Goal: Communication & Community: Answer question/provide support

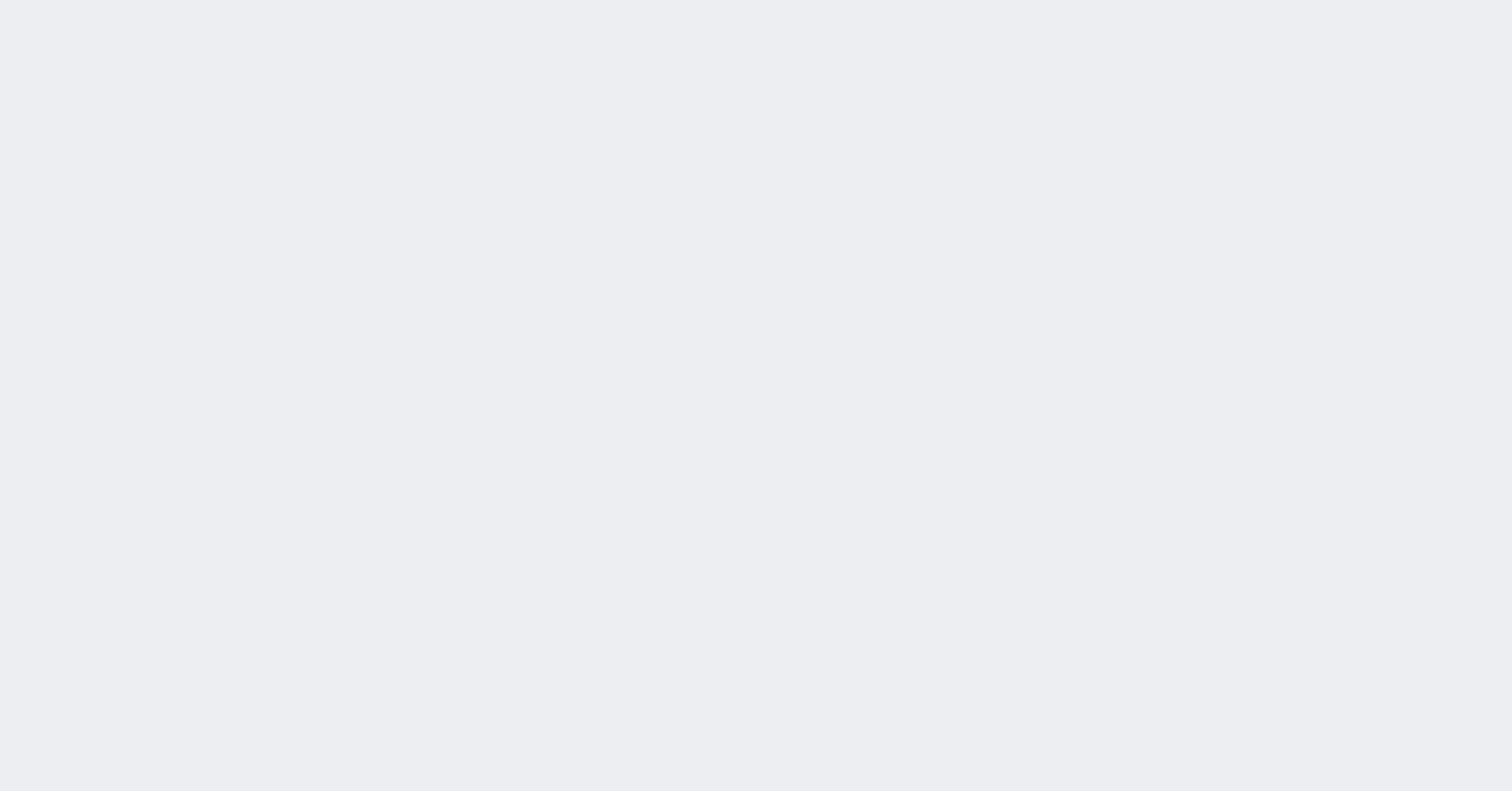
click at [0, 0] on div "[DATE] 10:04:29 候補物件を追加してしてください 紹介した物件一覧 他社物件を追加する 空室確認ページに追加・削除 紹介した物件一覧 他社物件を…" at bounding box center [0, 0] width 0 height 0
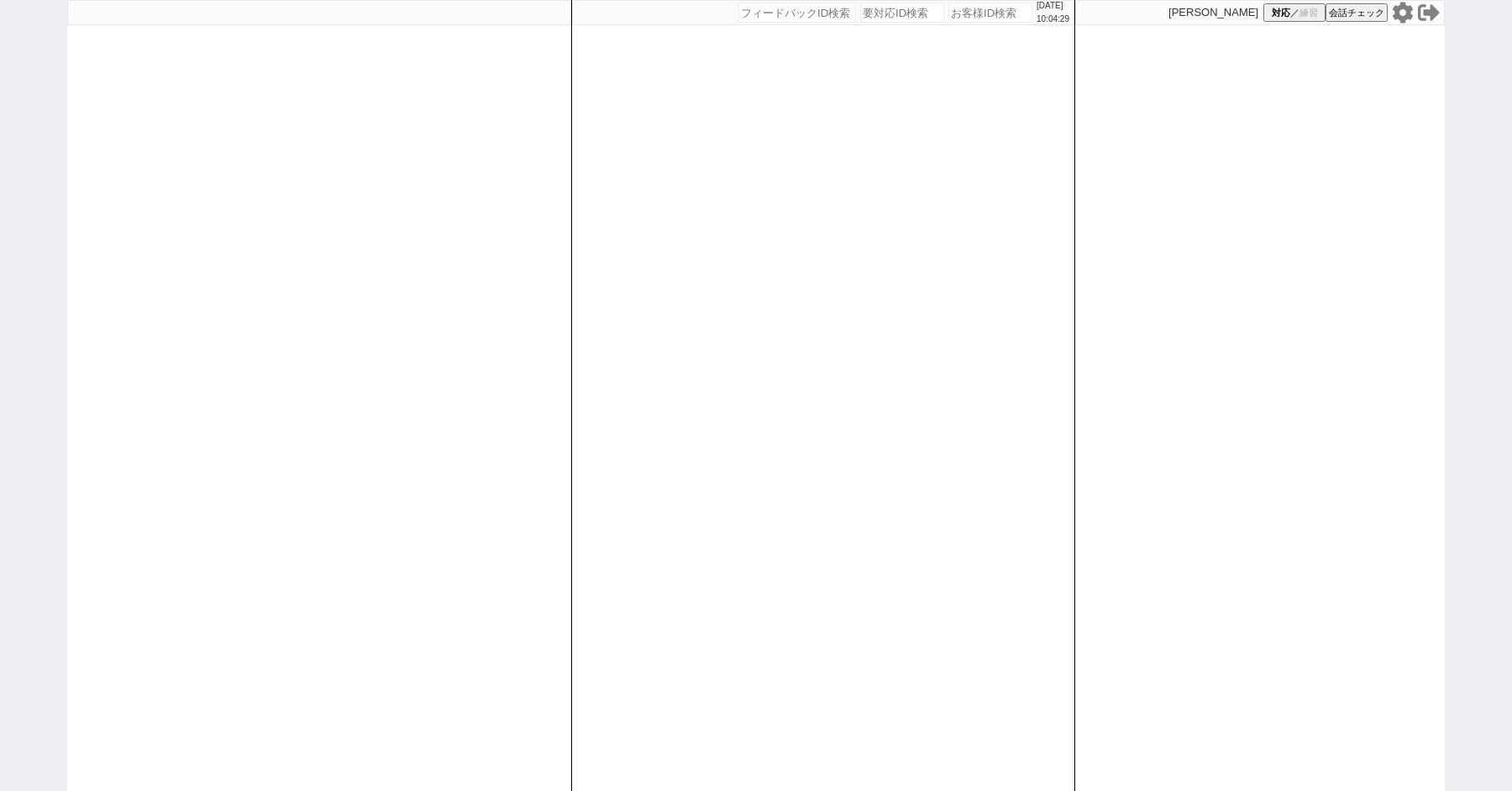
click at [15, 146] on div "[DATE] 10:04:29 候補物件を追加してしてください 紹介した物件一覧 他社物件を追加する 空室確認ページに追加・削除 紹介した物件一覧 他社物件を…" at bounding box center [756, 396] width 1512 height 791
paste input "607444"
type input "607444"
select select "2"
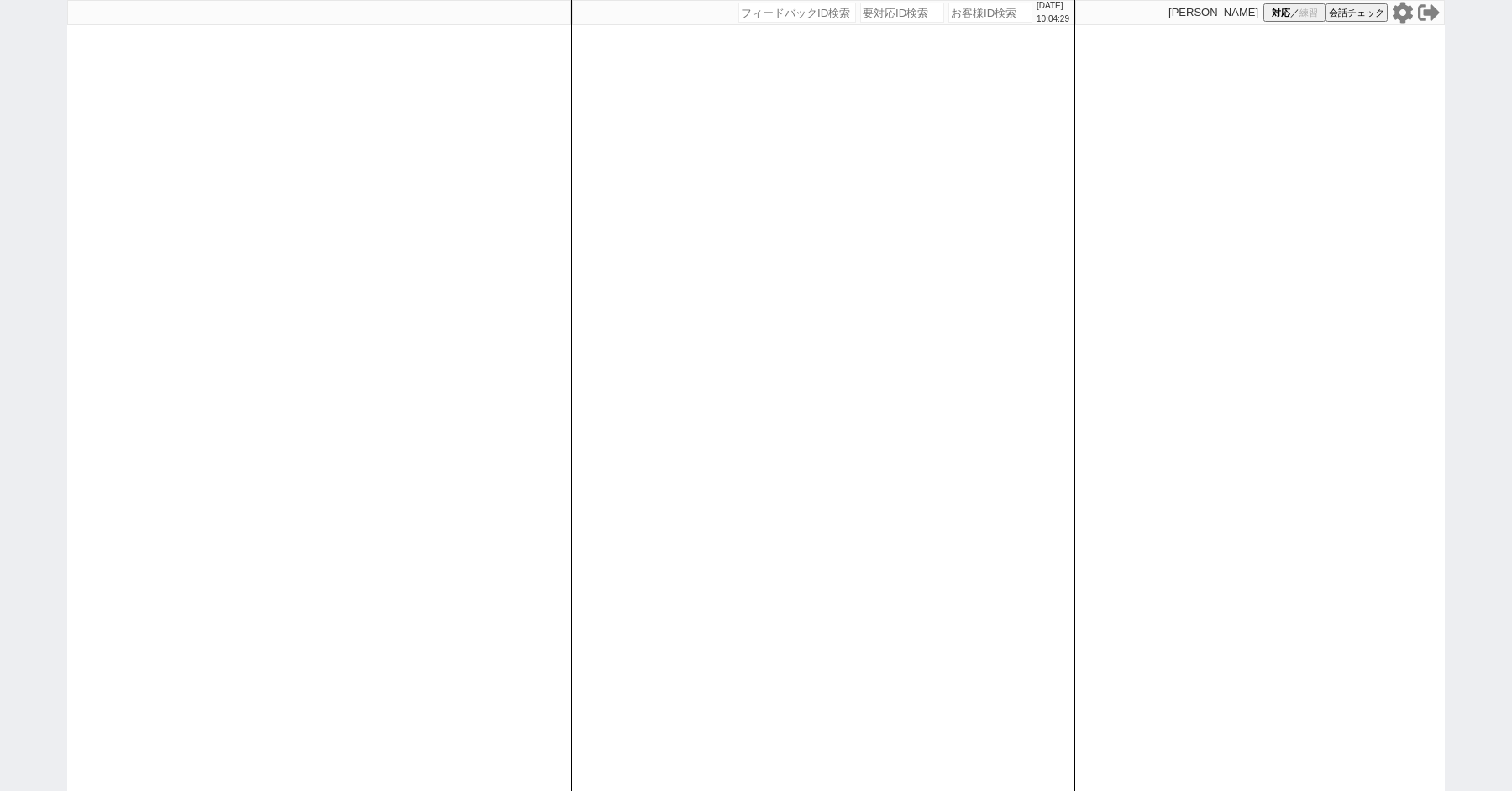
select select "2"
select select
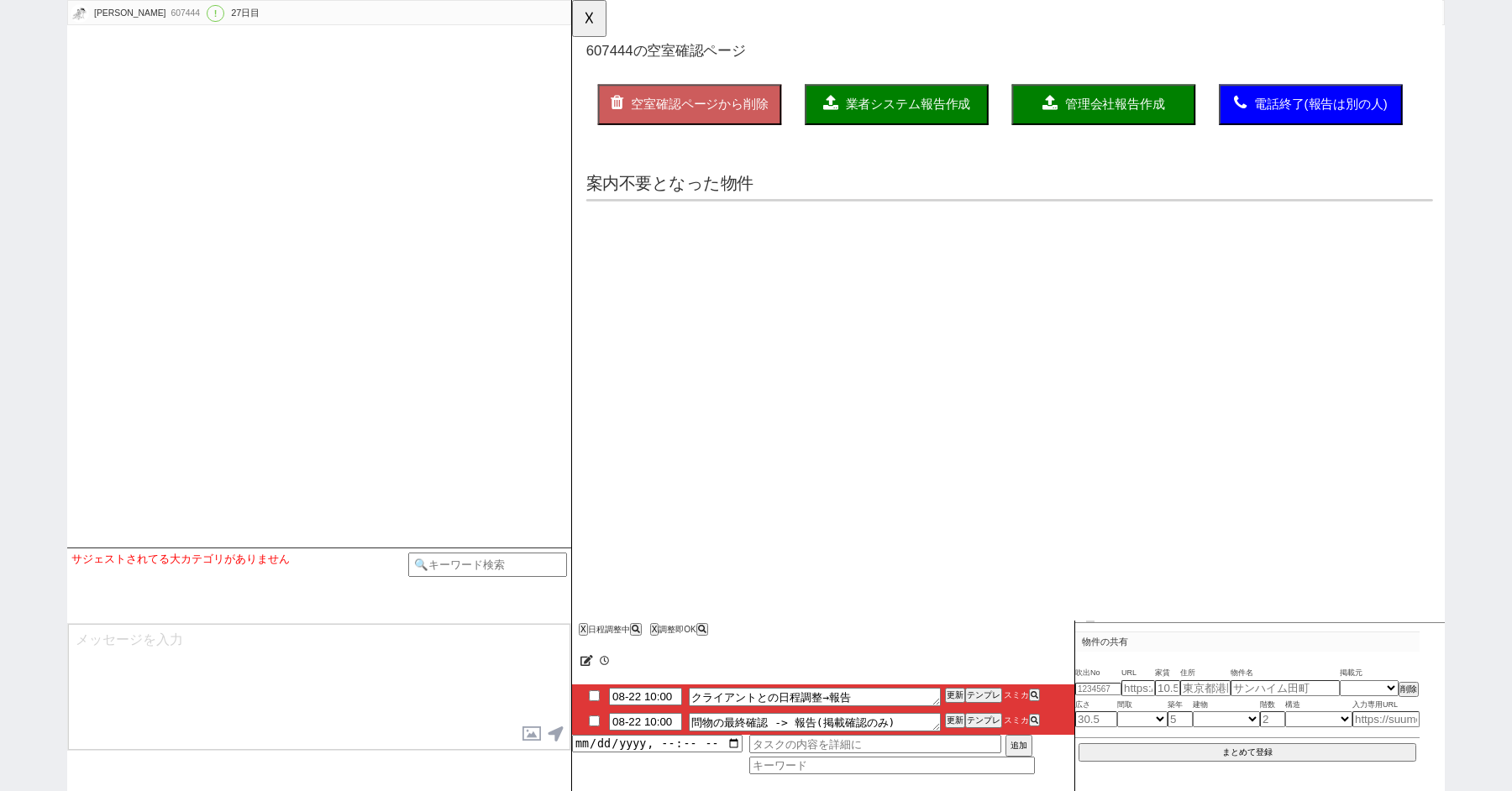
select select "2025"
select select "8"
select select "35"
select select "0"
select select "11"
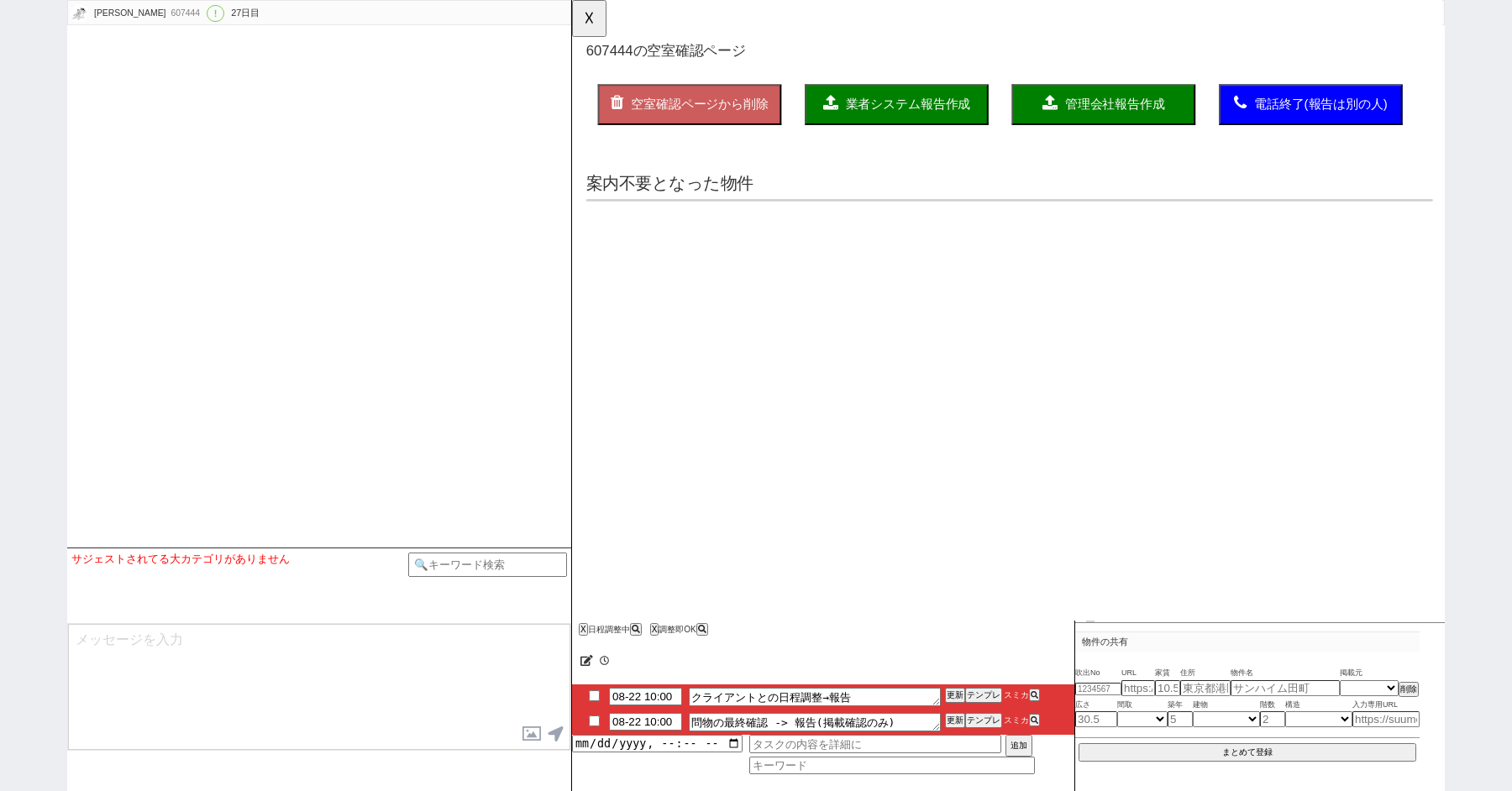
select select "33"
select select "969"
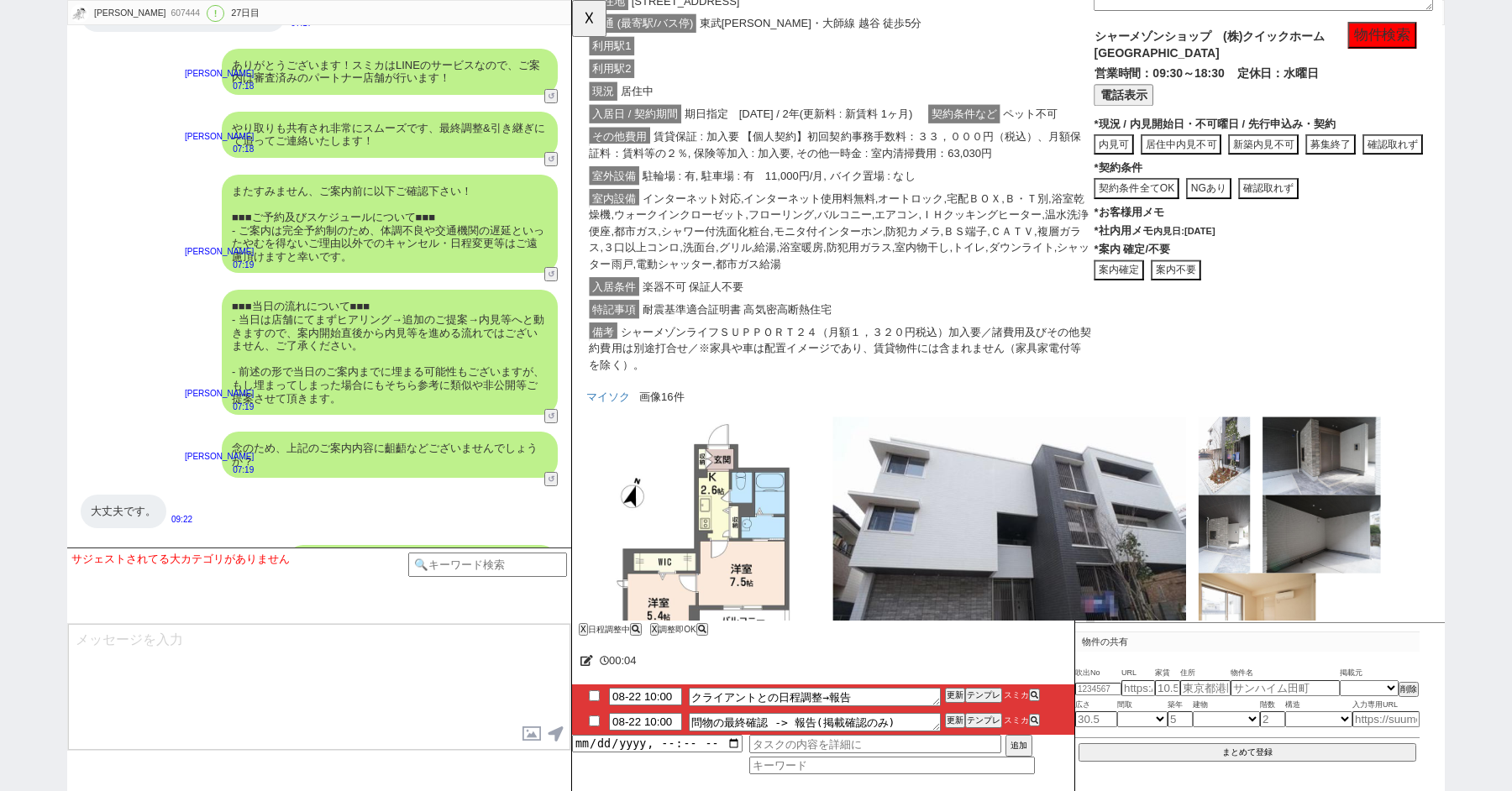
scroll to position [1791, 0]
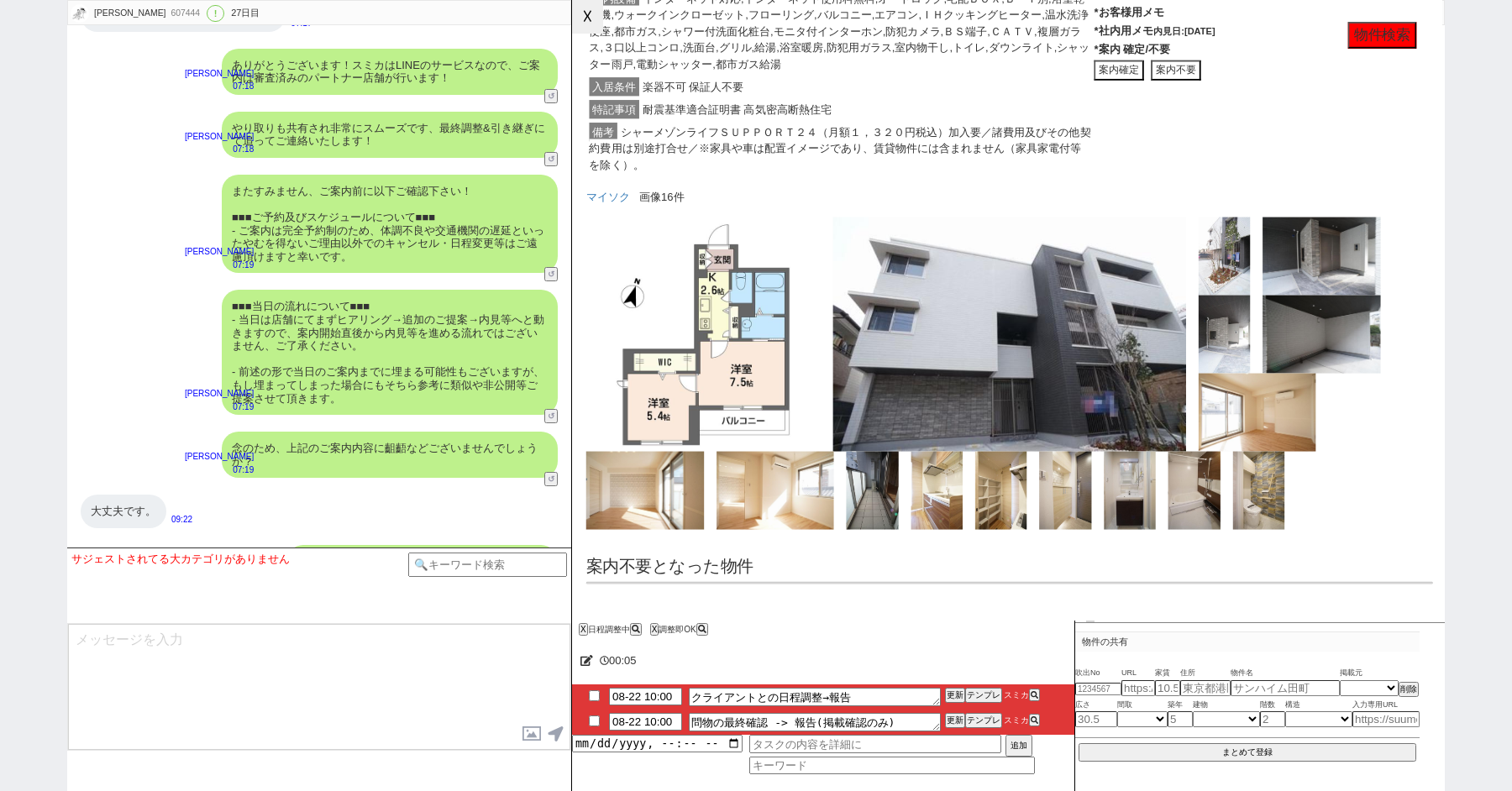
click at [584, 18] on button "☓" at bounding box center [588, 17] width 31 height 33
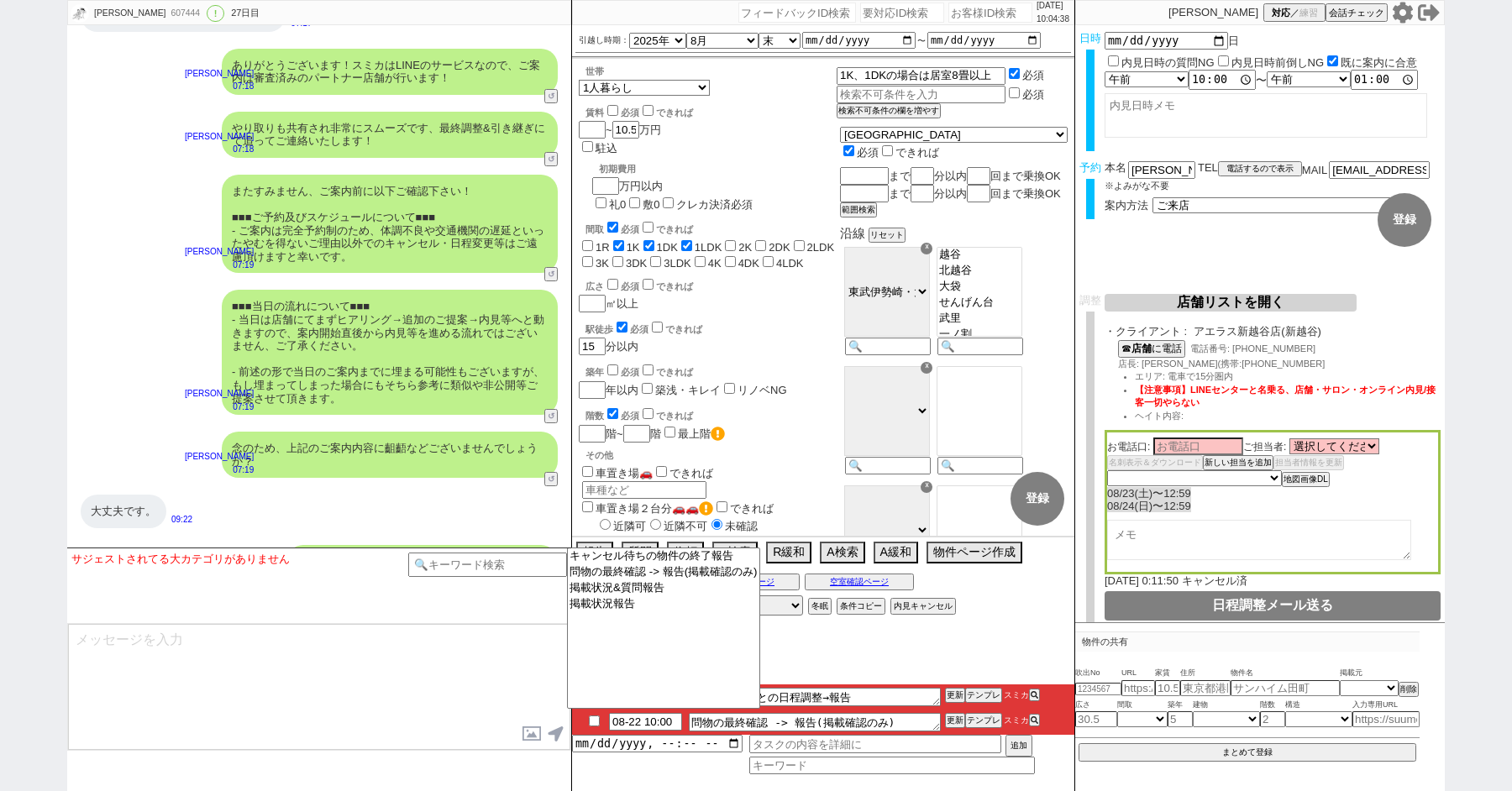
scroll to position [338, 0]
click at [421, 653] on textarea at bounding box center [319, 687] width 502 height 126
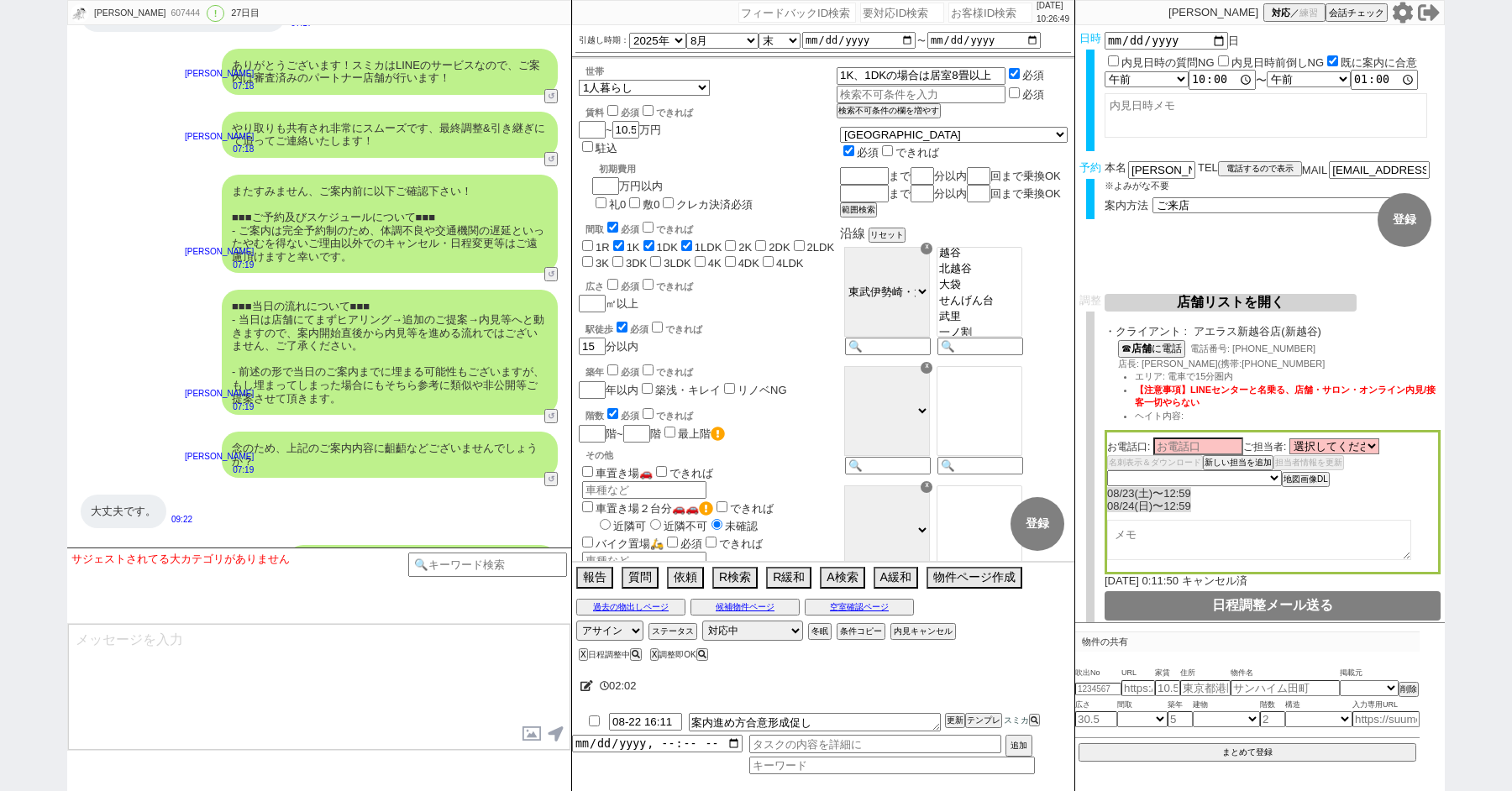
scroll to position [10576, 0]
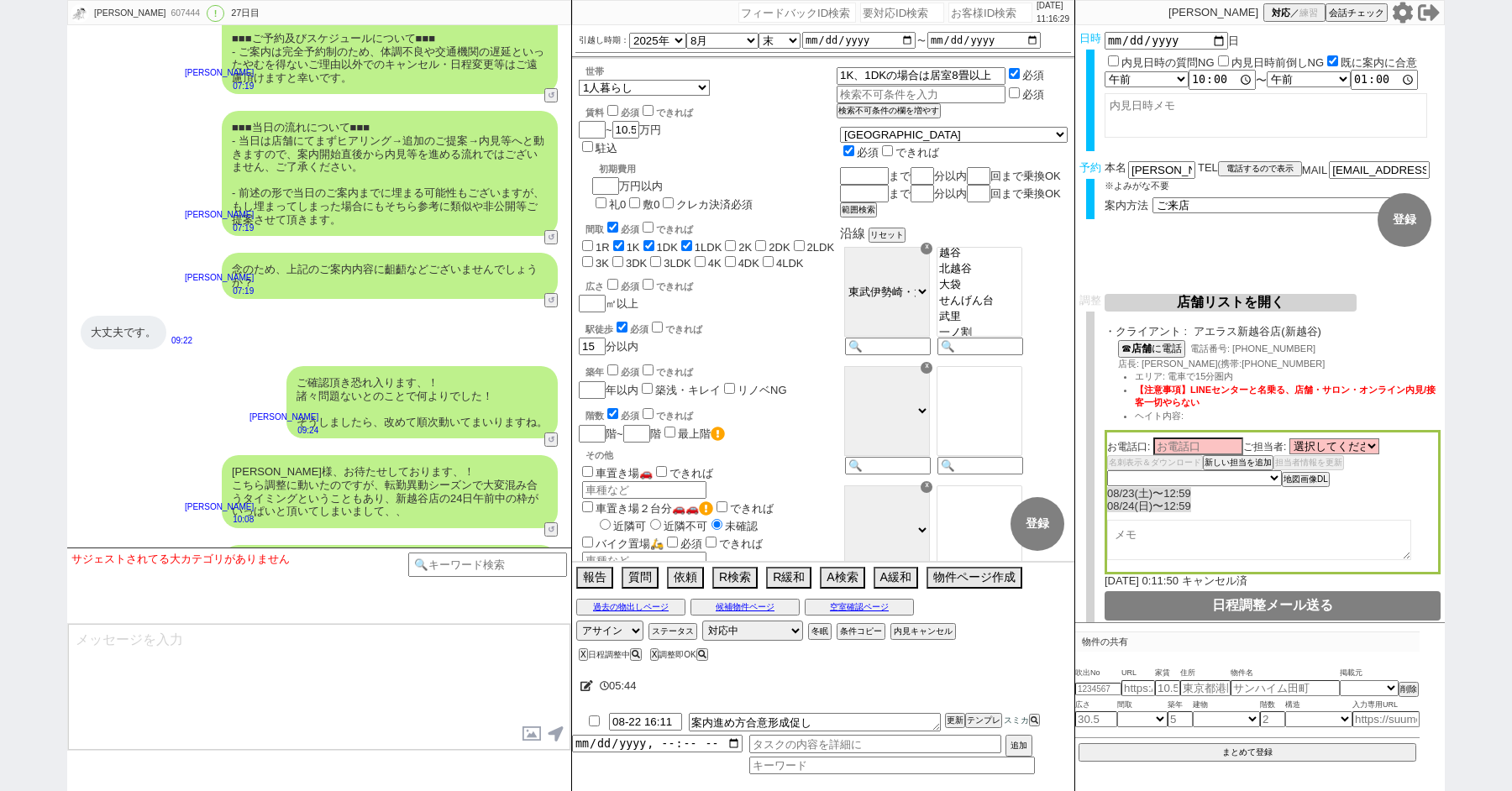
click at [957, 12] on input "number" at bounding box center [990, 13] width 84 height 21
type input "41953"
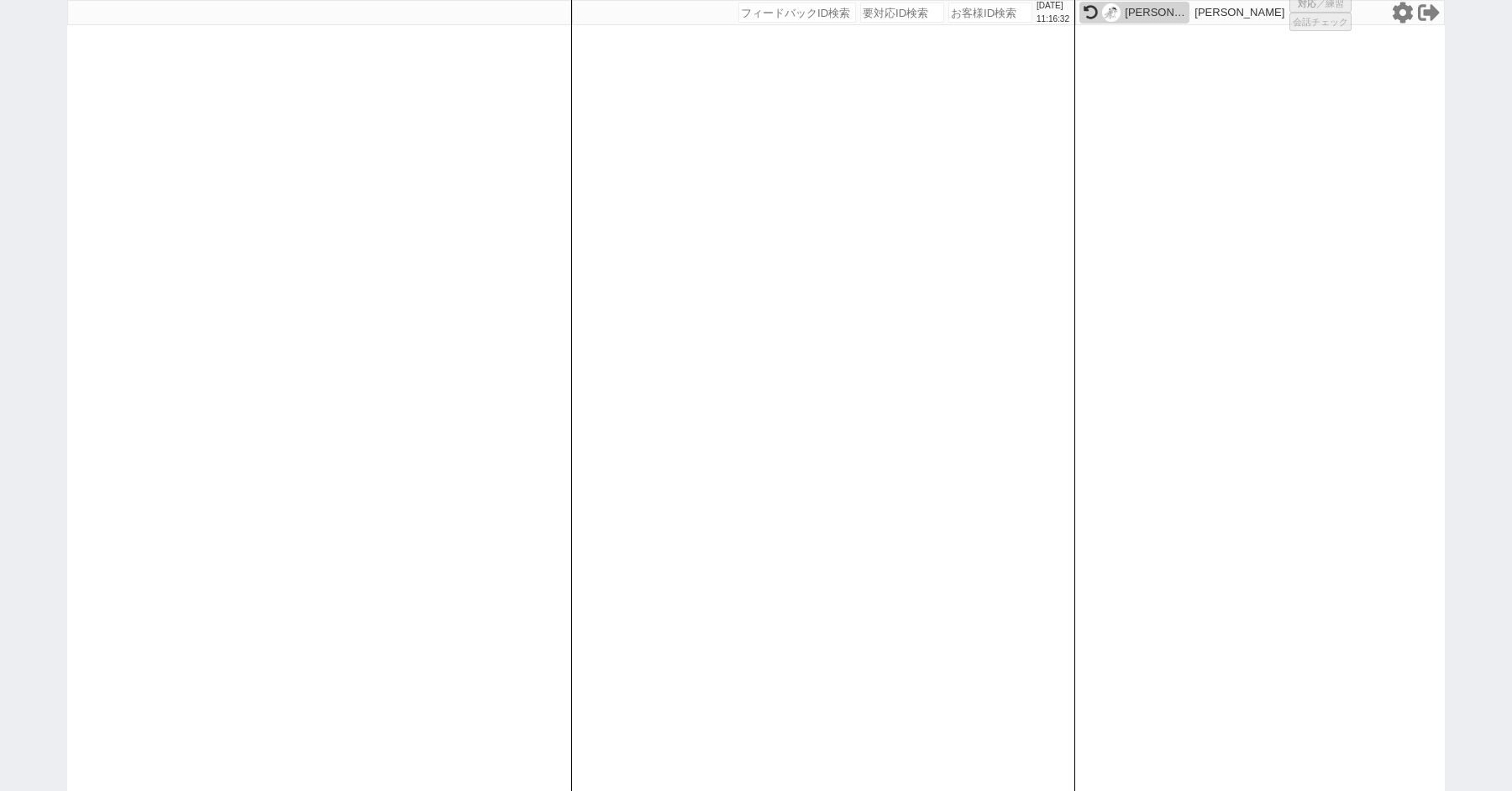
select select "4"
select select "10"
select select "8"
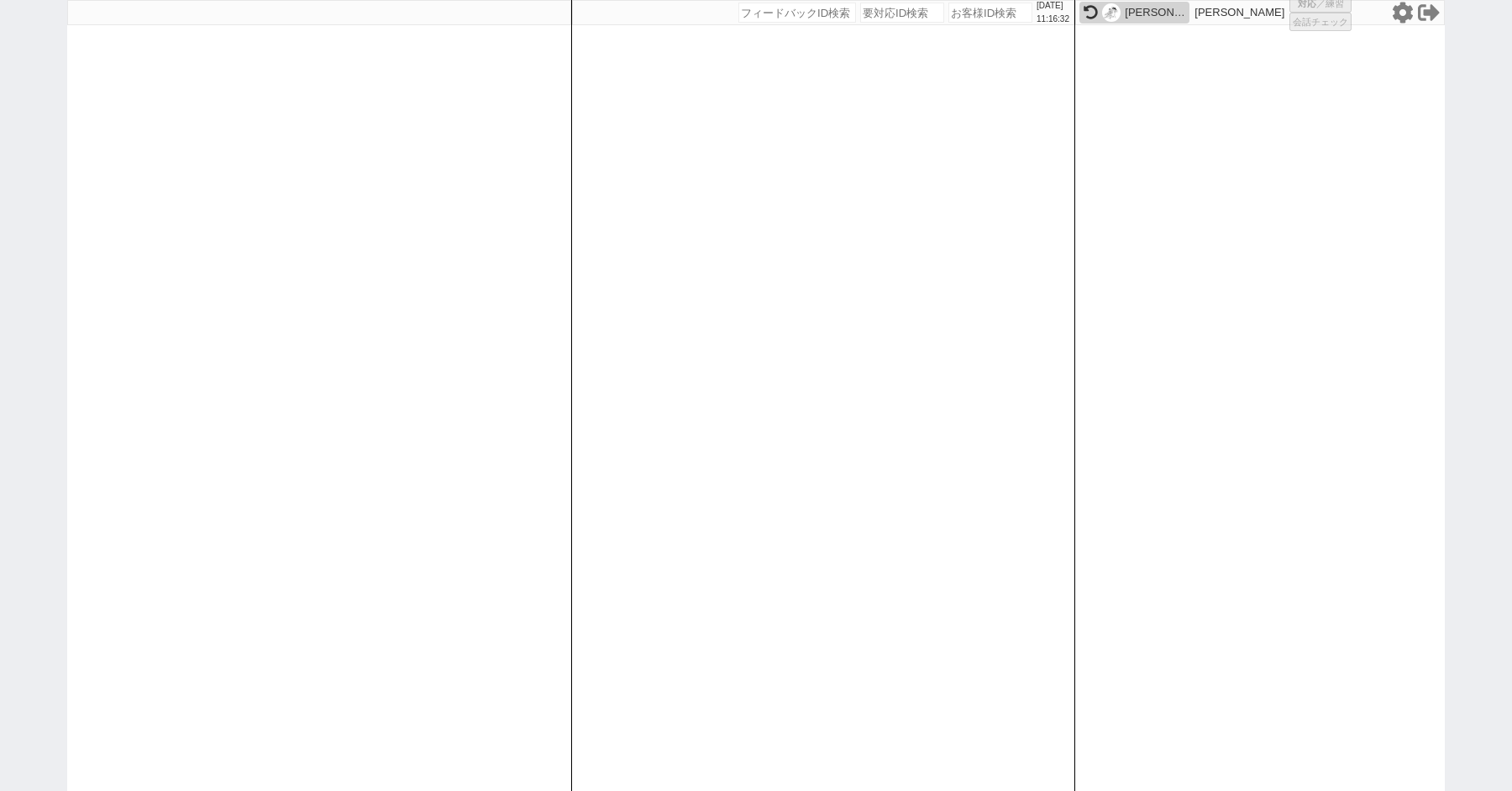
select select "8"
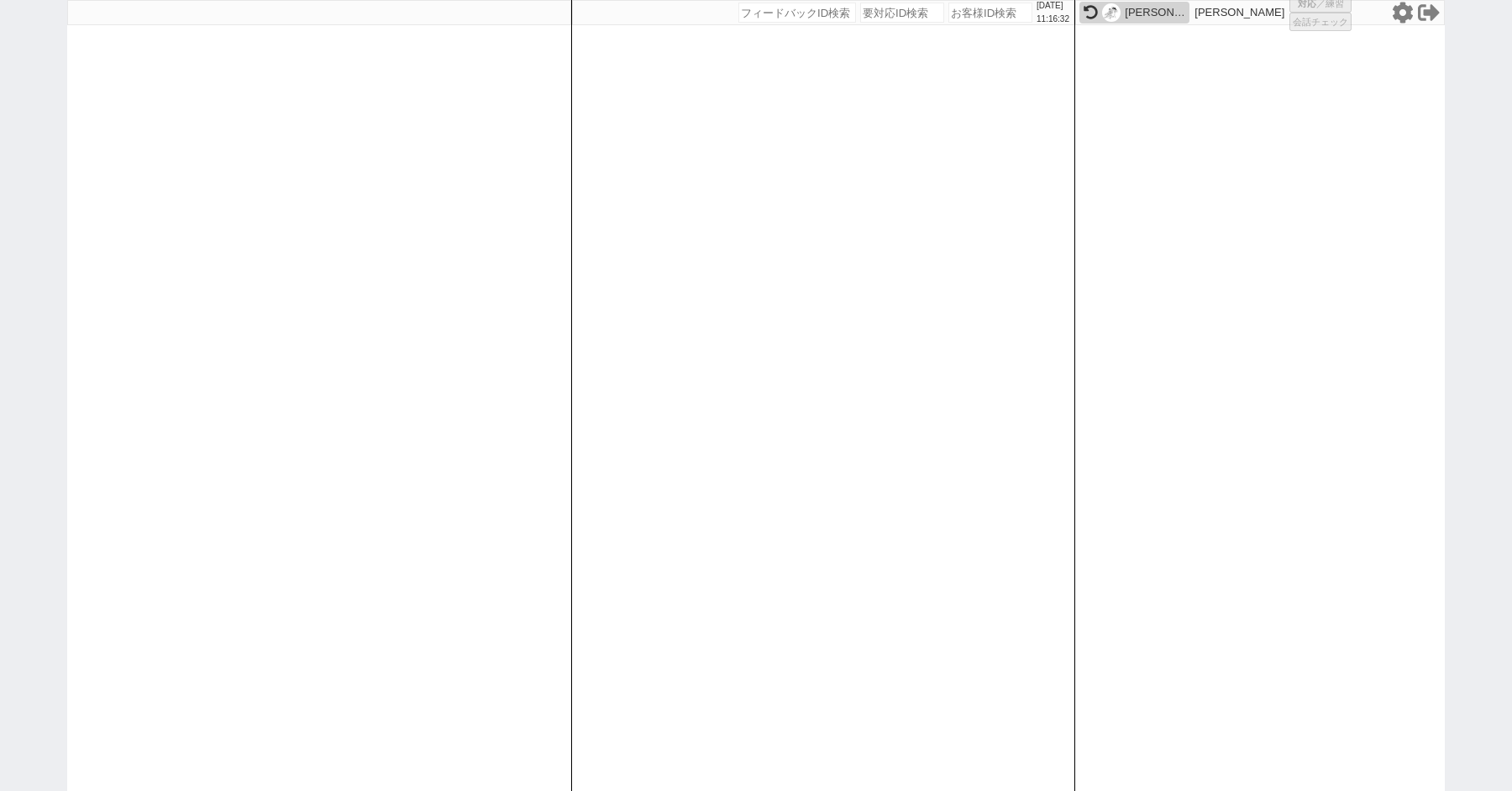
select select "8"
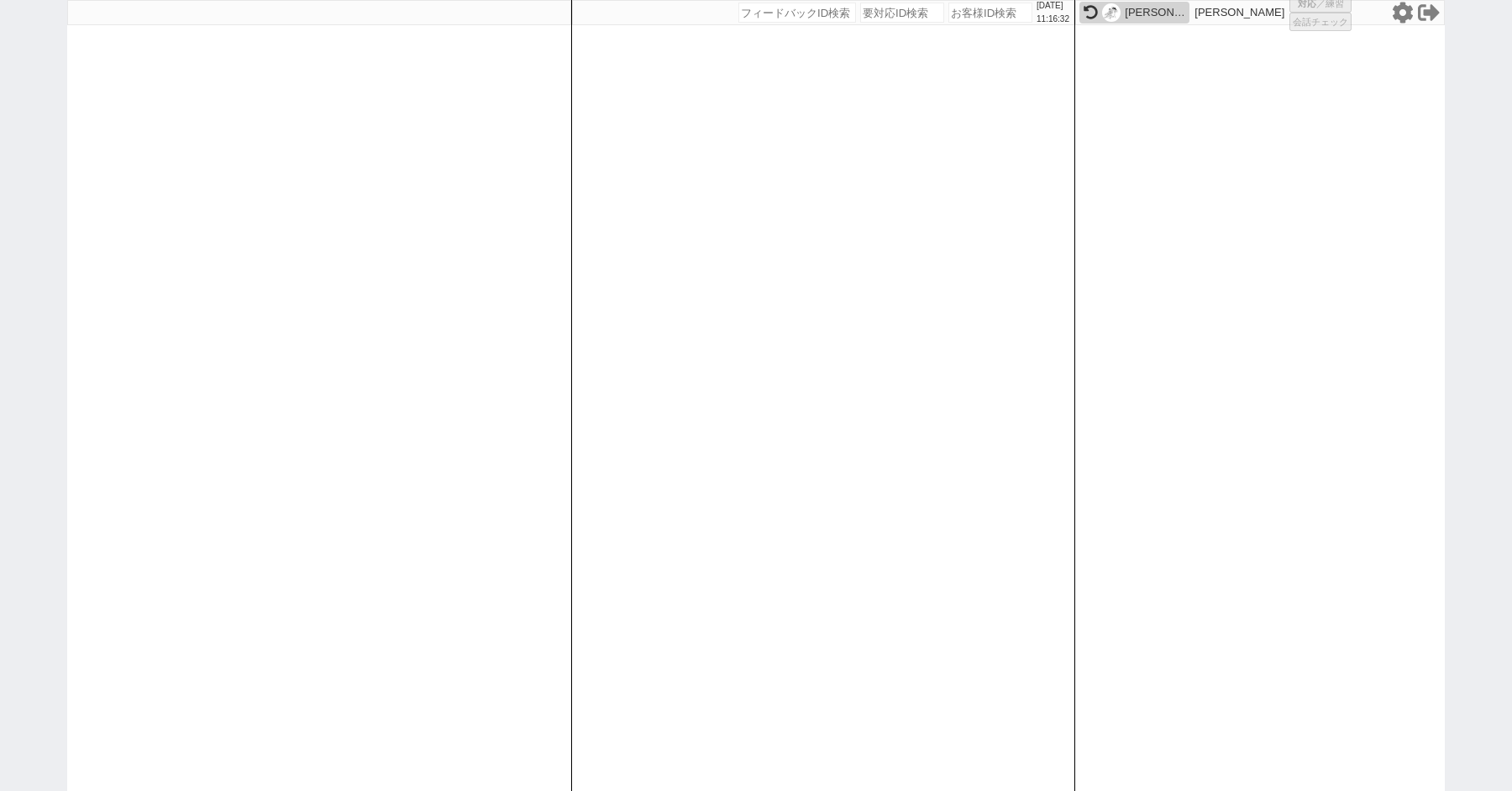
select select "8"
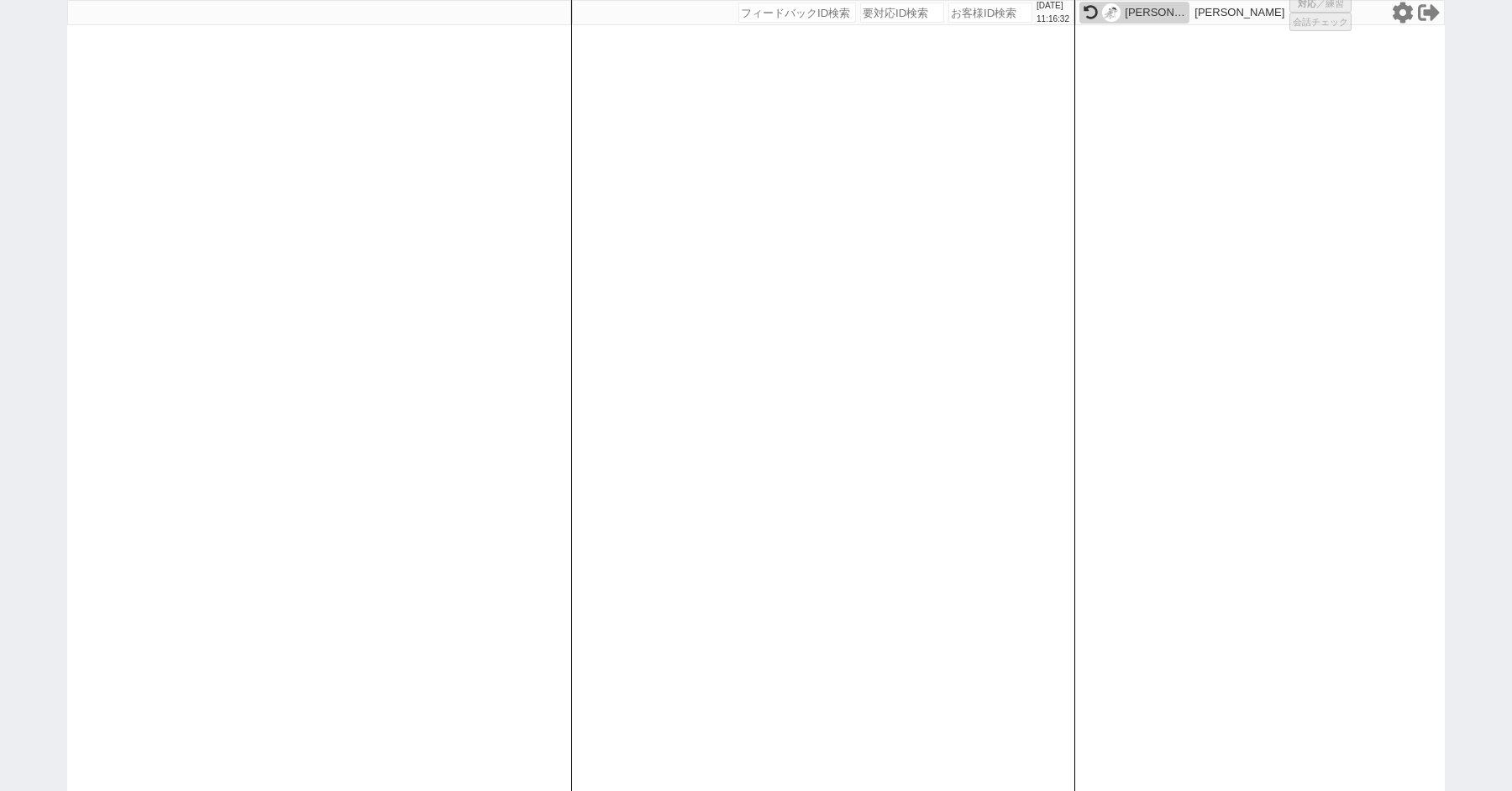
select select "8"
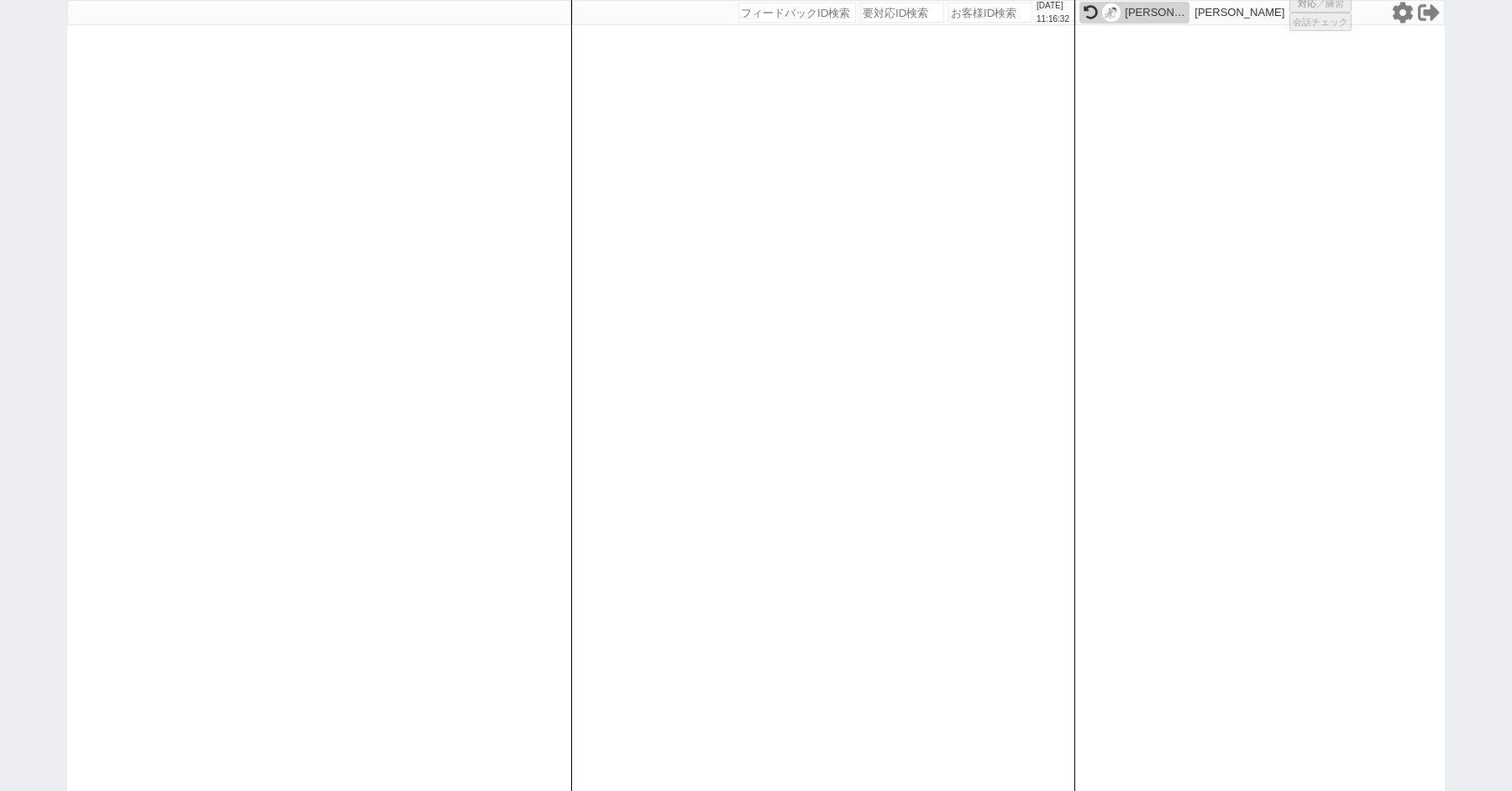
select select "8"
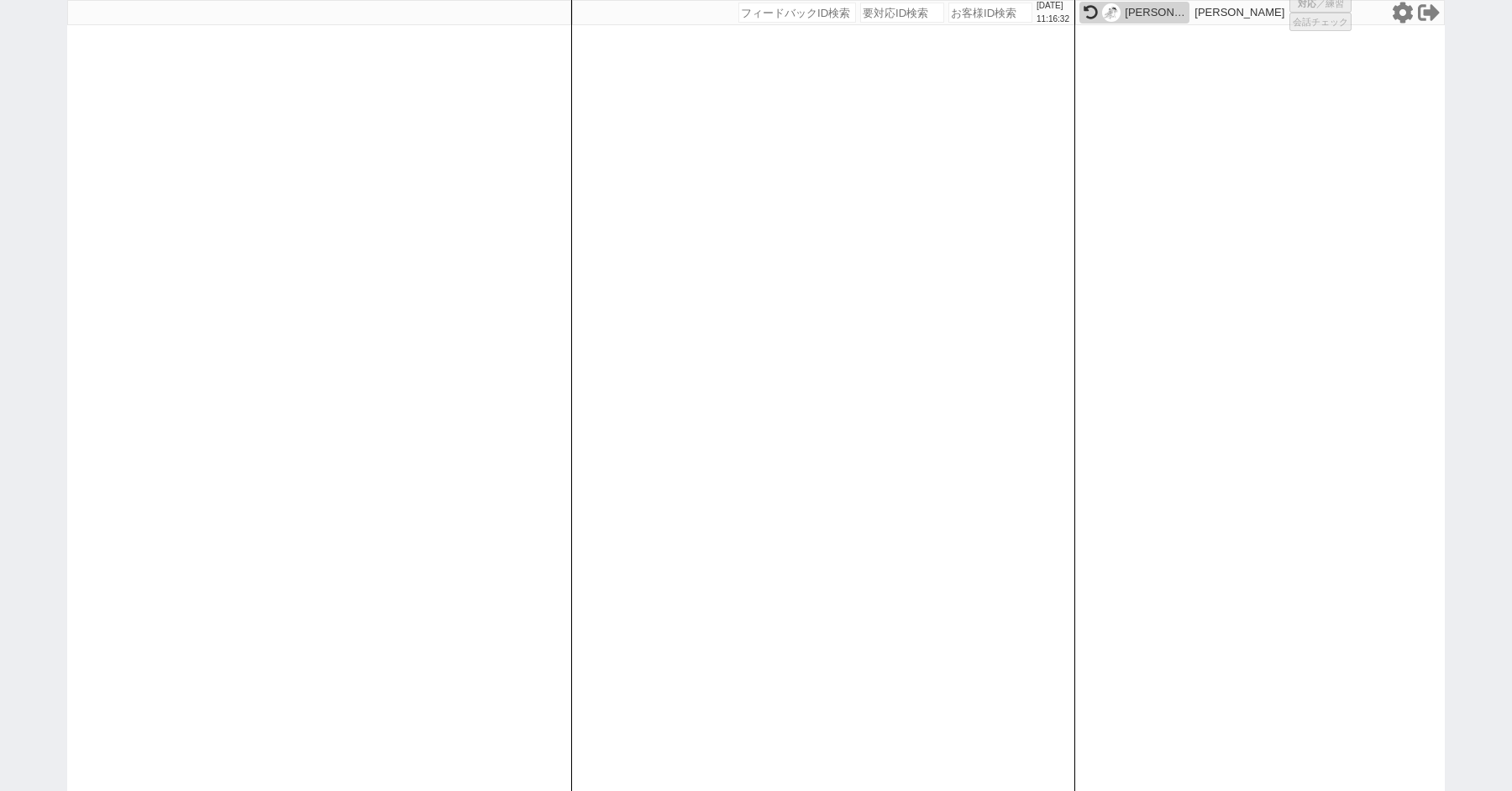
select select "8"
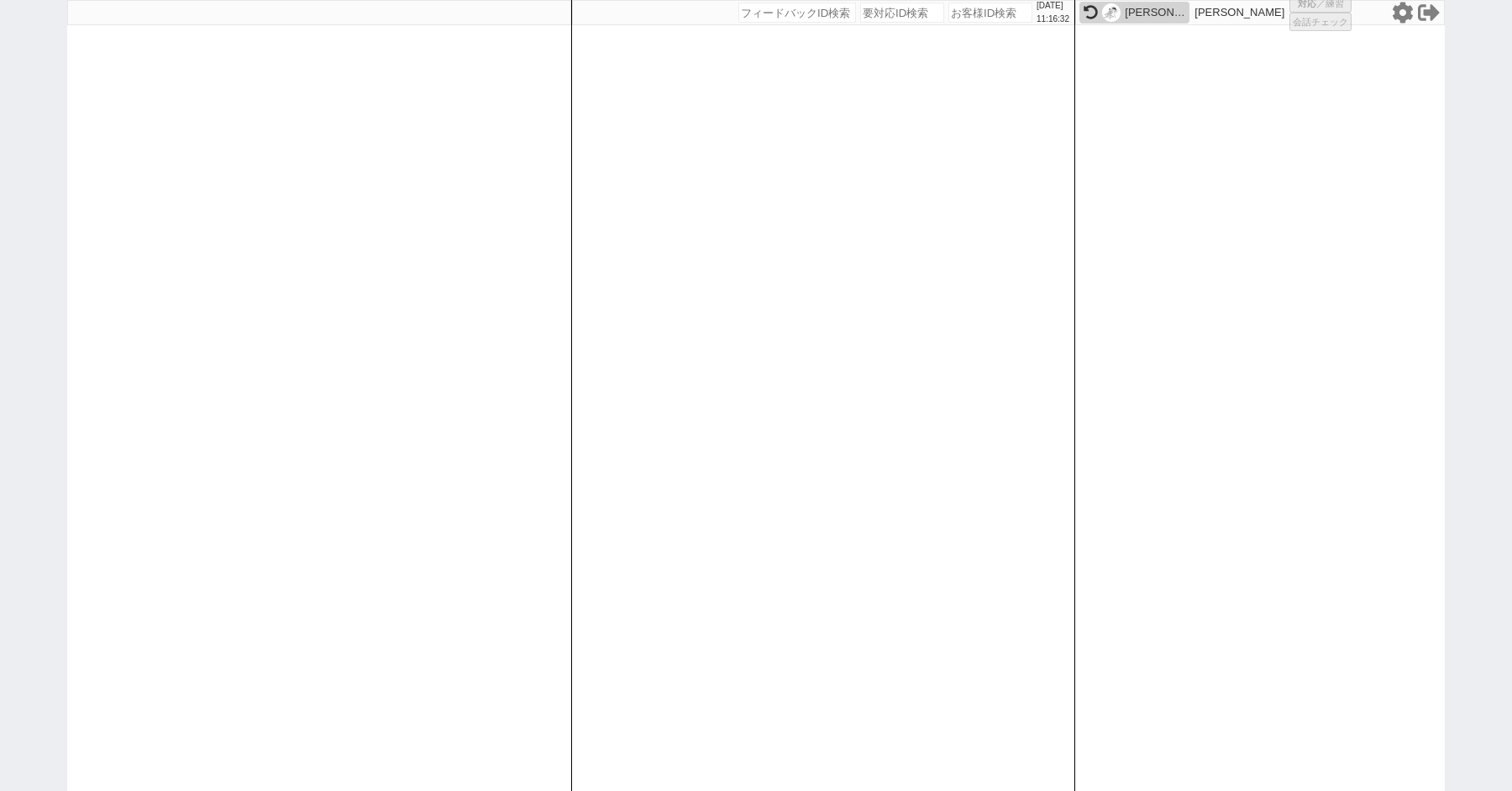
select select "8"
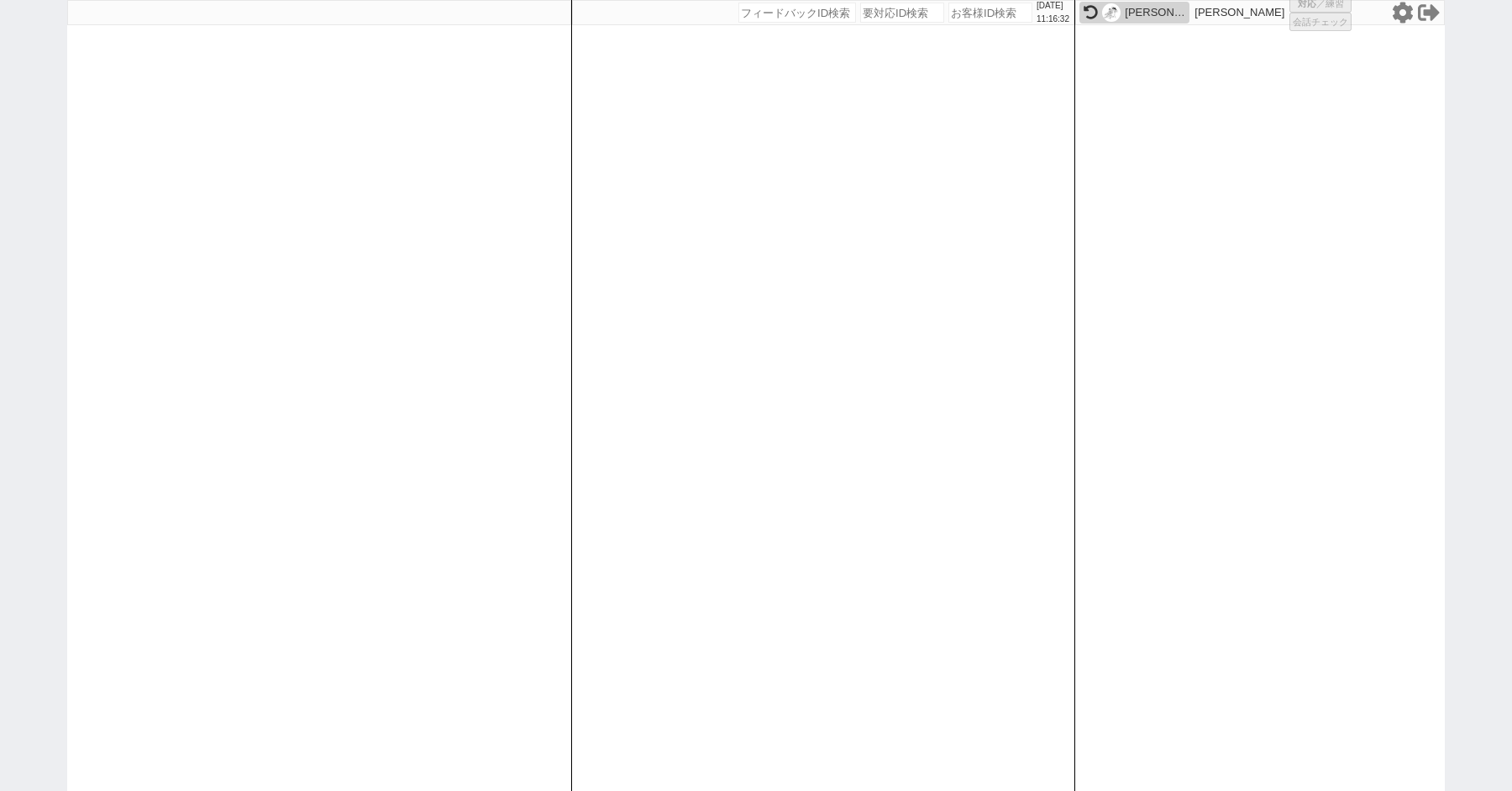
select select "8"
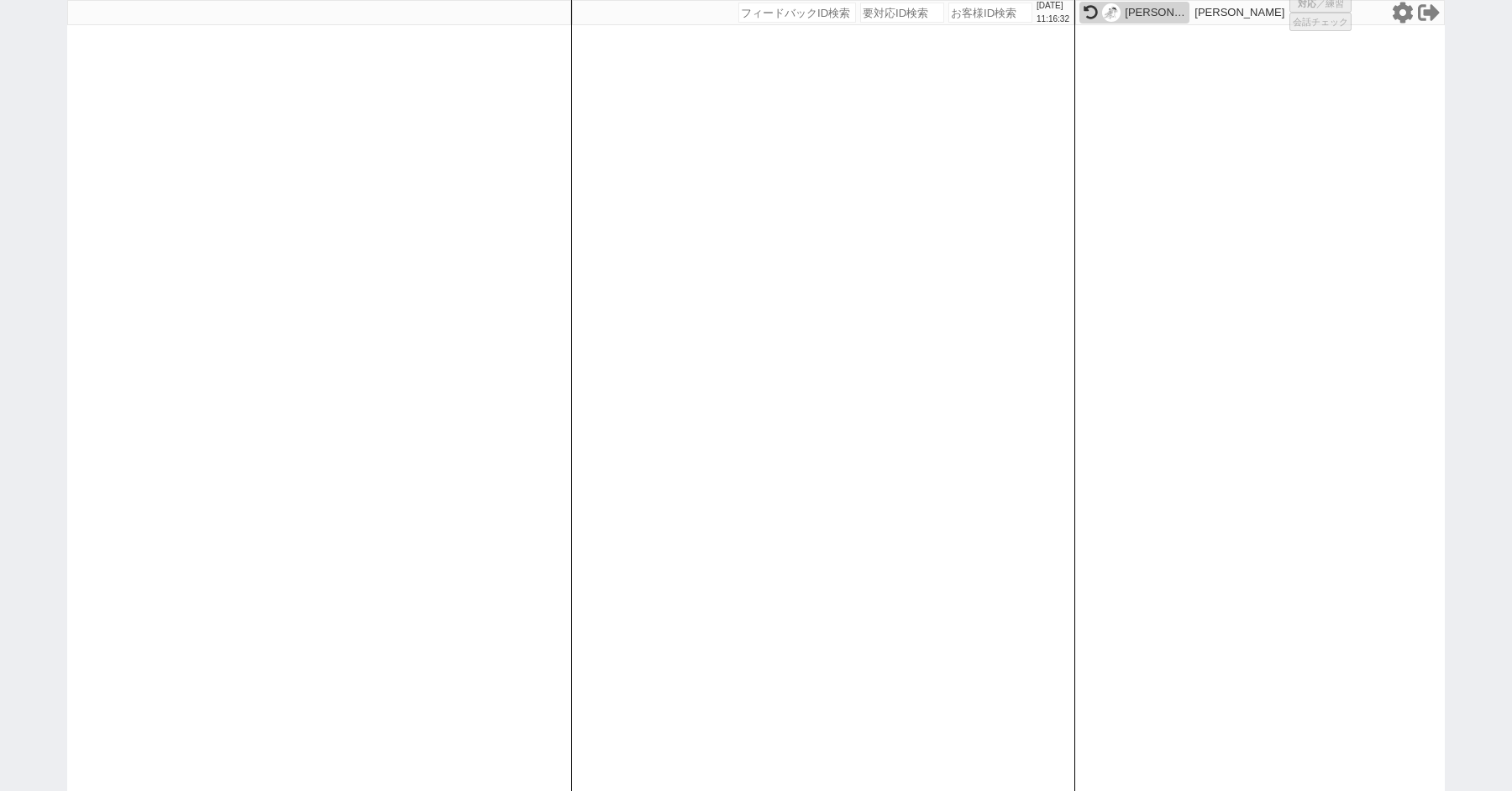
select select "8"
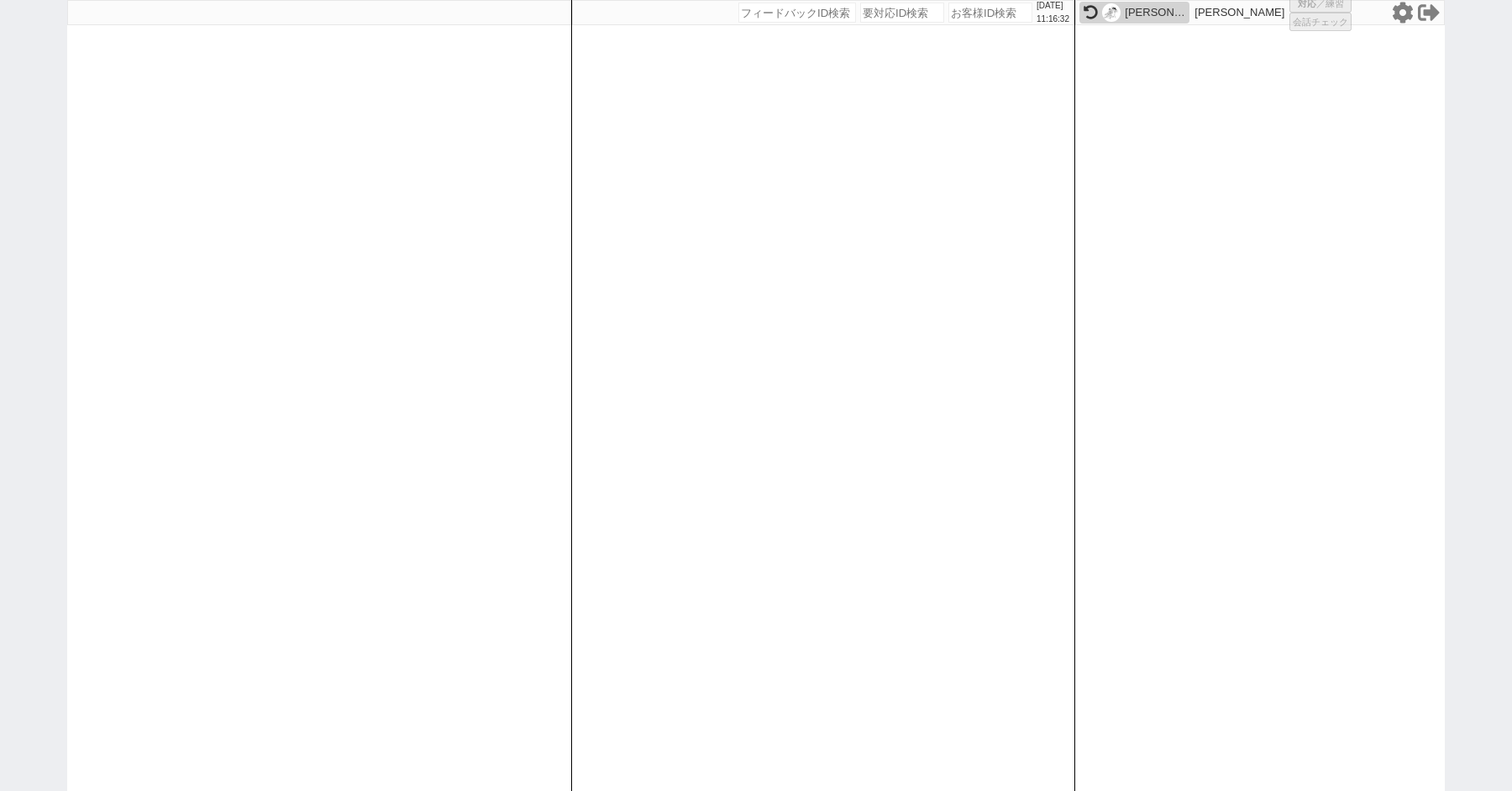
select select "8"
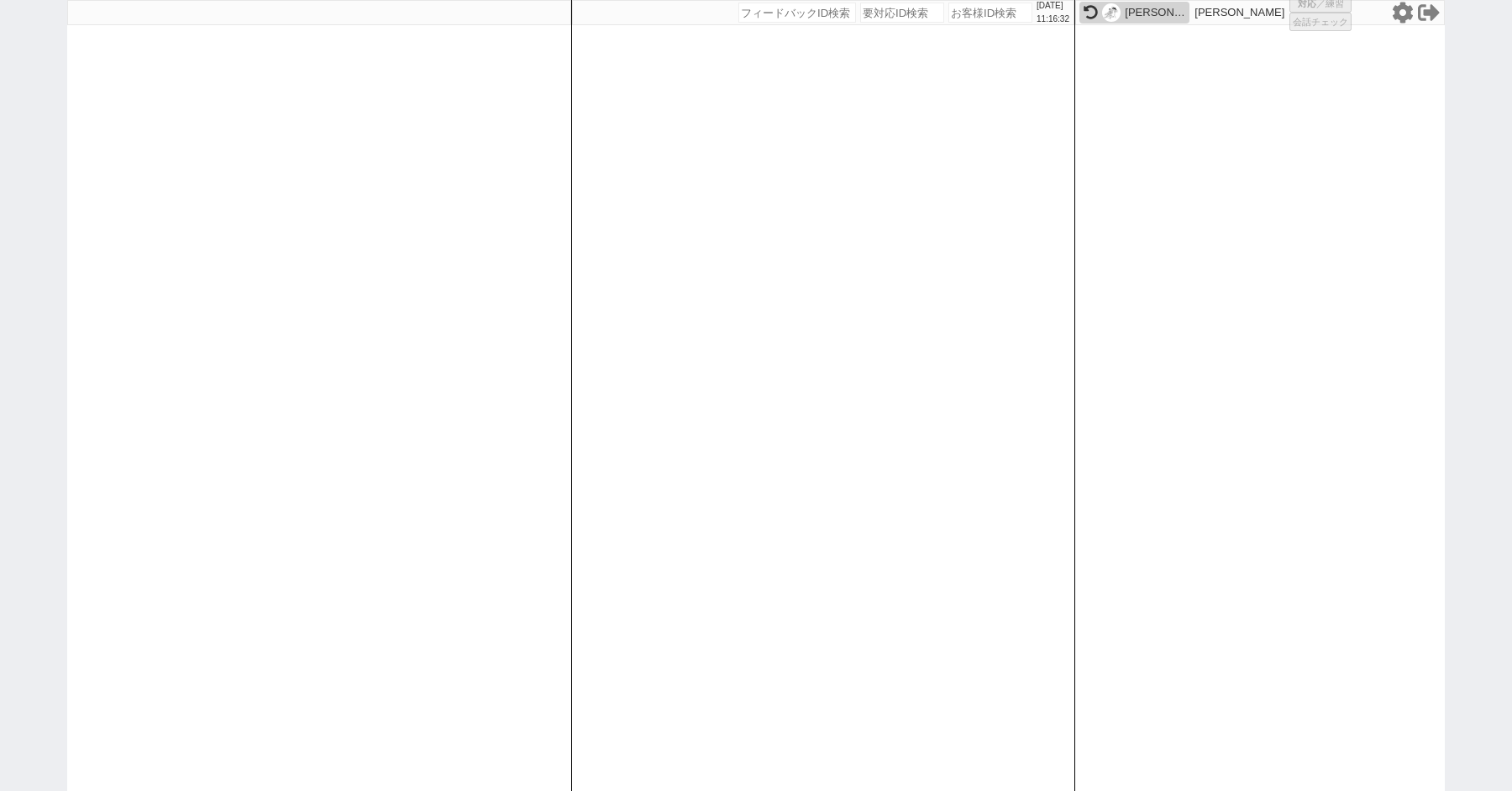
select select "8"
select select "10"
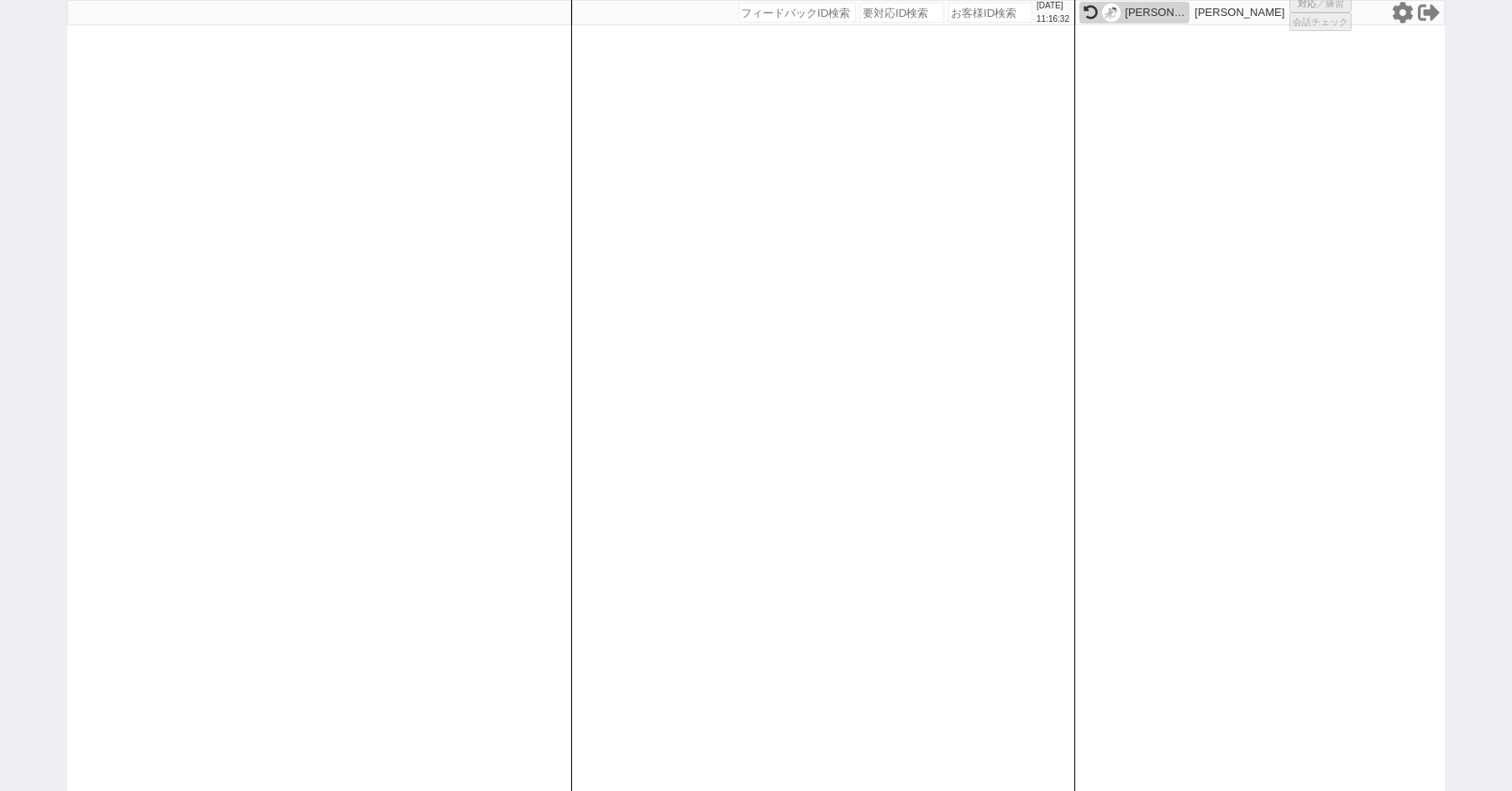
select select "10"
select select "8"
select select "10"
select select "8"
select select "3"
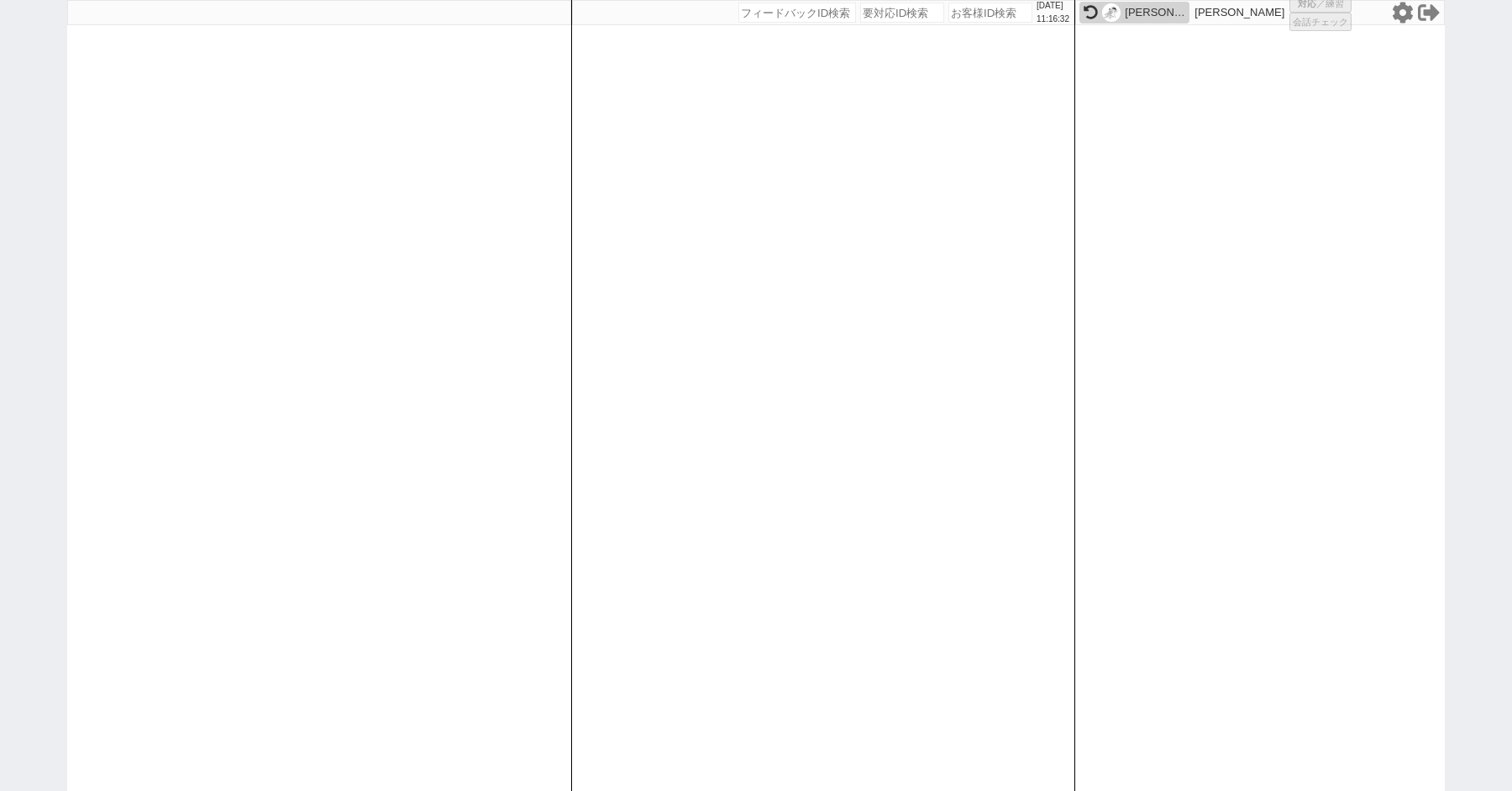
select select "8"
select select
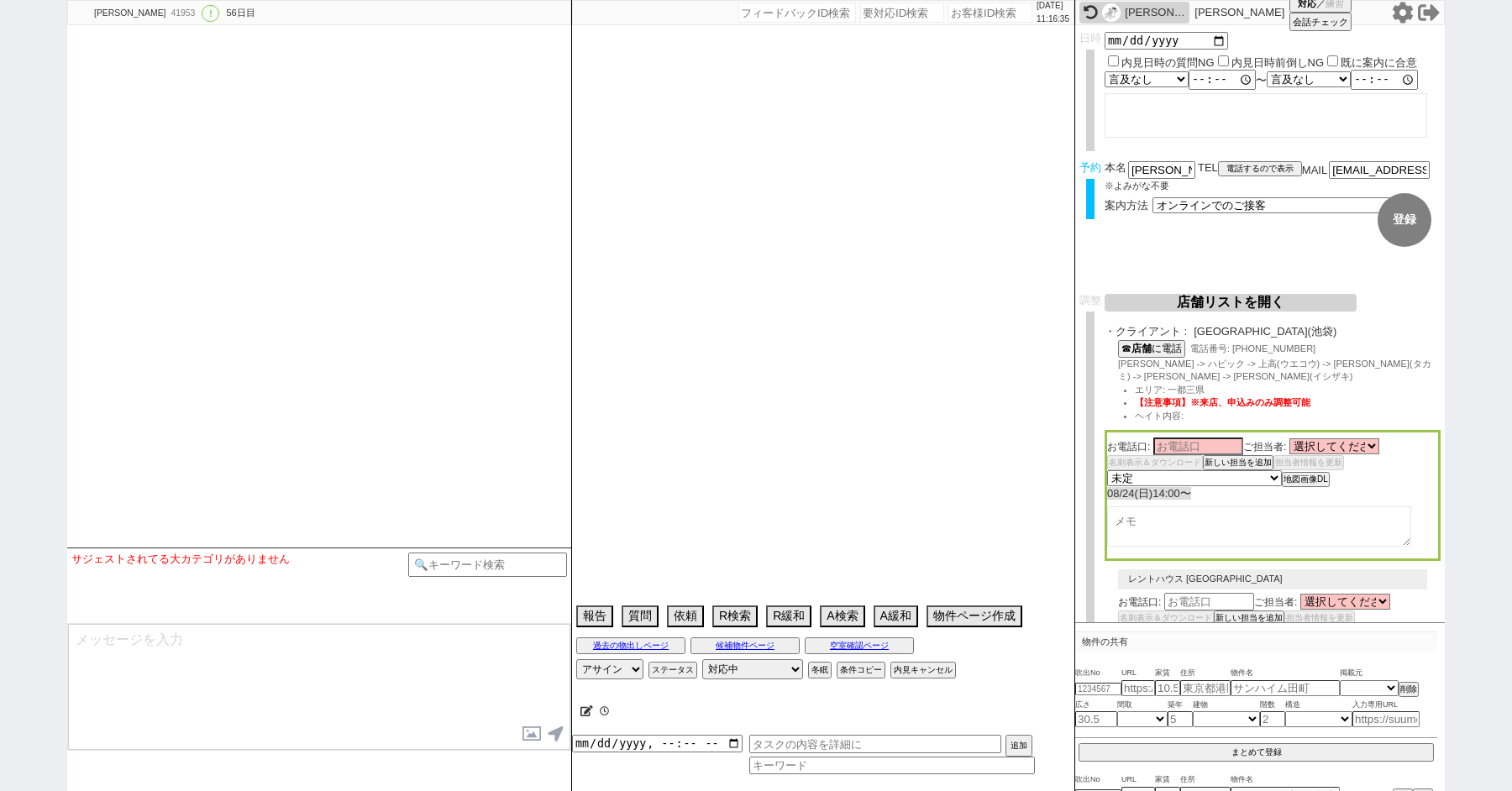
select select "13"
select select "0"
select select "21"
select select "33"
select select "959"
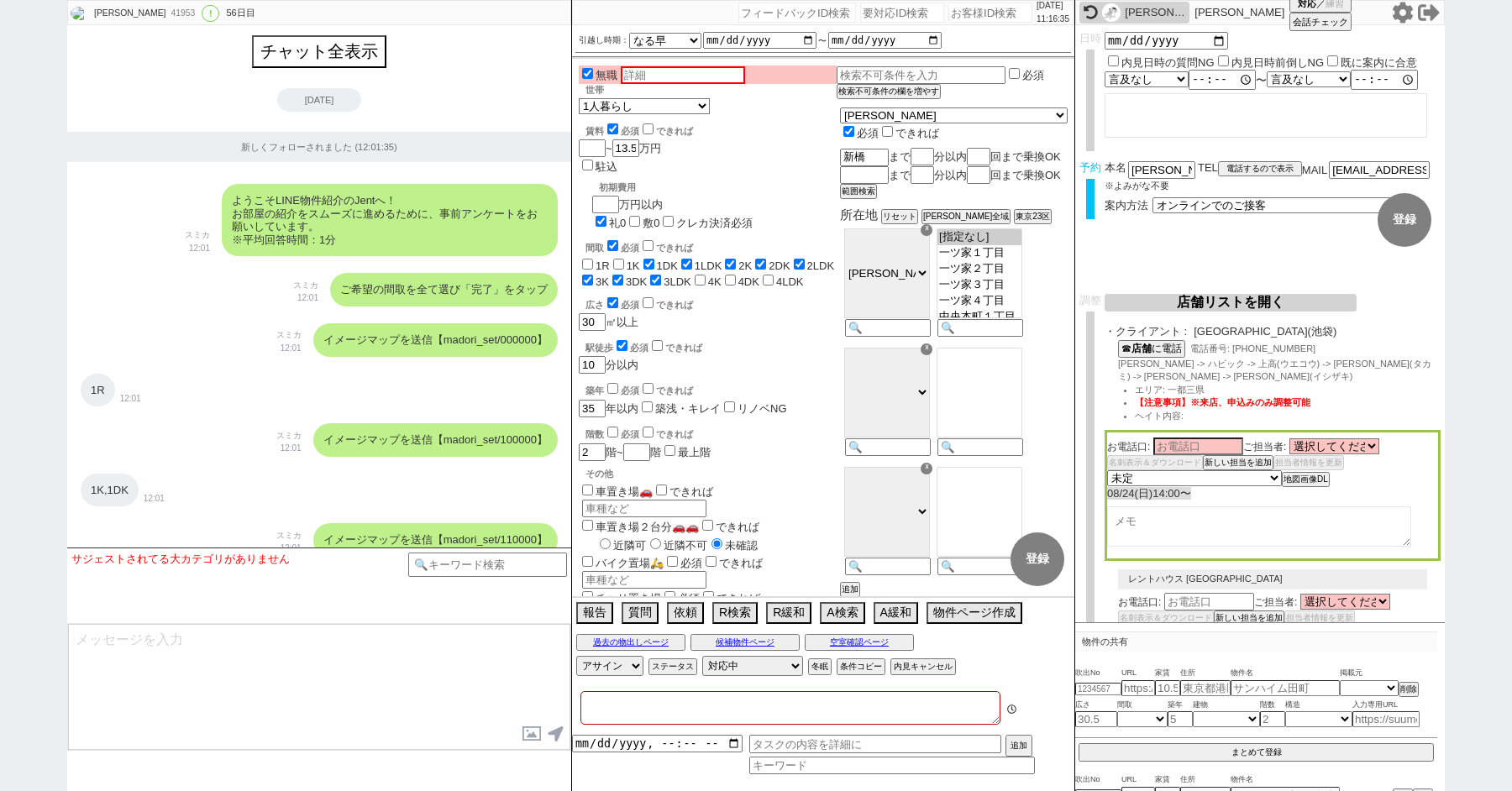
type textarea "ここにたどり着いた人は[PERSON_NAME]までお知らせください。 お客様の特定用に伝えているカスタマーIDとなってます。"
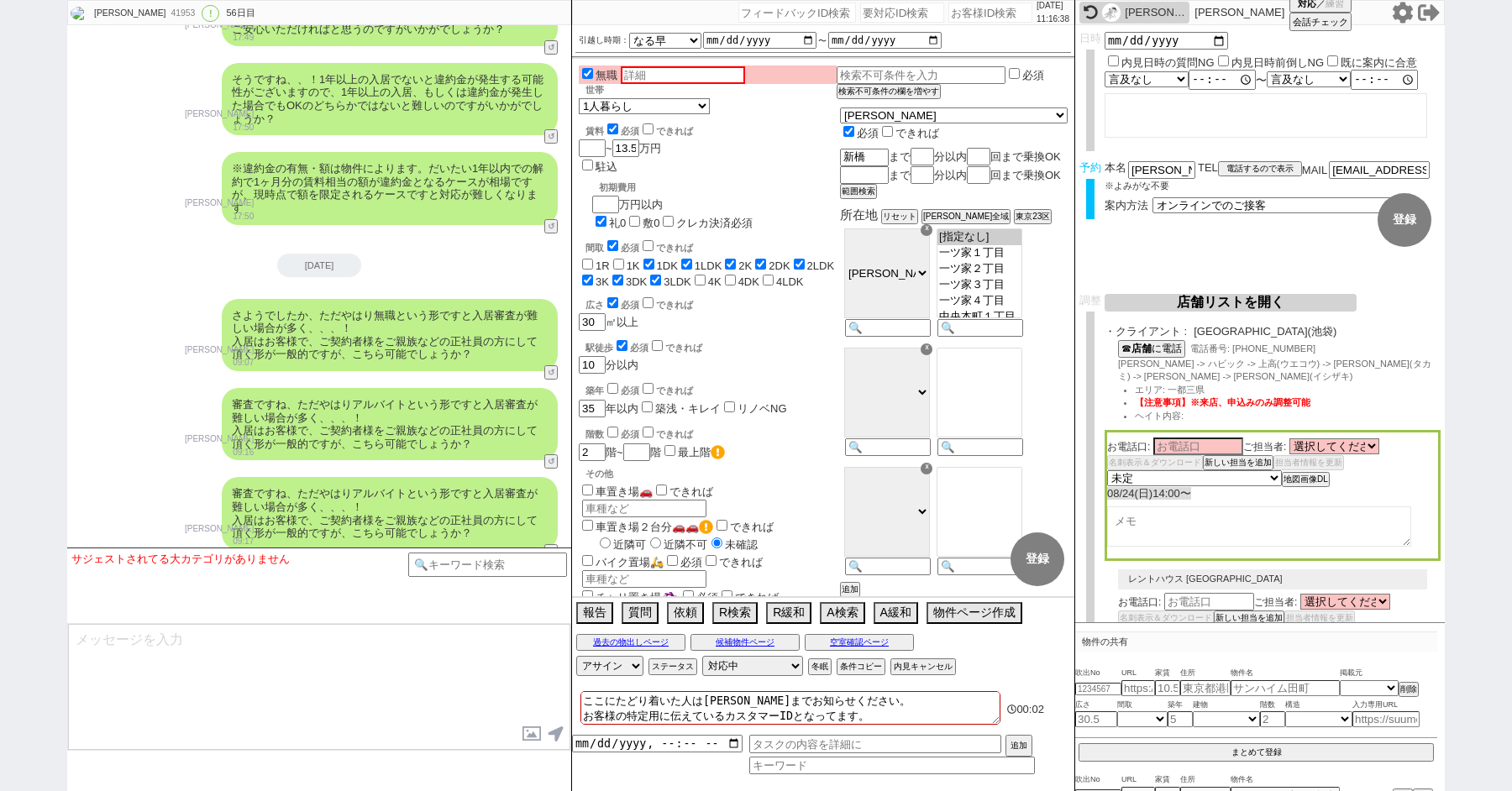
scroll to position [36737, 0]
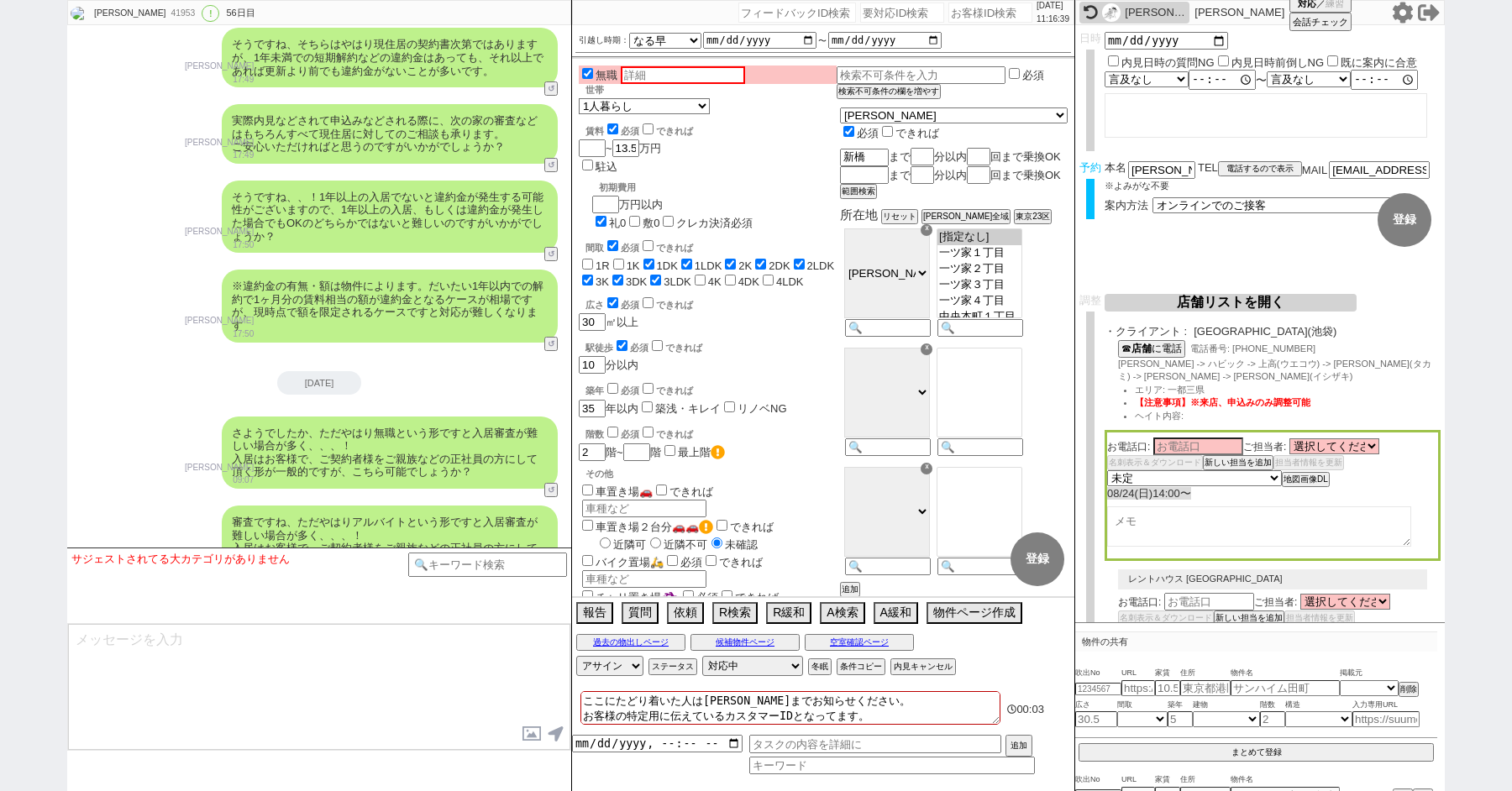
click at [549, 665] on button "↺" at bounding box center [553, 670] width 10 height 11
click at [555, 665] on button "↺" at bounding box center [553, 670] width 10 height 11
click at [551, 575] on button "↺" at bounding box center [553, 580] width 10 height 11
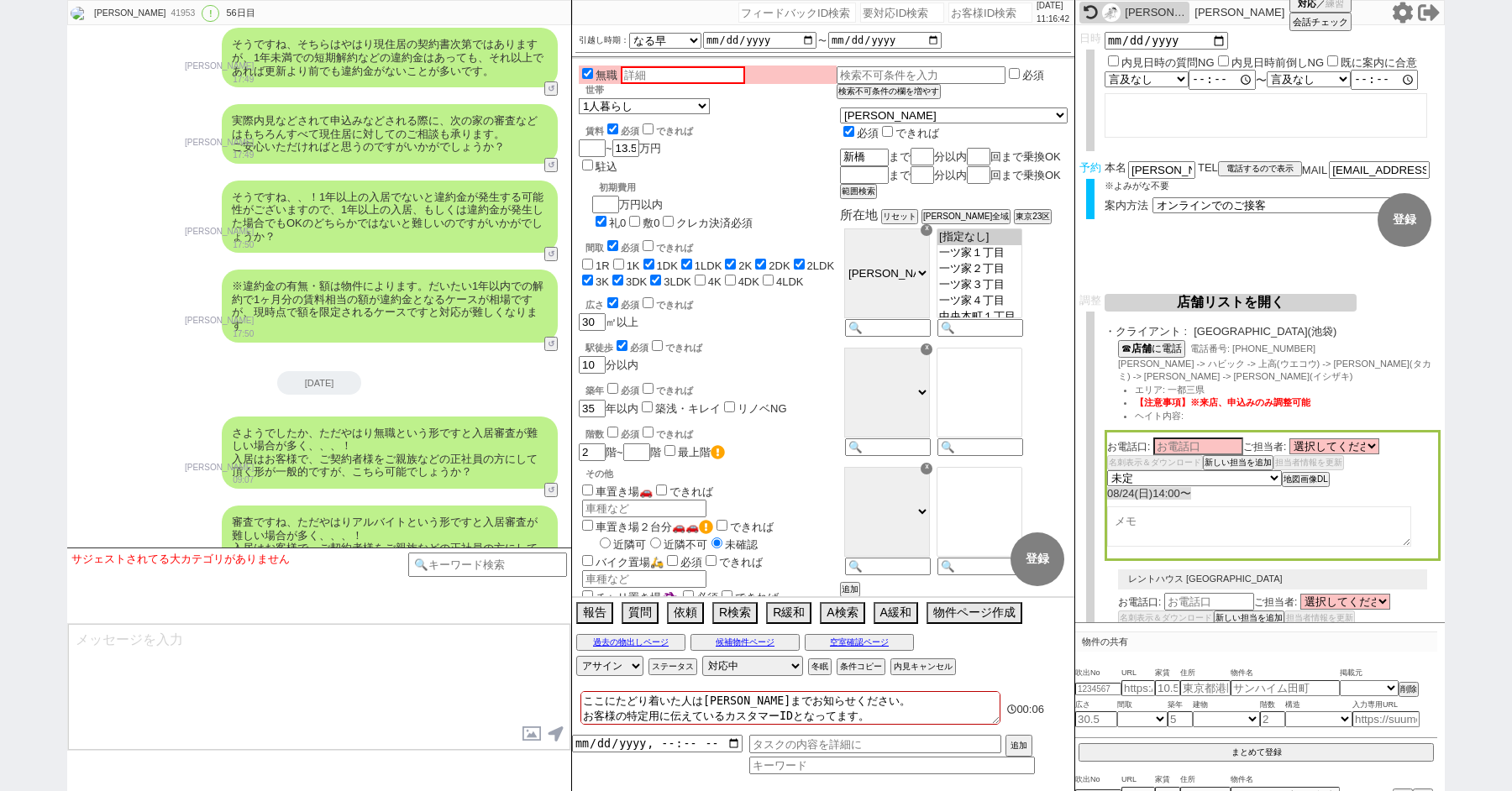
click at [551, 575] on button "↺" at bounding box center [553, 580] width 10 height 11
click at [554, 486] on button "↺" at bounding box center [553, 491] width 10 height 11
click at [298, 568] on option "親族の代理契約可能" at bounding box center [252, 576] width 151 height 16
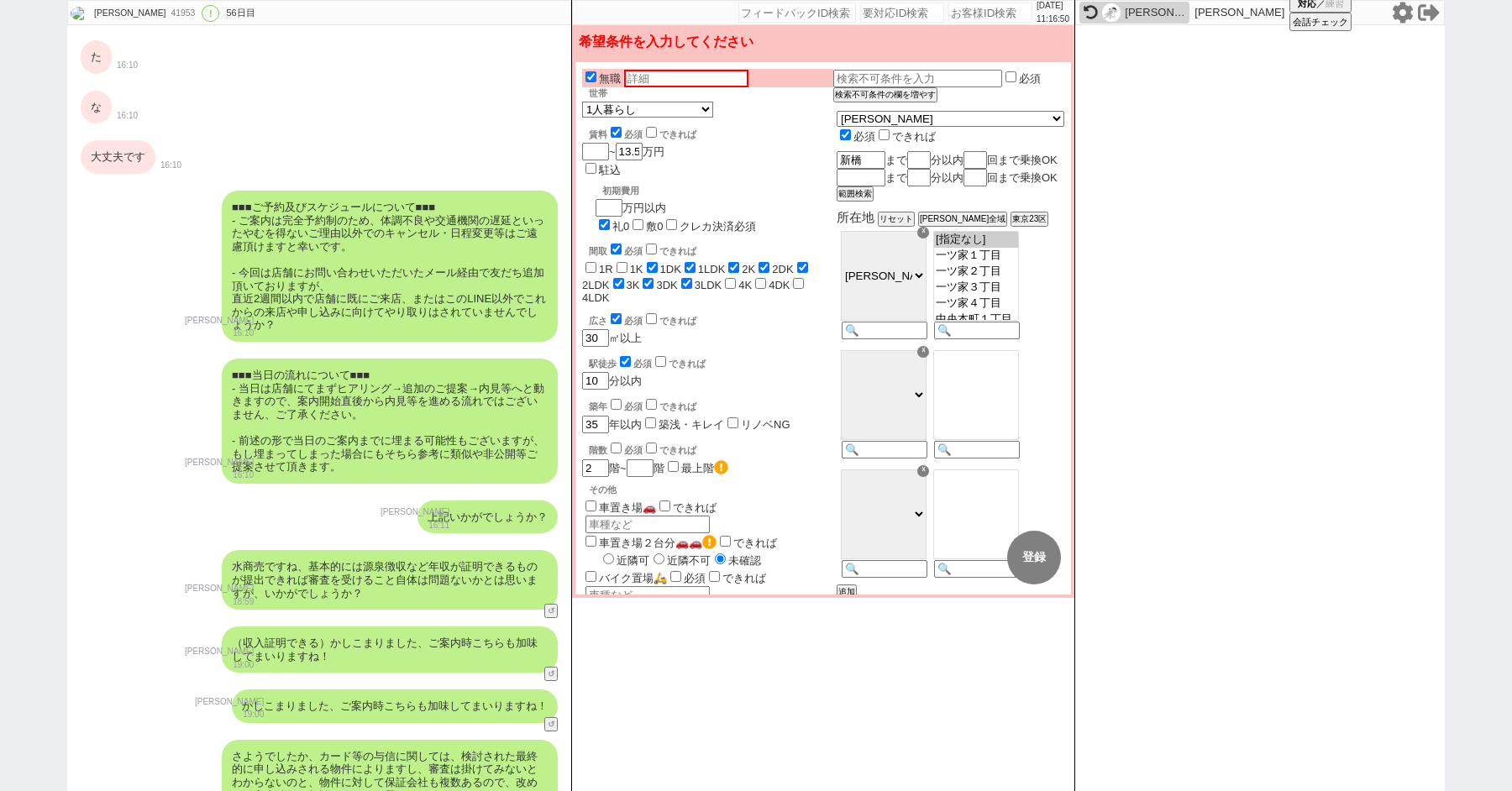
scroll to position [34717, 0]
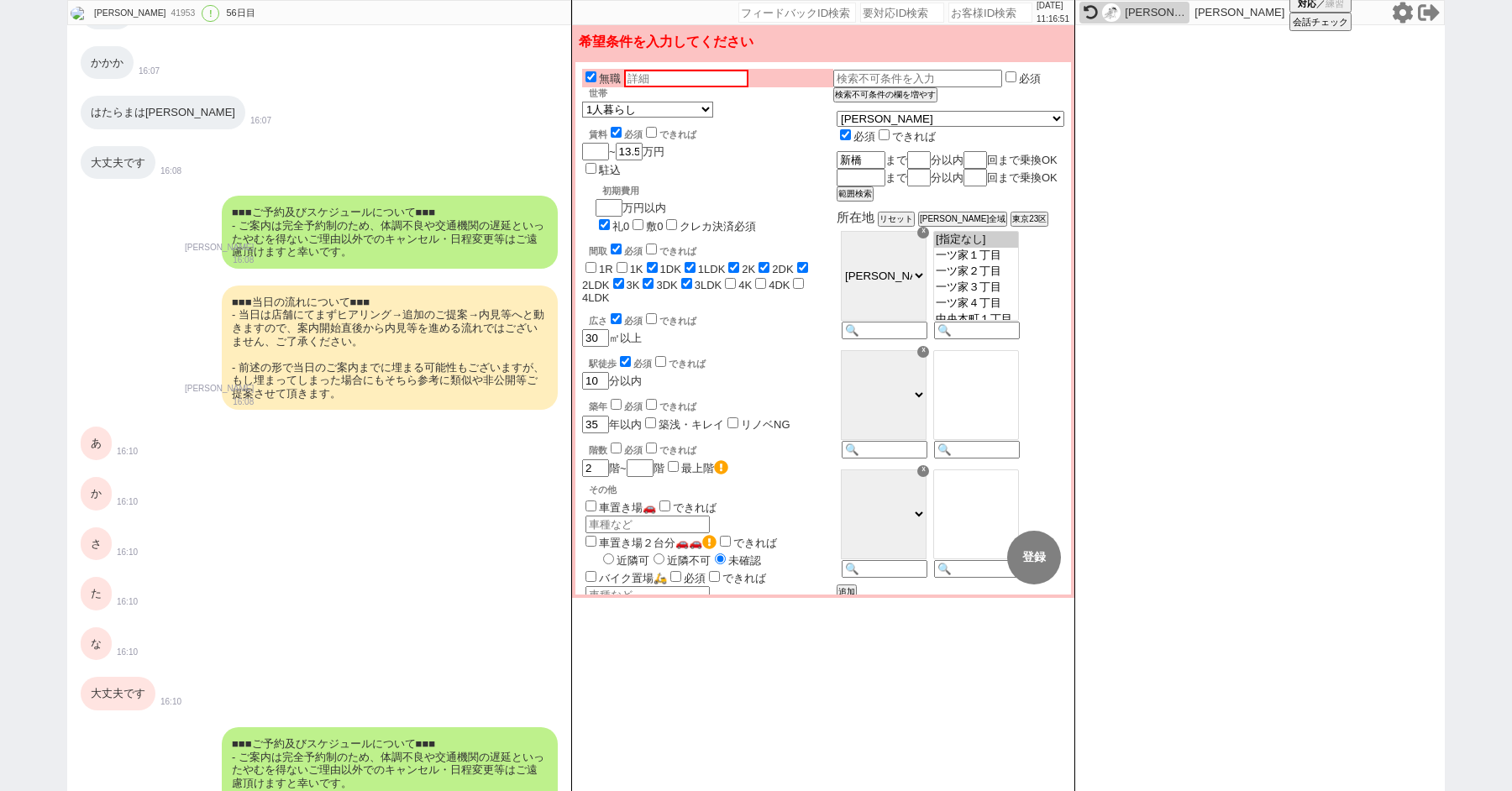
click at [107, 677] on div "大丈夫です" at bounding box center [118, 693] width 75 height 33
click at [87, 627] on div "な" at bounding box center [97, 644] width 31 height 33
click at [655, 81] on input "text" at bounding box center [686, 78] width 124 height 18
type input "可"
type input "親族可能"
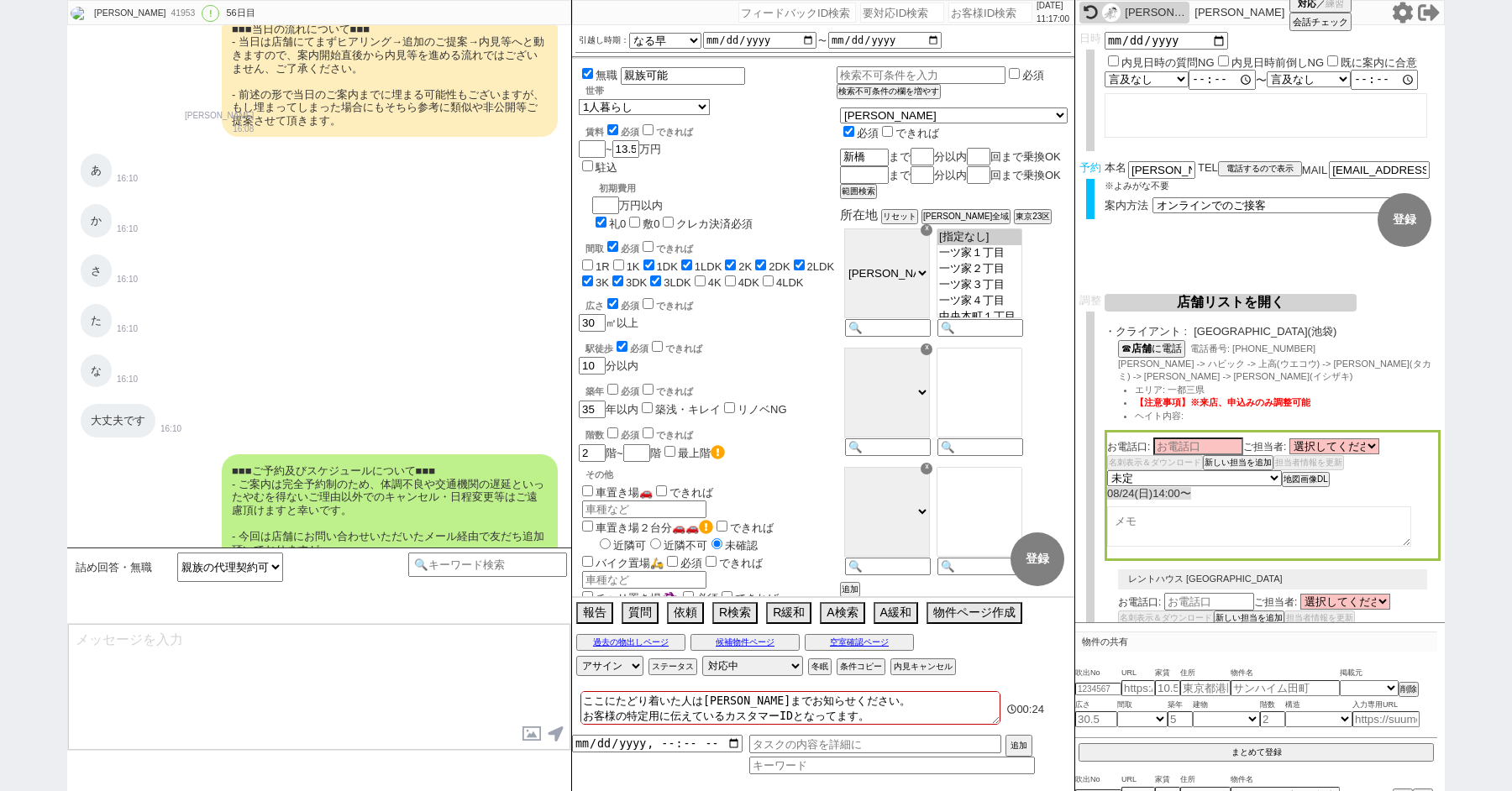
scroll to position [36935, 0]
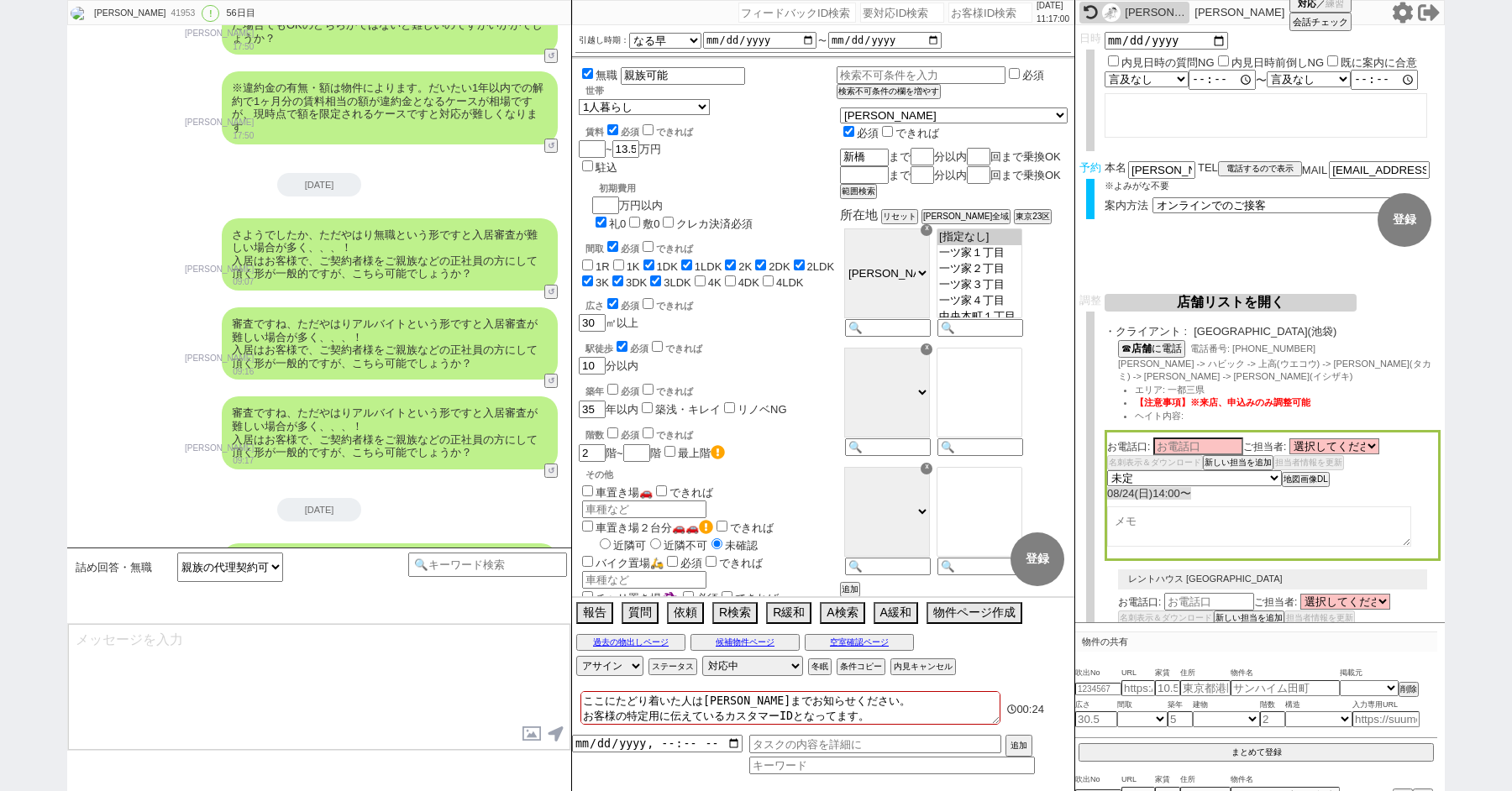
select select "21"
select select "33"
select select "959"
type textarea "かしこまりました、それでは基本的には審査に関して相談自体は可能と思われますので、通常どおり進めてまいりますね！"
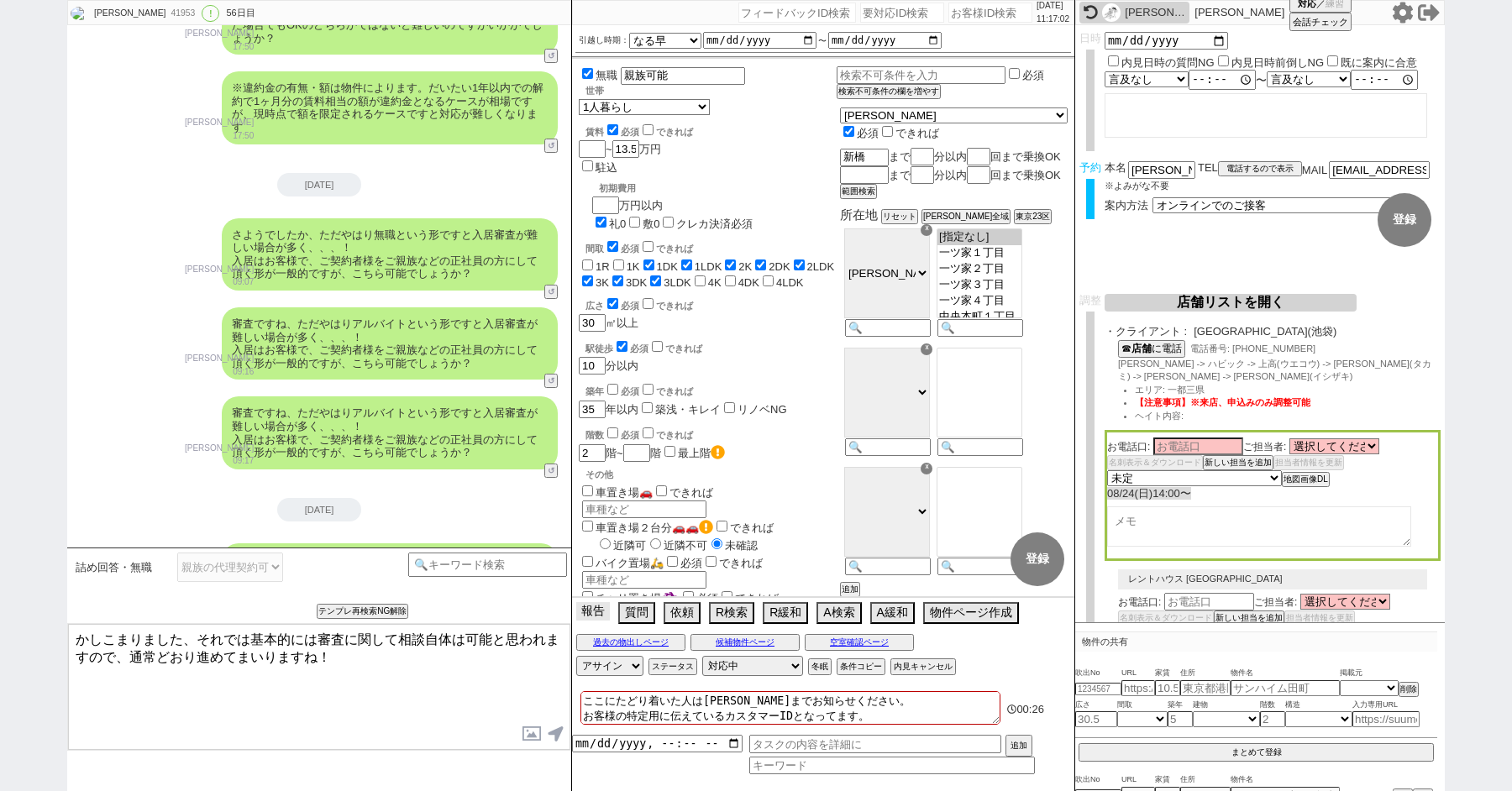
click at [599, 613] on button "報告" at bounding box center [593, 611] width 33 height 19
click at [0, 0] on div "接客報告 開発報告 テンプレ報告 FBの種類を選んでください ミス以外 条件入力 カテゴリ選択 状況入力 会話成り立たない・吹き出しミス 誤字脱字、言い回し、…" at bounding box center [0, 0] width 0 height 0
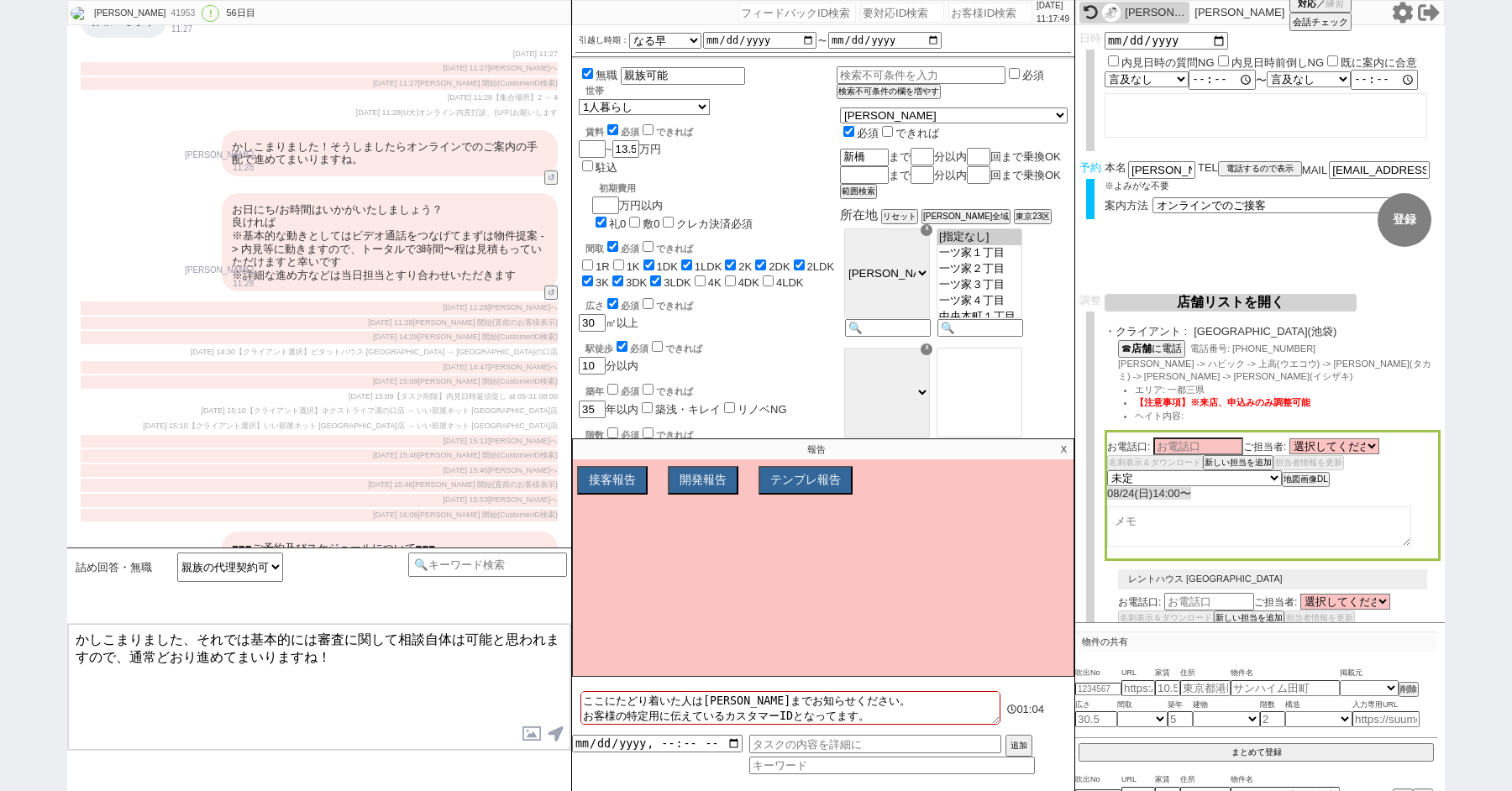
scroll to position [84787, 0]
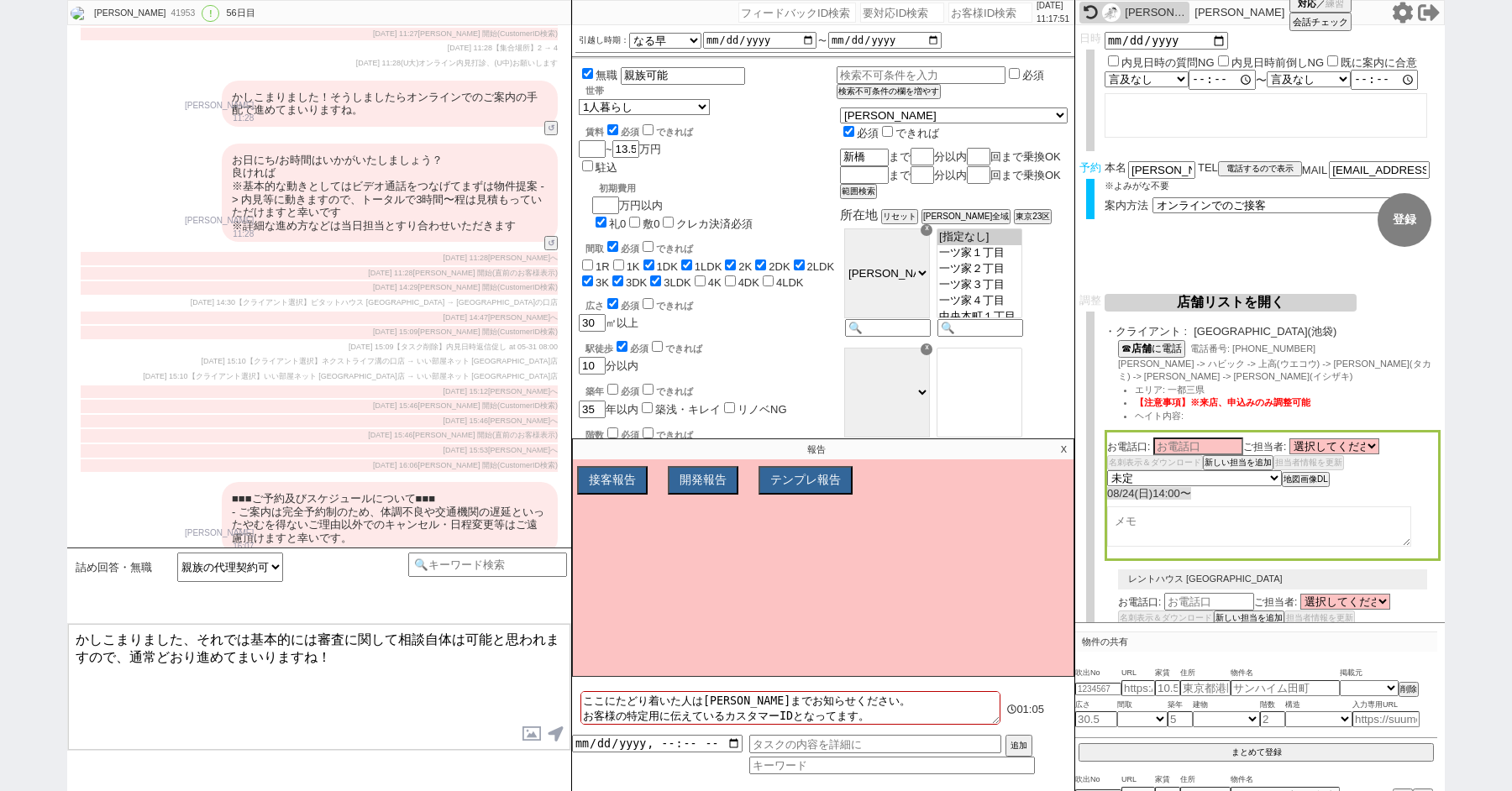
drag, startPoint x: 366, startPoint y: 647, endPoint x: 189, endPoint y: 529, distance: 212.7
click at [189, 531] on div "青木琢磨 41953 ! 0 56日目 冬眠中 自社客 スミカ スミカ_BPO チャット全表示 2019-05-12 新しくフォローされました (12:01:…" at bounding box center [319, 396] width 504 height 791
click at [1064, 449] on p "X" at bounding box center [1064, 449] width 20 height 21
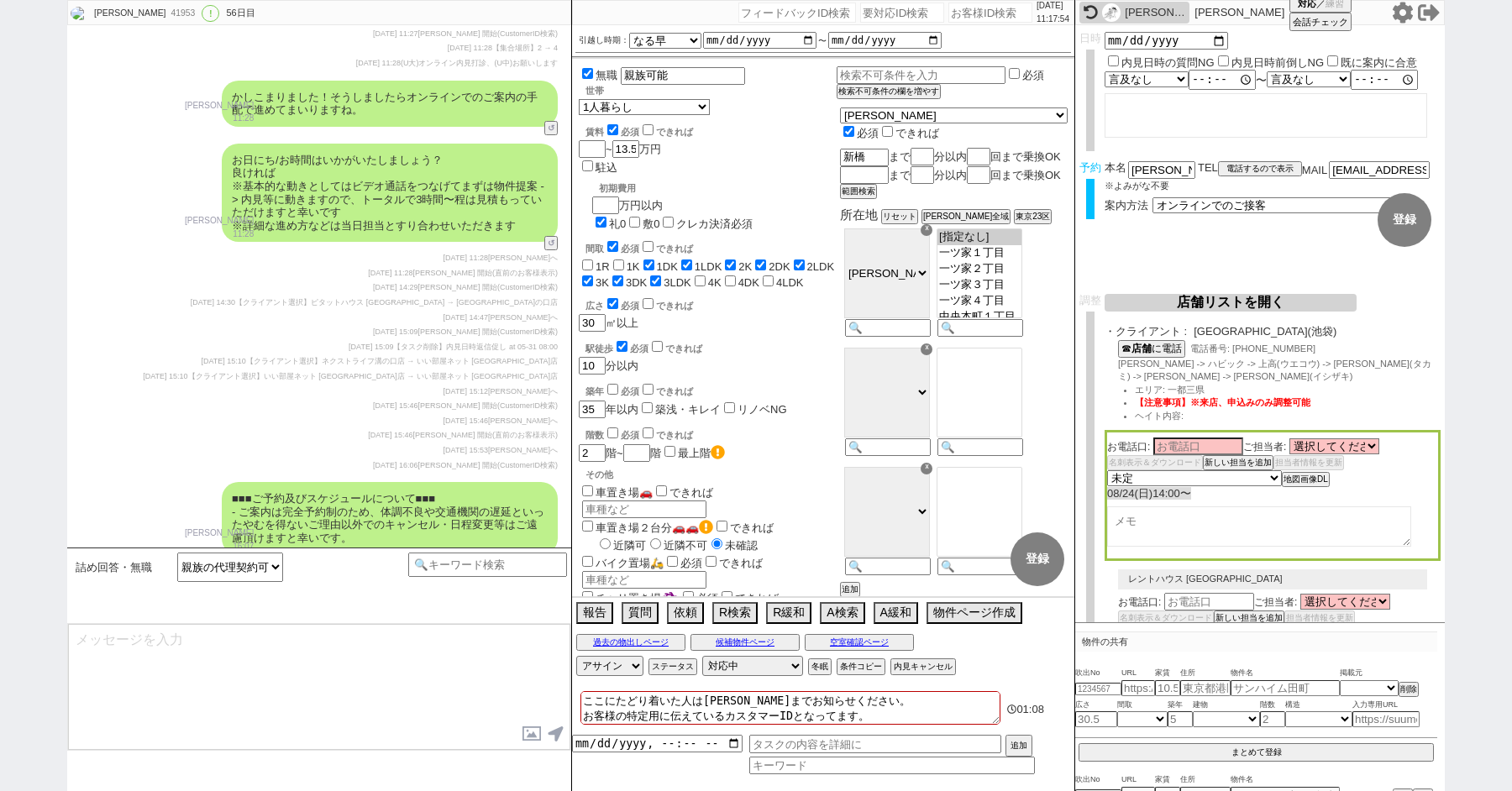
click at [588, 75] on input "無職" at bounding box center [587, 73] width 11 height 11
checkbox input "false"
drag, startPoint x: 671, startPoint y: 75, endPoint x: 580, endPoint y: 48, distance: 94.9
click at [603, 53] on div "引越し時期： 2025年 2026年 なる早 未定 いつでも 物件あれば 年内 来年 1月 2月 3月 4月 5月 6月 7月 8月 9月 10月 11月 1…" at bounding box center [823, 312] width 502 height 573
click at [585, 73] on input "無職" at bounding box center [587, 73] width 11 height 11
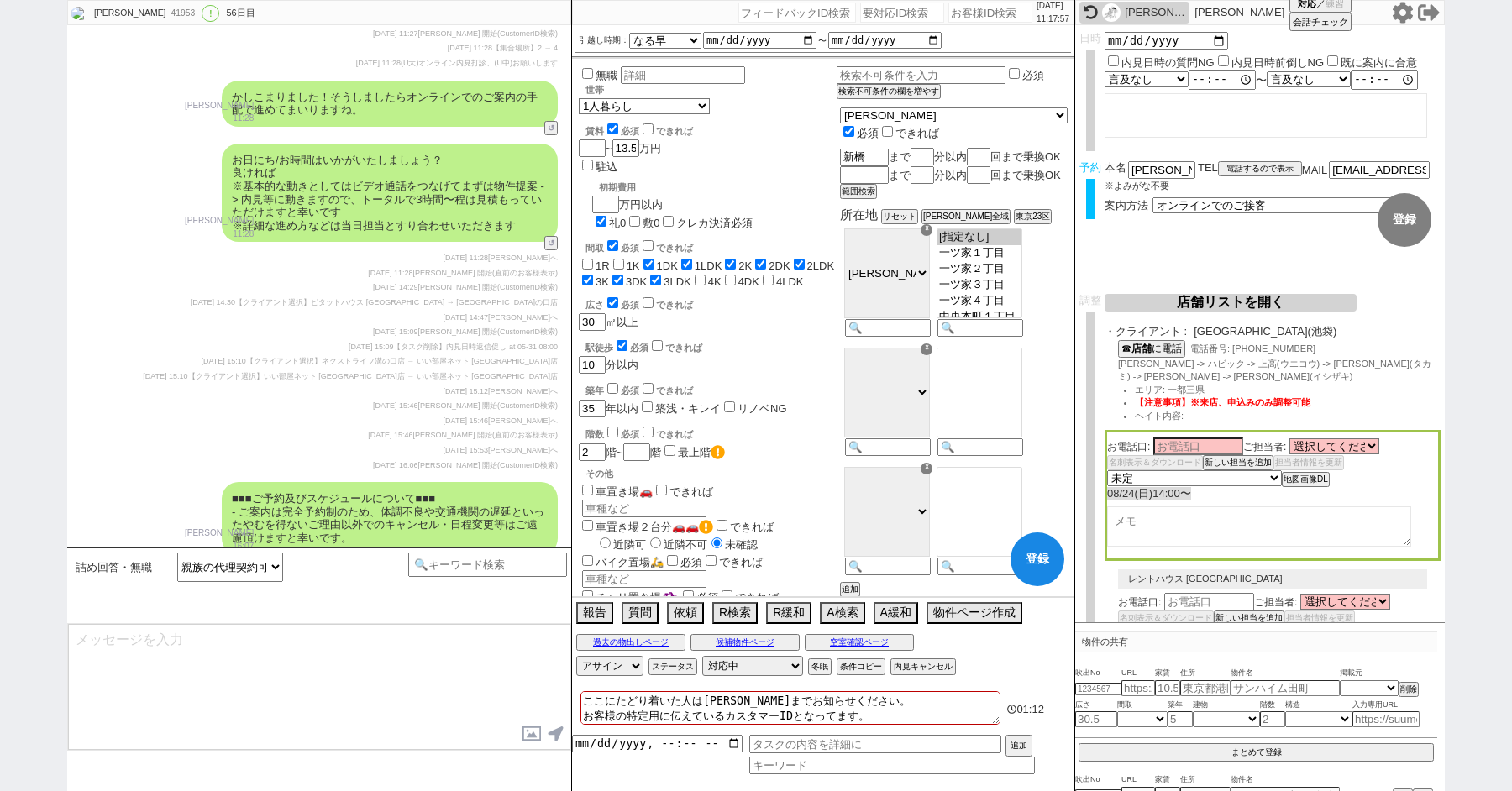
checkbox input "true"
click at [165, 15] on div "41953" at bounding box center [182, 14] width 33 height 14
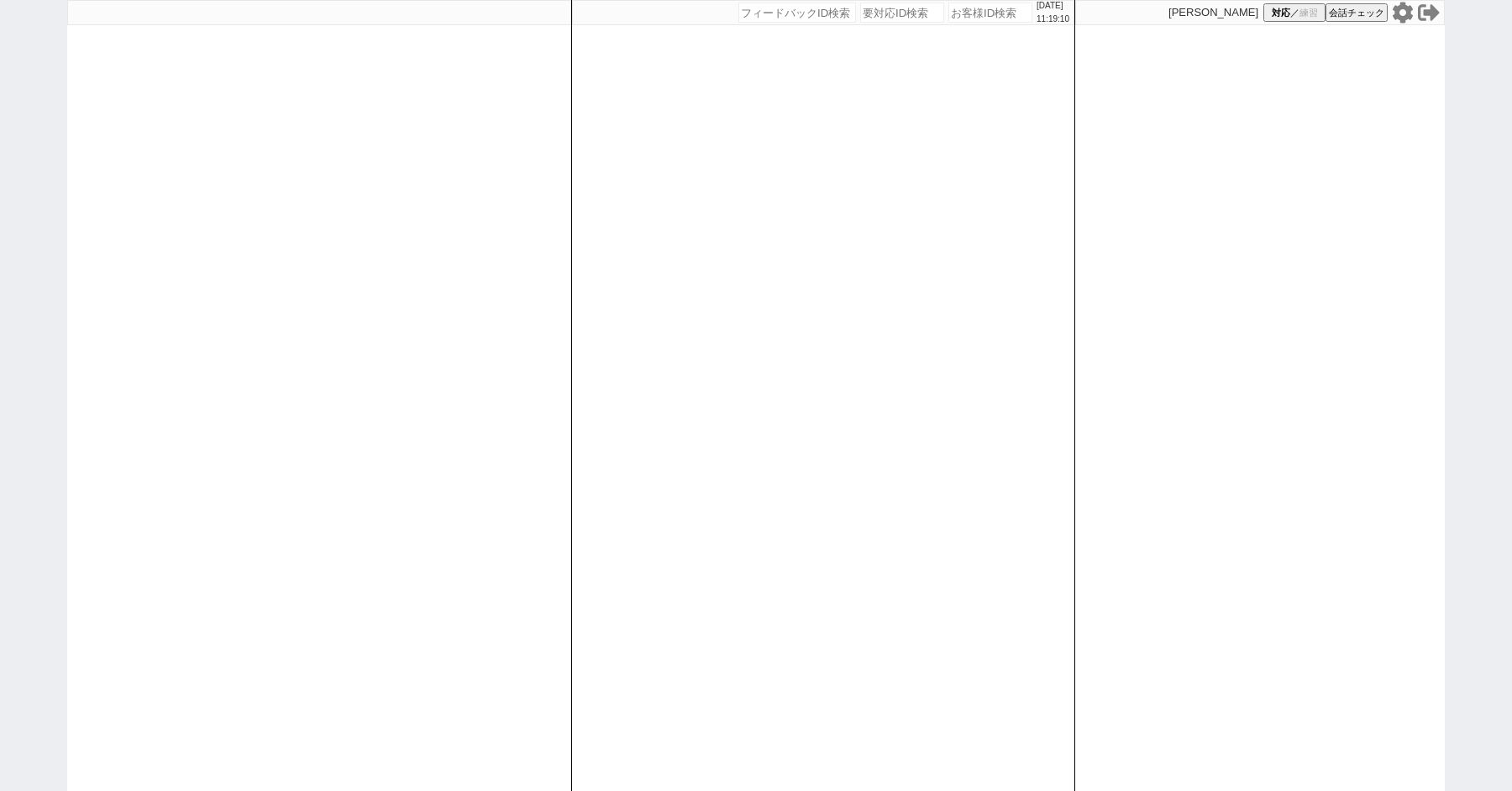
click at [948, 20] on input "number" at bounding box center [990, 13] width 84 height 21
type input "41953"
select select "4"
select select "10"
select select "8"
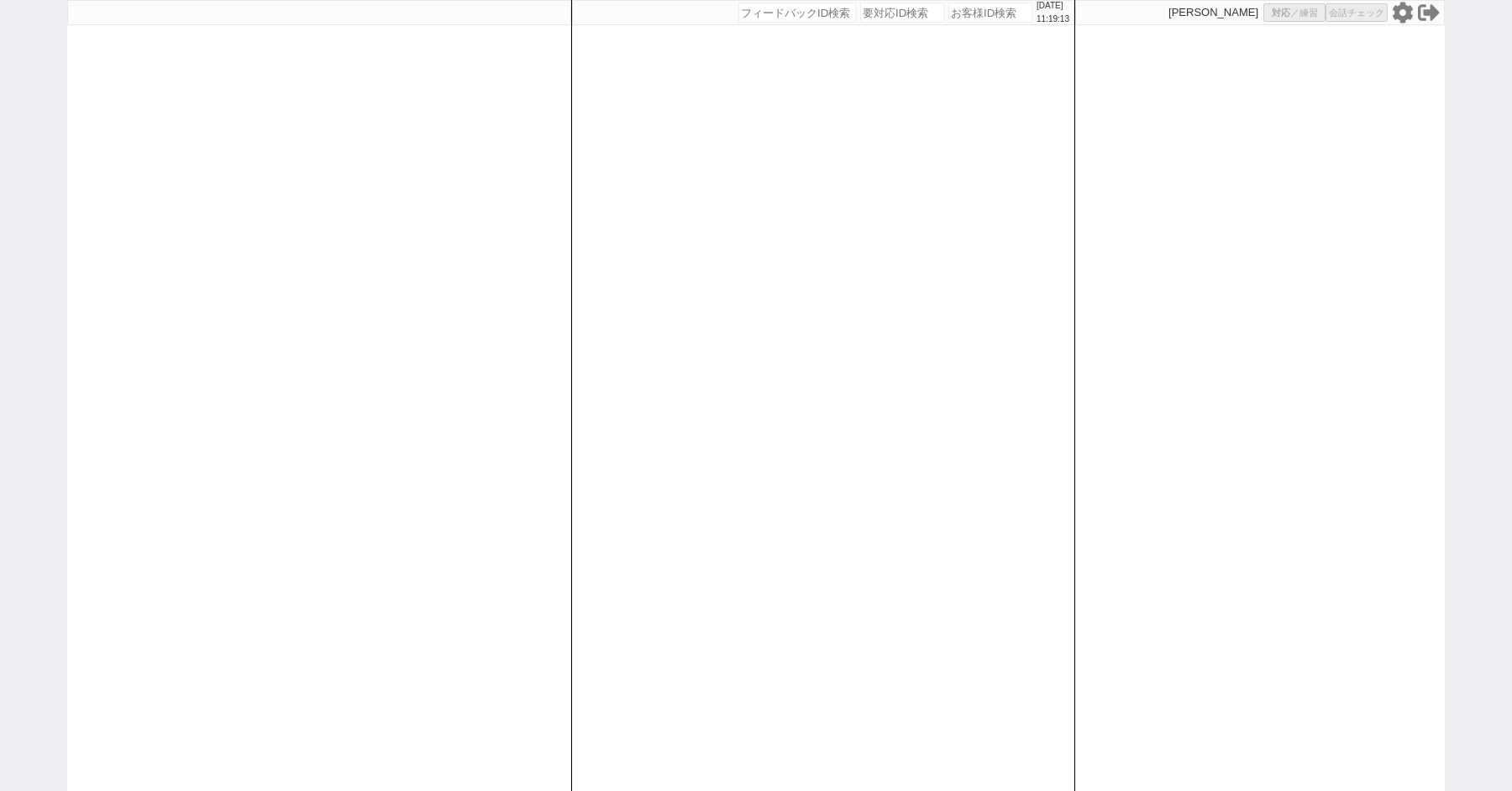
select select "8"
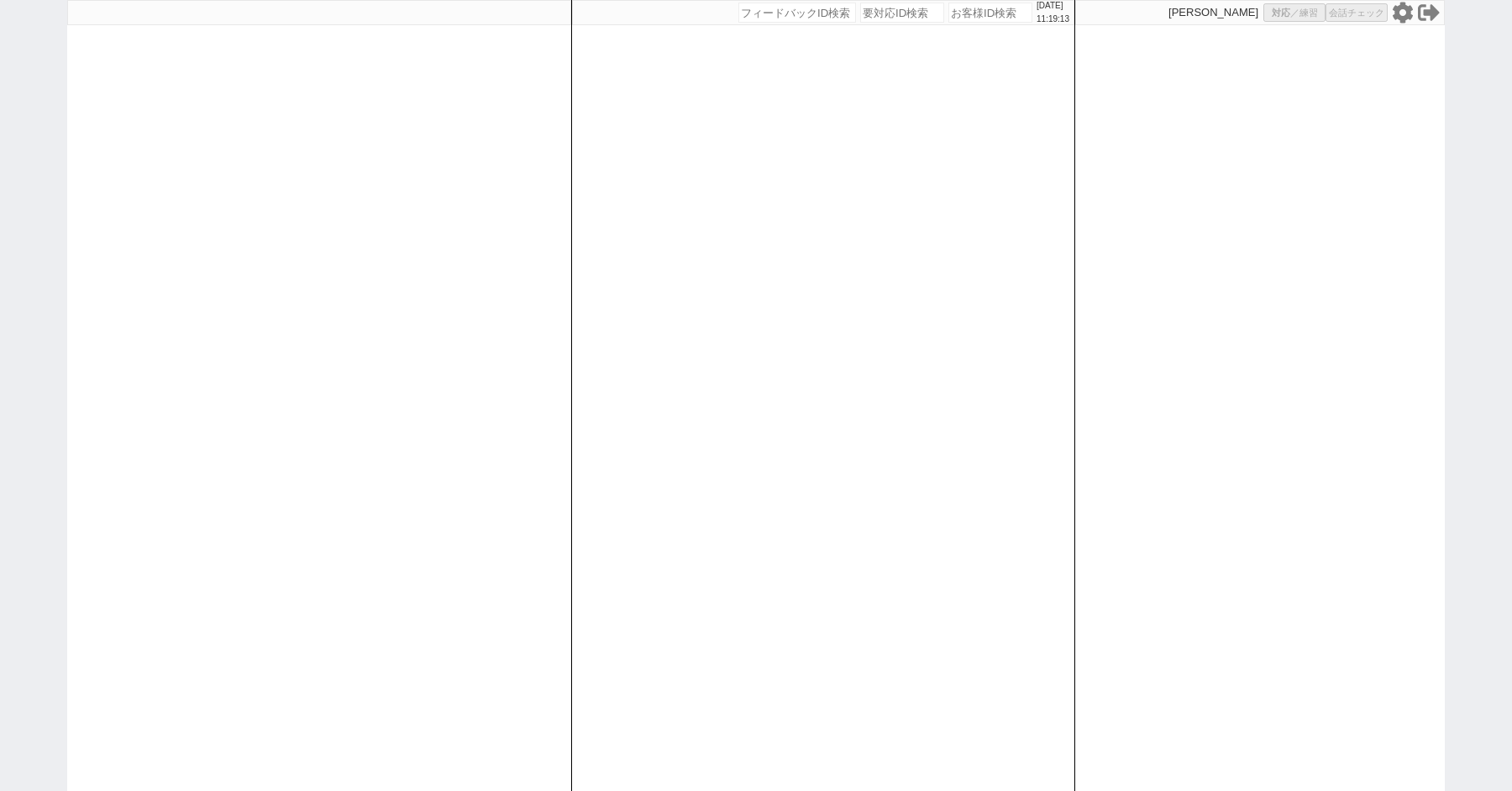
select select "8"
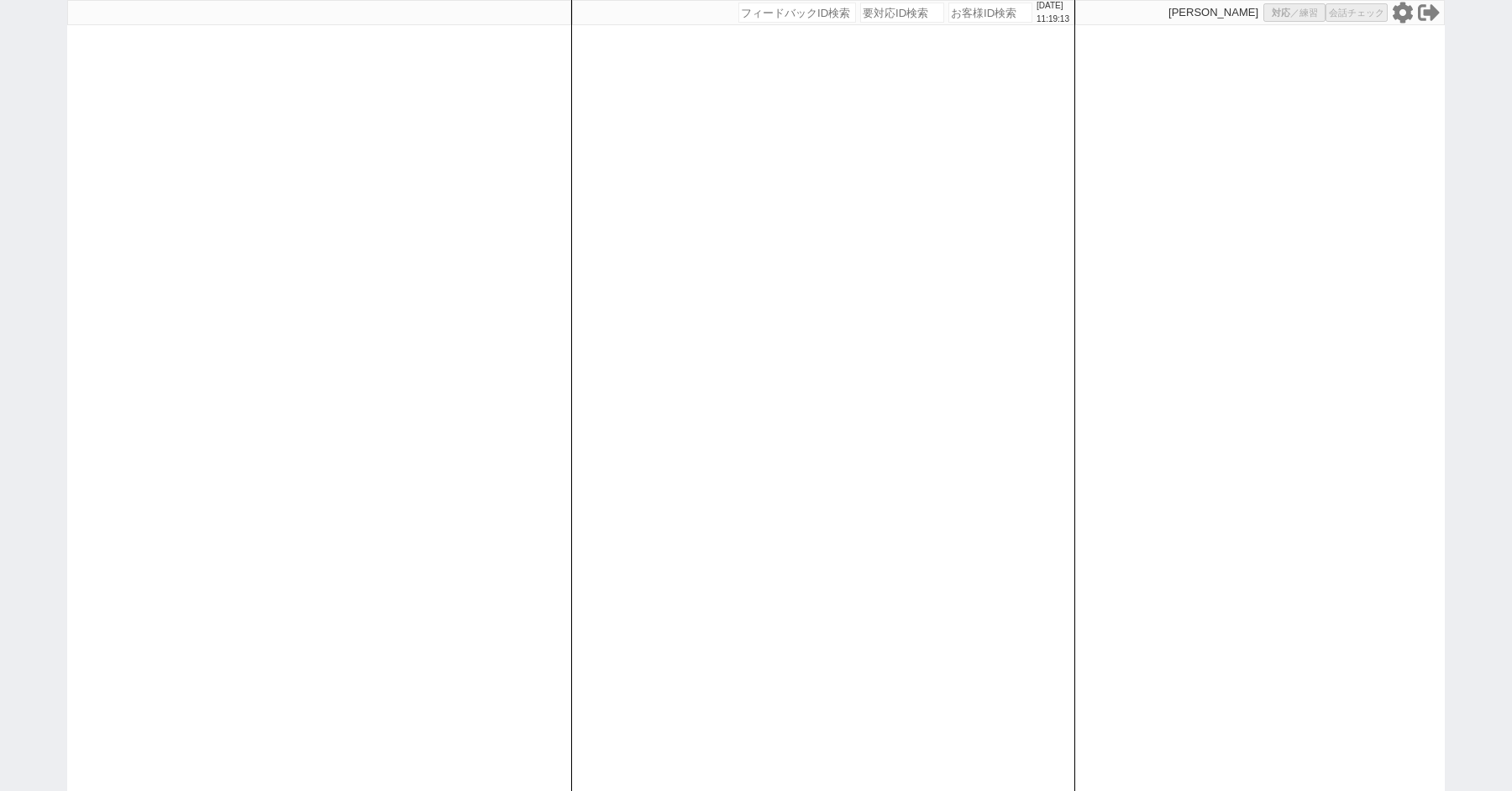
select select "8"
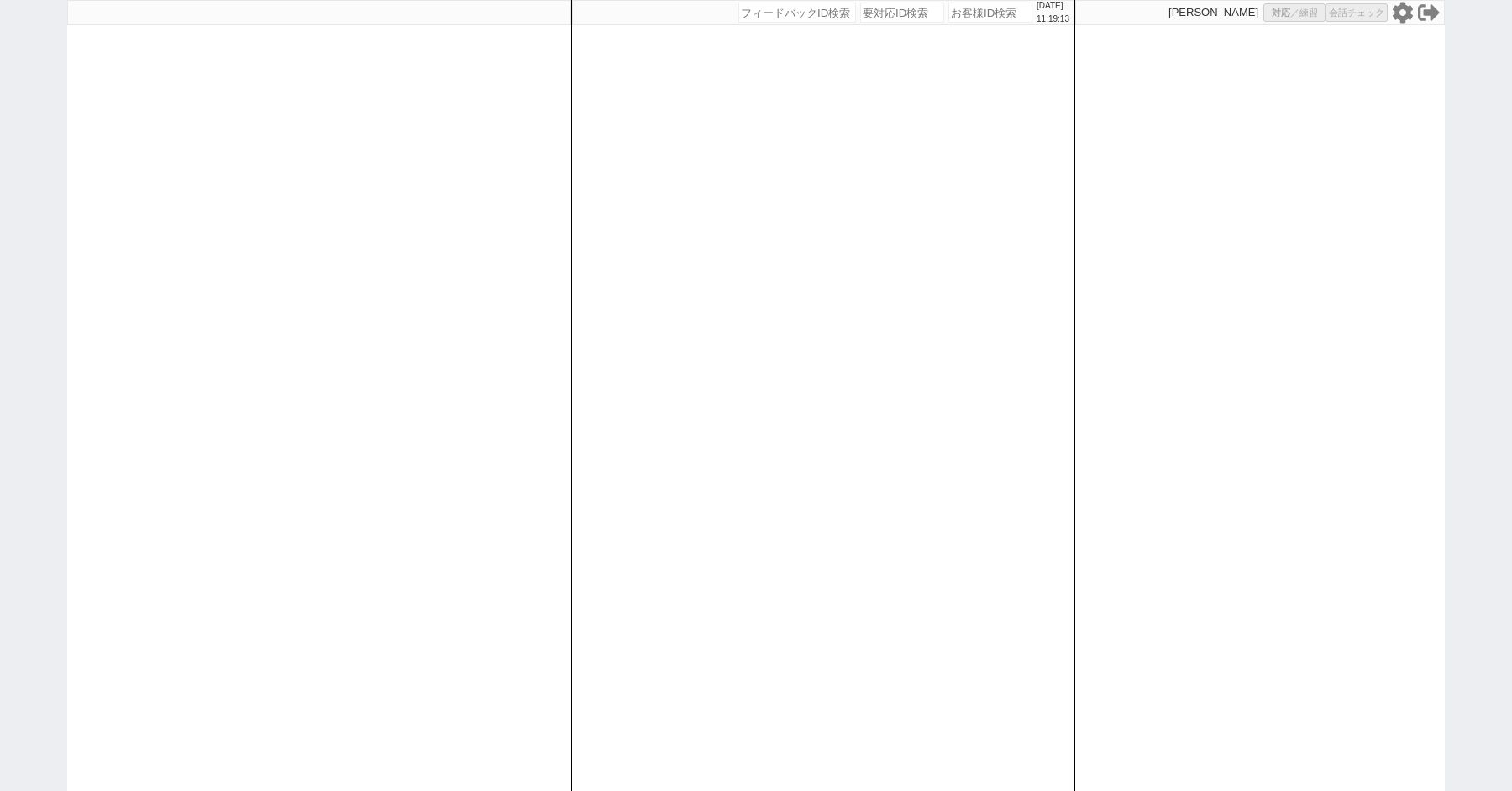
select select "8"
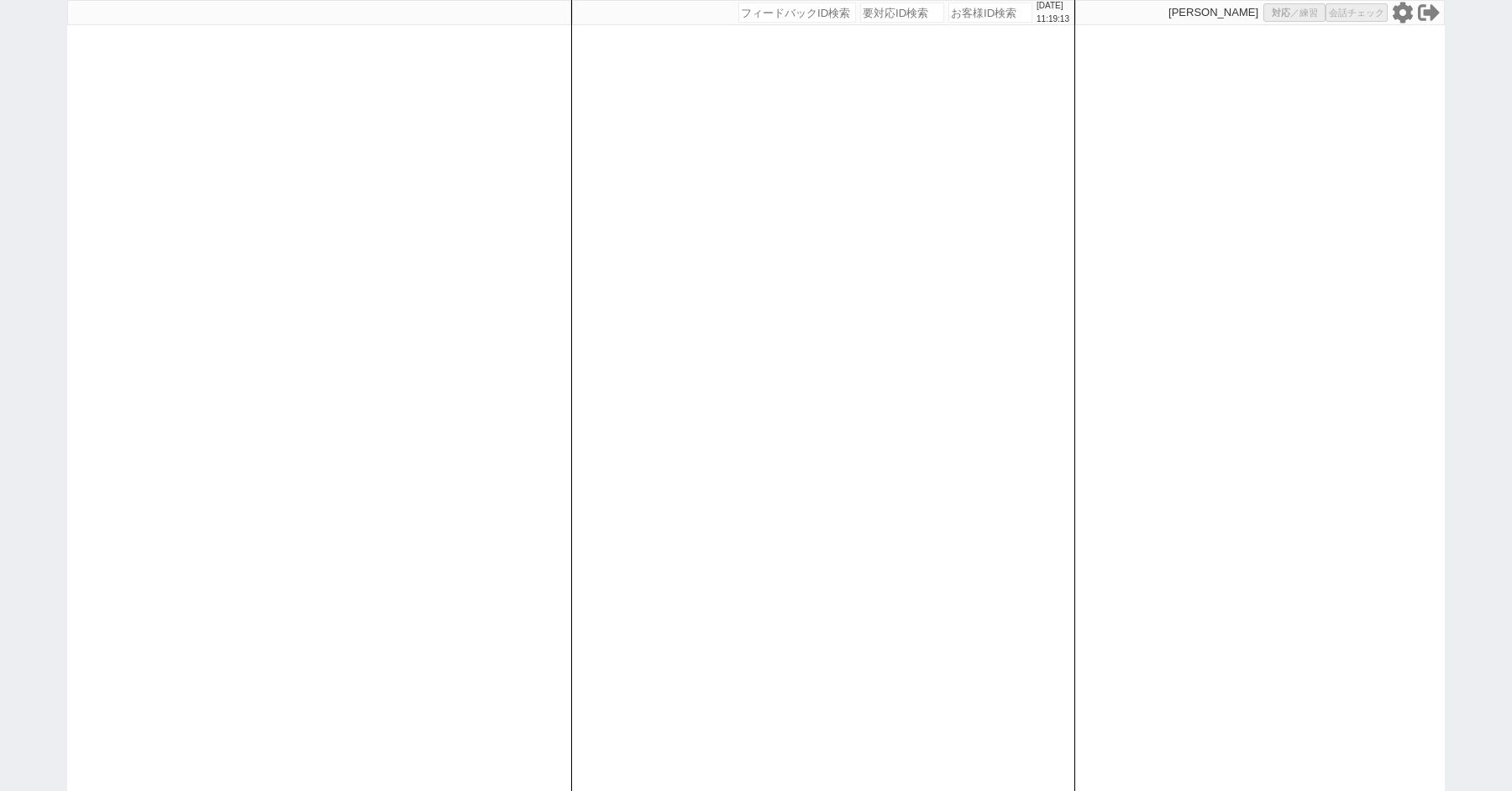
select select "8"
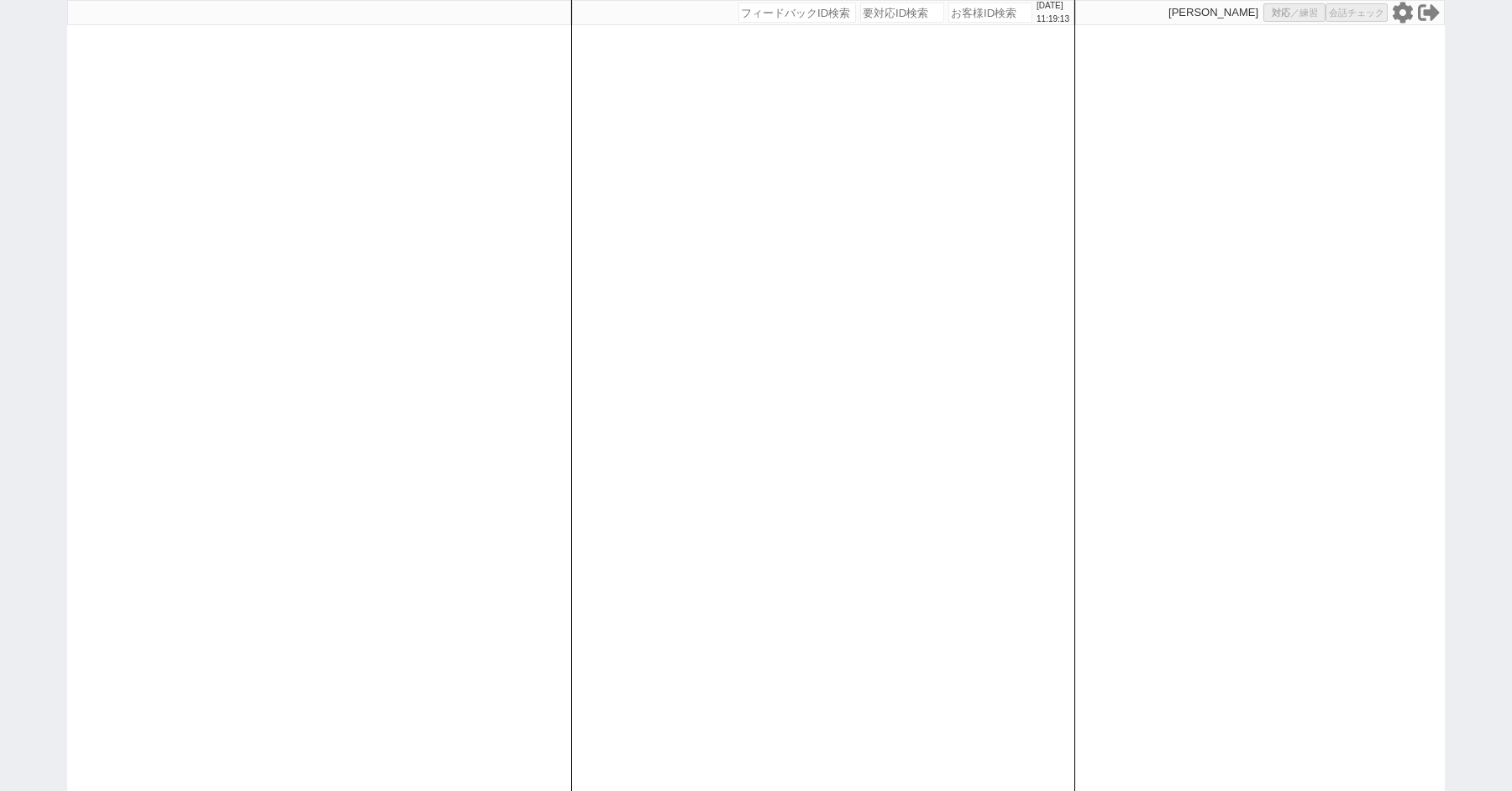
select select "8"
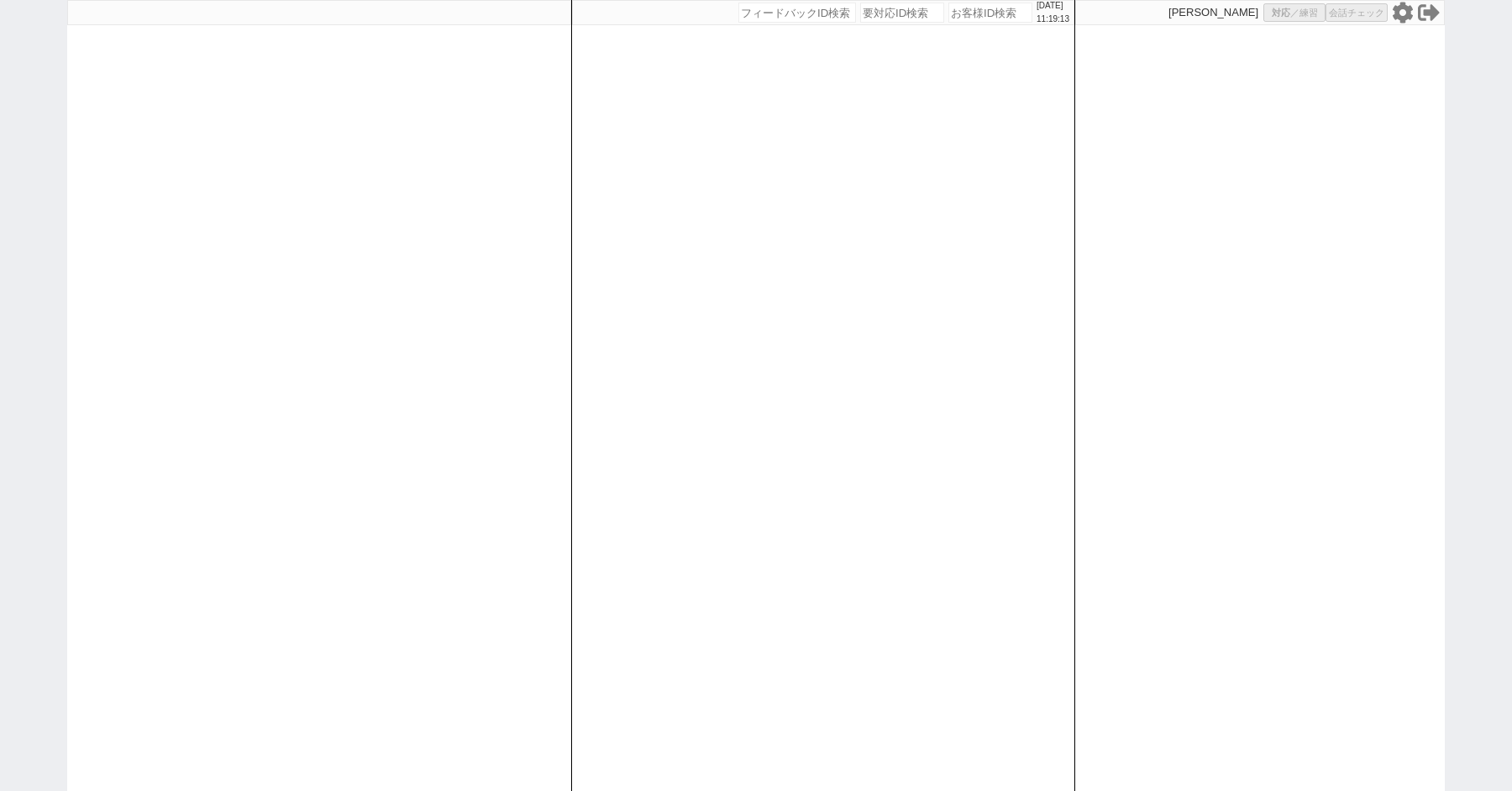
select select "8"
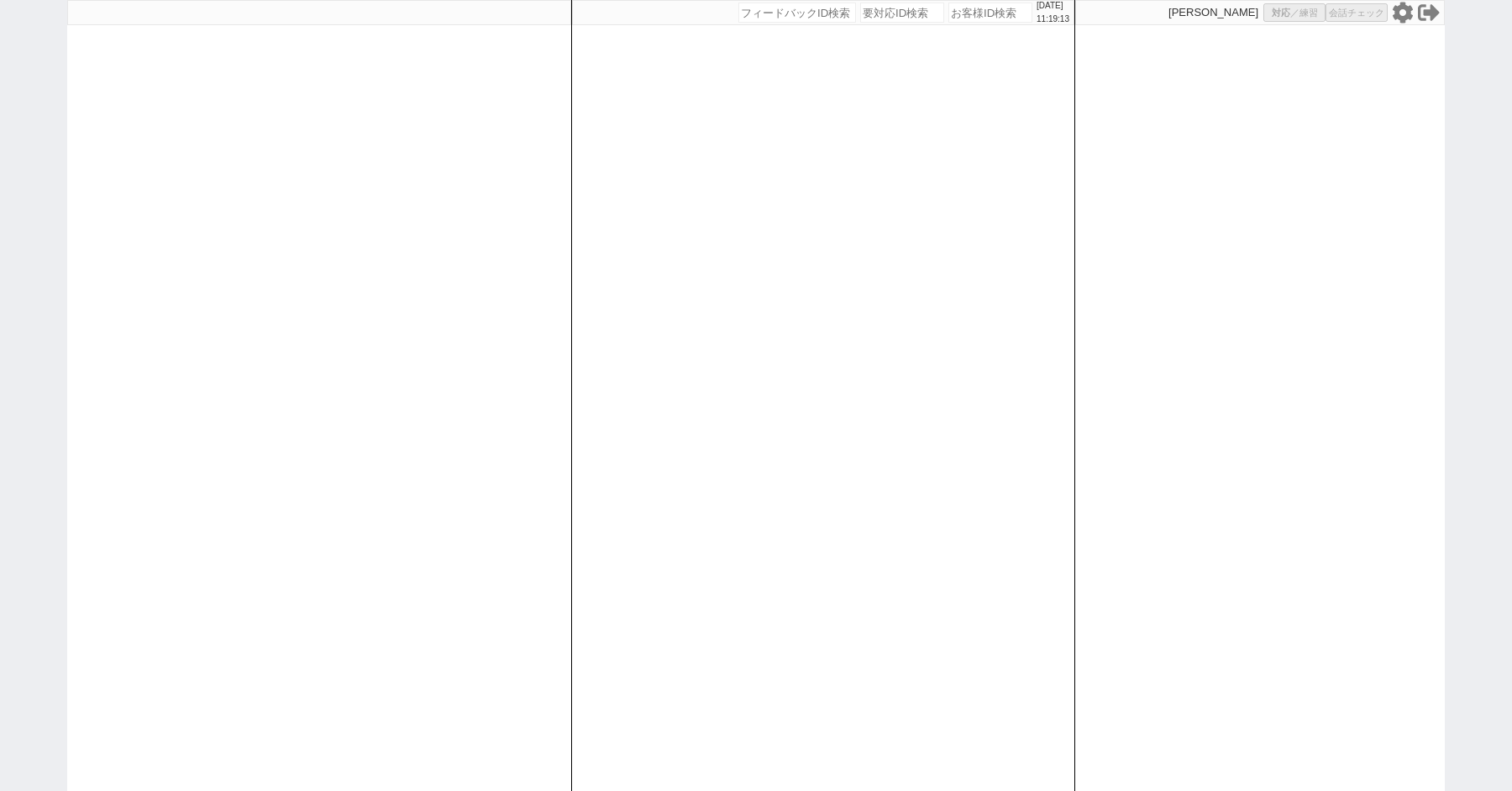
select select "8"
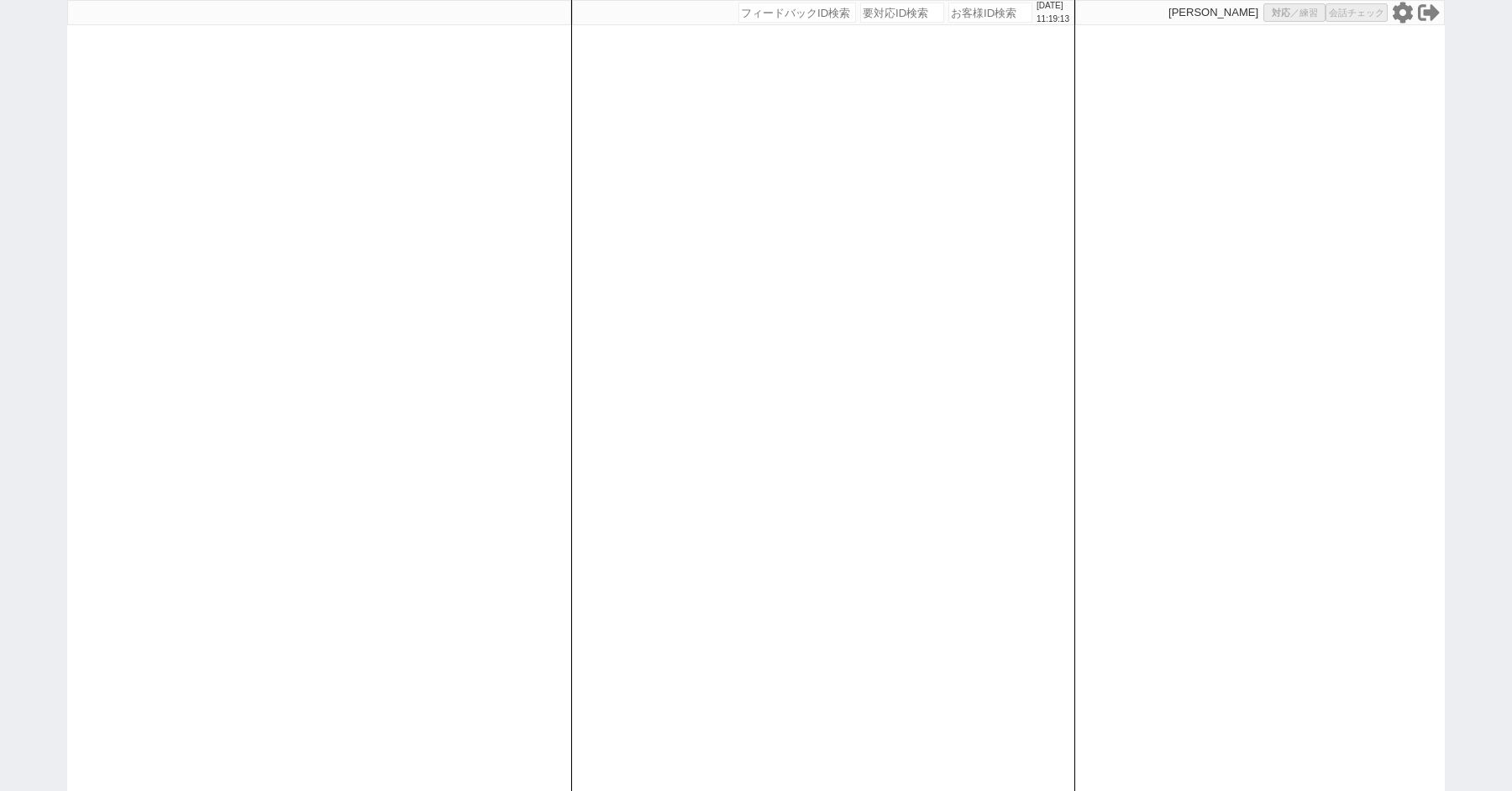
select select "8"
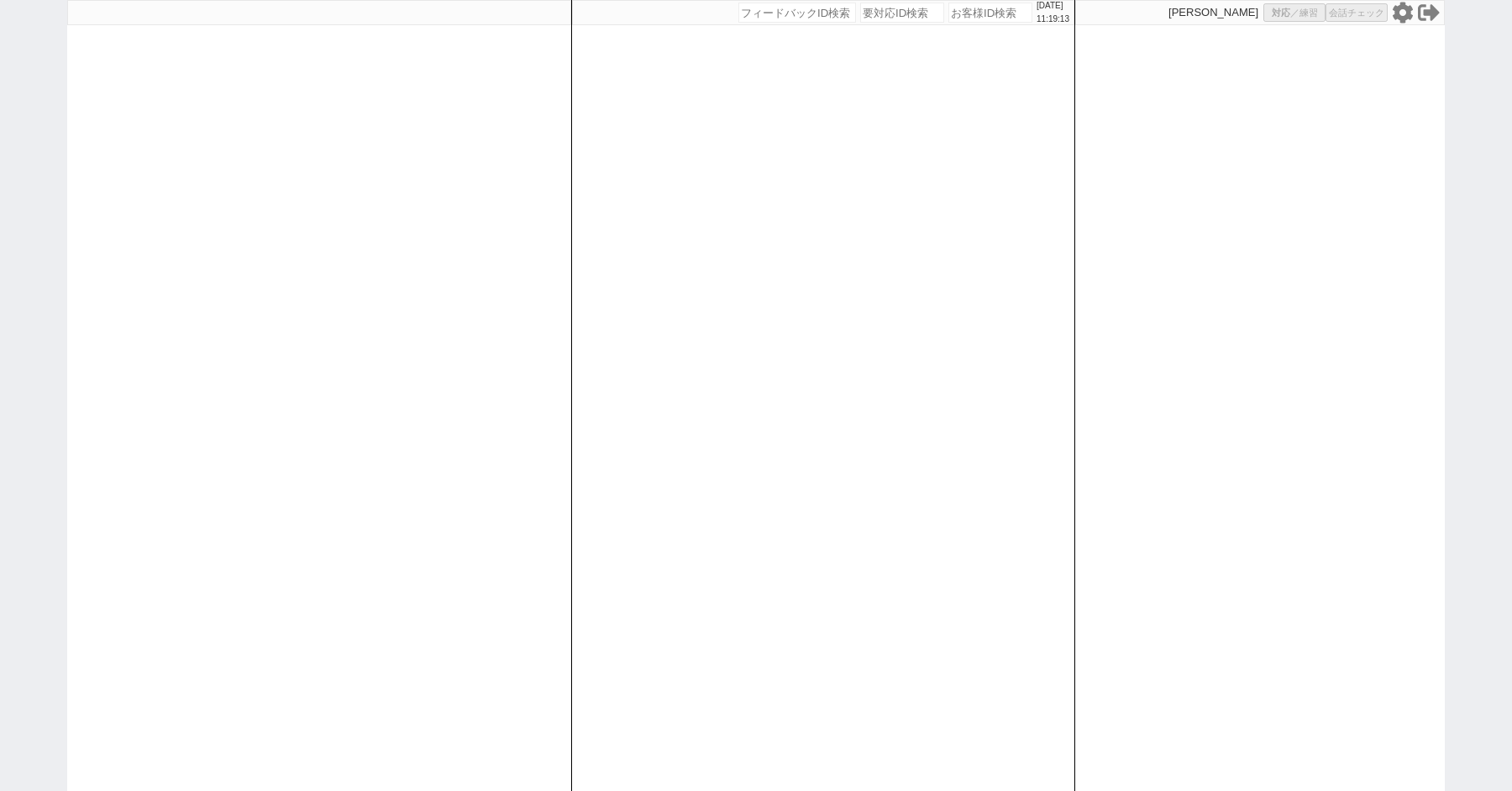
select select "8"
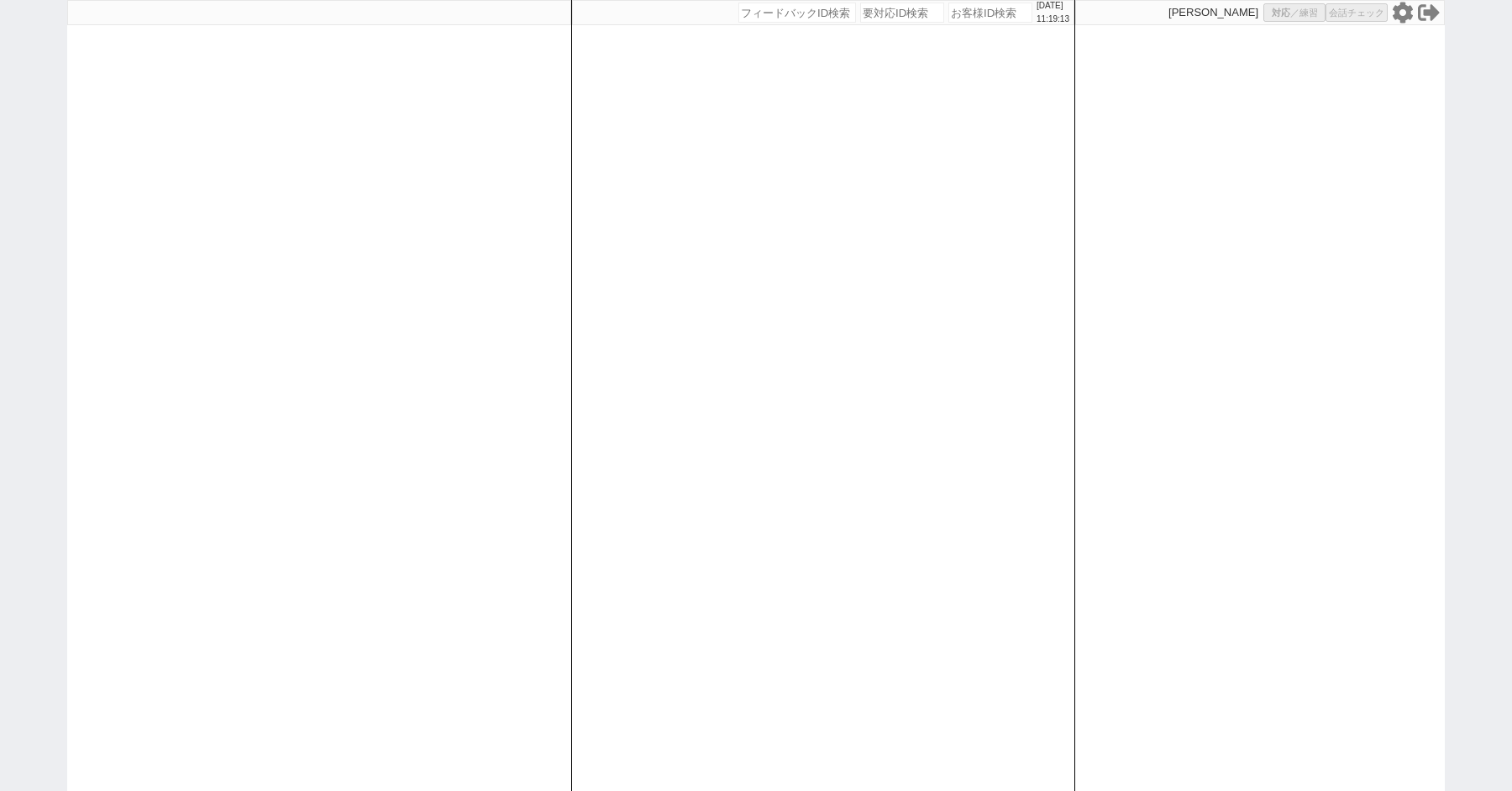
select select "8"
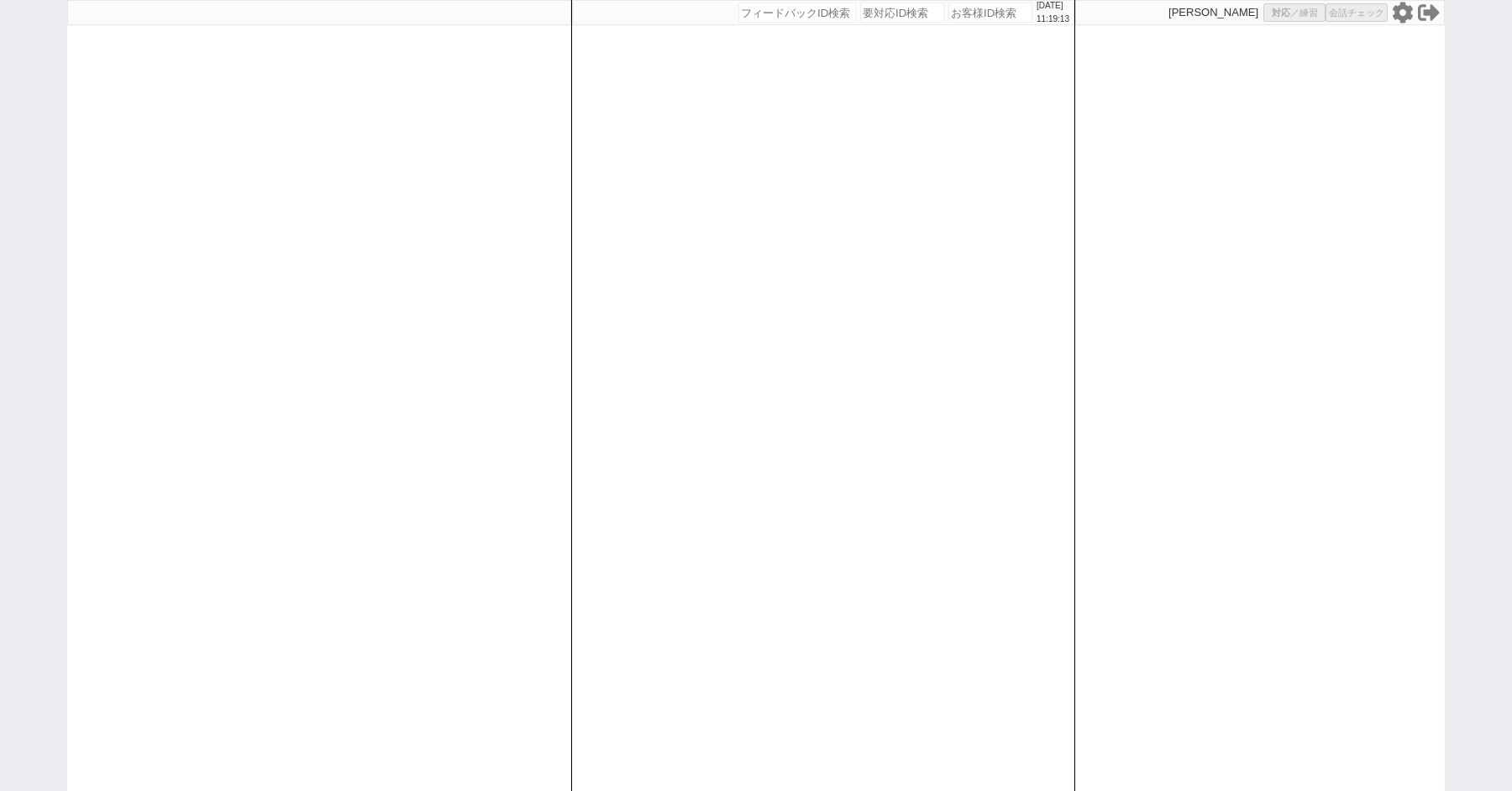
select select "8"
select select "10"
select select "8"
select select "10"
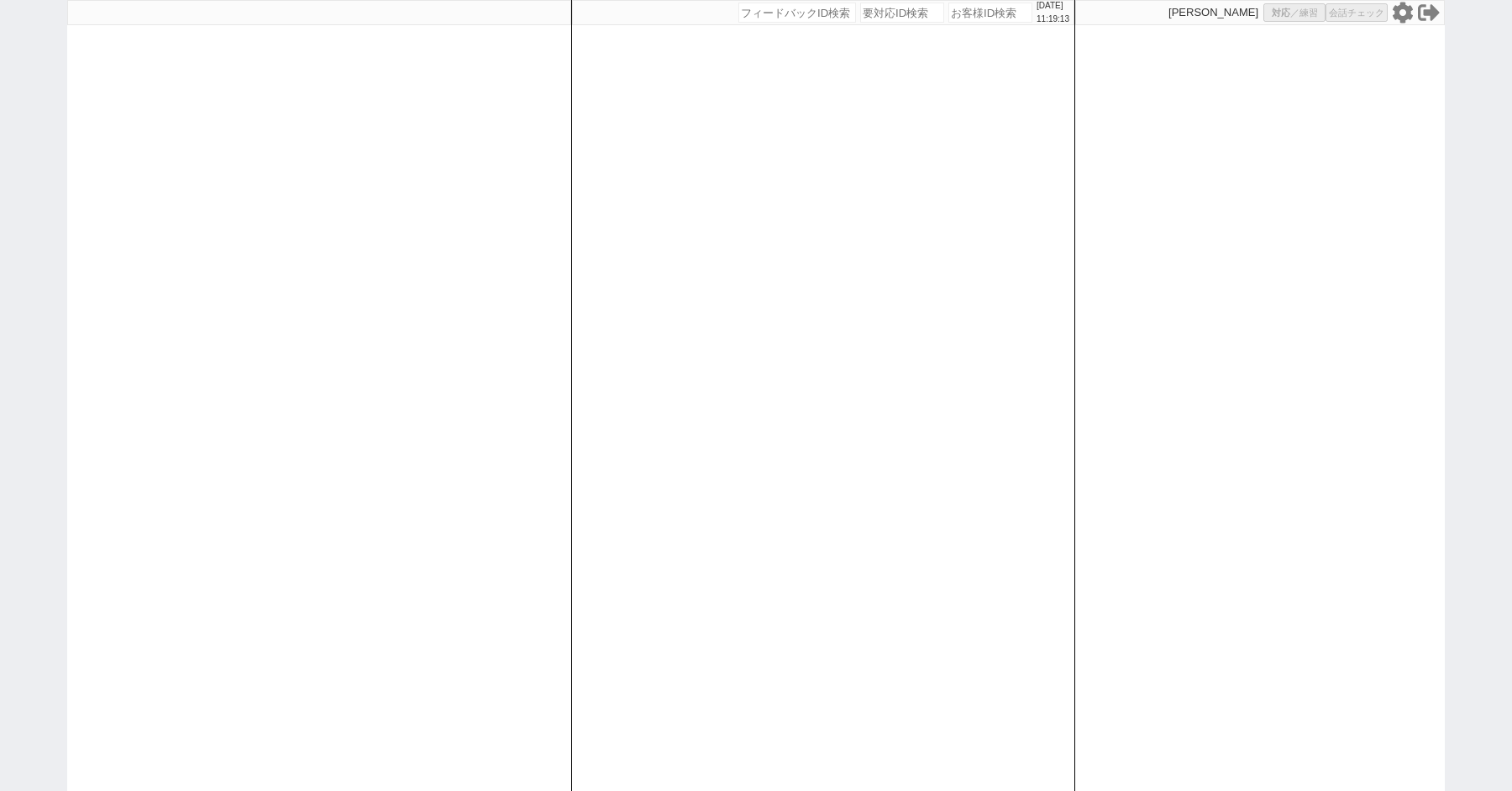
select select "8"
select select "3"
select select "8"
select select
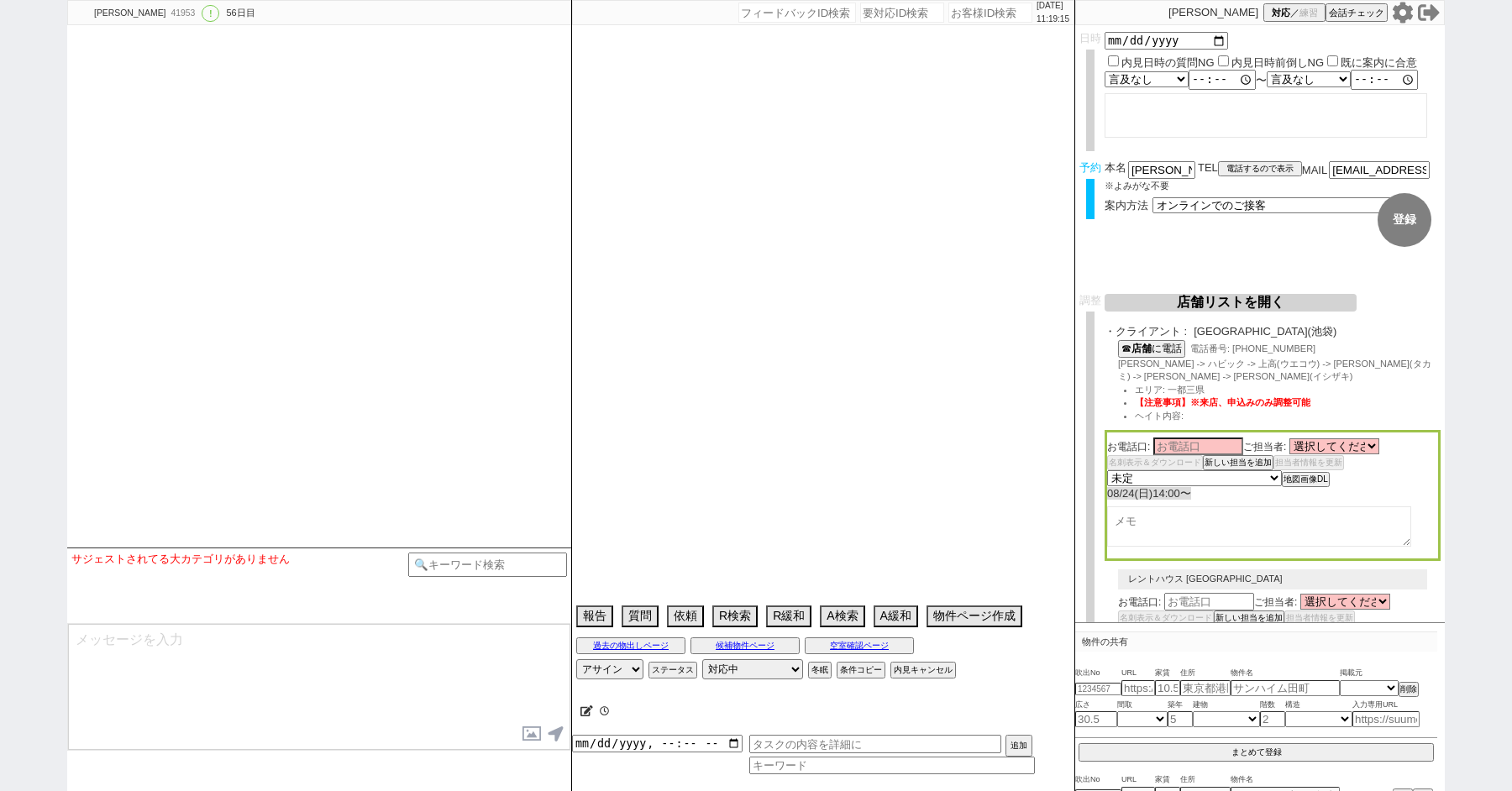
select select "13"
select select "0"
select select "21"
select select "33"
select select "959"
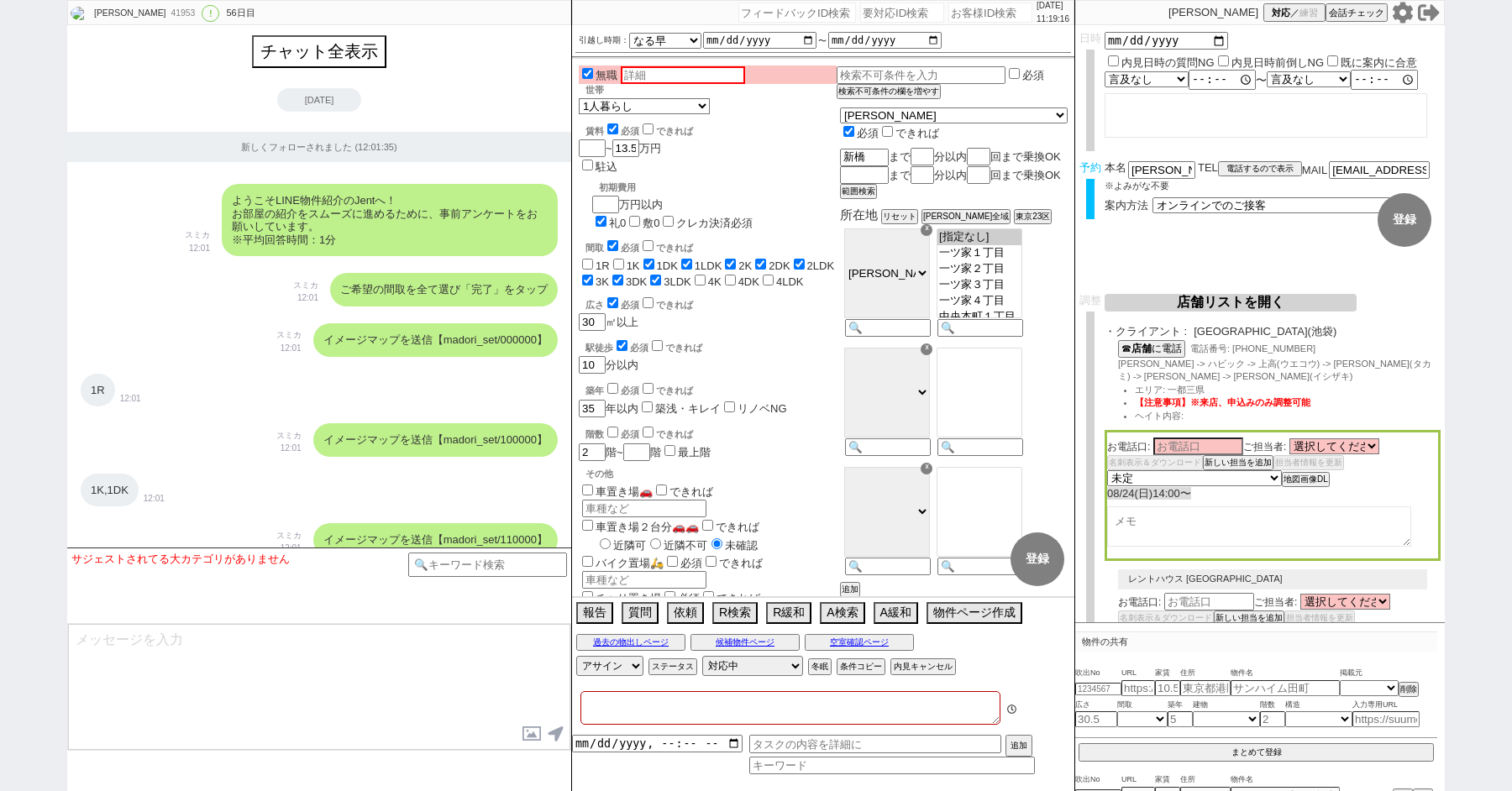
type textarea "ここにたどり着いた人は[PERSON_NAME]までお知らせください。 お客様の特定用に伝えているカスタマーIDとなってます。"
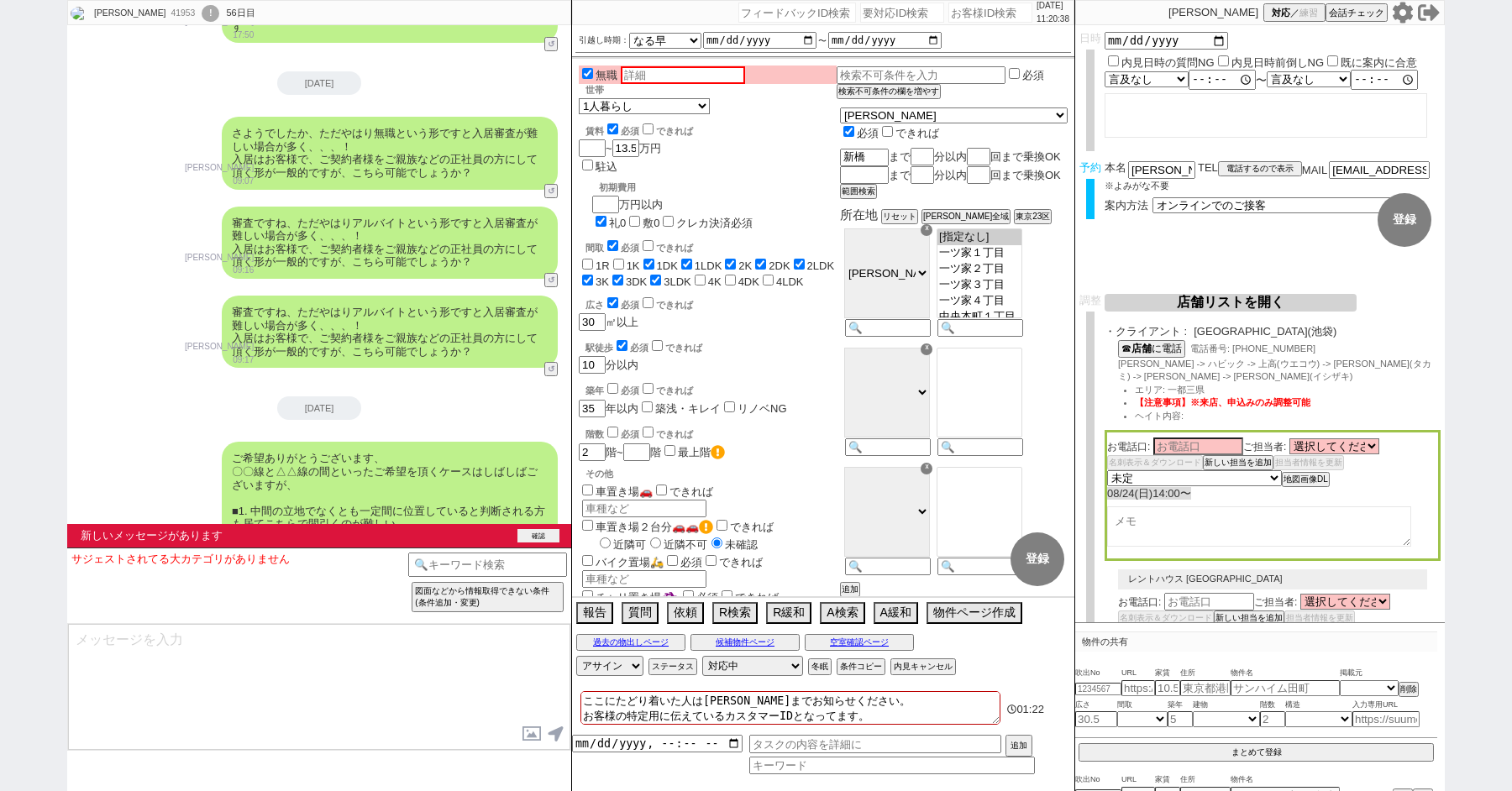
scroll to position [37022, 0]
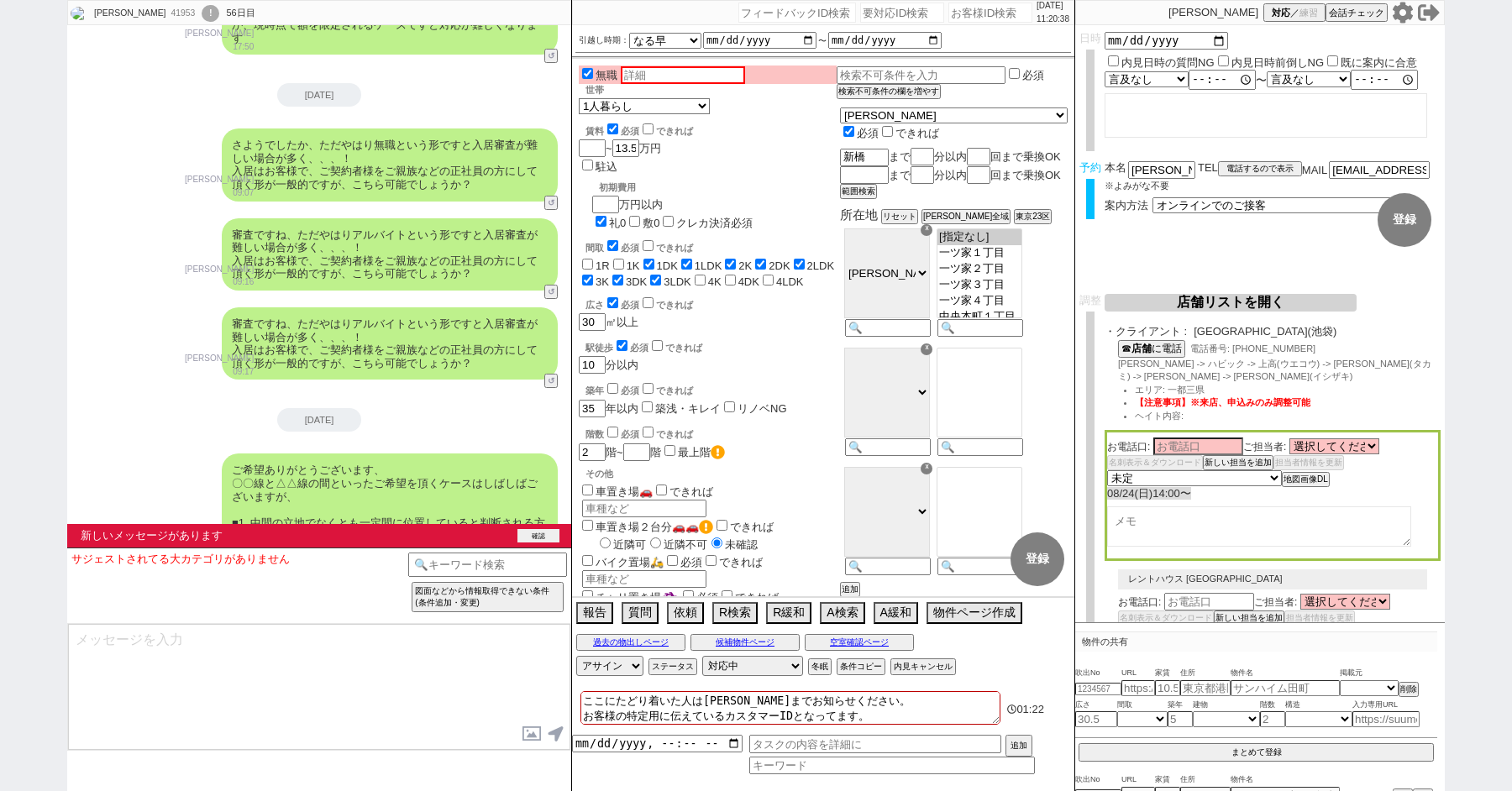
click at [539, 531] on button "確認" at bounding box center [538, 536] width 42 height 14
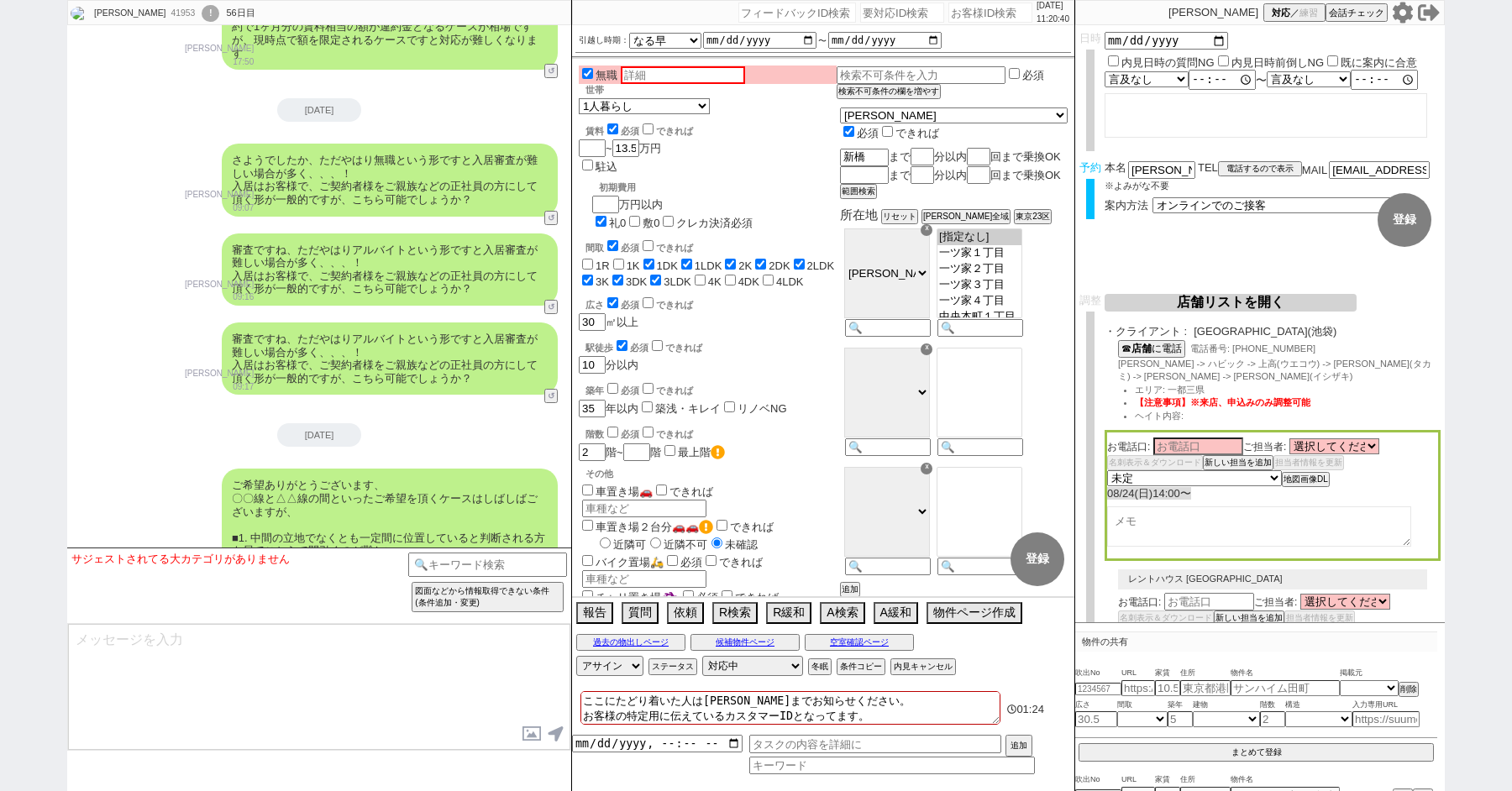
click at [165, 11] on div "41953" at bounding box center [182, 14] width 33 height 14
copy div "41953"
click at [201, 11] on div "!" at bounding box center [210, 13] width 18 height 17
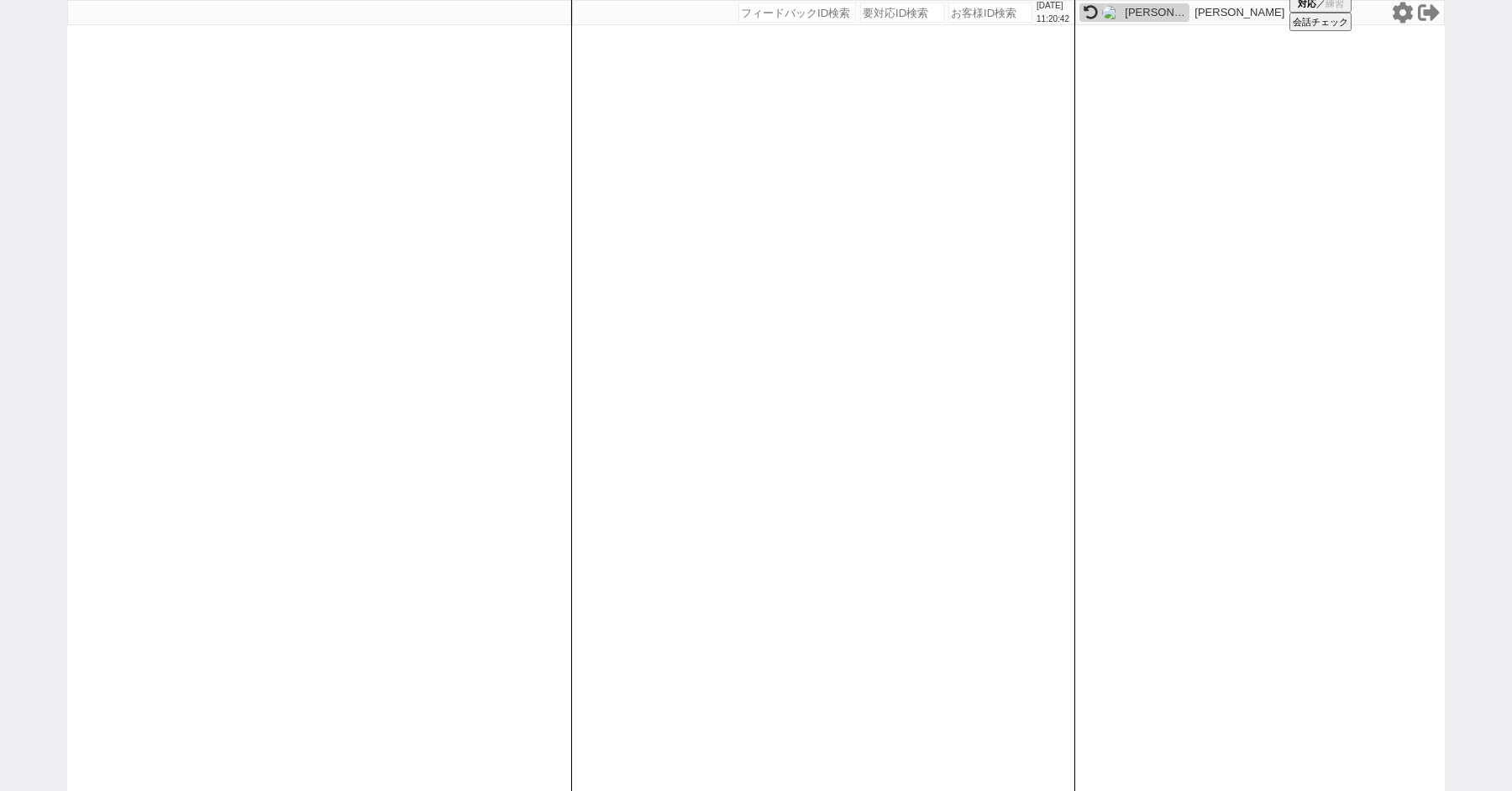
click at [0, 204] on div "2025/08/22 11:20:42 候補物件を追加してしてください 紹介した物件一覧 他社物件を追加する 空室確認ページに追加・削除 紹介した物件一覧 他…" at bounding box center [756, 396] width 1512 height 791
paste input "41953"
type input "41953"
select select "4"
select select "10"
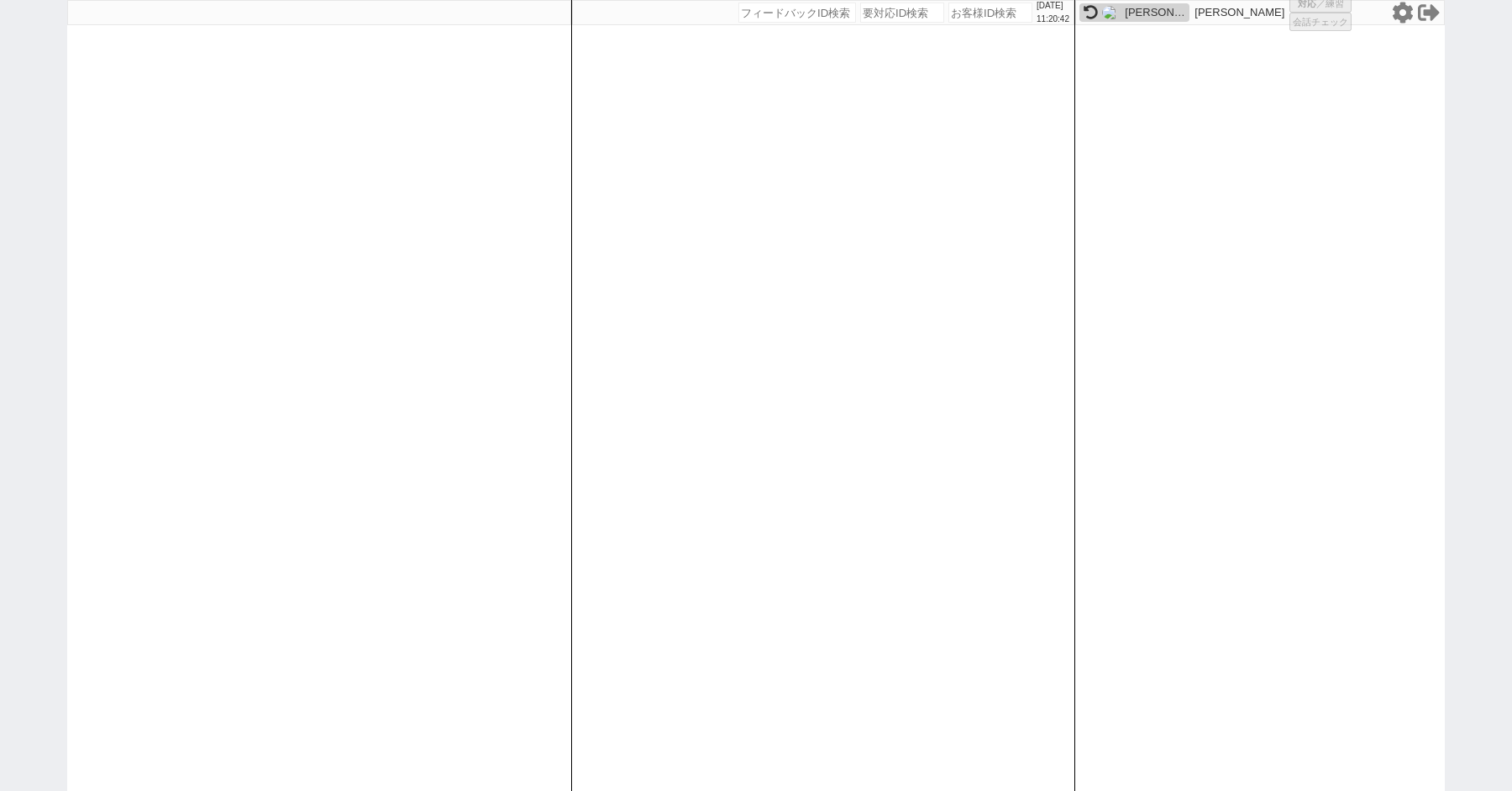
select select "8"
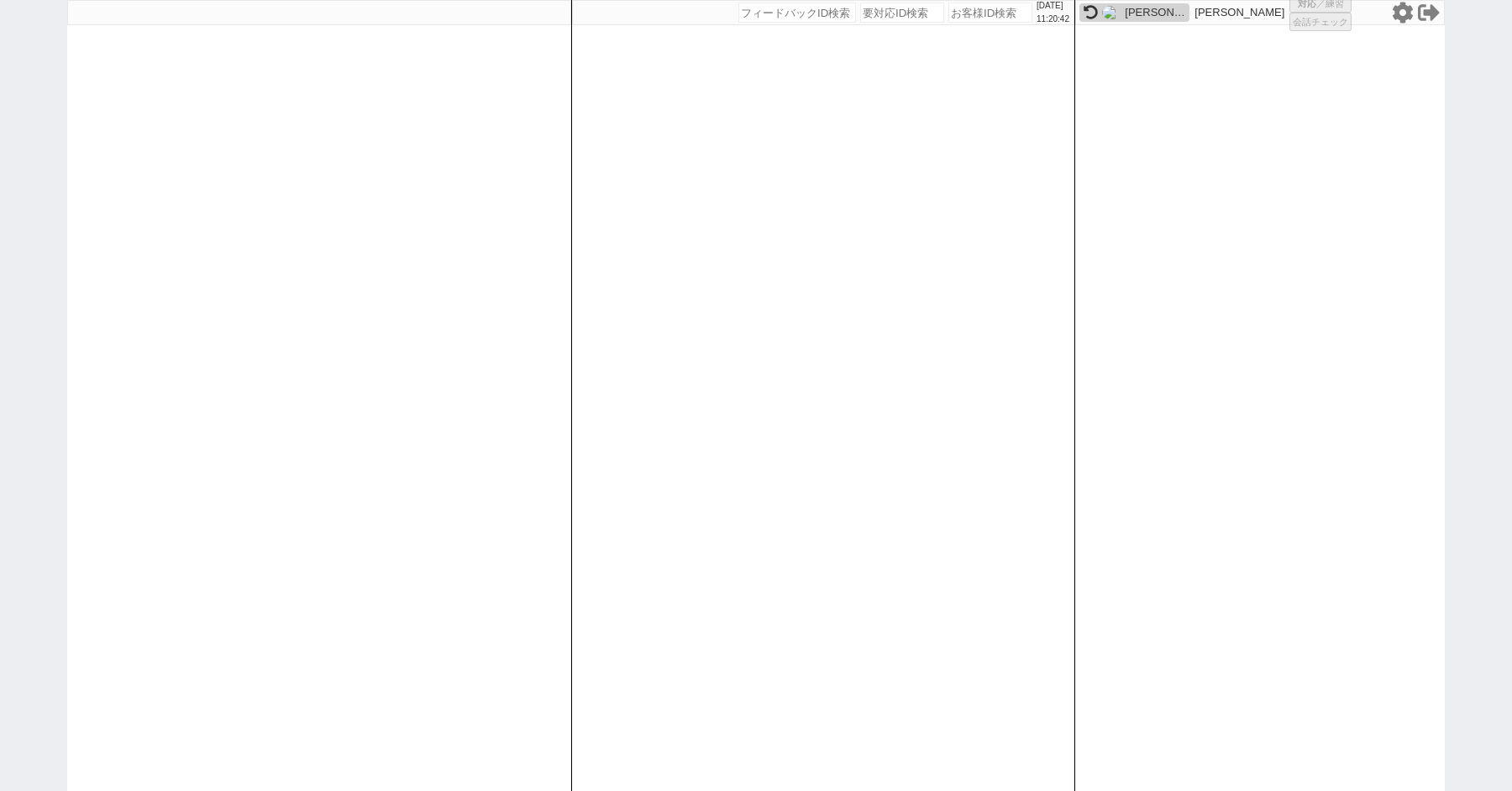
select select "8"
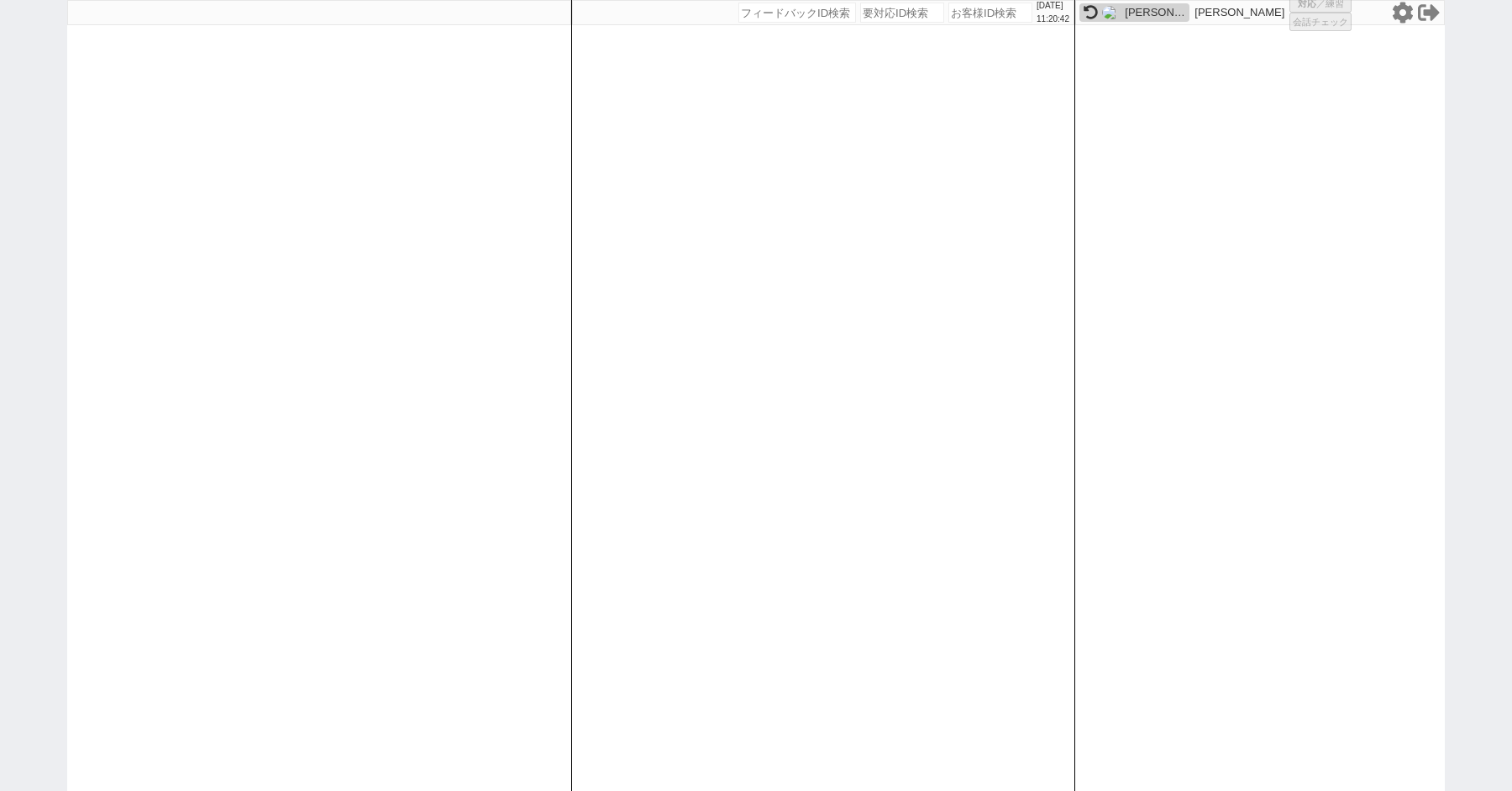
select select "8"
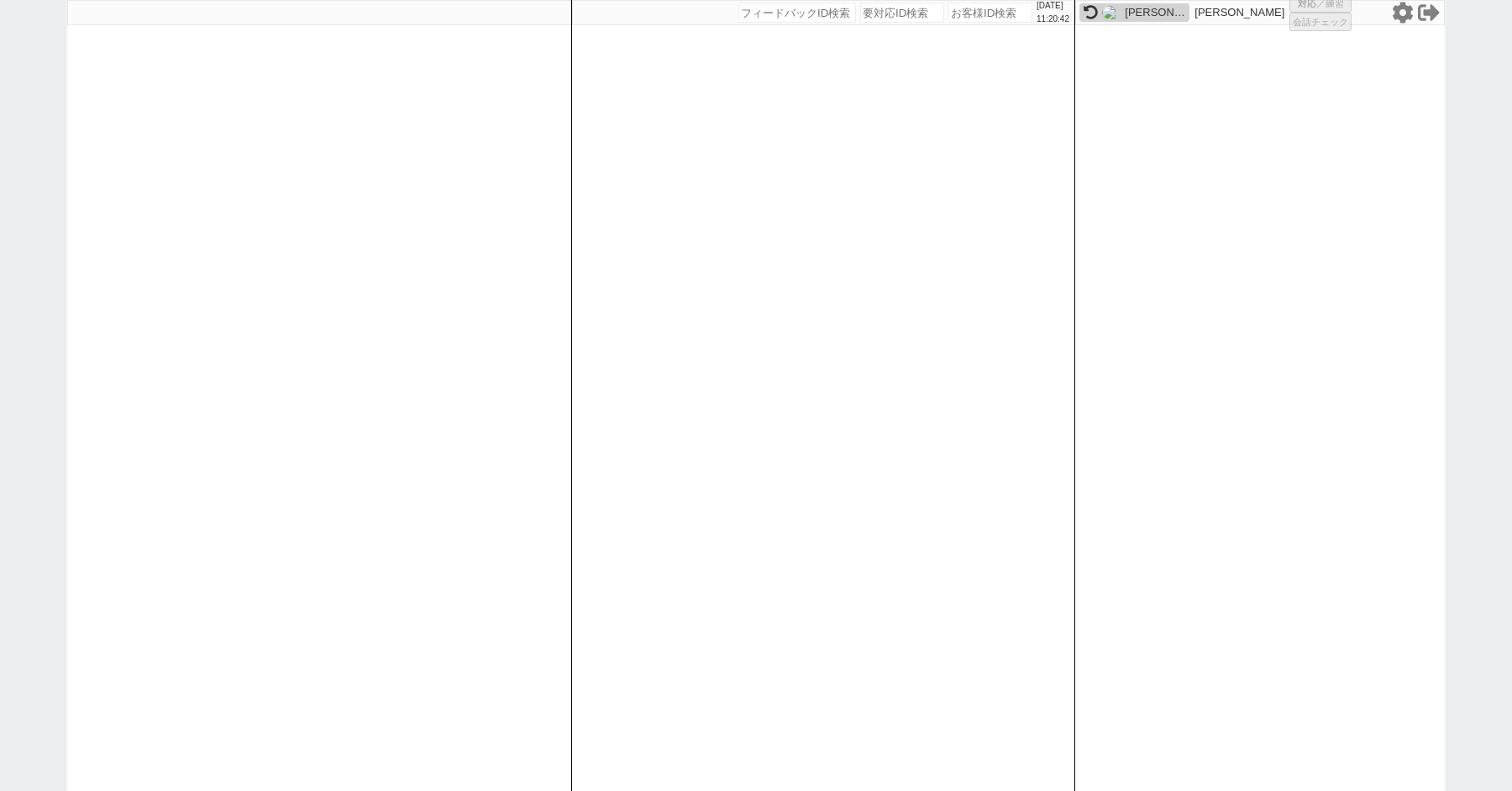
select select "8"
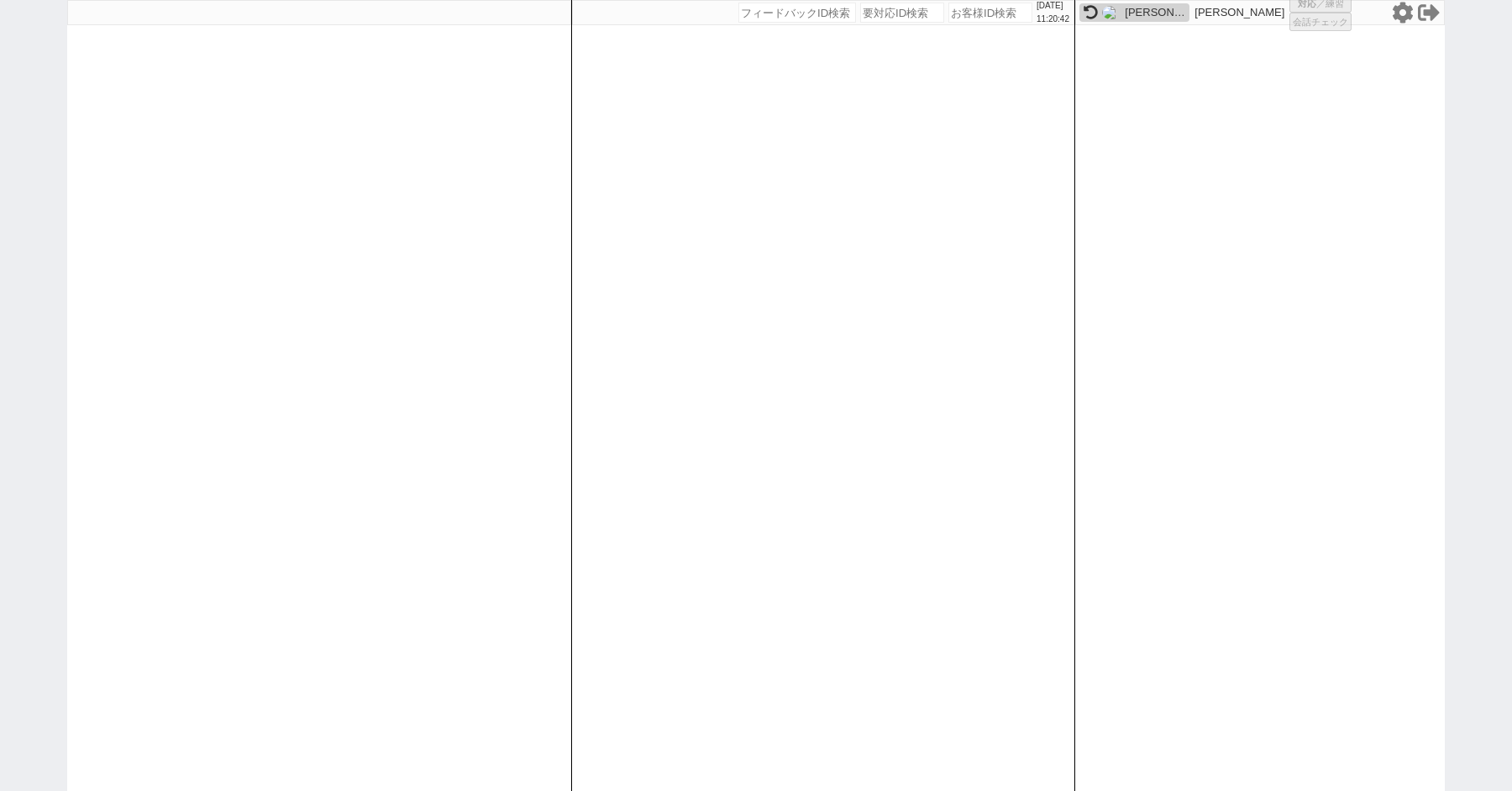
select select "8"
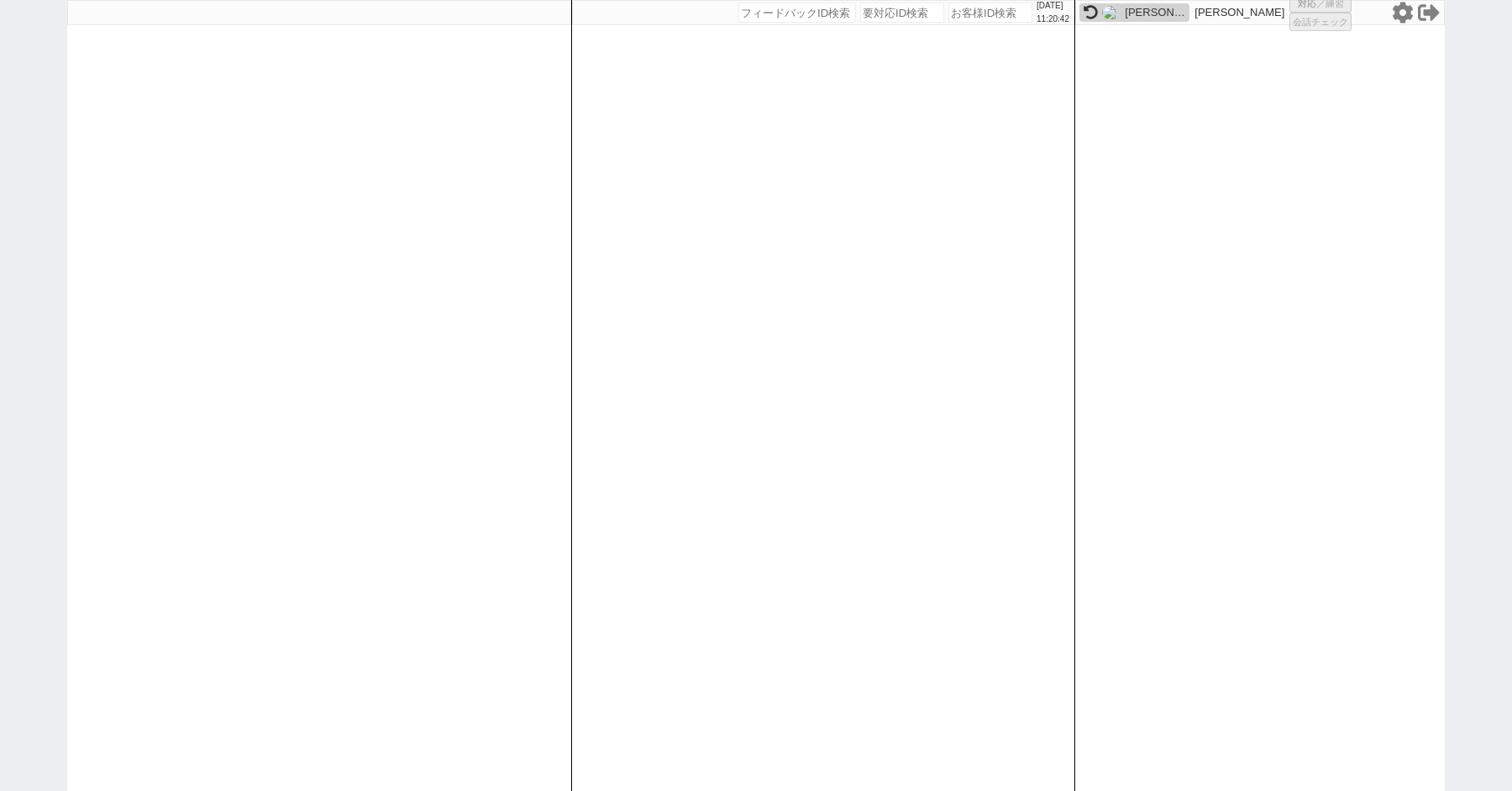
select select "8"
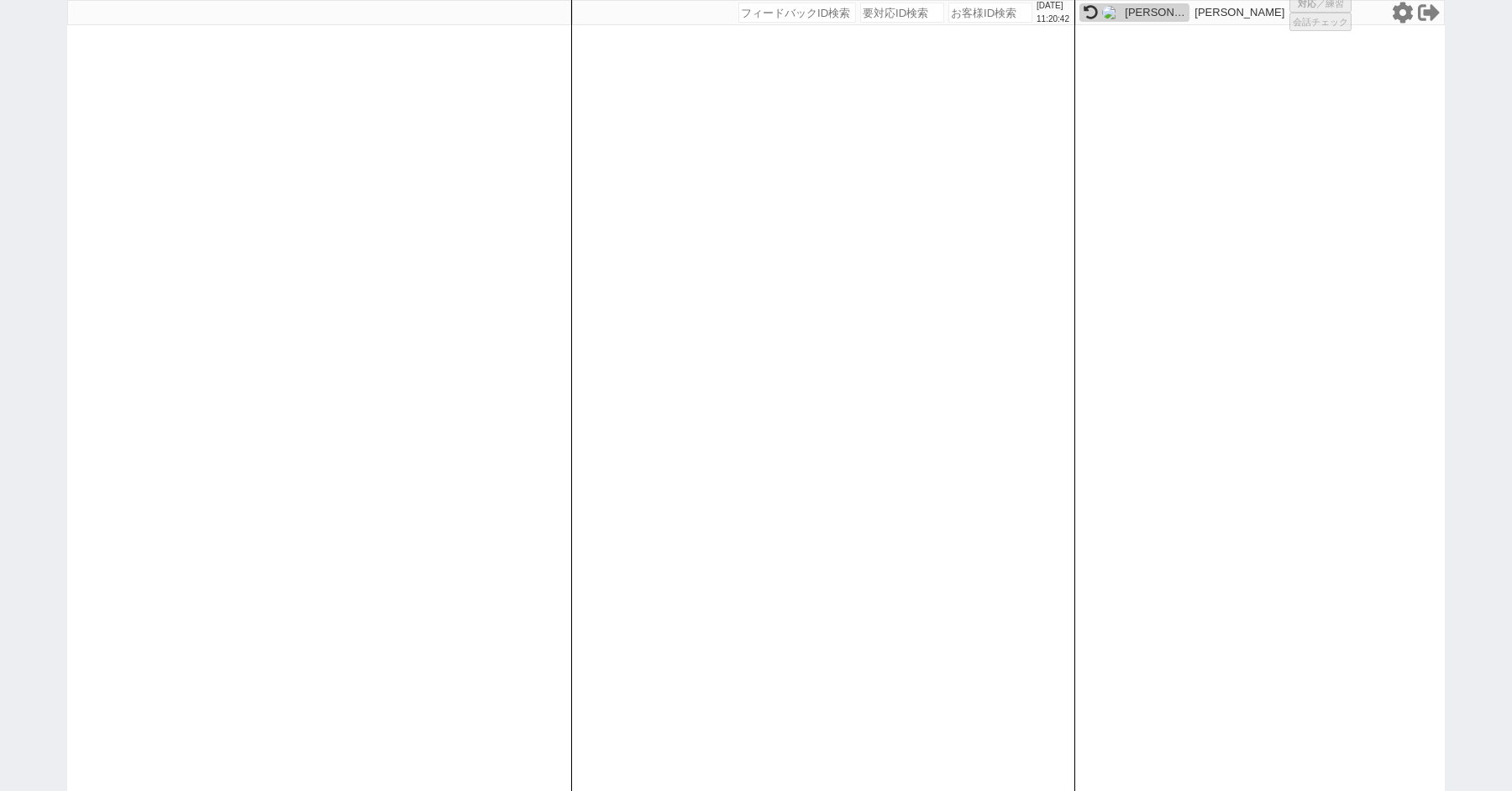
select select "8"
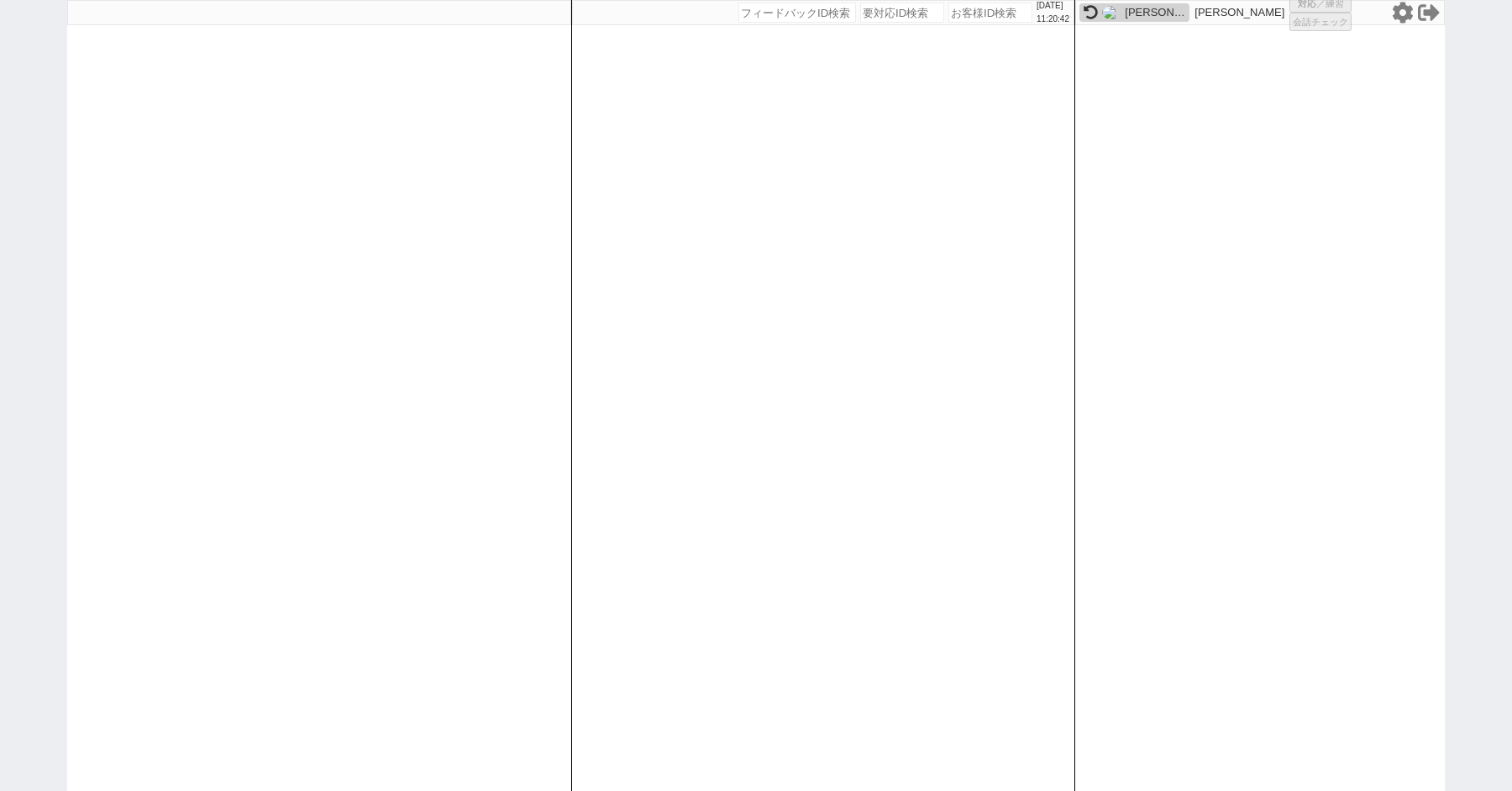
select select "8"
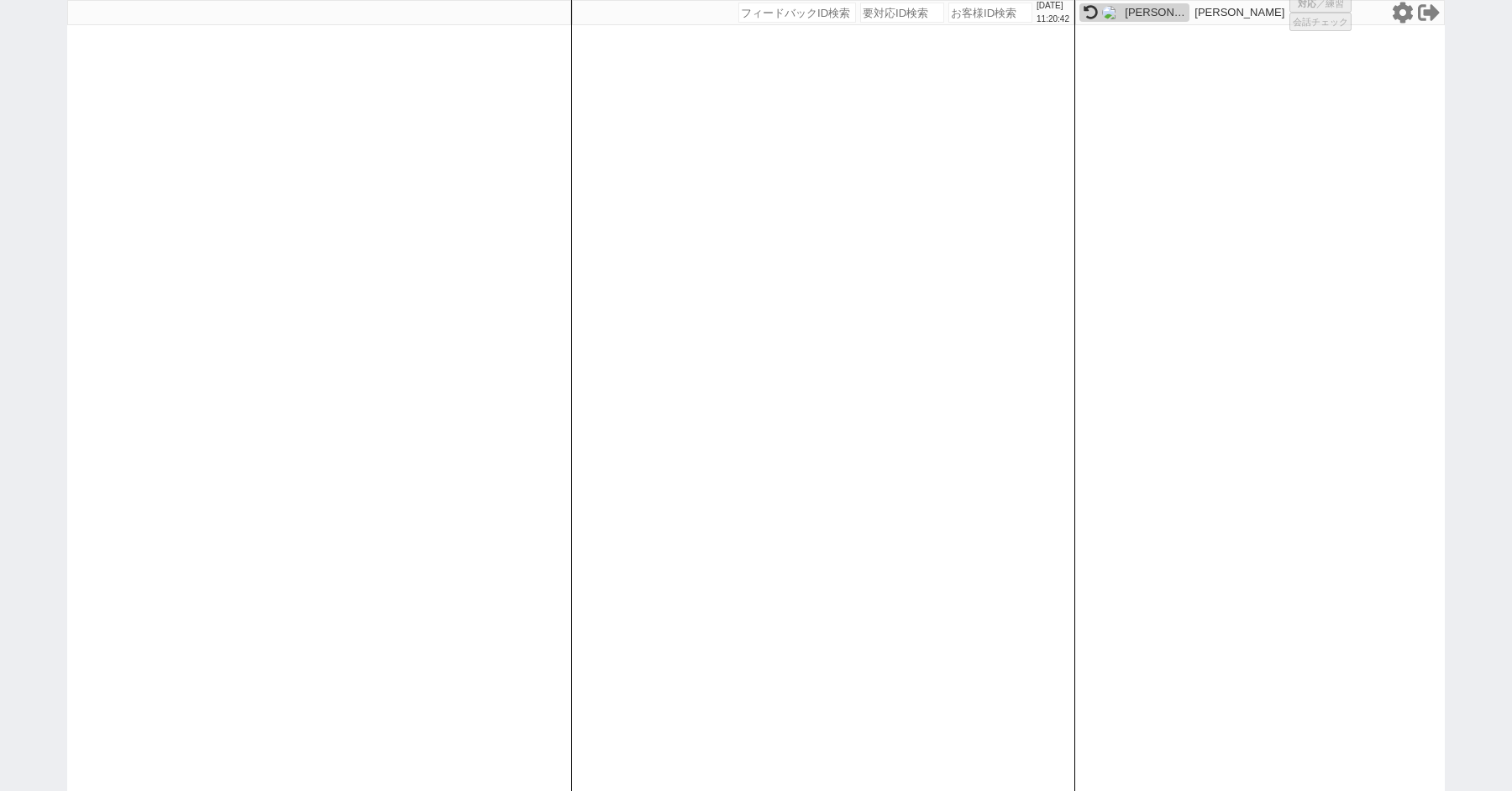
select select "8"
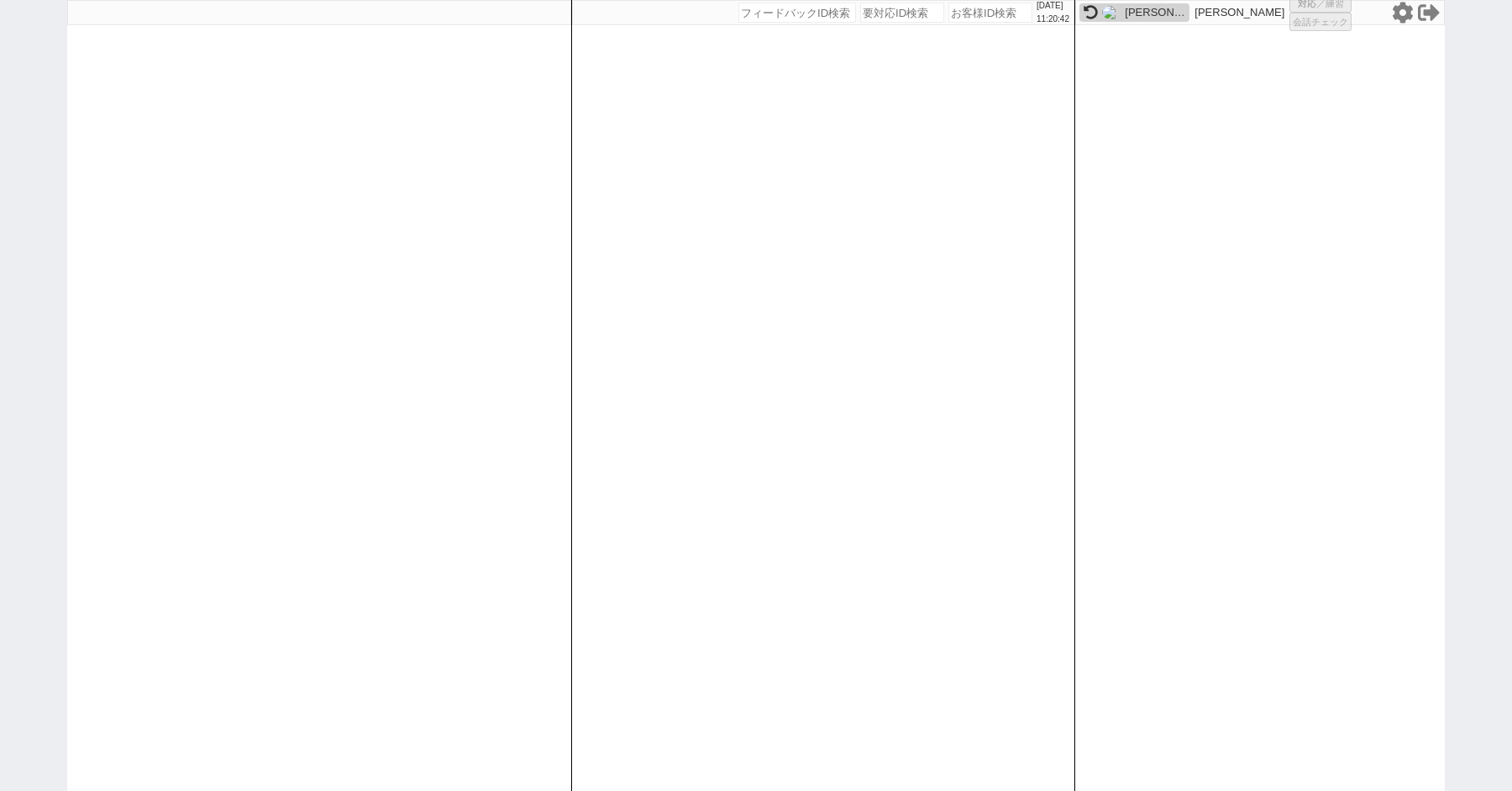
select select "8"
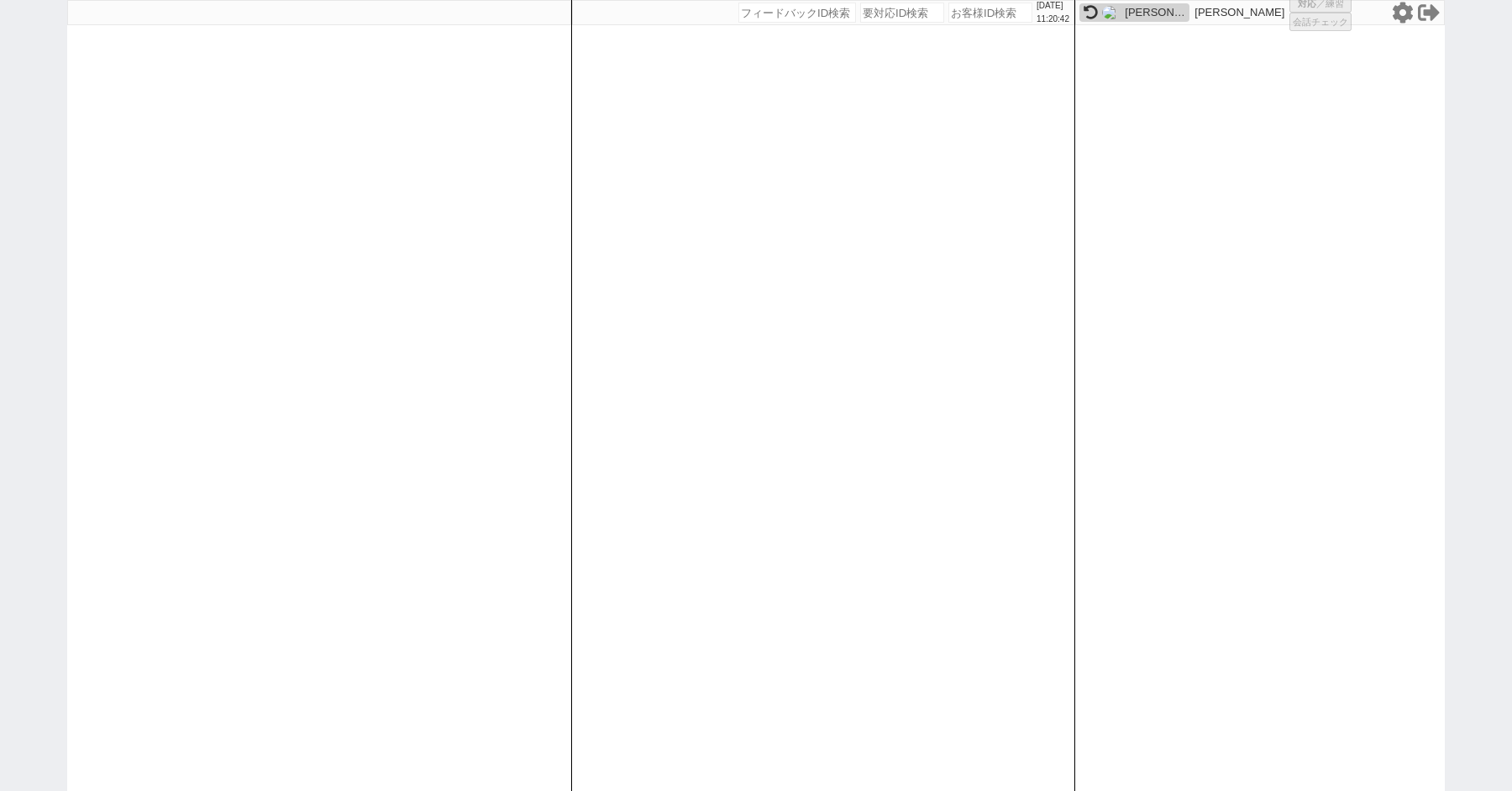
select select "8"
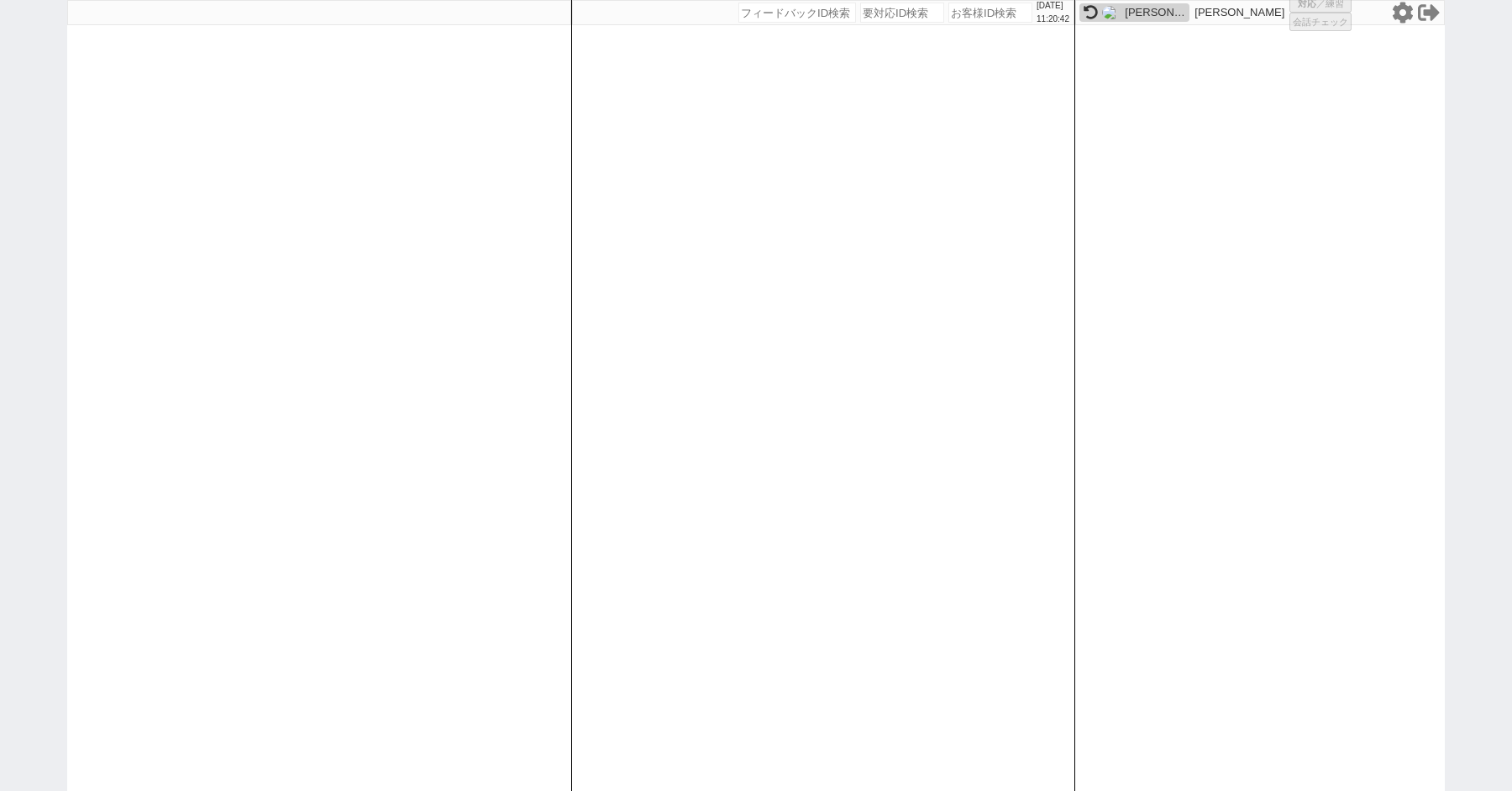
select select "8"
select select "10"
select select "8"
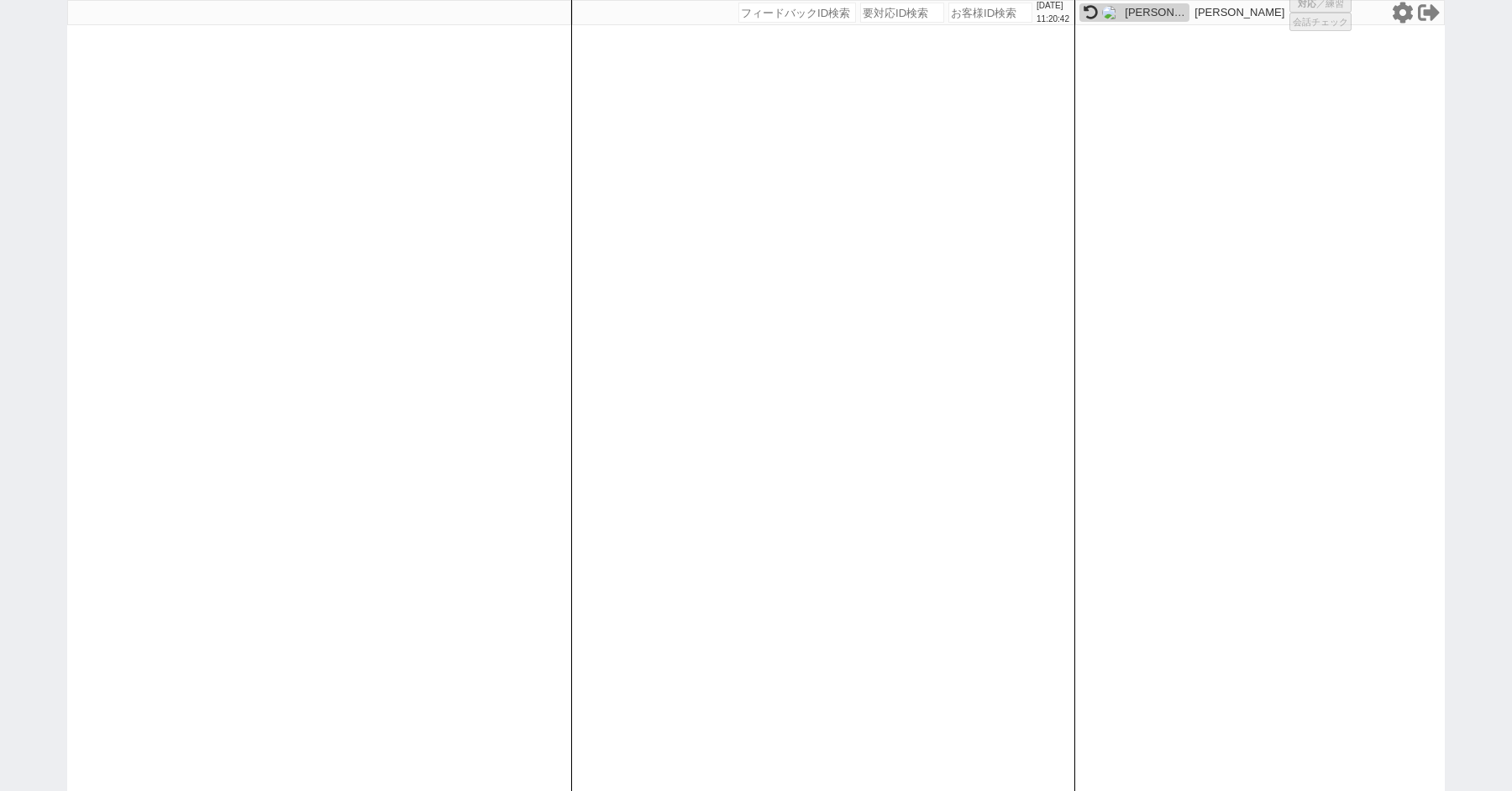
select select "10"
select select "8"
select select "3"
select select "8"
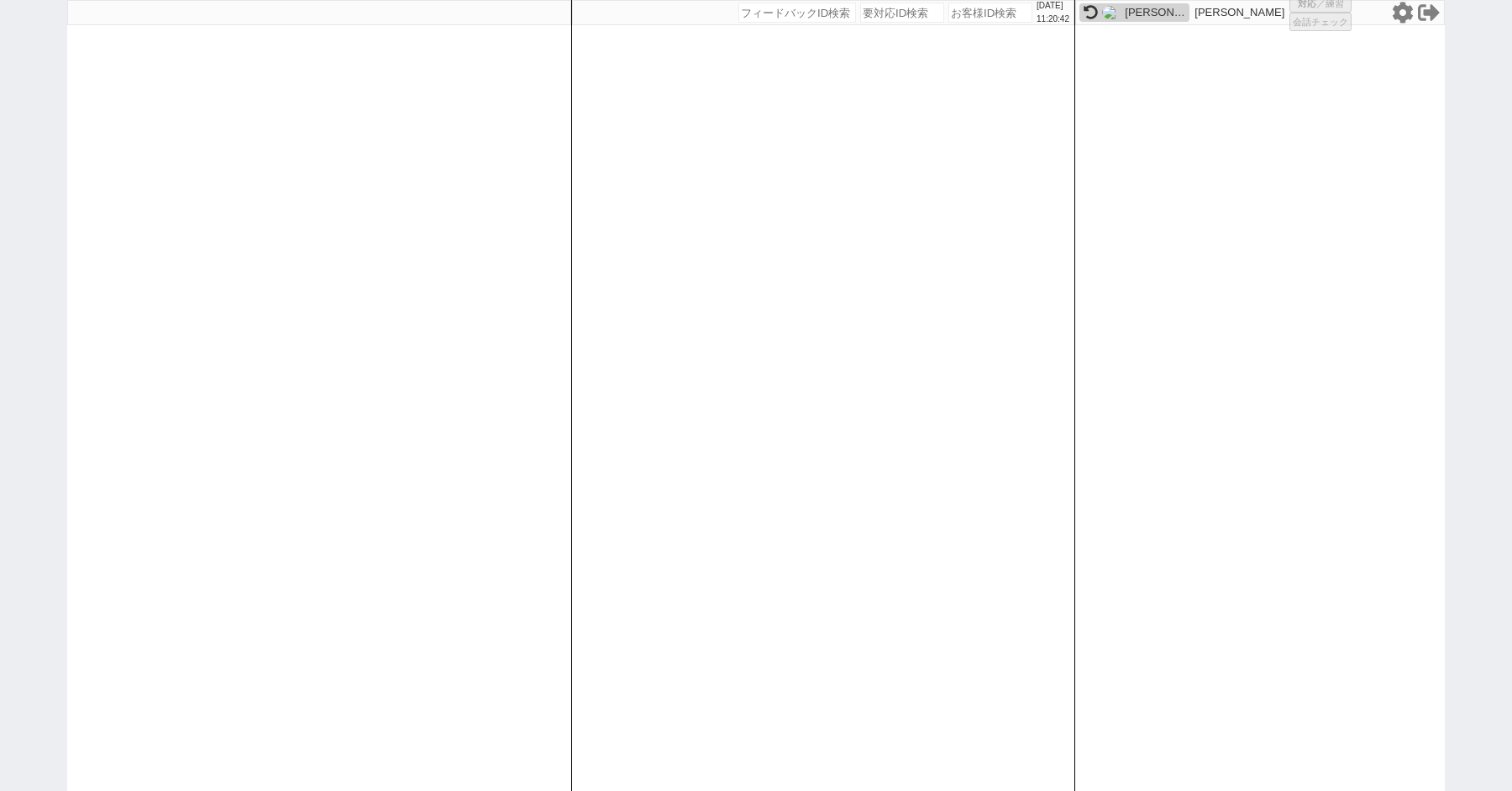
select select
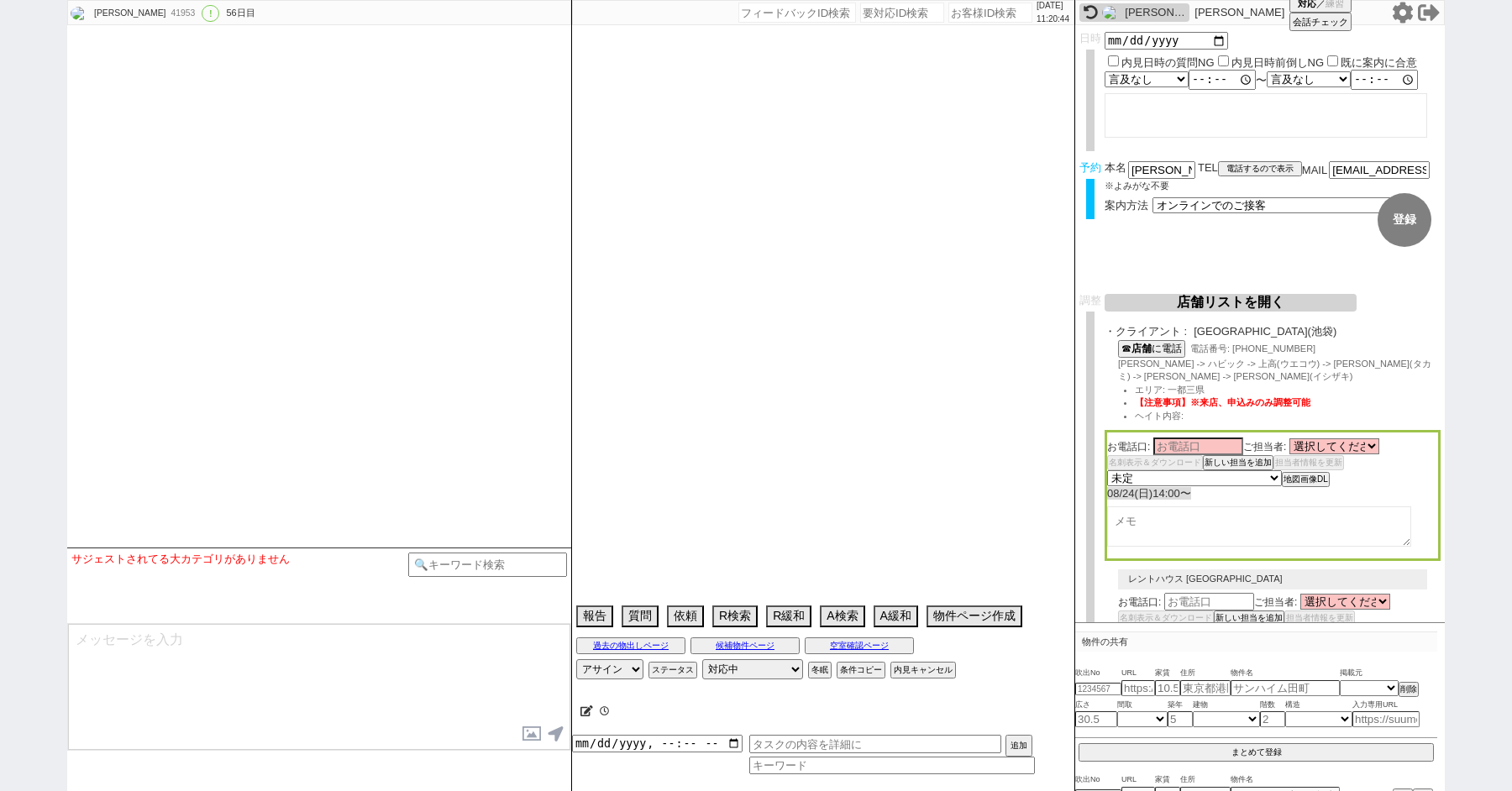
select select "13"
select select "0"
select select "21"
select select "33"
select select "959"
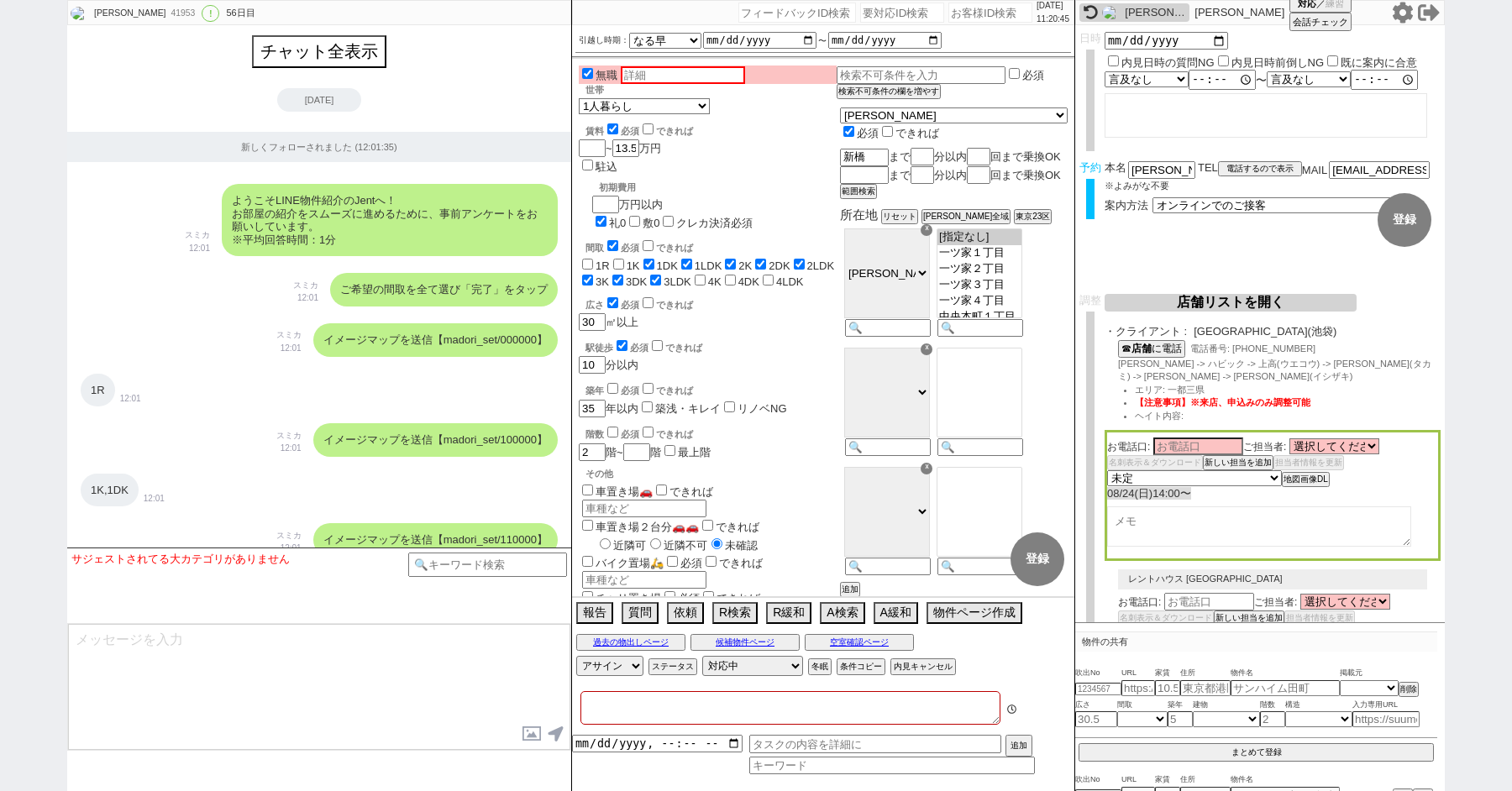
type textarea "ここにたどり着いた人は[PERSON_NAME]までお知らせください。 お客様の特定用に伝えているカスタマーIDとなってます。"
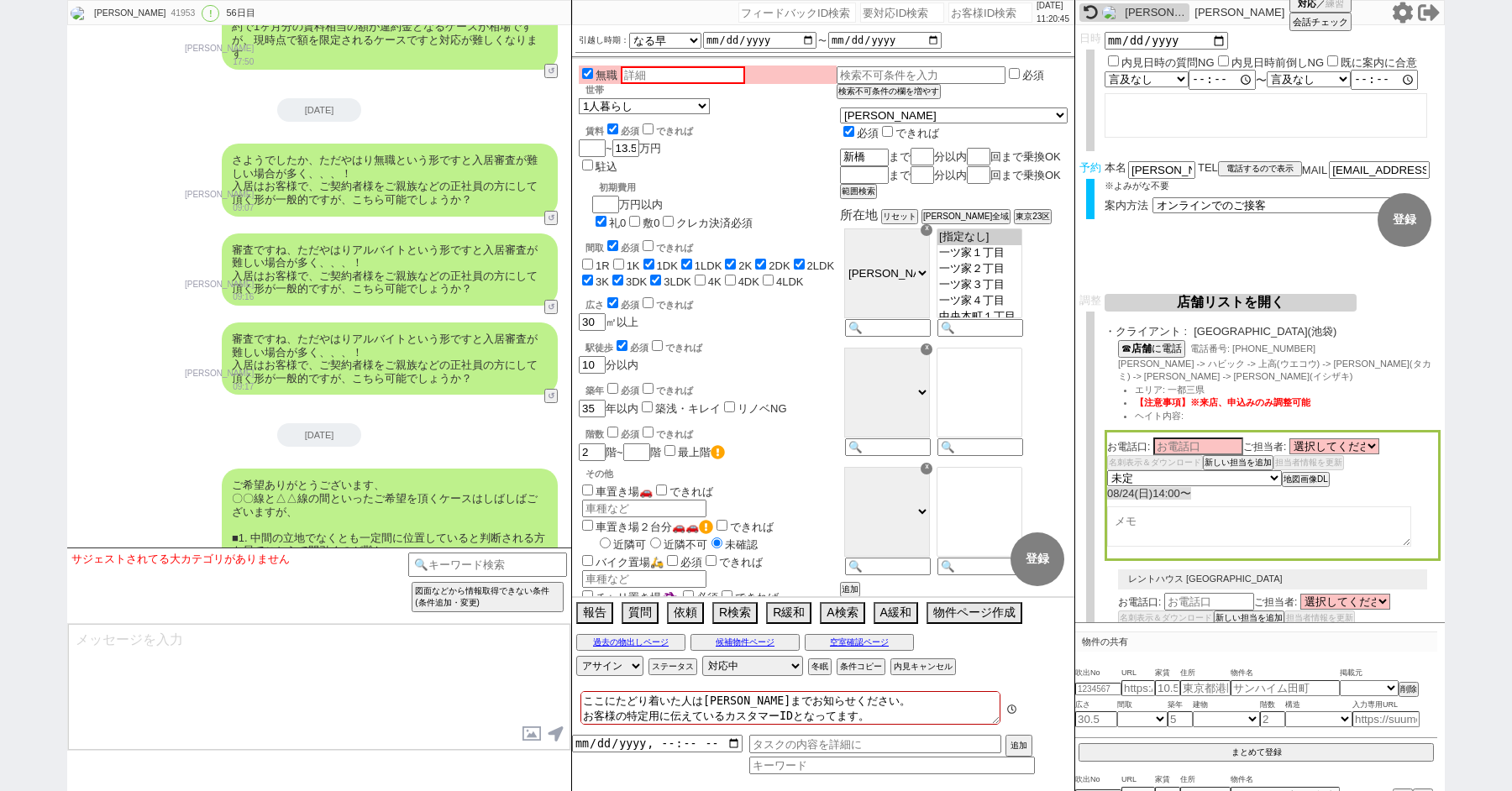
scroll to position [111, 0]
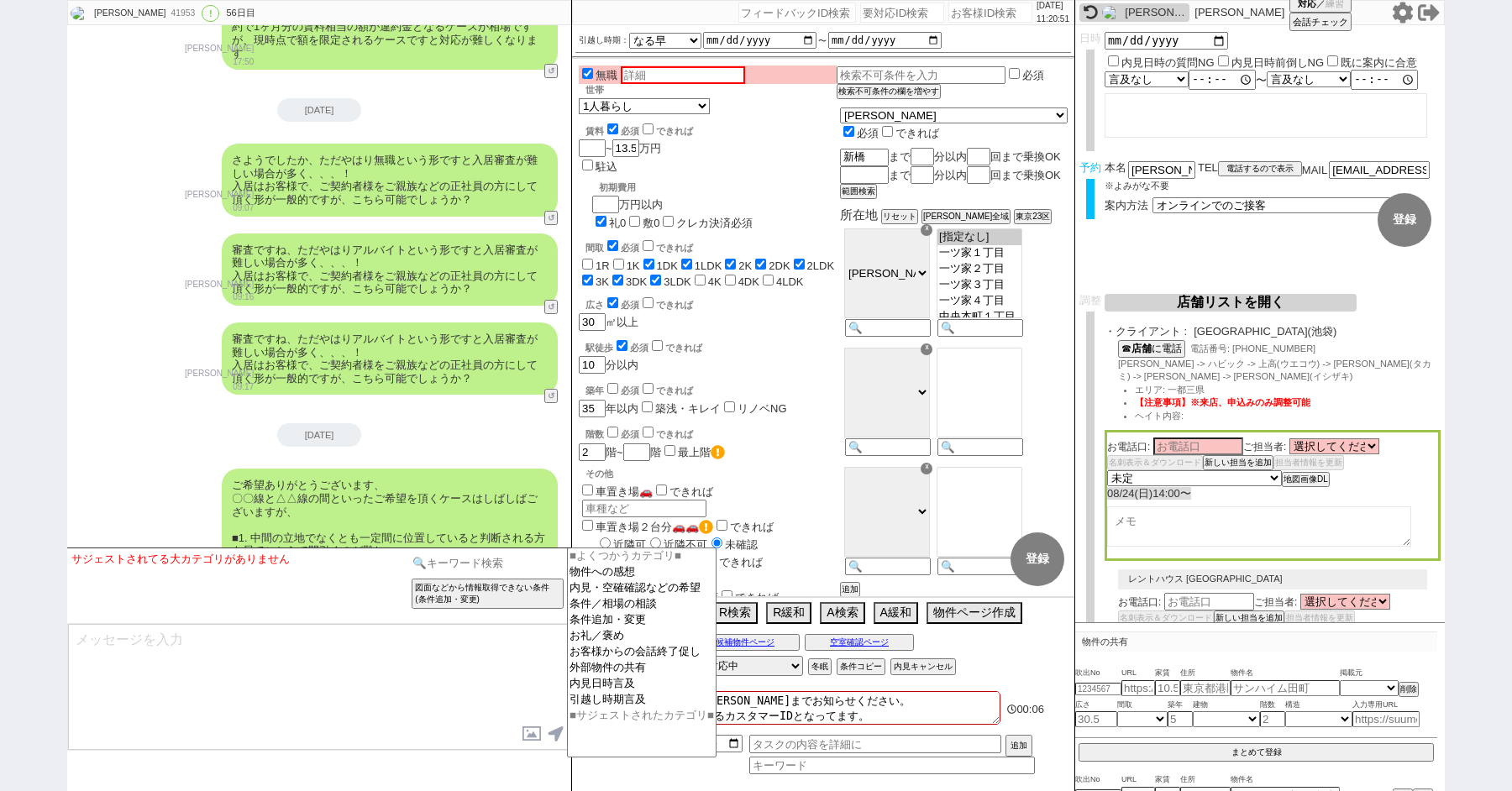
click at [455, 560] on input at bounding box center [487, 563] width 159 height 21
type input "あ"
type input "無職"
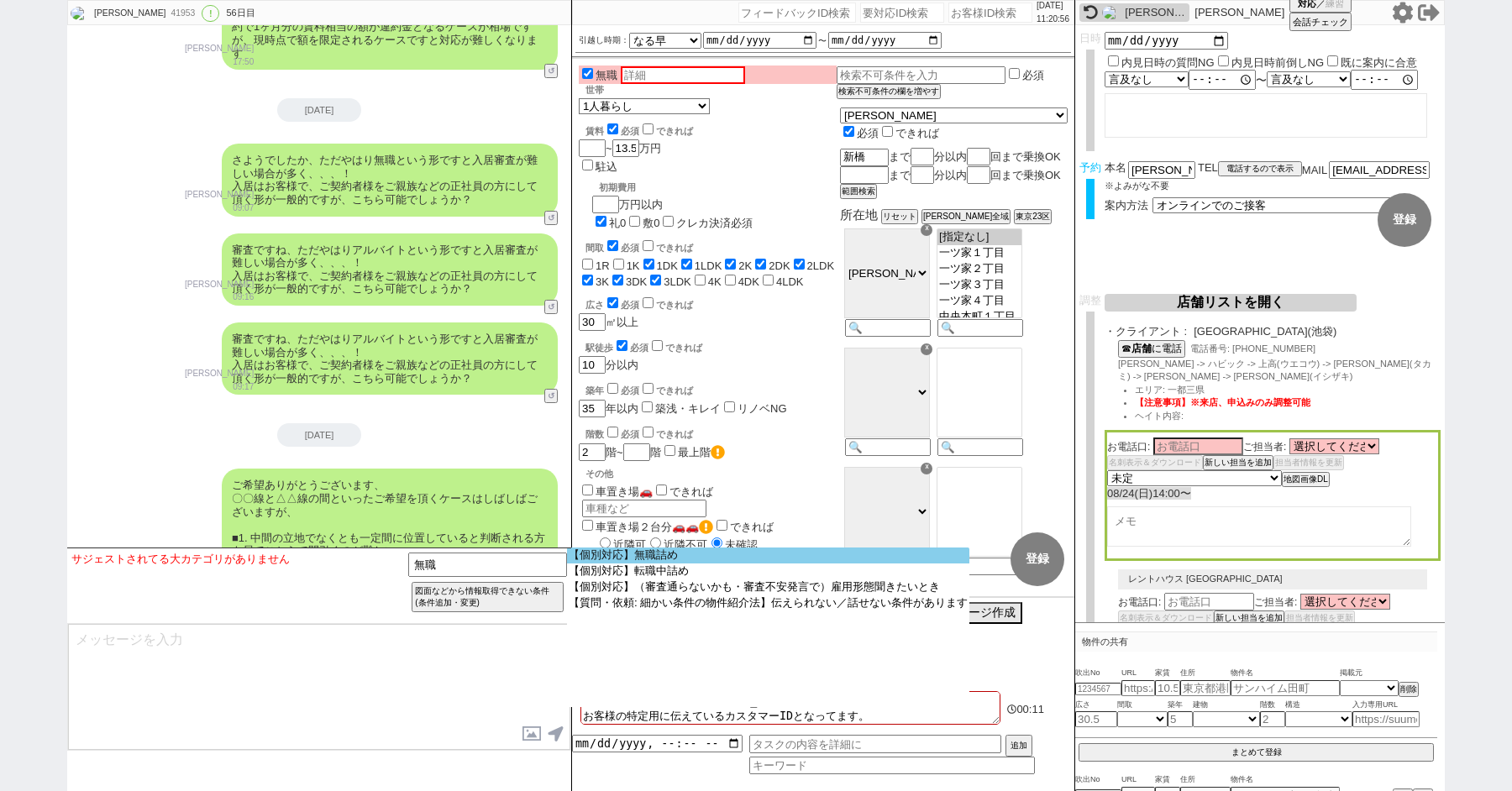
click at [615, 557] on option "【個別対応】無職詰め" at bounding box center [769, 556] width 402 height 16
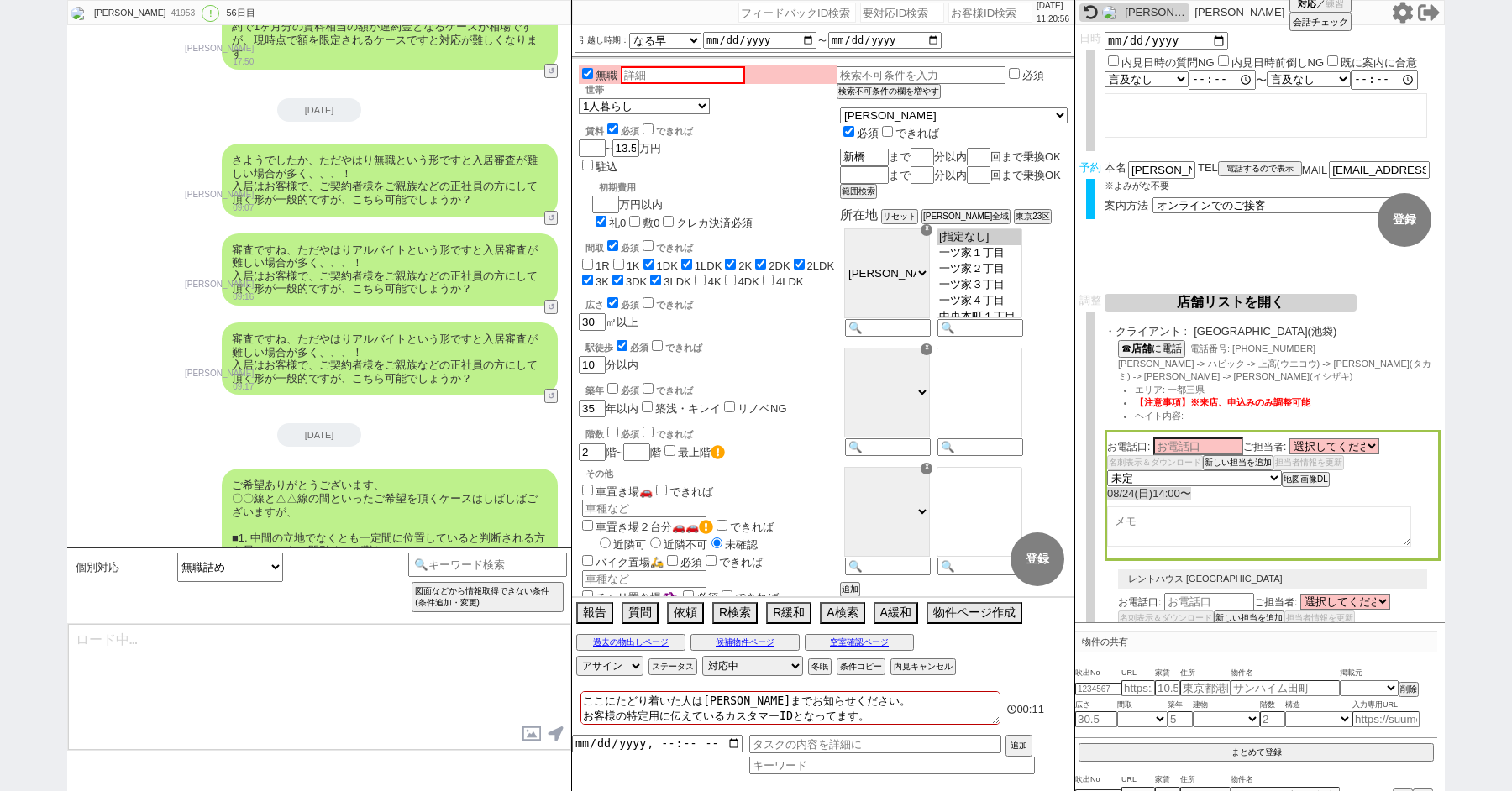
type textarea "さようでしたか、ただやはり無職という形ですと入居審査が難しい場合が多く、、、！ 入居はお客様で、ご契約者様をご親族などの正社員の方にして頂く形が一般的ですが、…"
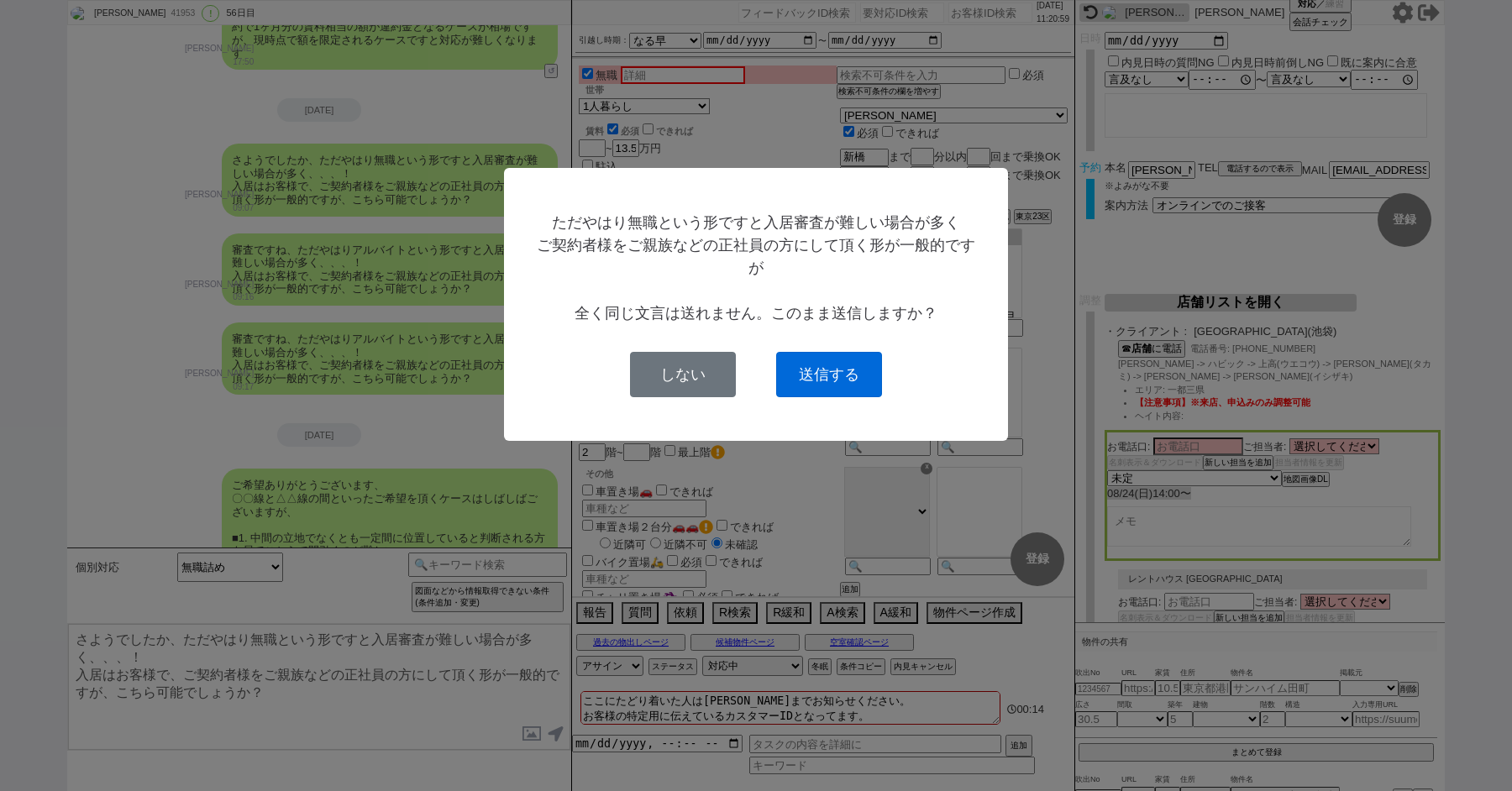
click at [810, 365] on button "送信する" at bounding box center [829, 374] width 105 height 45
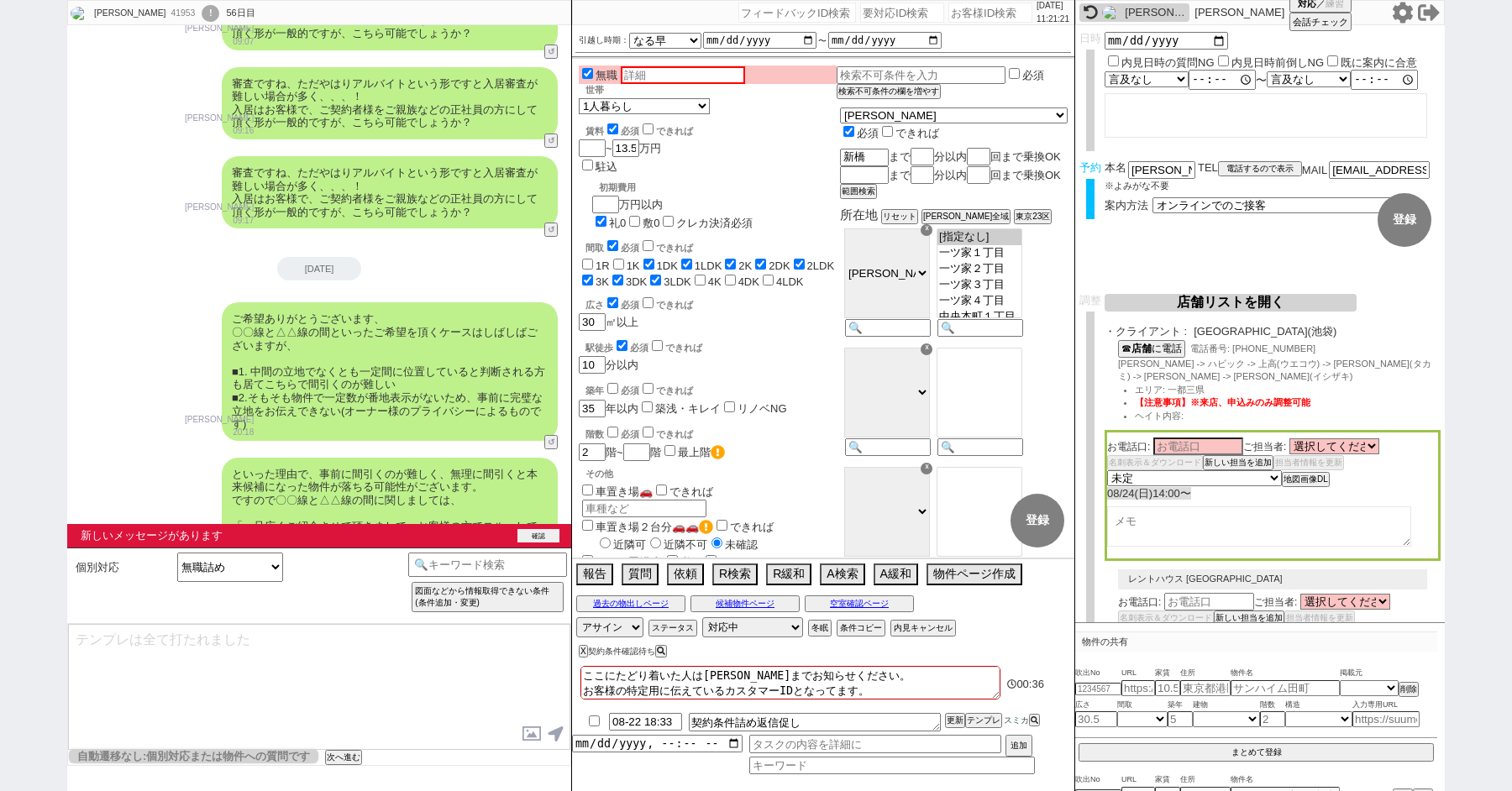
scroll to position [37161, 0]
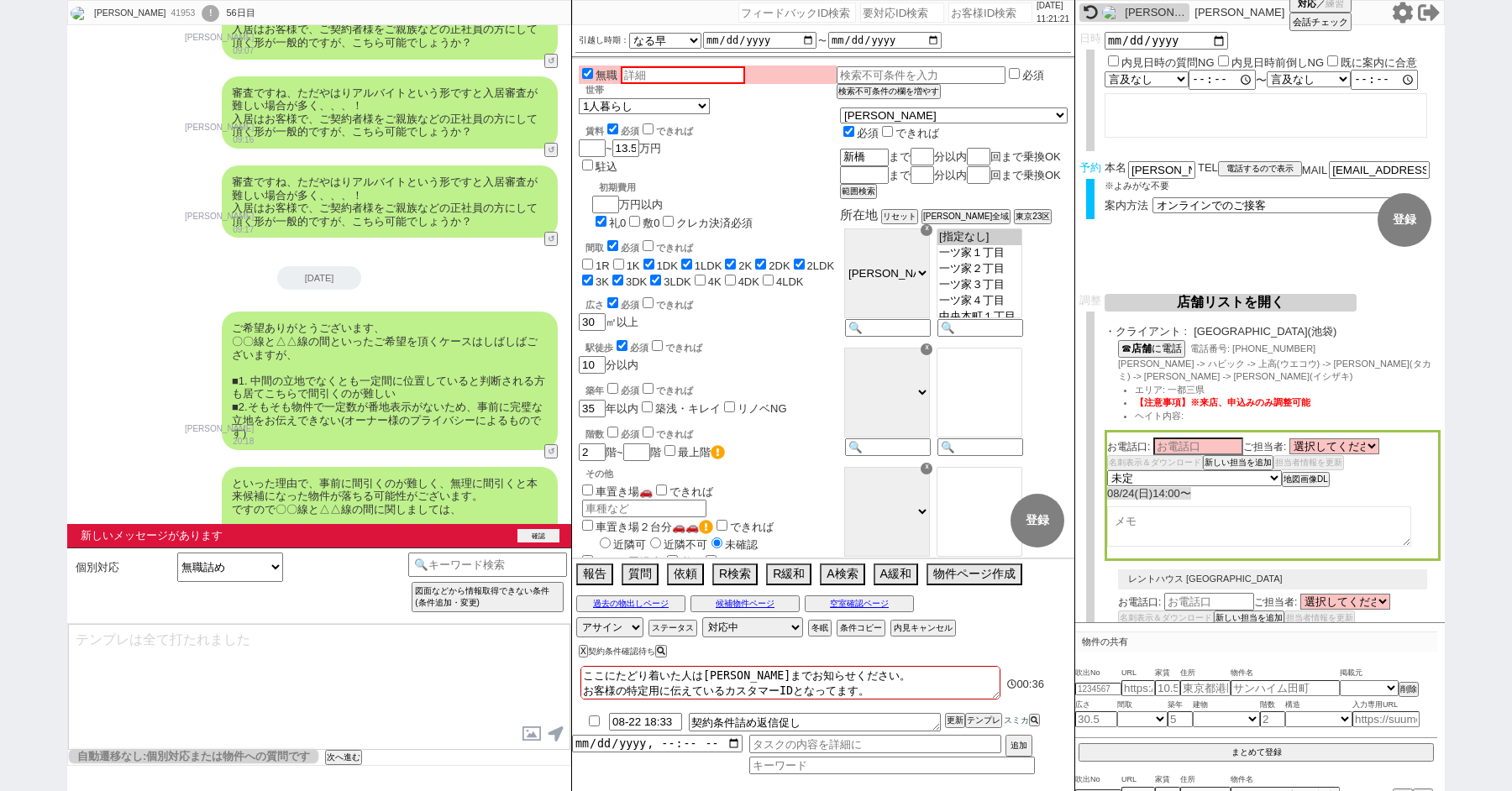
click at [540, 530] on button "確認" at bounding box center [538, 536] width 42 height 14
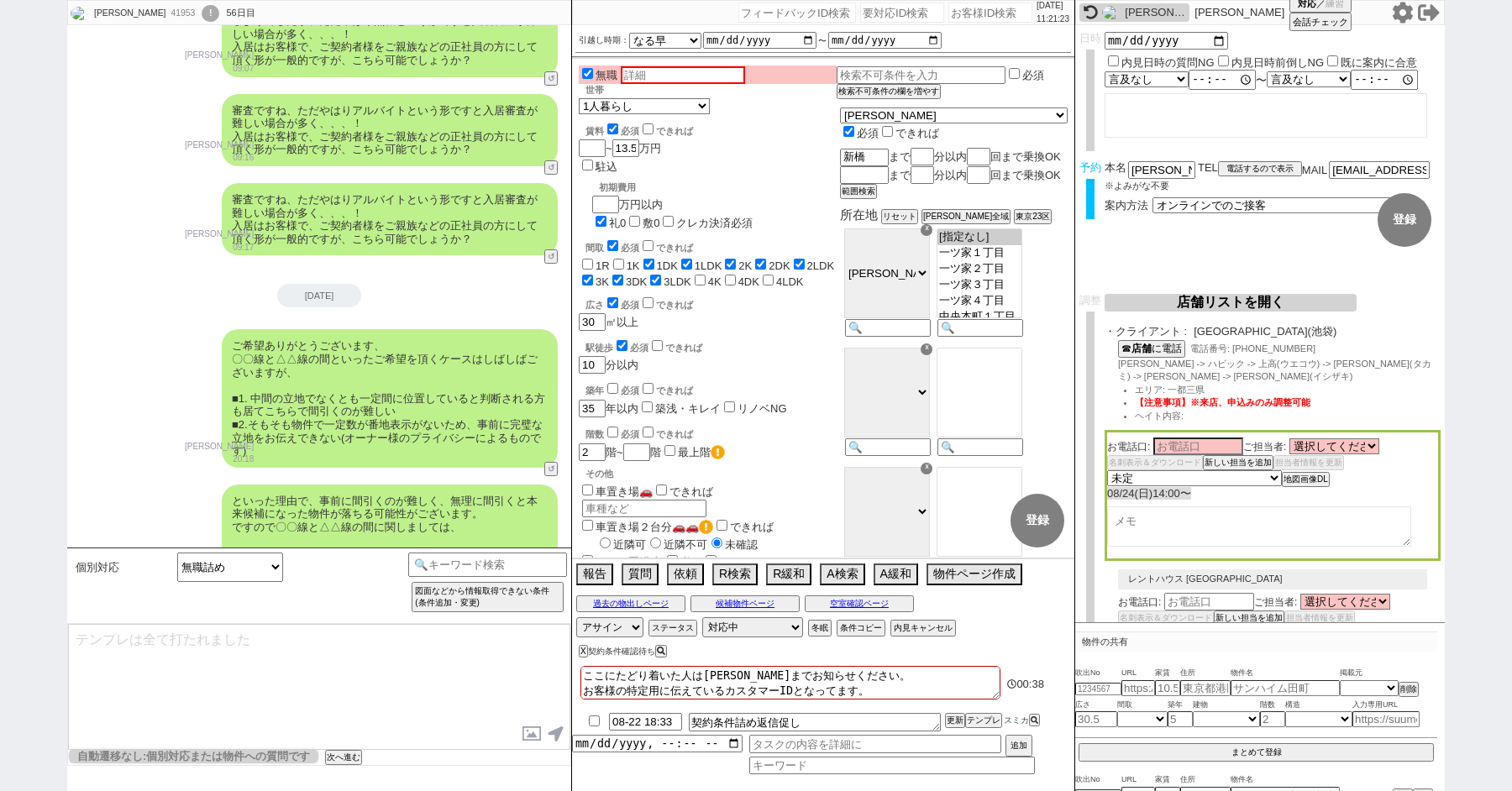
click at [165, 13] on div "41953" at bounding box center [182, 14] width 33 height 14
copy div "41953"
click at [201, 10] on div "!" at bounding box center [210, 13] width 18 height 17
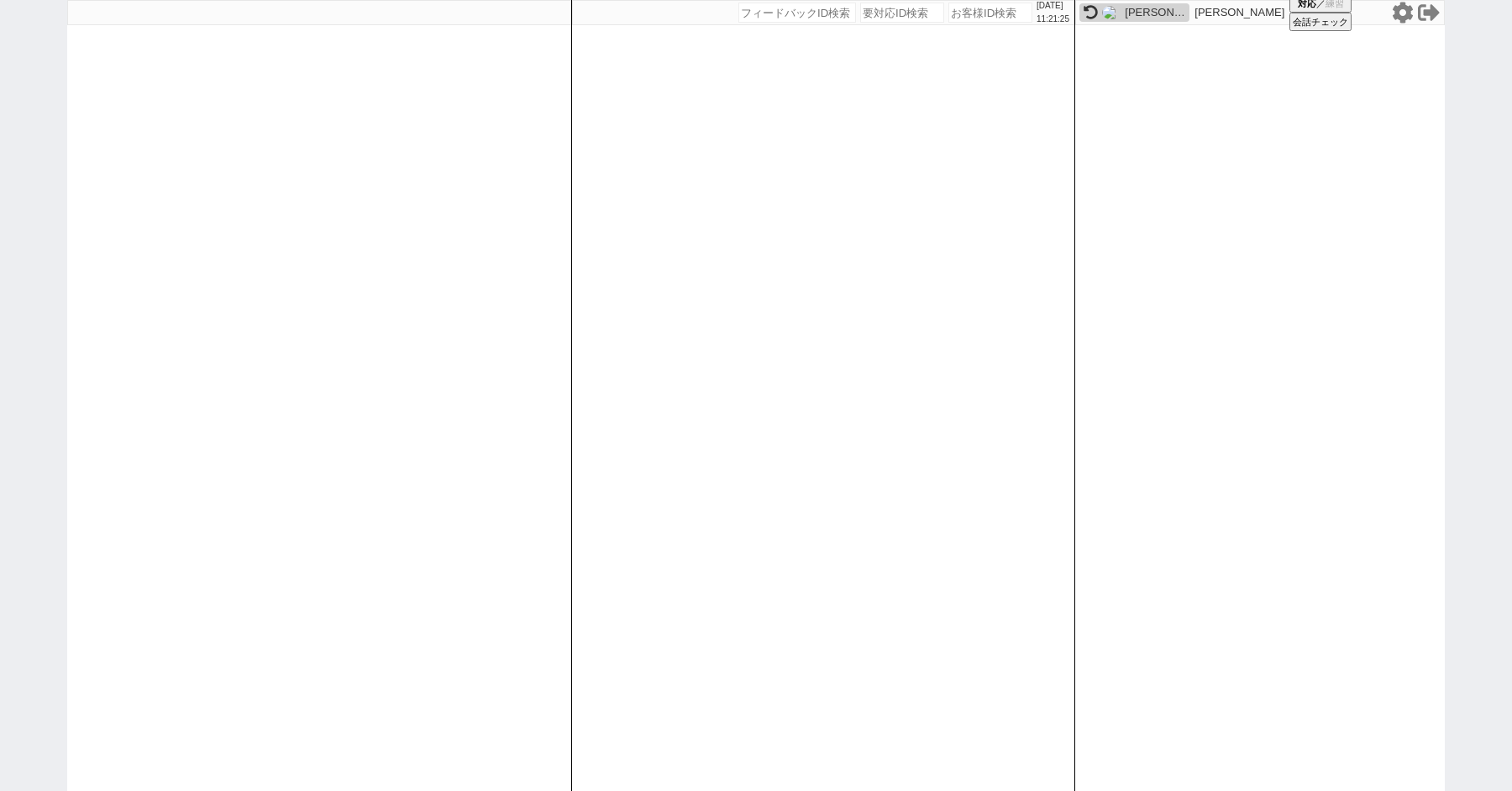
click at [29, 231] on div "2025/08/22 11:21:25 候補物件を追加してしてください 紹介した物件一覧 他社物件を追加する 空室確認ページに追加・削除 紹介した物件一覧 他…" at bounding box center [756, 396] width 1512 height 791
paste input "41953"
type input "41953"
select select "4"
select select "10"
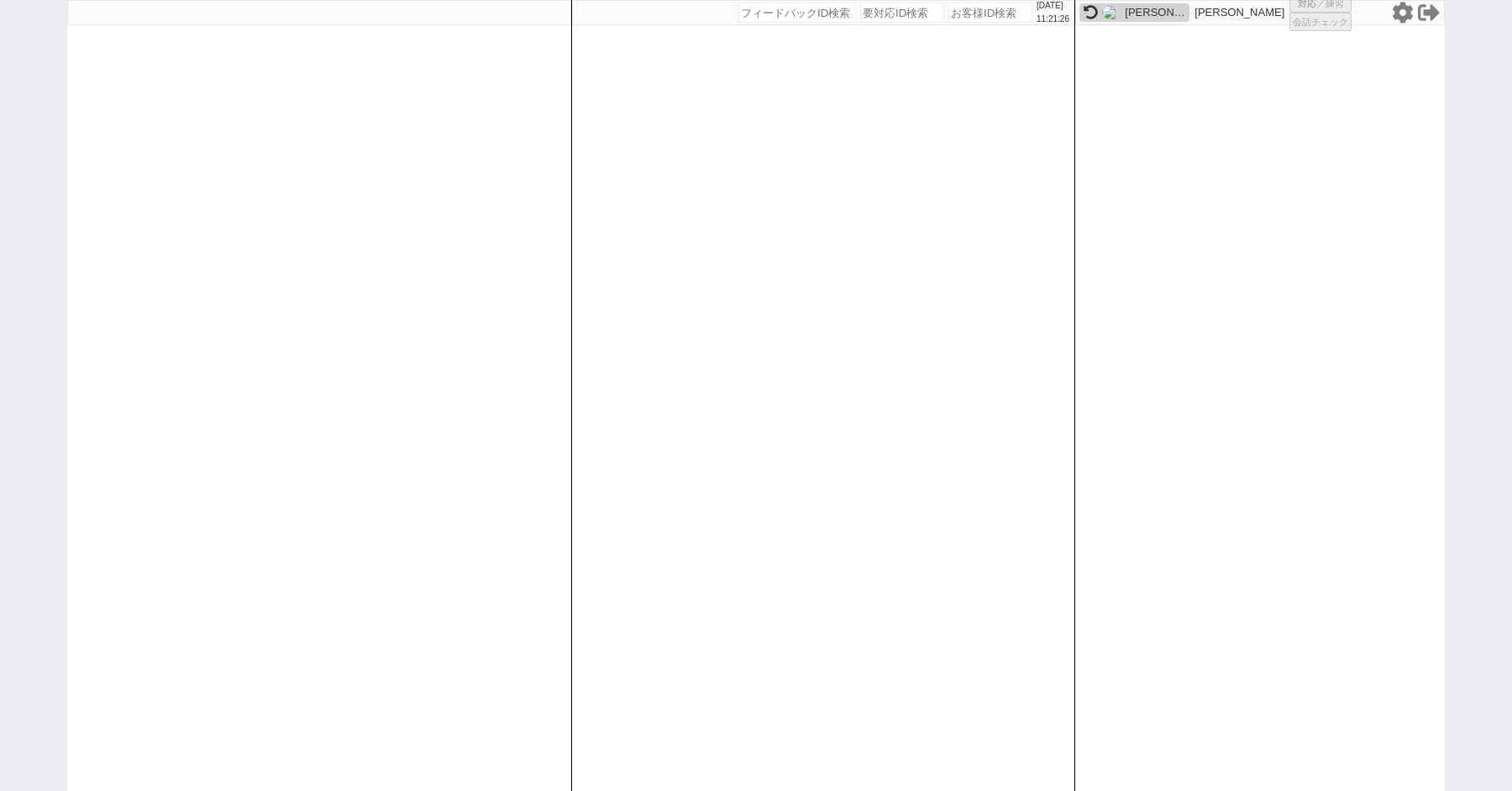
select select "8"
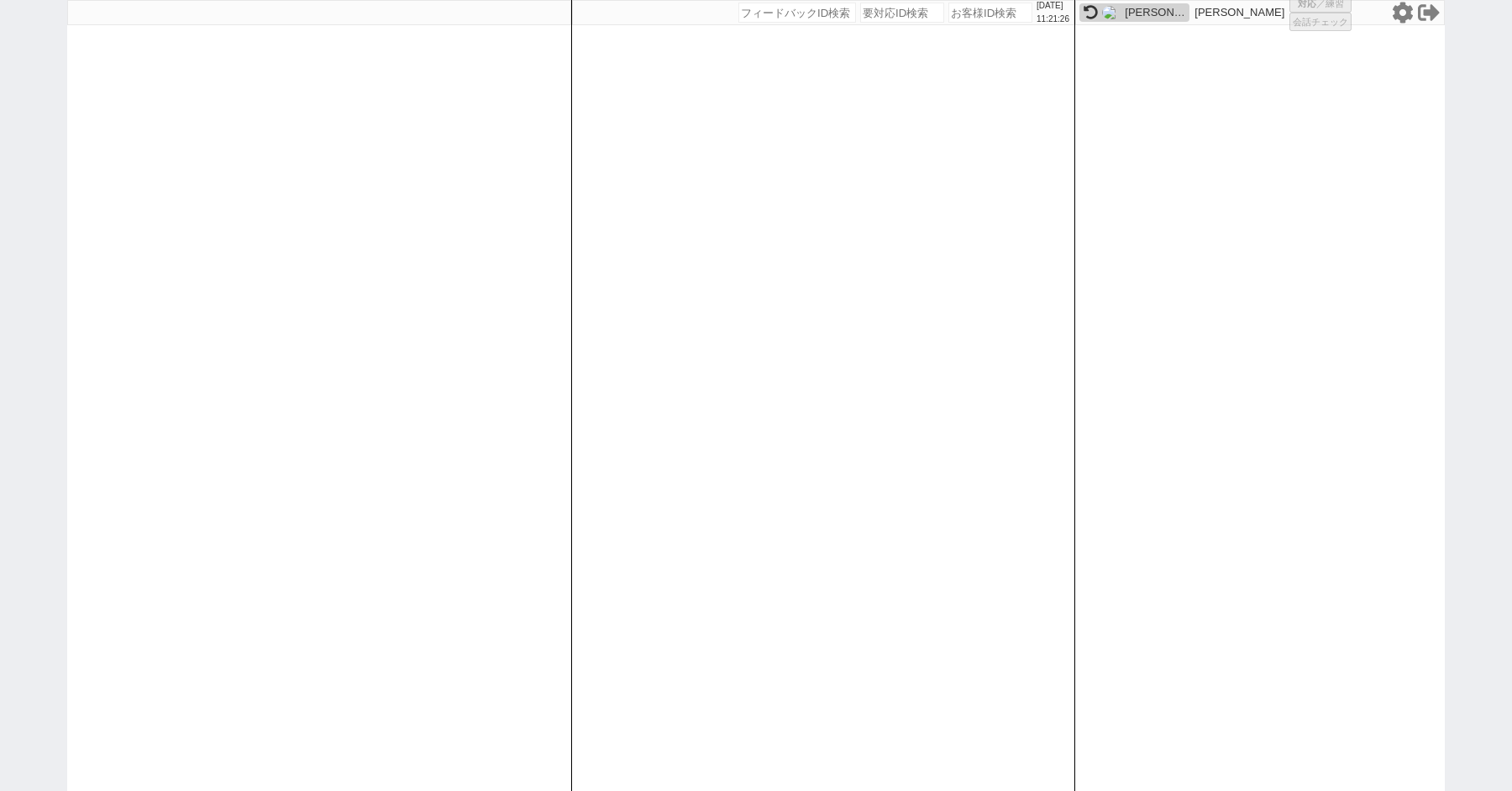
select select "8"
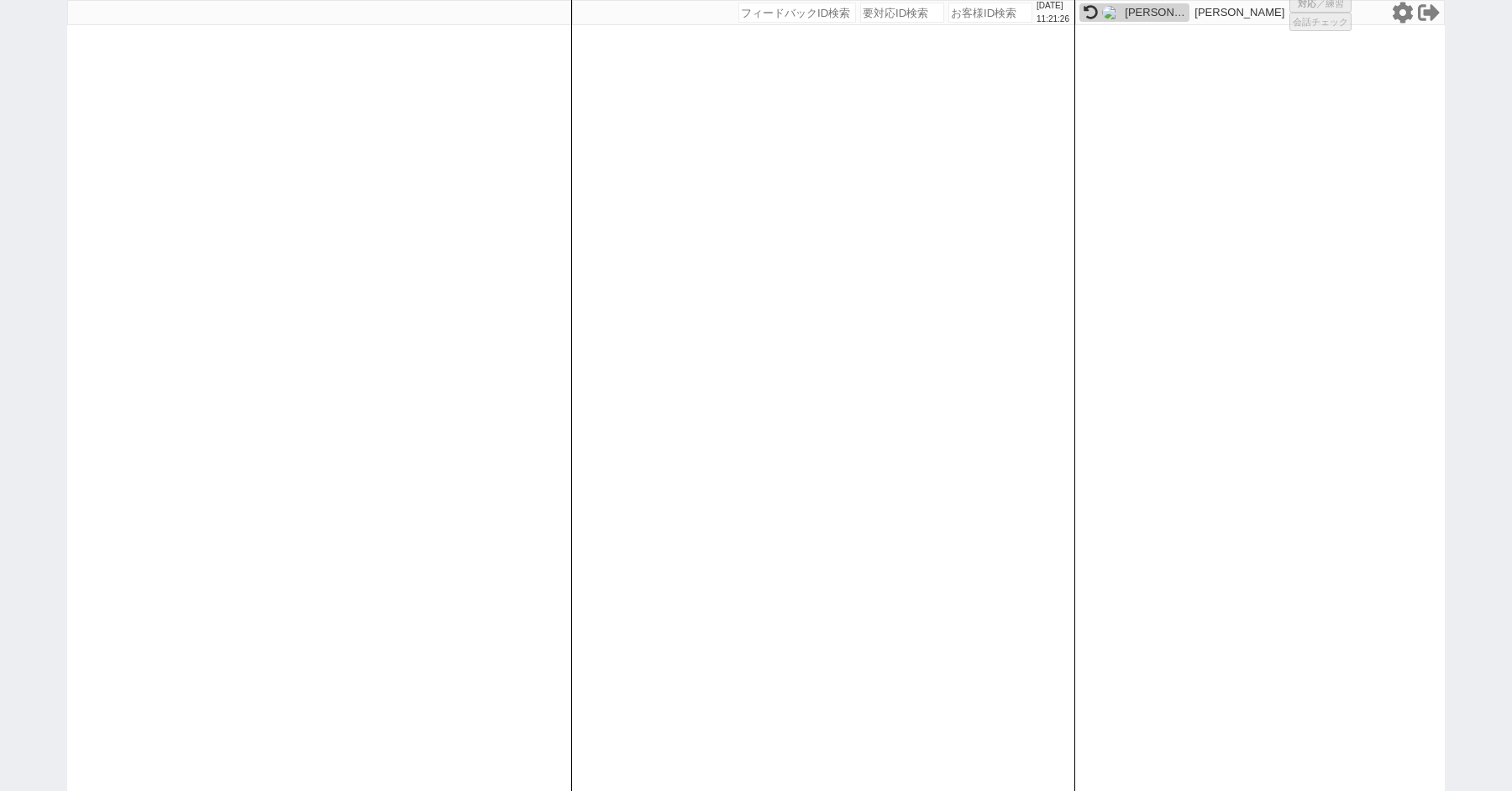
select select "8"
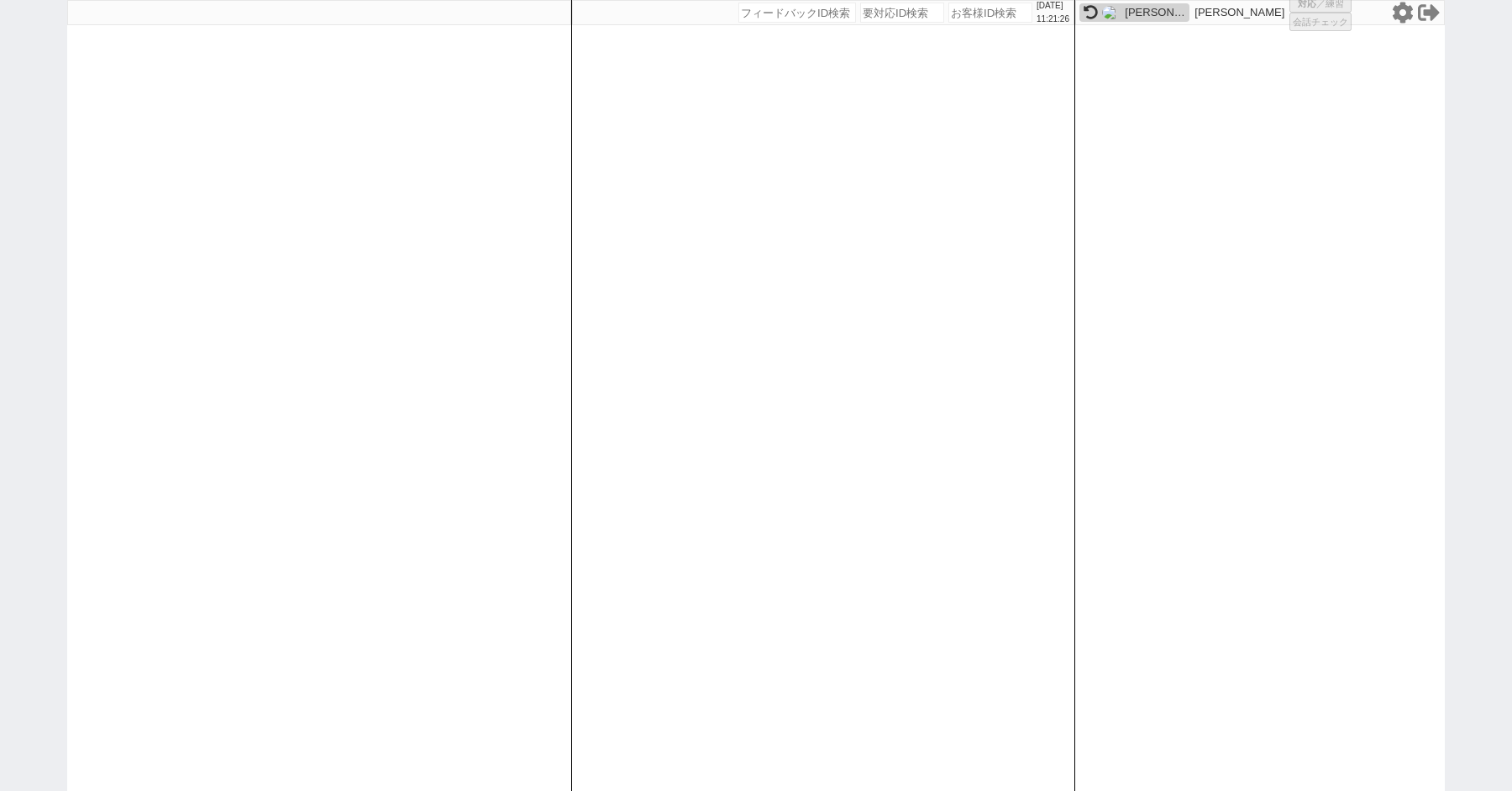
select select "8"
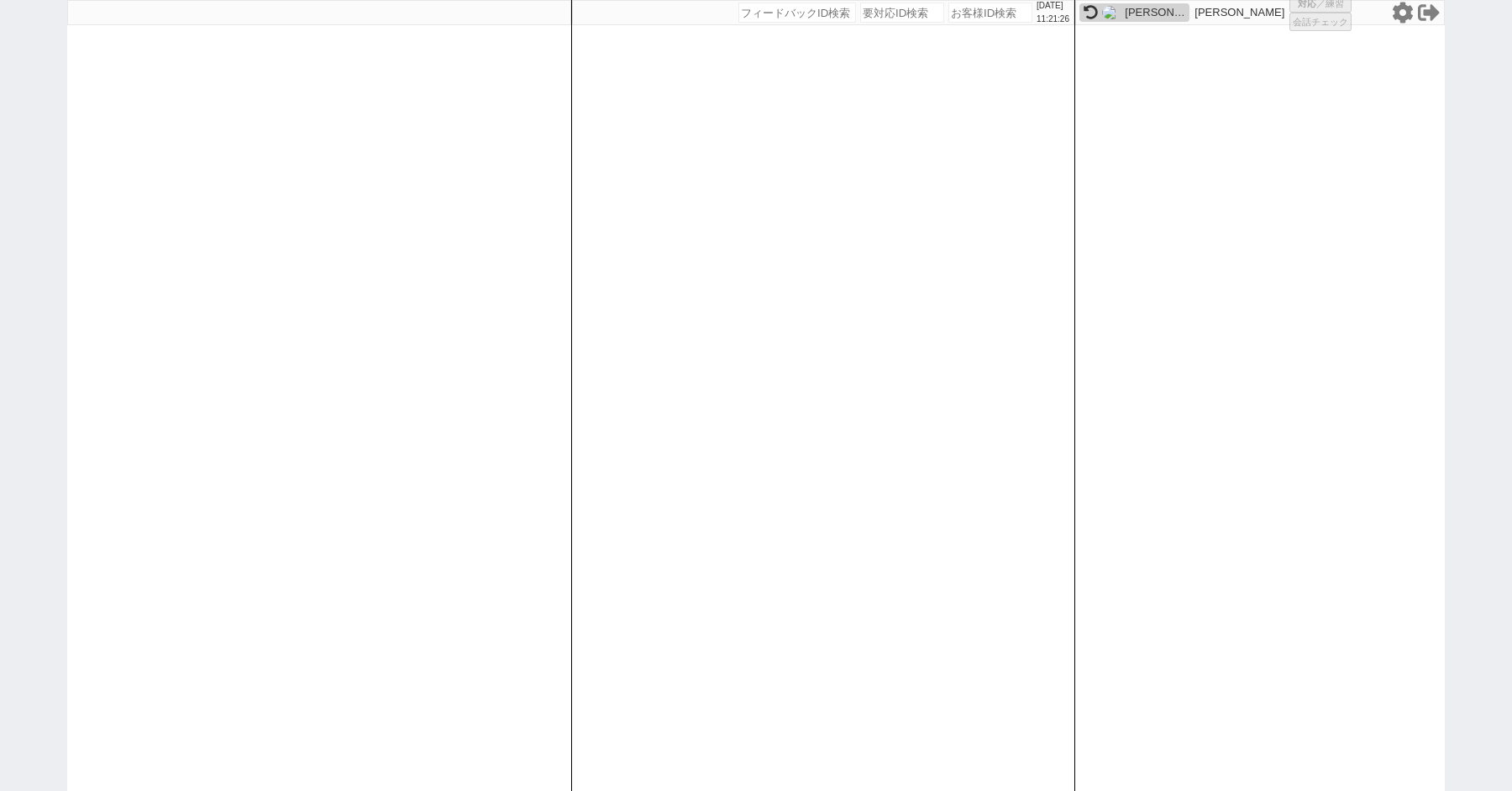
select select "8"
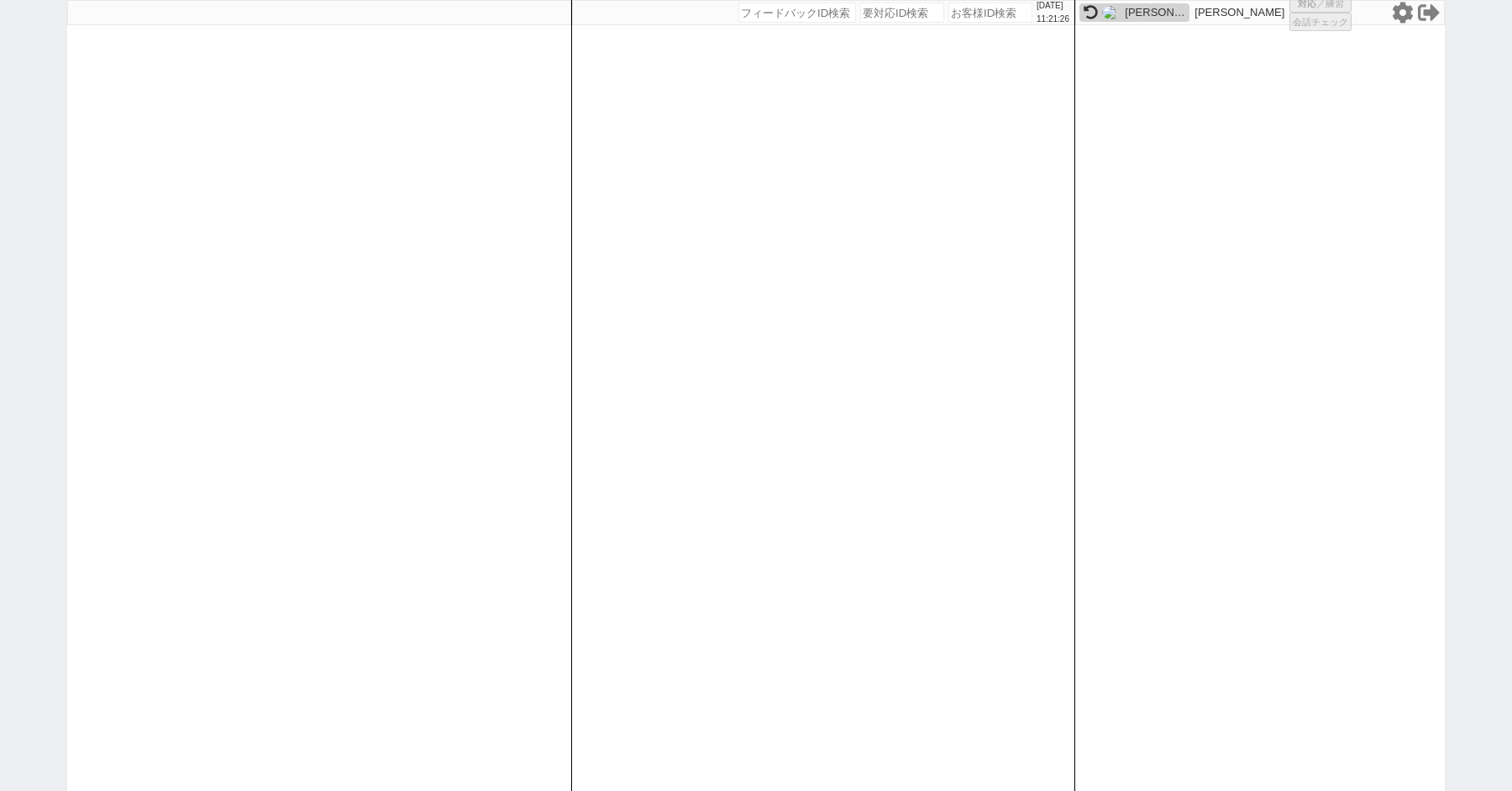
select select "8"
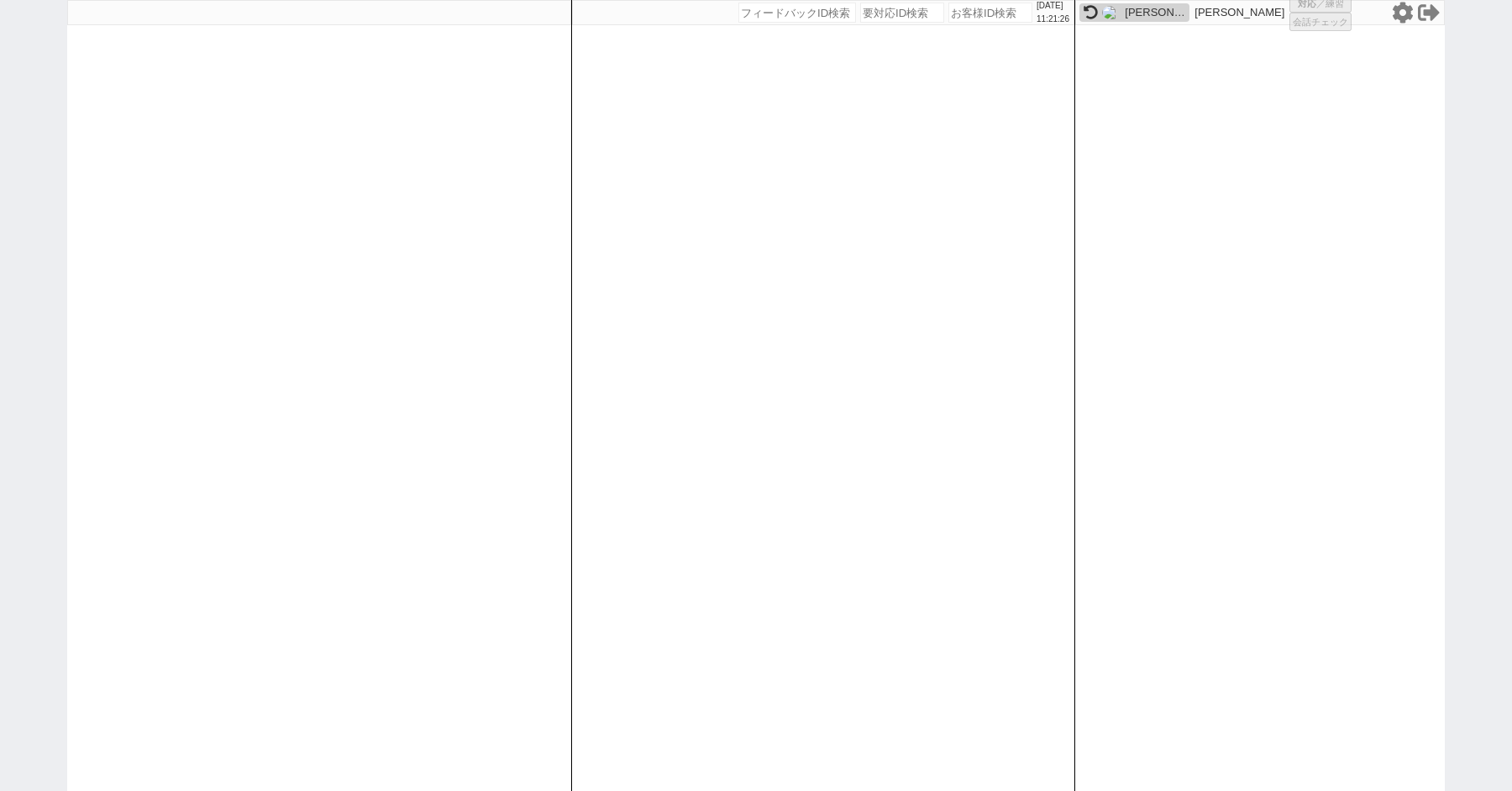
select select "8"
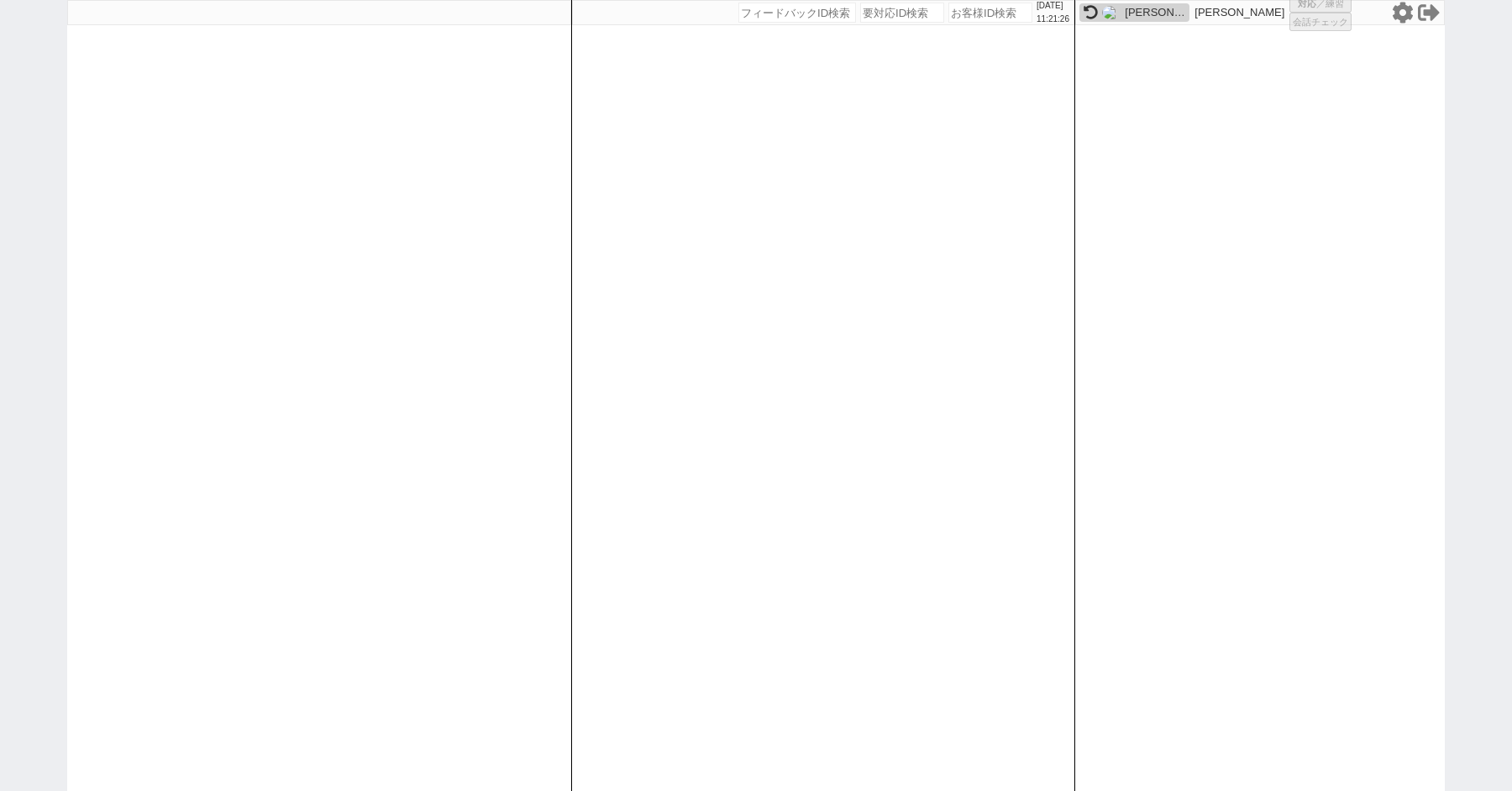
select select "8"
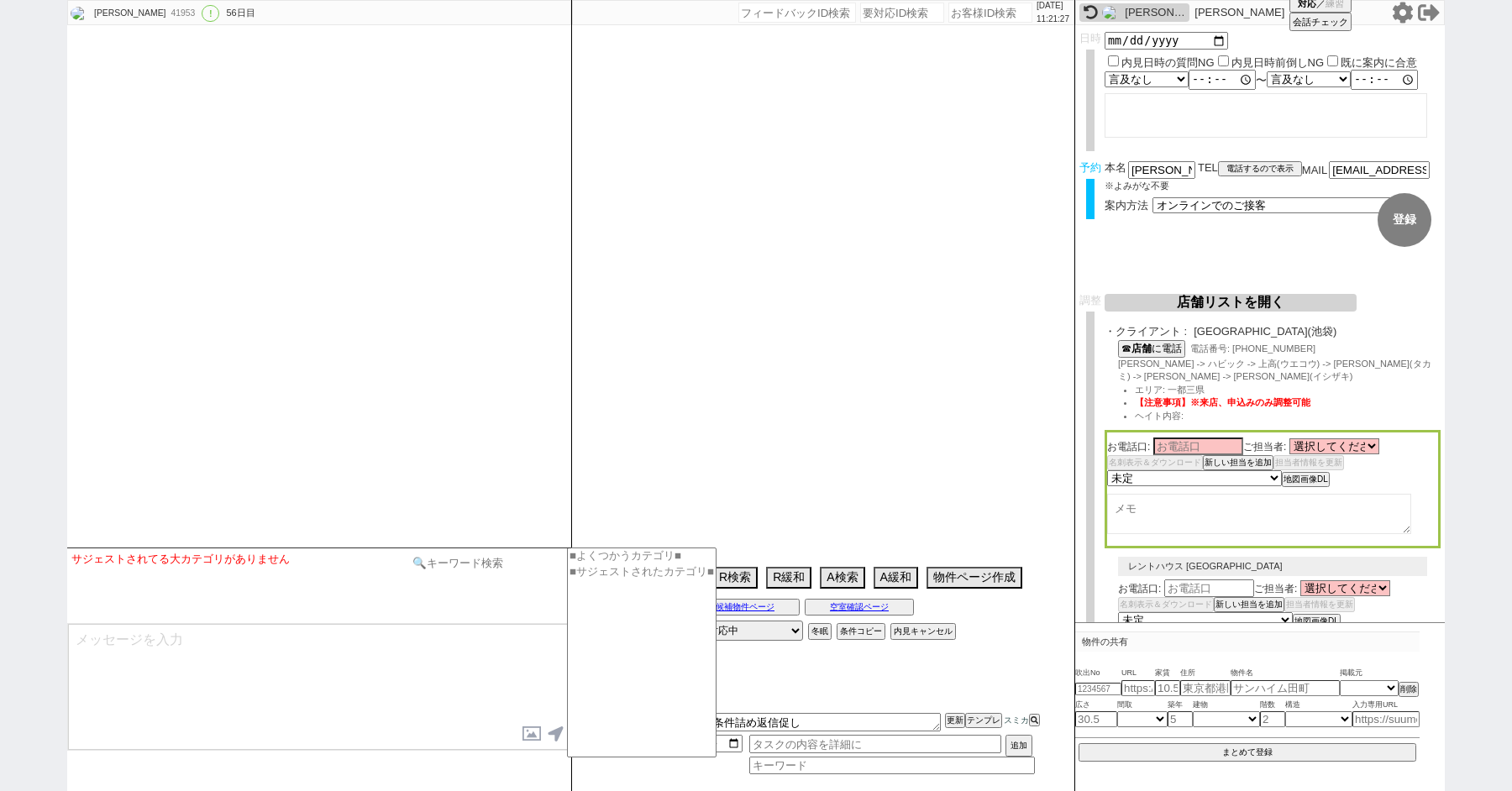
click at [474, 563] on input at bounding box center [487, 563] width 159 height 21
click at [352, 704] on textarea at bounding box center [319, 687] width 502 height 126
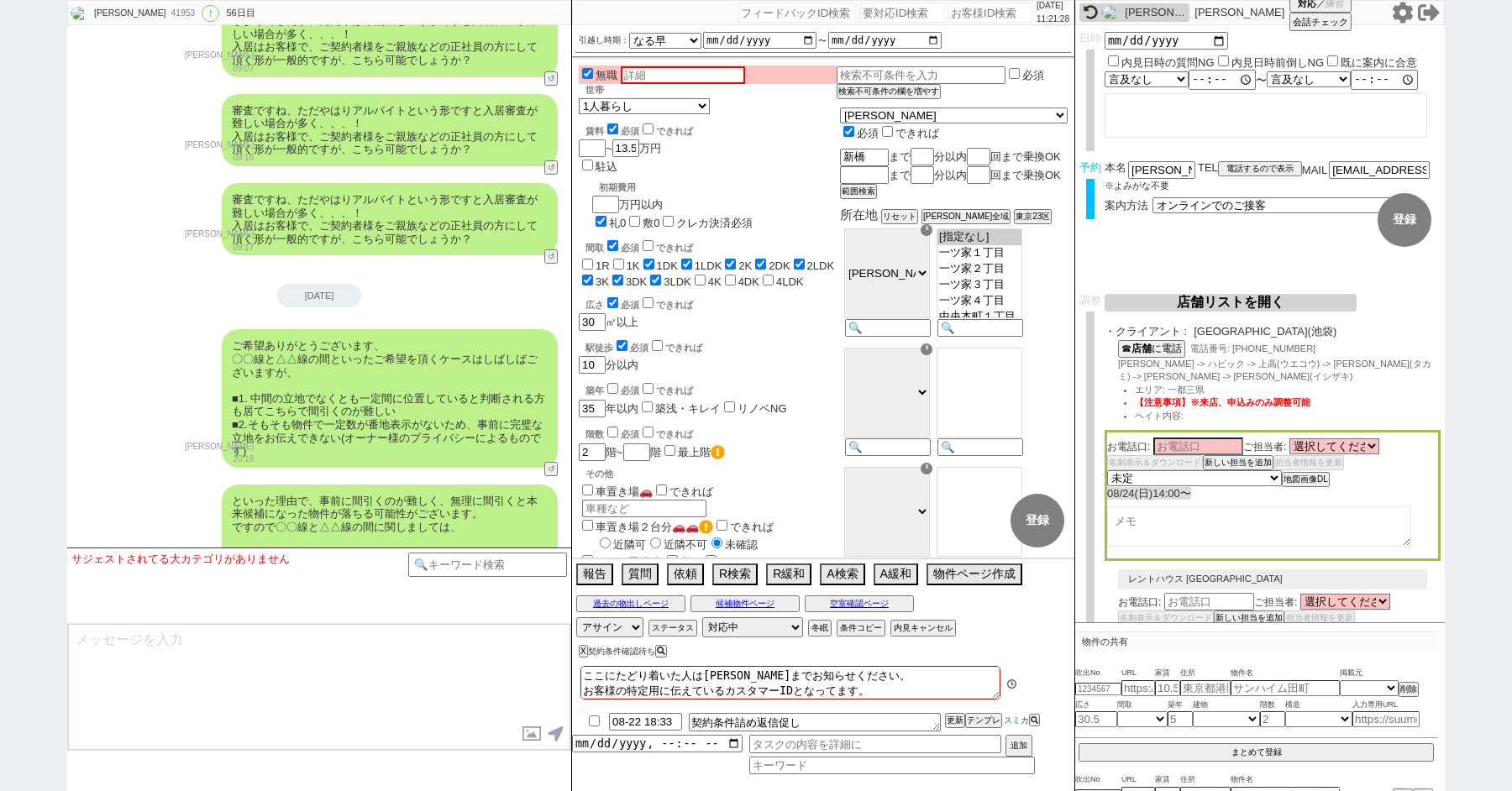
scroll to position [111, 0]
click at [548, 711] on div "さようでしたか、ただやはり無職という形ですと入居審査が難しい場合が多く、、、！ 入居はお客様で、ご契約者様をご親族などの正社員の方にして頂く形が一般的ですが、…" at bounding box center [319, 755] width 504 height 89
click at [551, 790] on button "↺" at bounding box center [553, 795] width 10 height 11
click at [243, 572] on select "中カテゴリを選択 親族の代理契約可能 親族の代理契約不可 後で連絡します ／ 相談します 曖昧回答" at bounding box center [230, 567] width 105 height 29
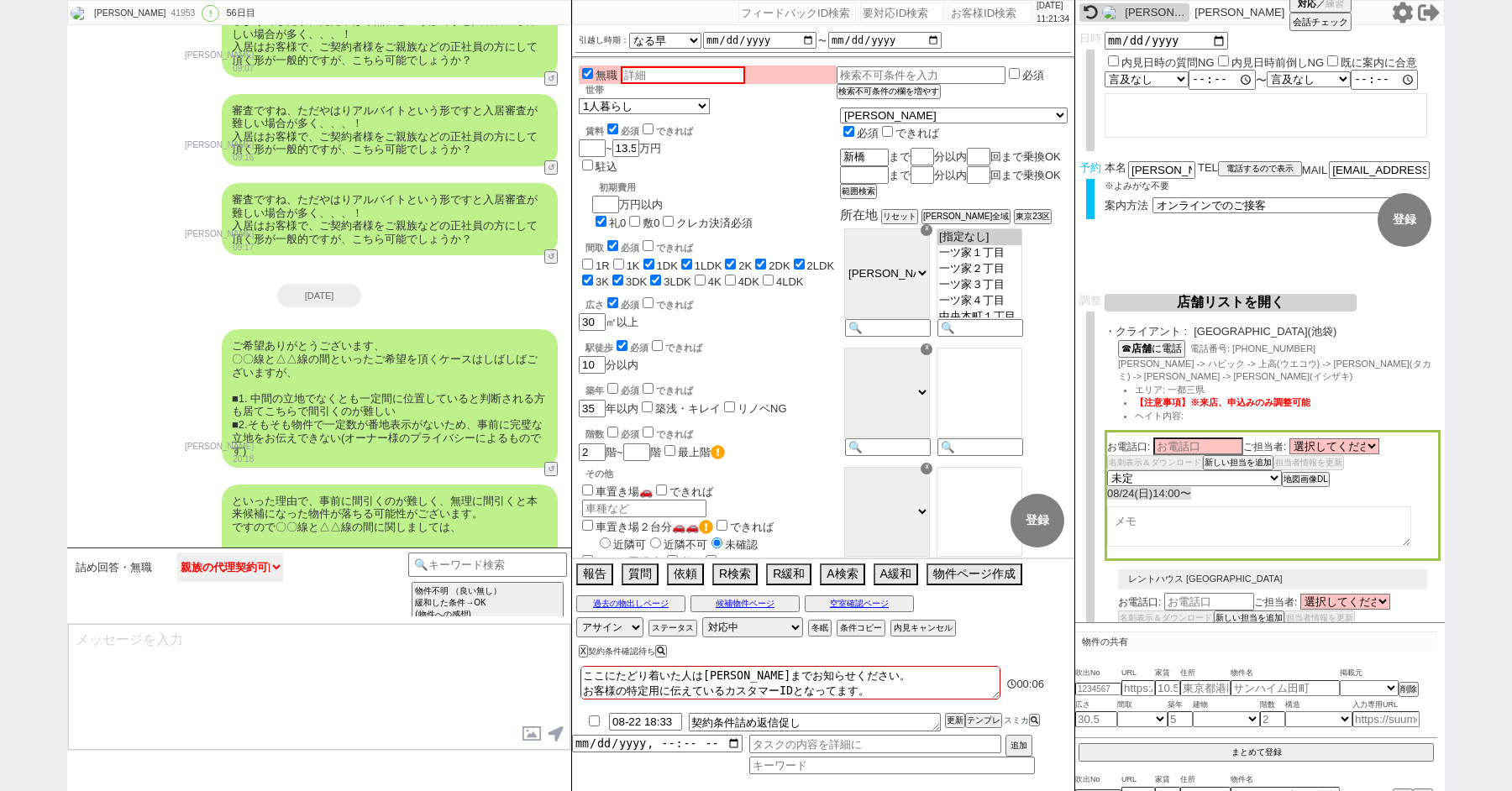
click select "中カテゴリを選択 親族の代理契約可能 親族の代理契約不可 後で連絡します ／ 相談します 曖昧回答" at bounding box center [230, 567] width 105 height 29
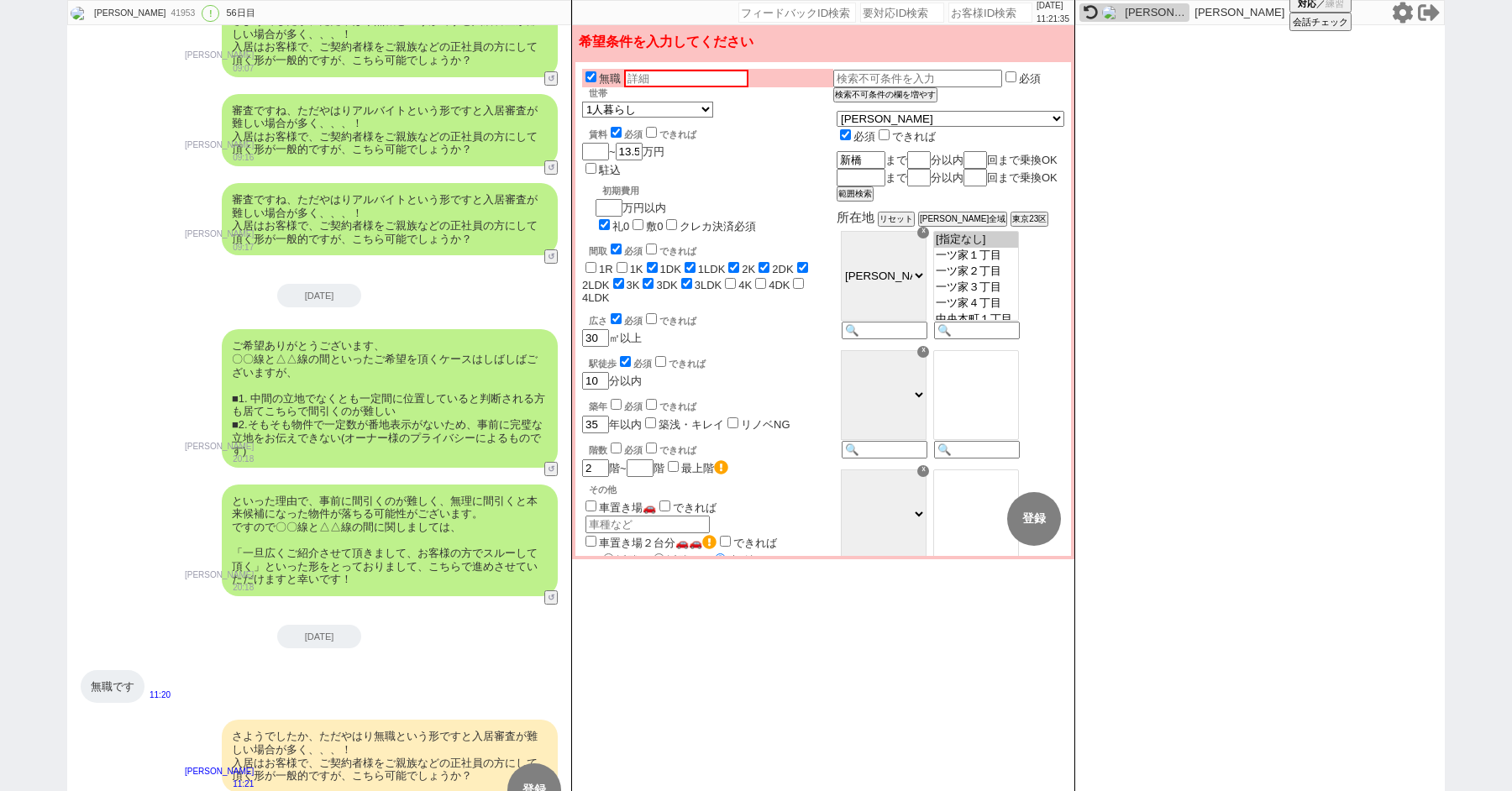
scroll to position [36917, 0]
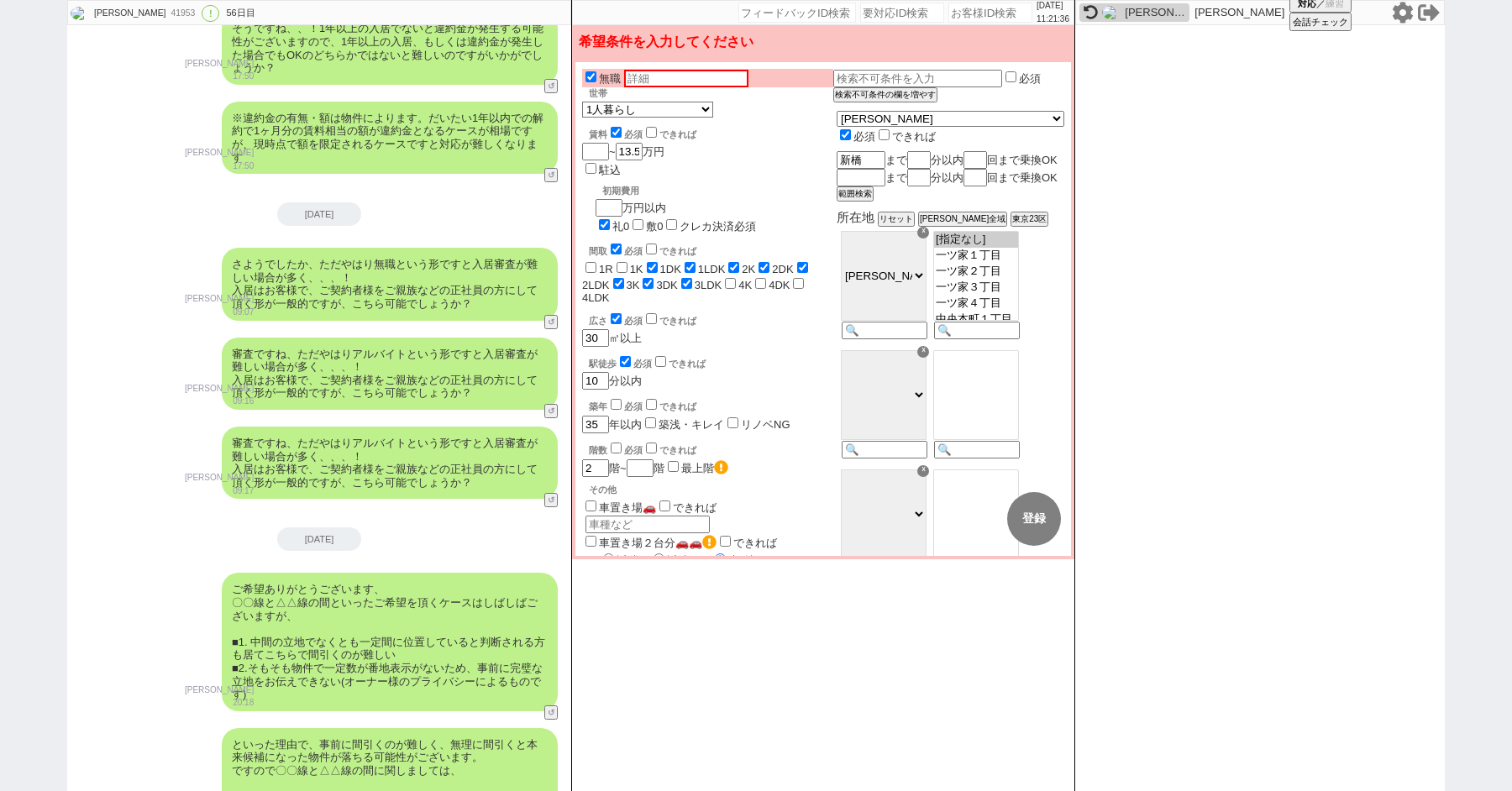
click at [659, 84] on input "text" at bounding box center [686, 78] width 124 height 18
click at [487, 427] on div "審査ですね、ただやはりアルバイトという形ですと入居審査が難しい場合が多く、、、！ 入居はお客様で、ご契約者様をご親族などの正社員の方にして頂く形が一般的ですが…" at bounding box center [390, 463] width 336 height 72
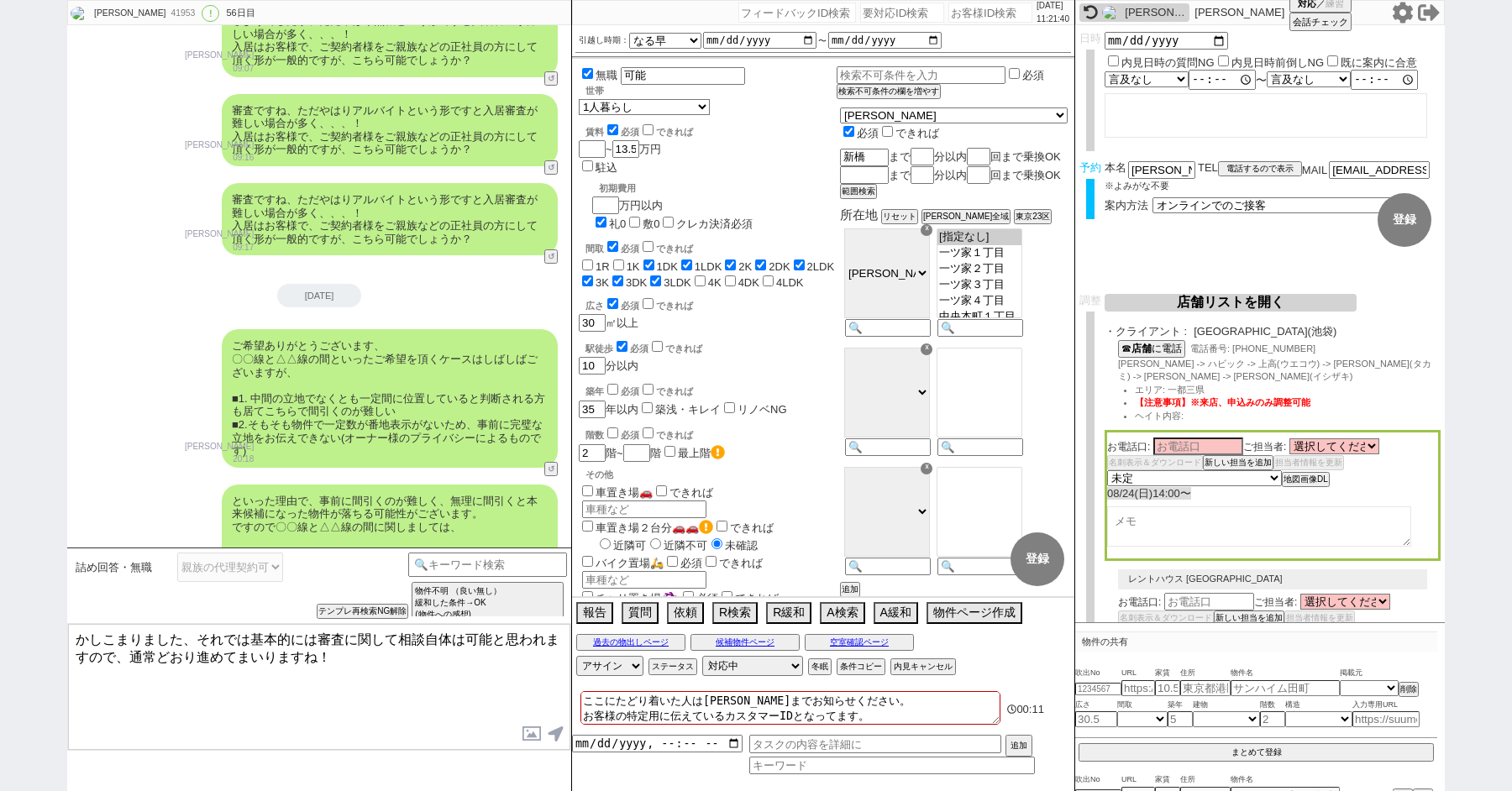
scroll to position [37181, 0]
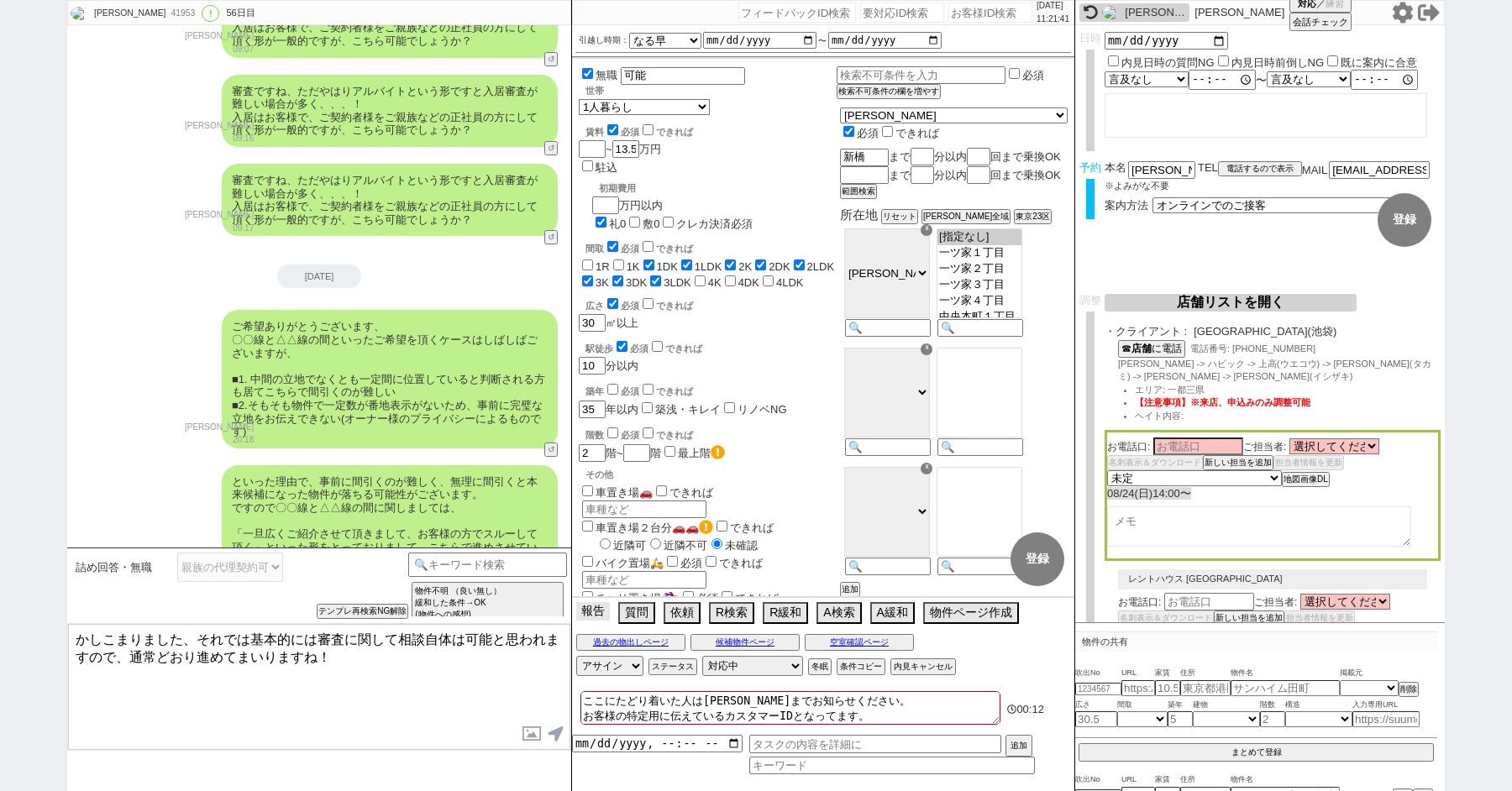
click at [594, 616] on button "報告" at bounding box center [593, 611] width 33 height 19
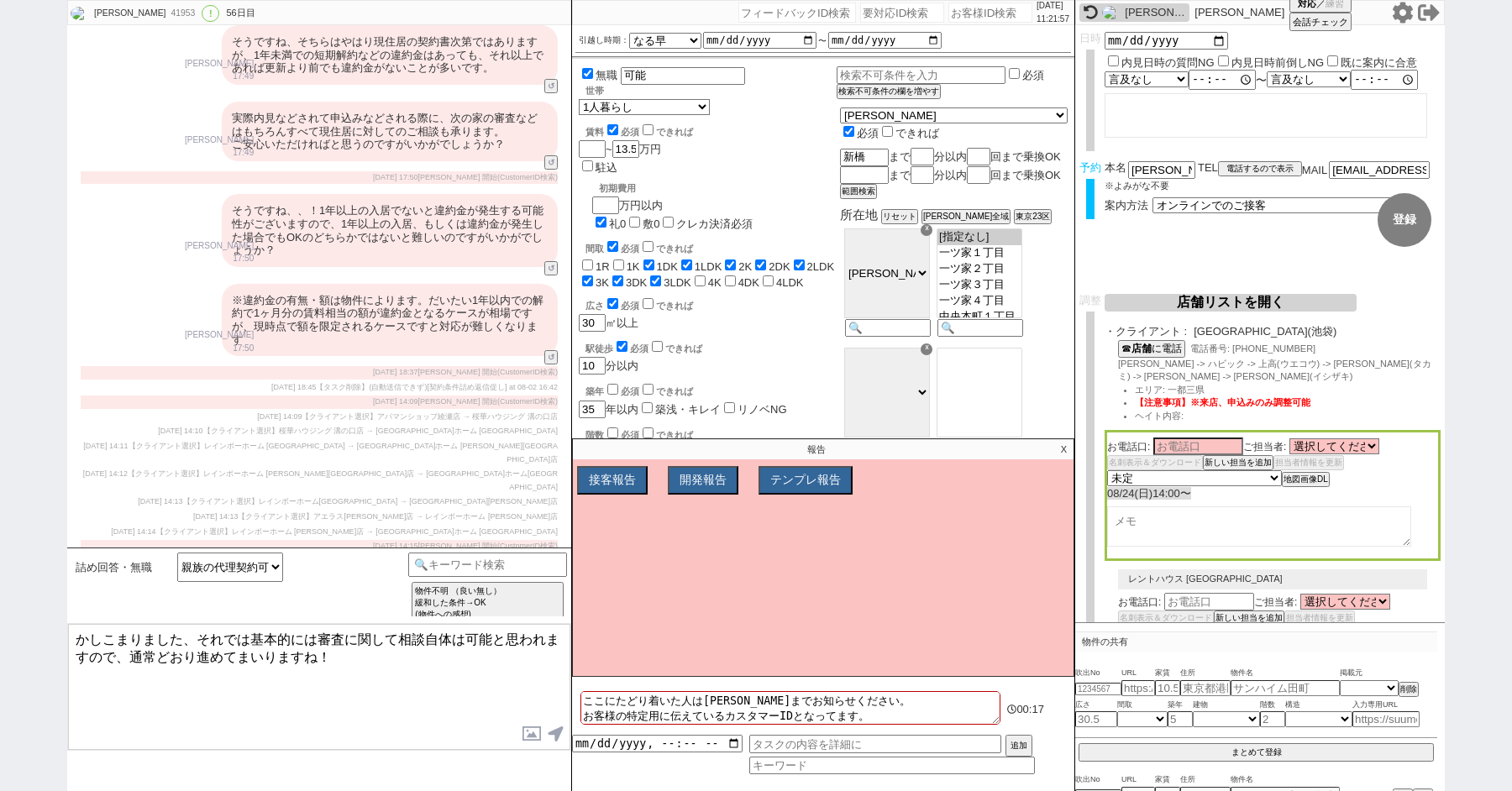
scroll to position [89339, 0]
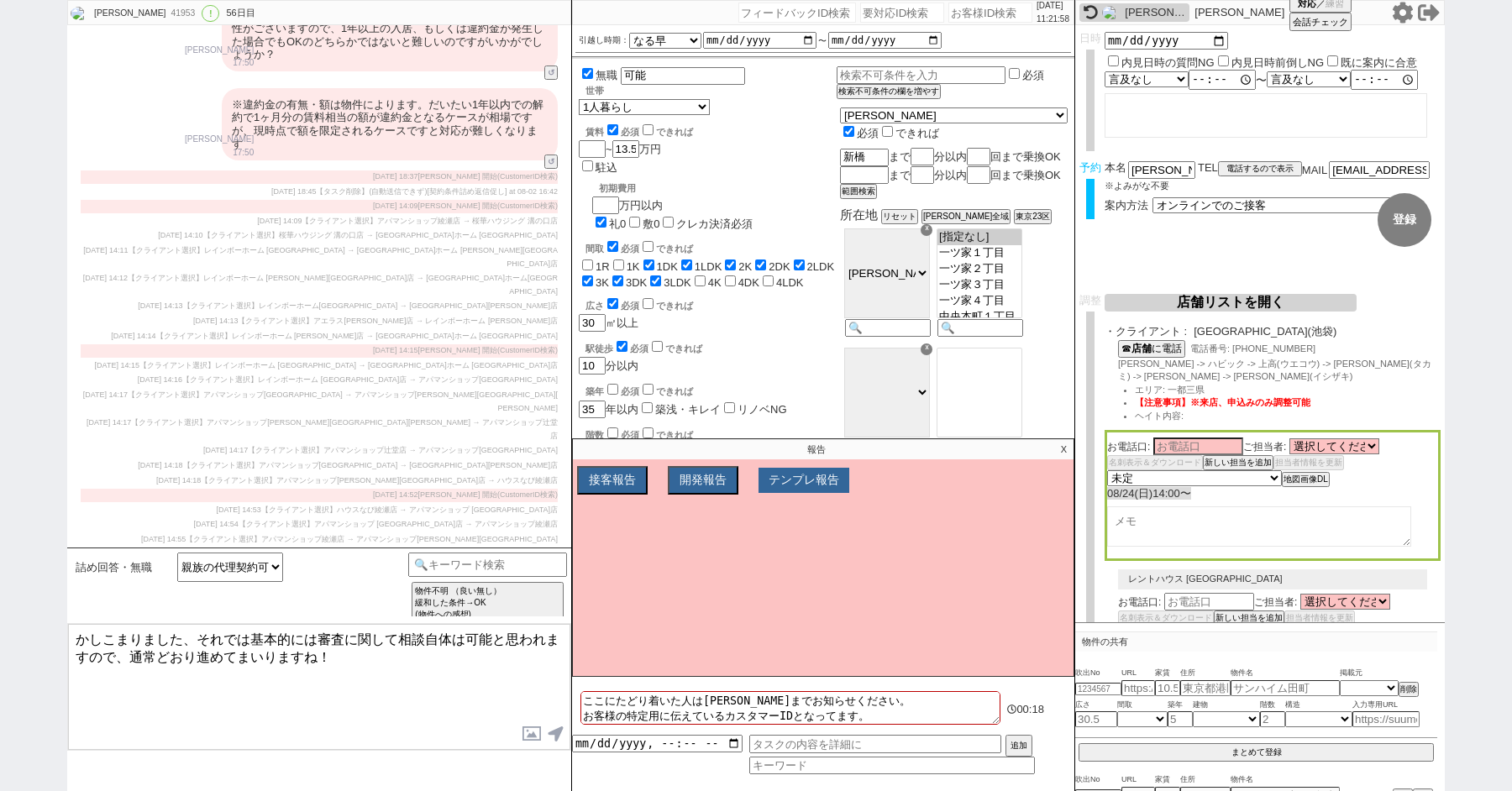
click at [821, 486] on button "テンプレ報告" at bounding box center [804, 480] width 91 height 25
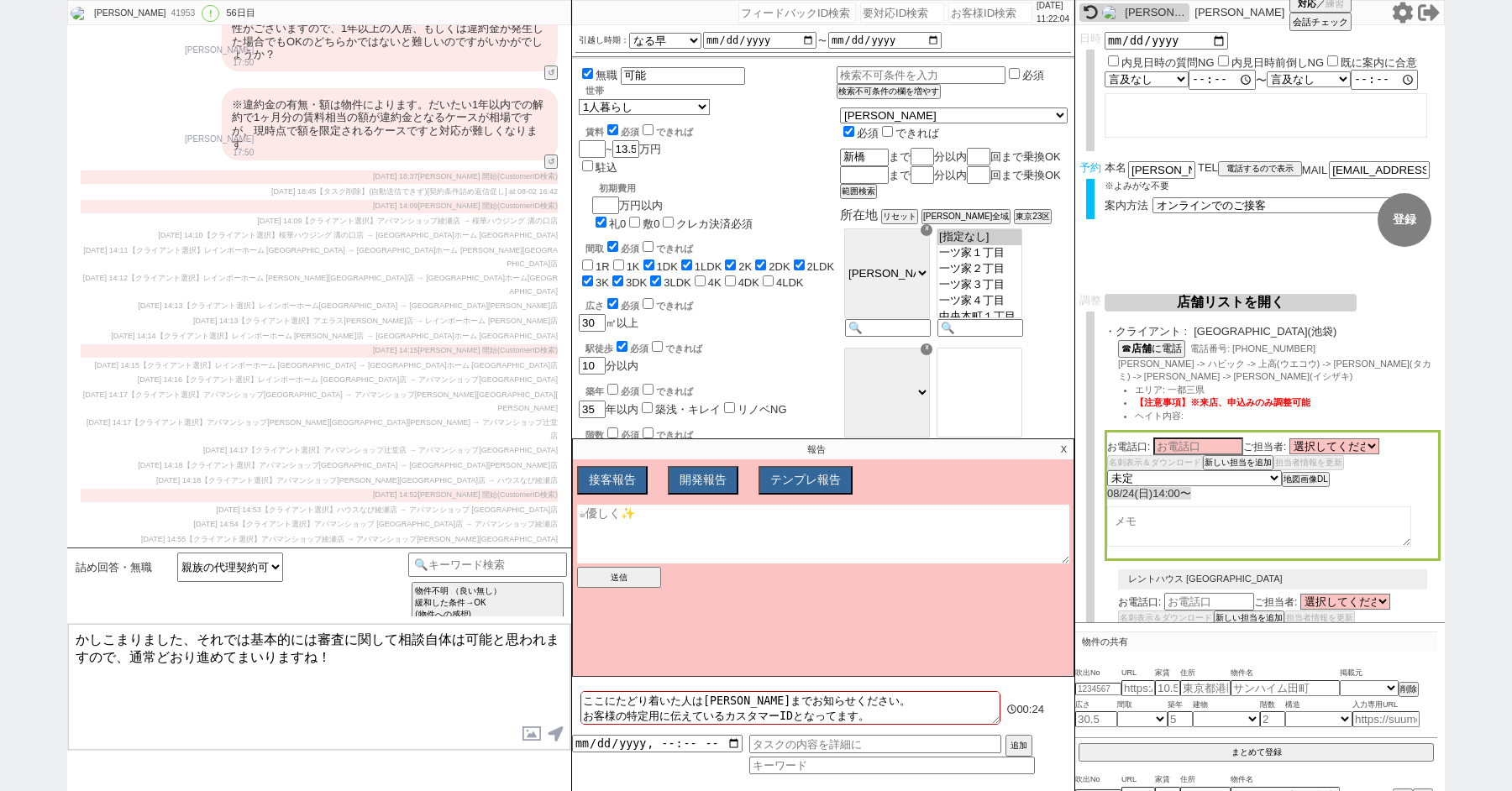
click at [671, 520] on textarea at bounding box center [823, 534] width 492 height 59
paste textarea "かしこまりました、そうしましたら審査相談自体は可能な場合もあるかと思いますので進めてまいりますね！ ※ただ全ての物件が検討可能になるわけではありません、代理契…"
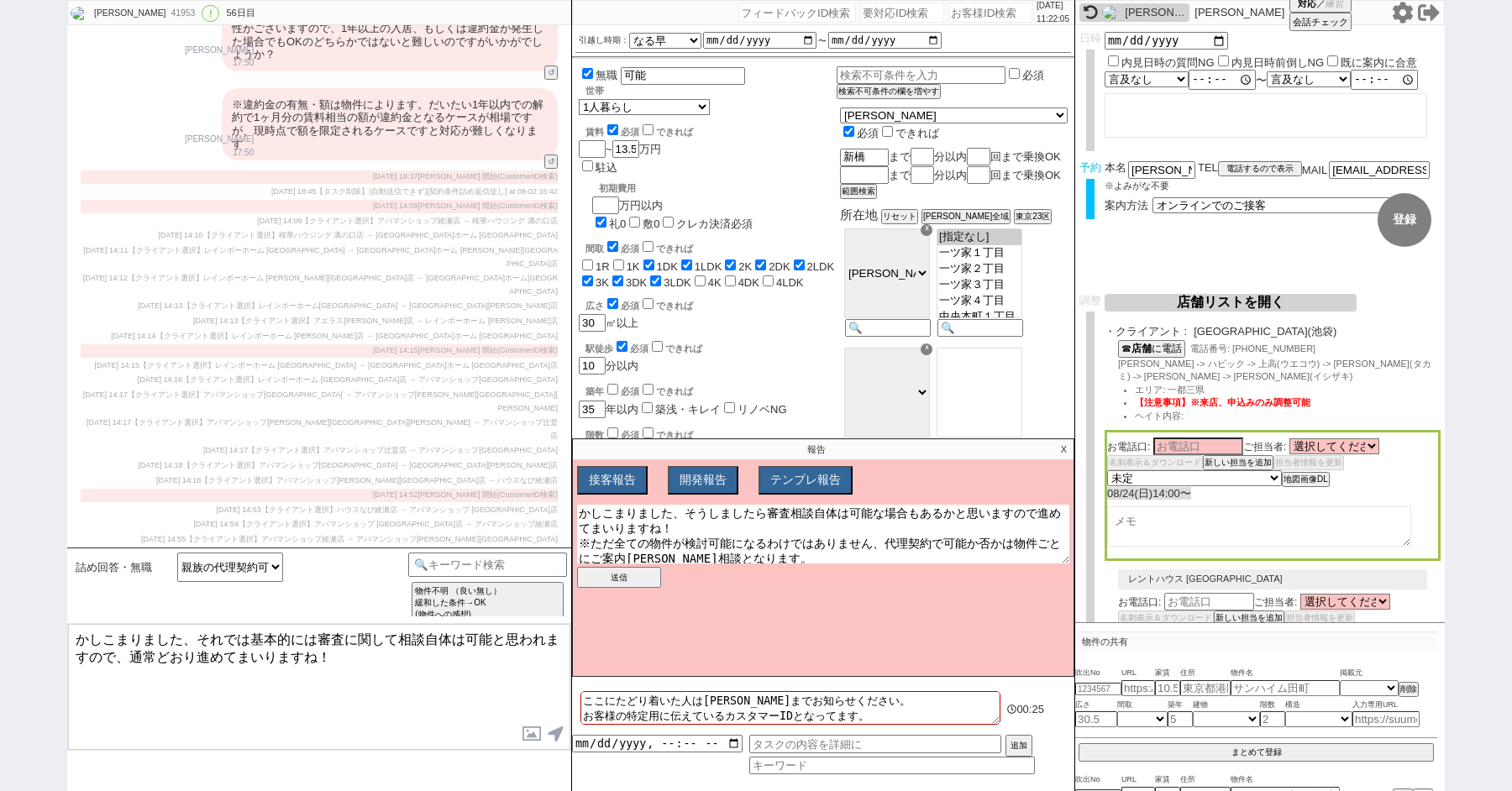
scroll to position [3, 0]
click at [609, 511] on textarea "かしこまりました、そうしましたら審査相談自体は可能な場合もあるかと思いますので進めてまいりますね！ ※ただ全ての物件が検討可能になるわけではありません、代理契…" at bounding box center [823, 534] width 492 height 59
click at [615, 514] on textarea "かしこまりました、そうしましたら審査相談自体は可能な場合もあるかと思いますので進めてまいりますね！ ※ただ全ての物件が検討可能になるわけではありません、代理契…" at bounding box center [823, 534] width 492 height 59
paste textarea "親族で代理契約可能/連帯保証人立てられる"
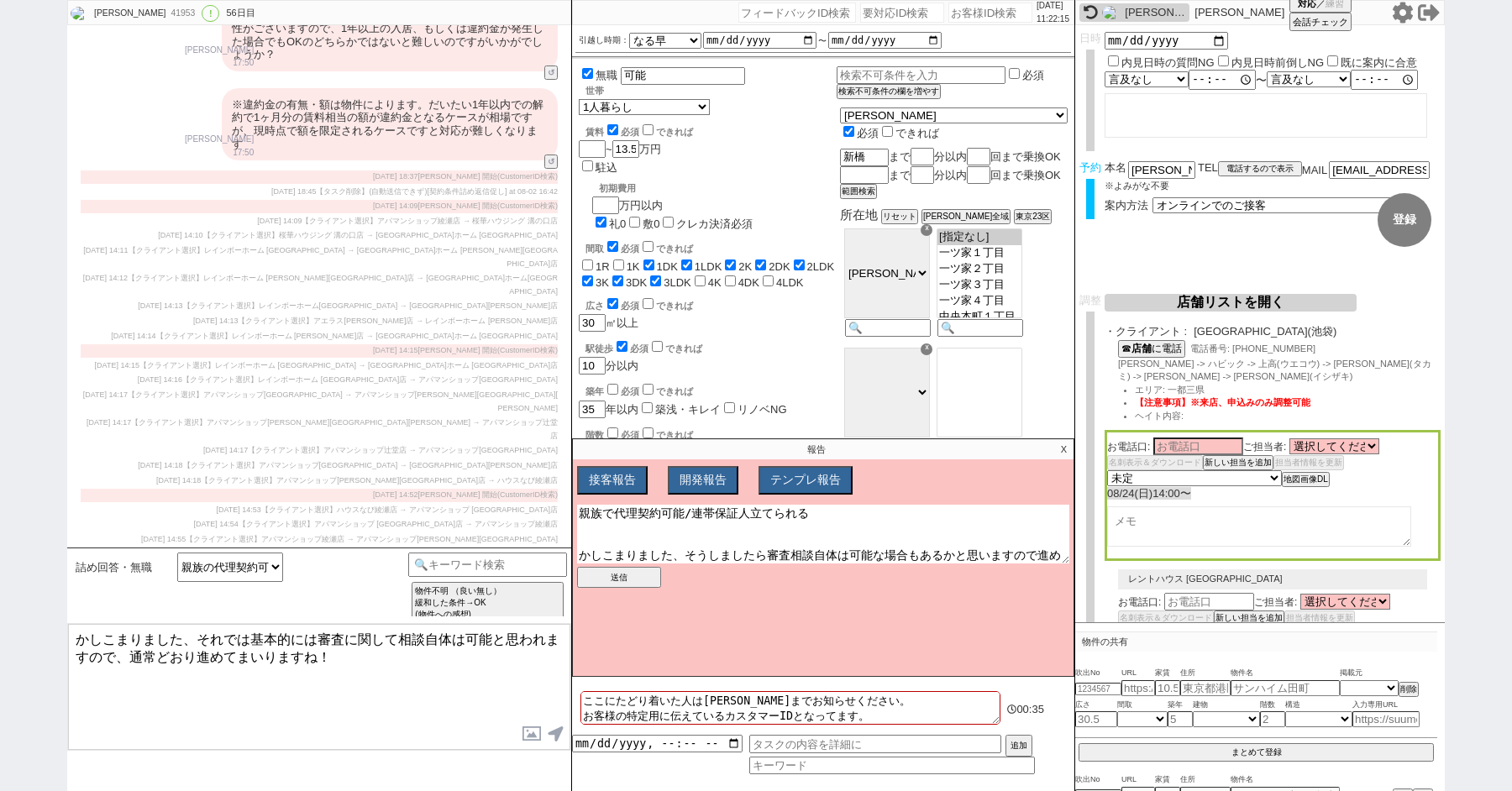
click at [580, 515] on textarea "親族で代理契約可能/連帯保証人立てられる かしこまりました、そうしましたら審査相談自体は可能な場合もあるかと思いますので進めてまいりますね！ ※ただ全ての物件…" at bounding box center [823, 534] width 492 height 59
click at [831, 517] on textarea "「親族で代理契約可能/連帯保証人立てられる かしこまりました、そうしましたら審査相談自体は可能な場合もあるかと思いますので進めてまいりますね！ ※ただ全ての物…" at bounding box center [823, 534] width 492 height 59
click at [631, 576] on button "送信" at bounding box center [619, 578] width 84 height 21
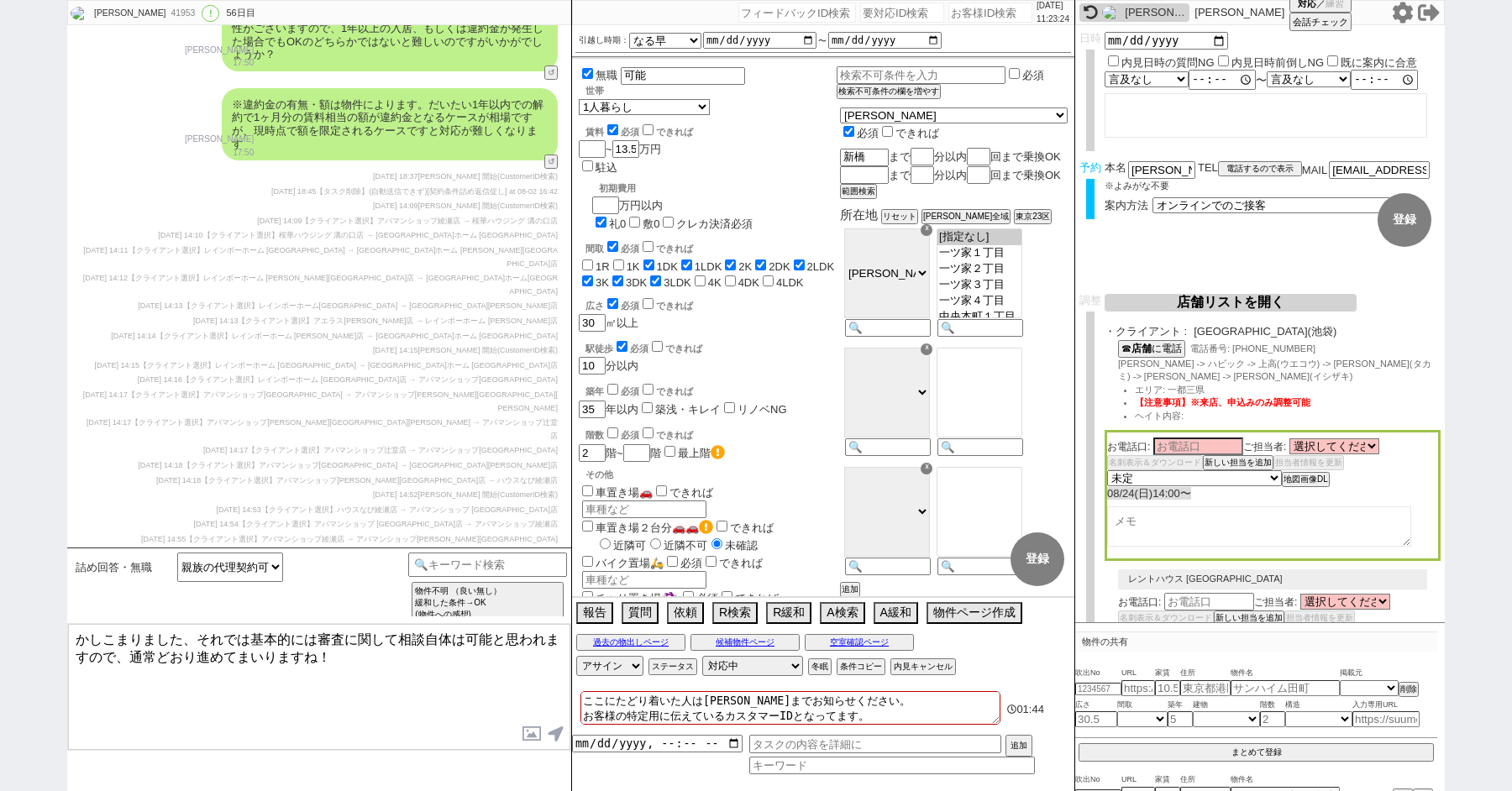
click at [371, 663] on textarea "かしこまりました、それでは基本的には審査に関して相談自体は可能と思われますので、通常どおり進めてまいりますね！" at bounding box center [319, 687] width 502 height 126
click at [148, 5] on div "青木琢磨 41953 ! 0 56日目" at bounding box center [167, 14] width 197 height 25
copy div "41953"
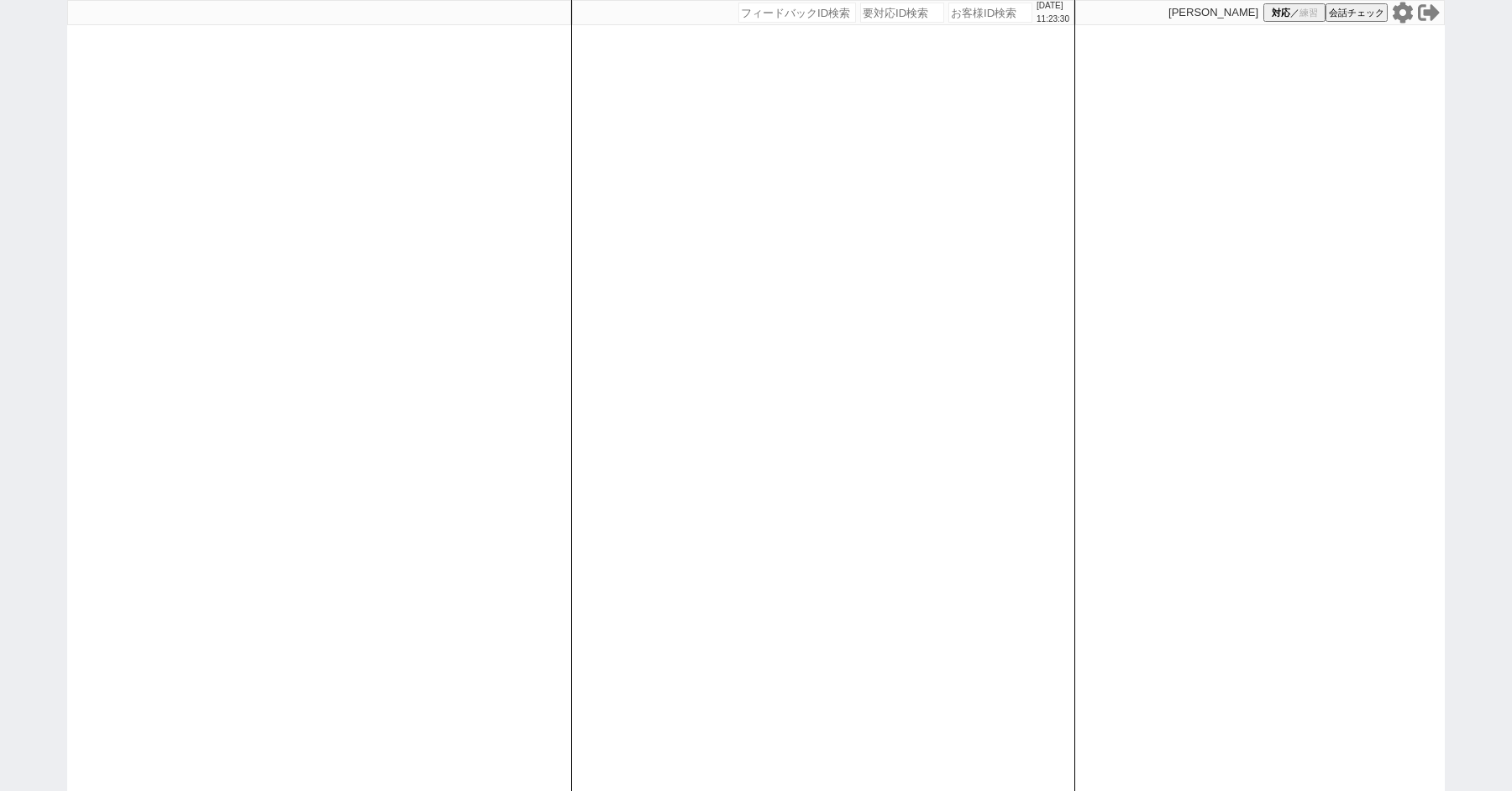
click at [25, 91] on div "[DATE] 11:23:30 候補物件を追加してしてください 紹介した物件一覧 他社物件を追加する 空室確認ページに追加・削除 紹介した物件一覧 他社物件を…" at bounding box center [756, 396] width 1512 height 791
paste input "41953"
type input "41953"
select select "4"
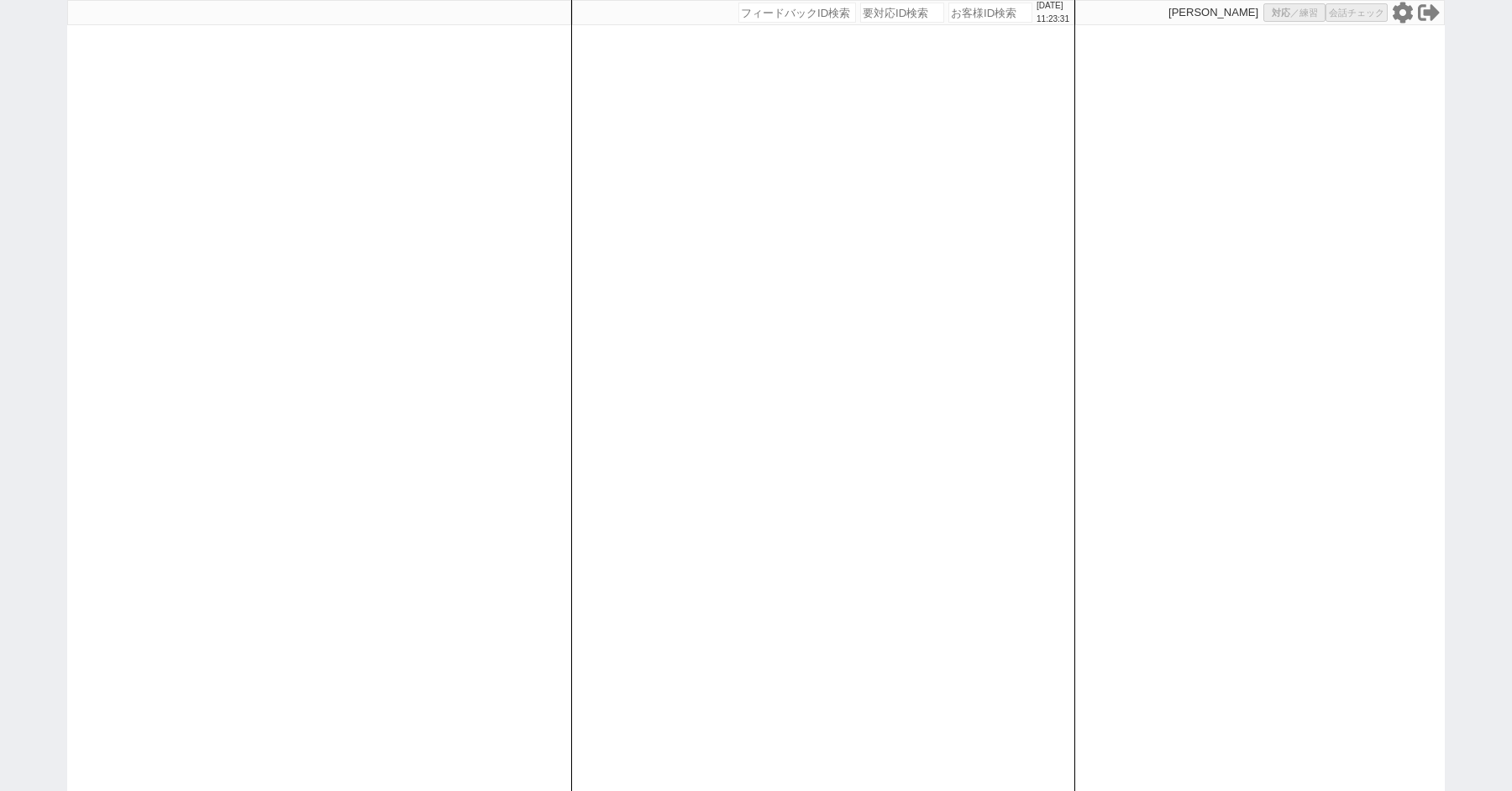
select select "10"
select select "8"
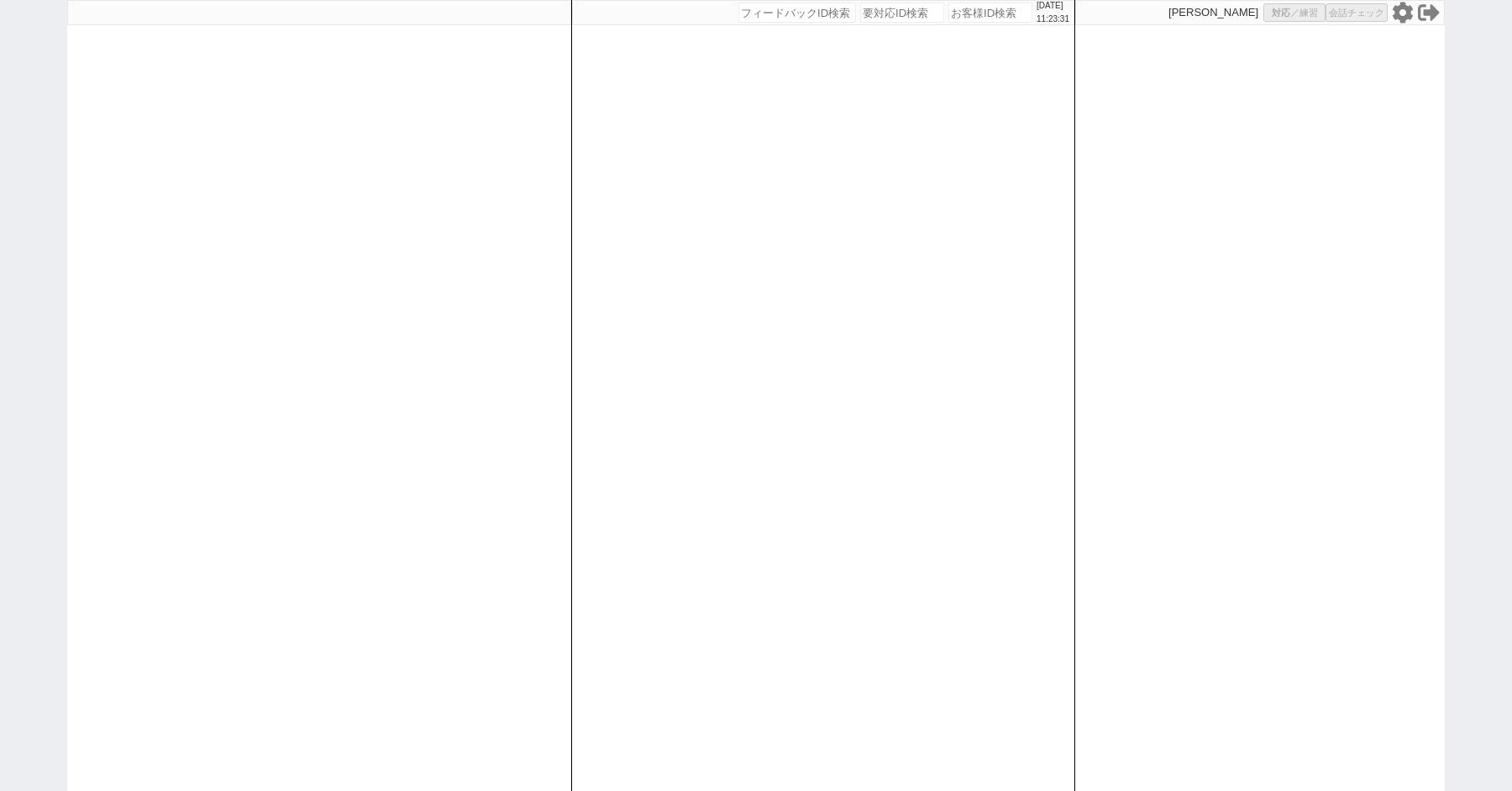
select select "8"
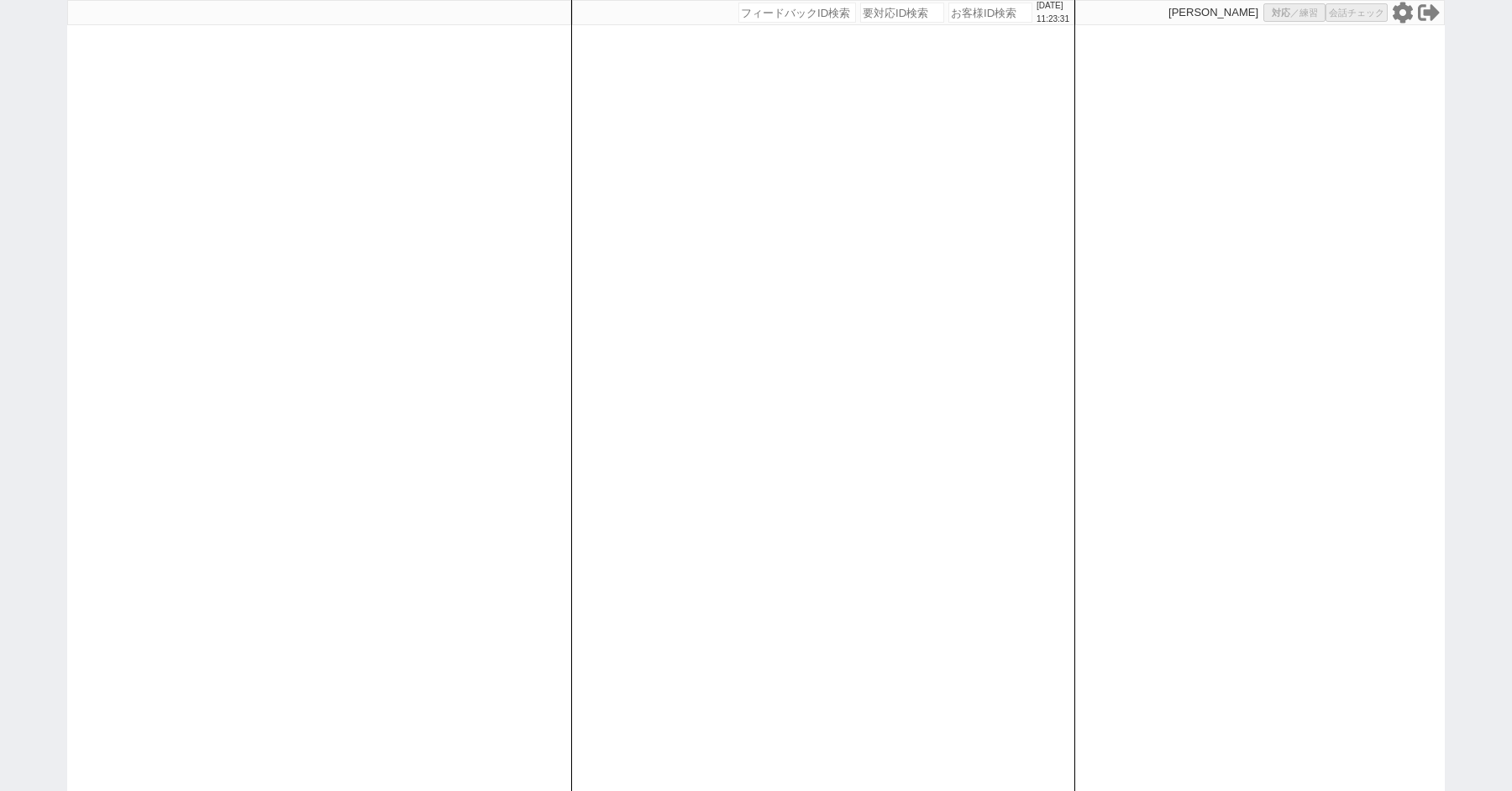
select select "8"
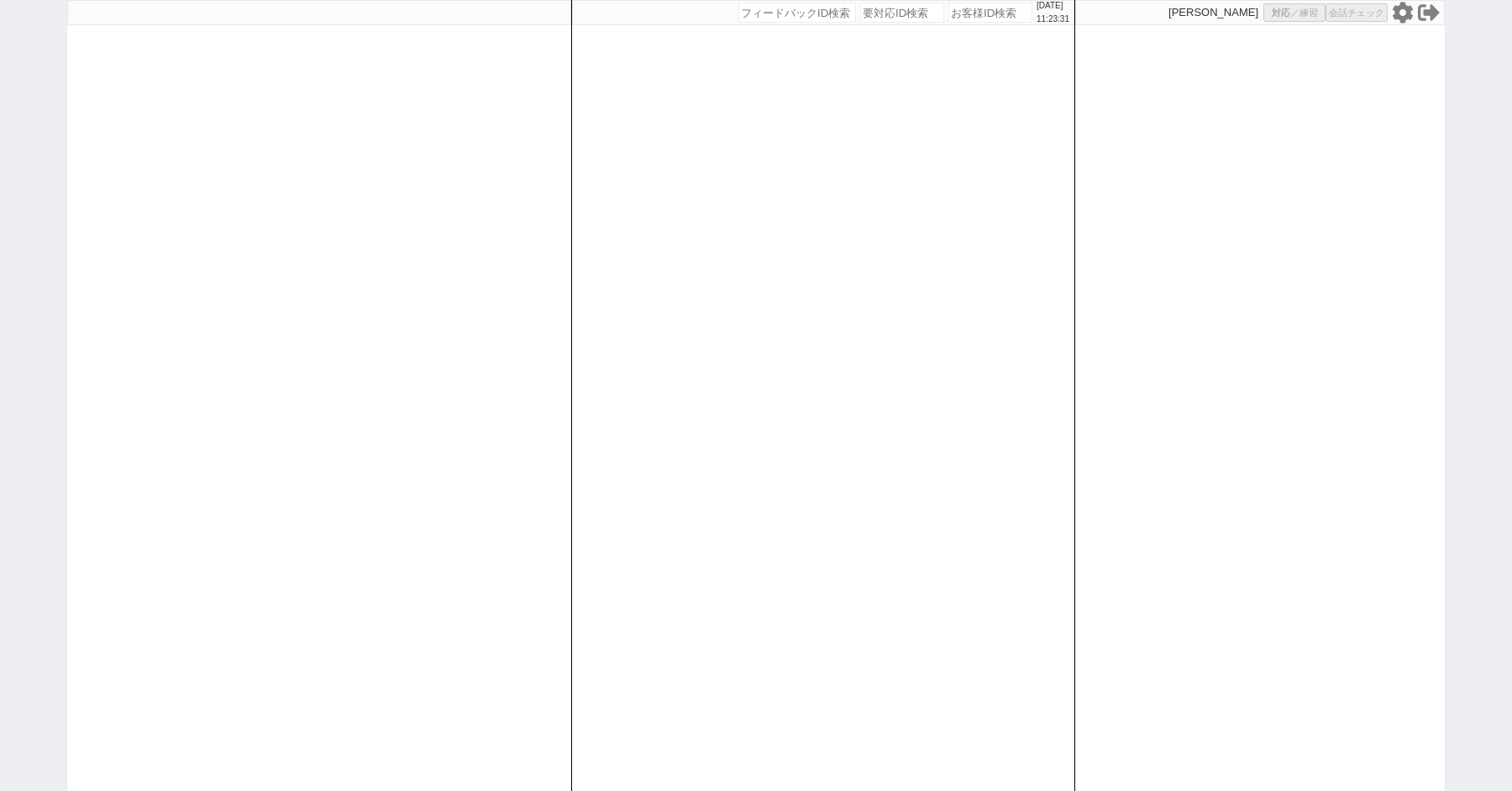
select select "8"
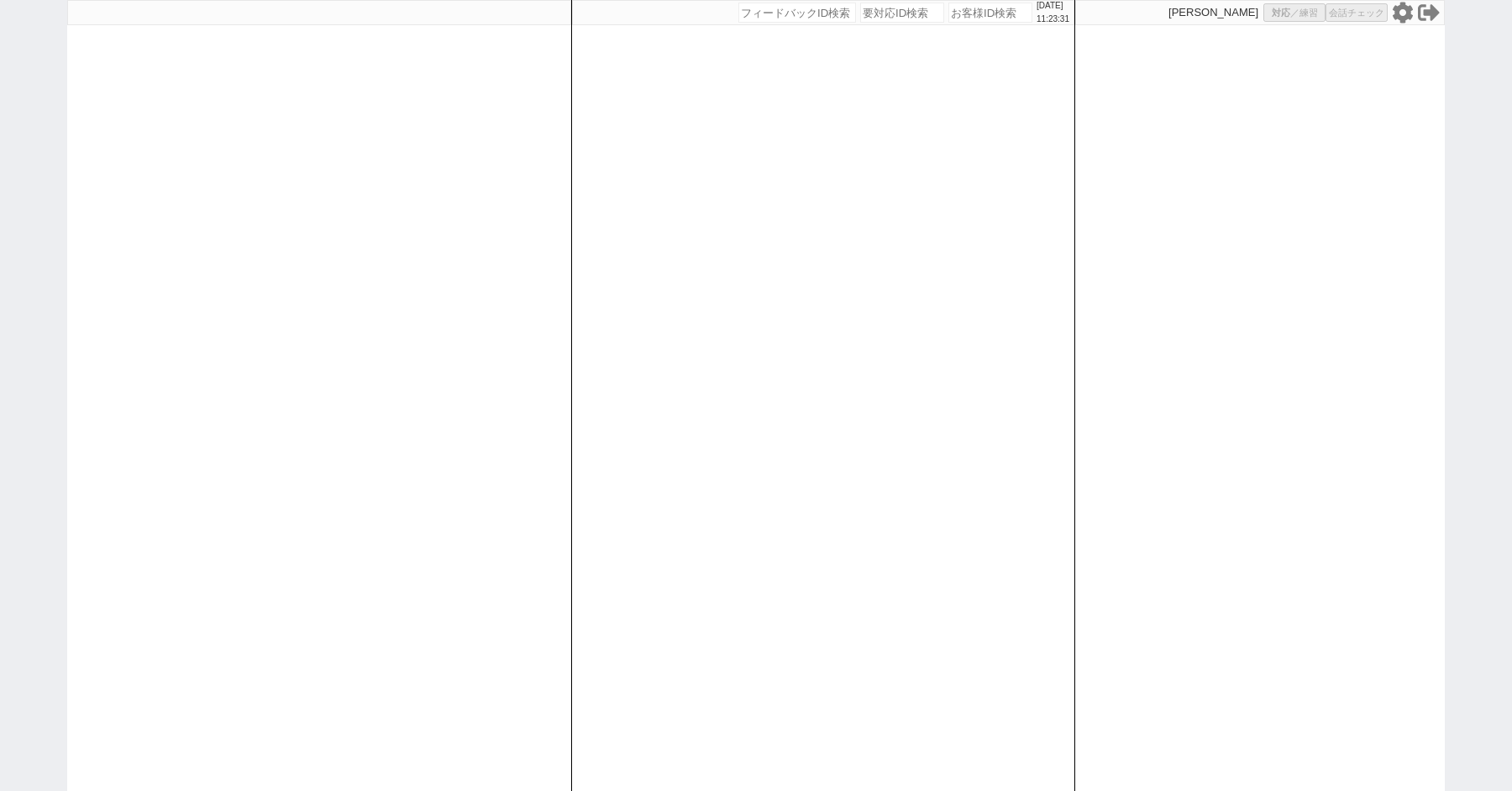
select select "8"
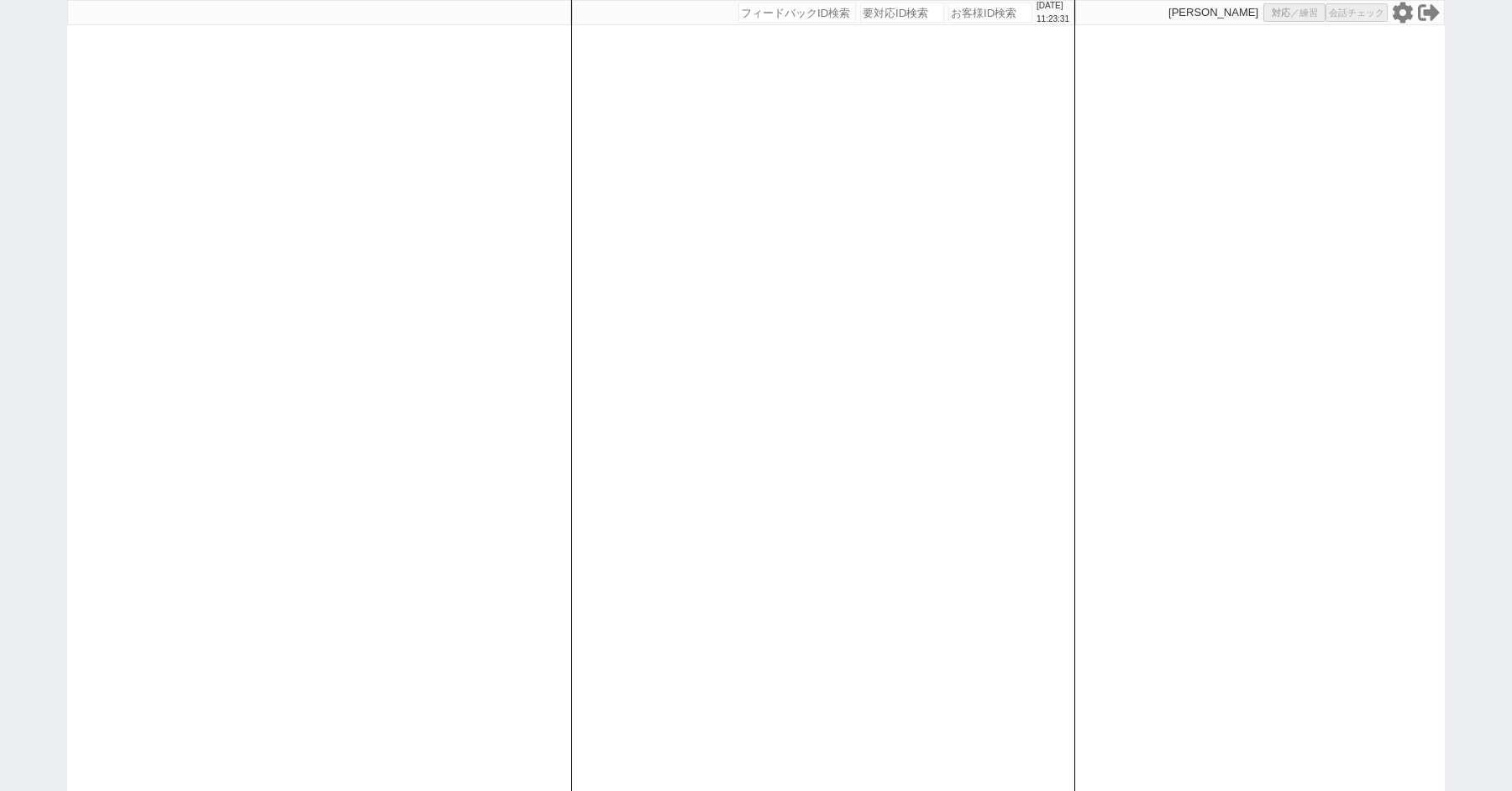
select select "8"
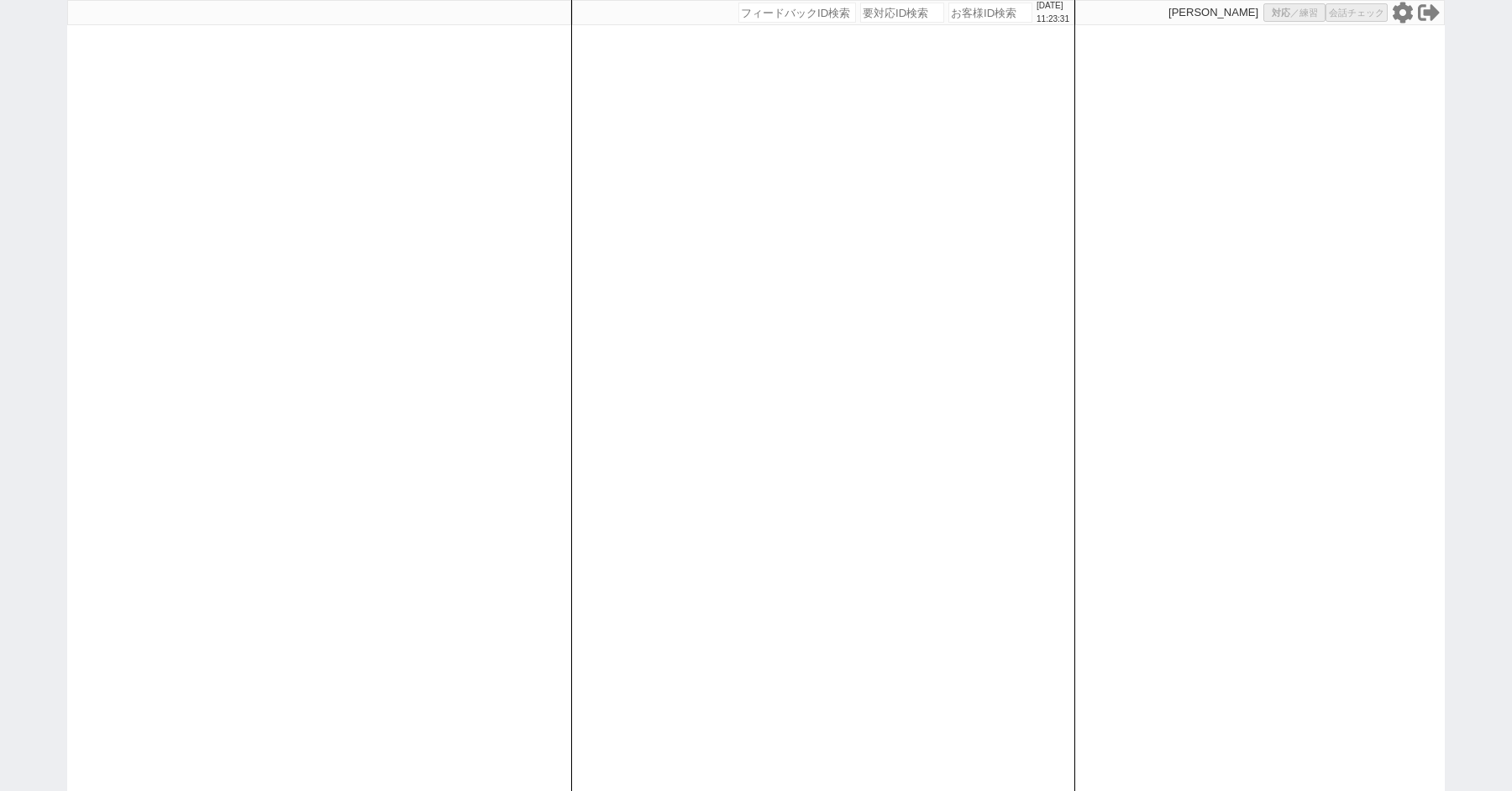
select select "8"
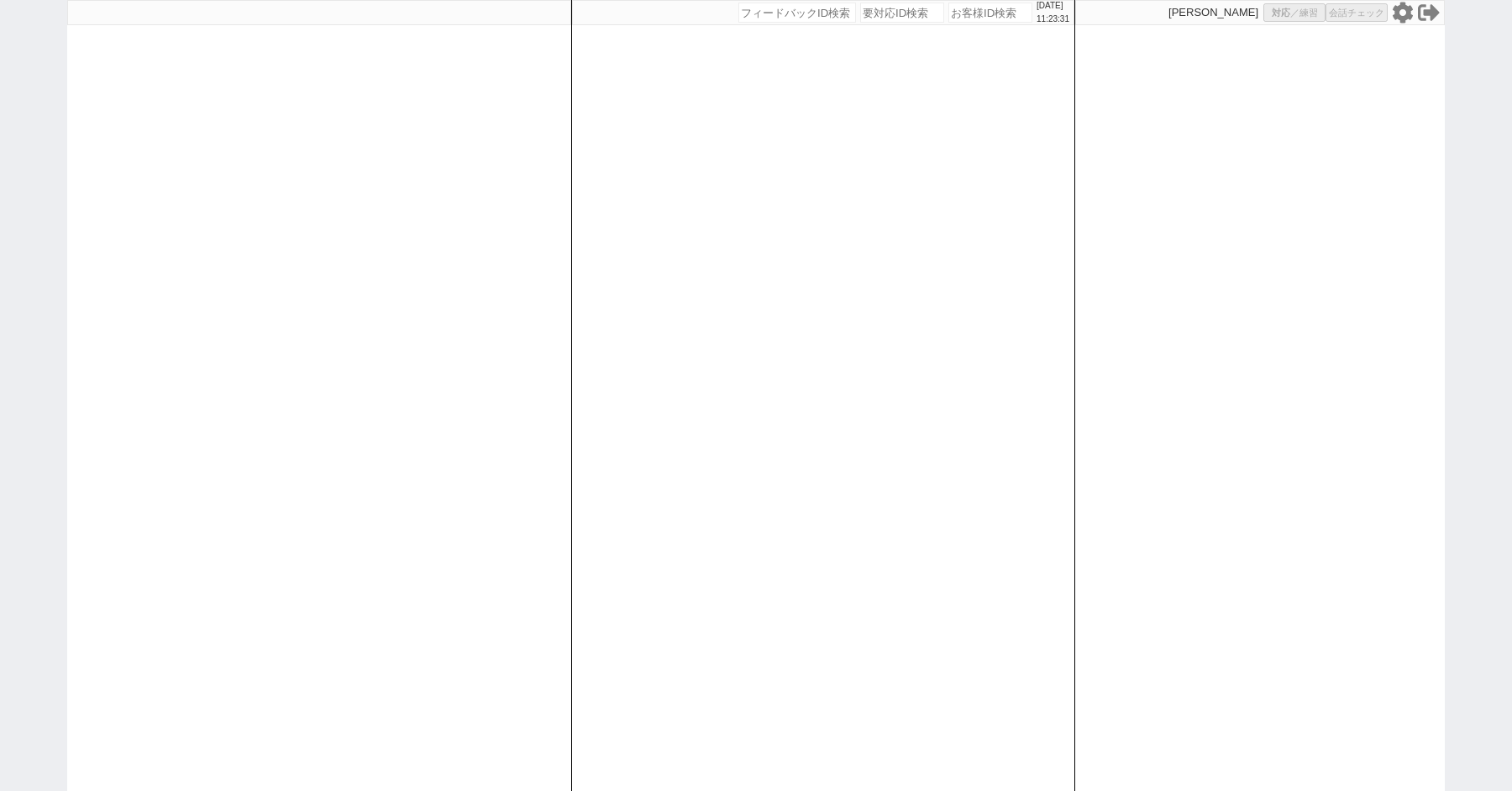
select select "8"
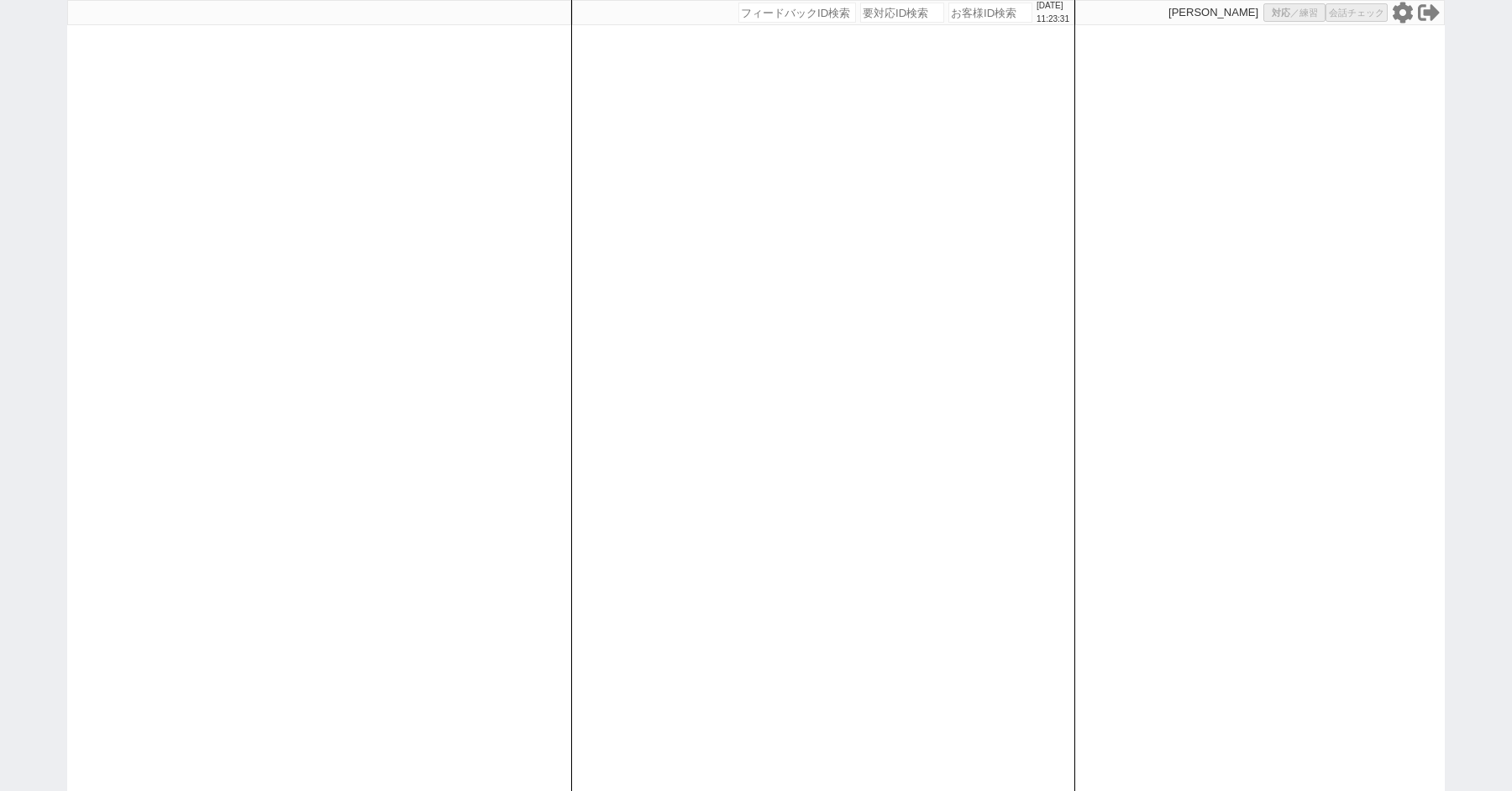
select select "8"
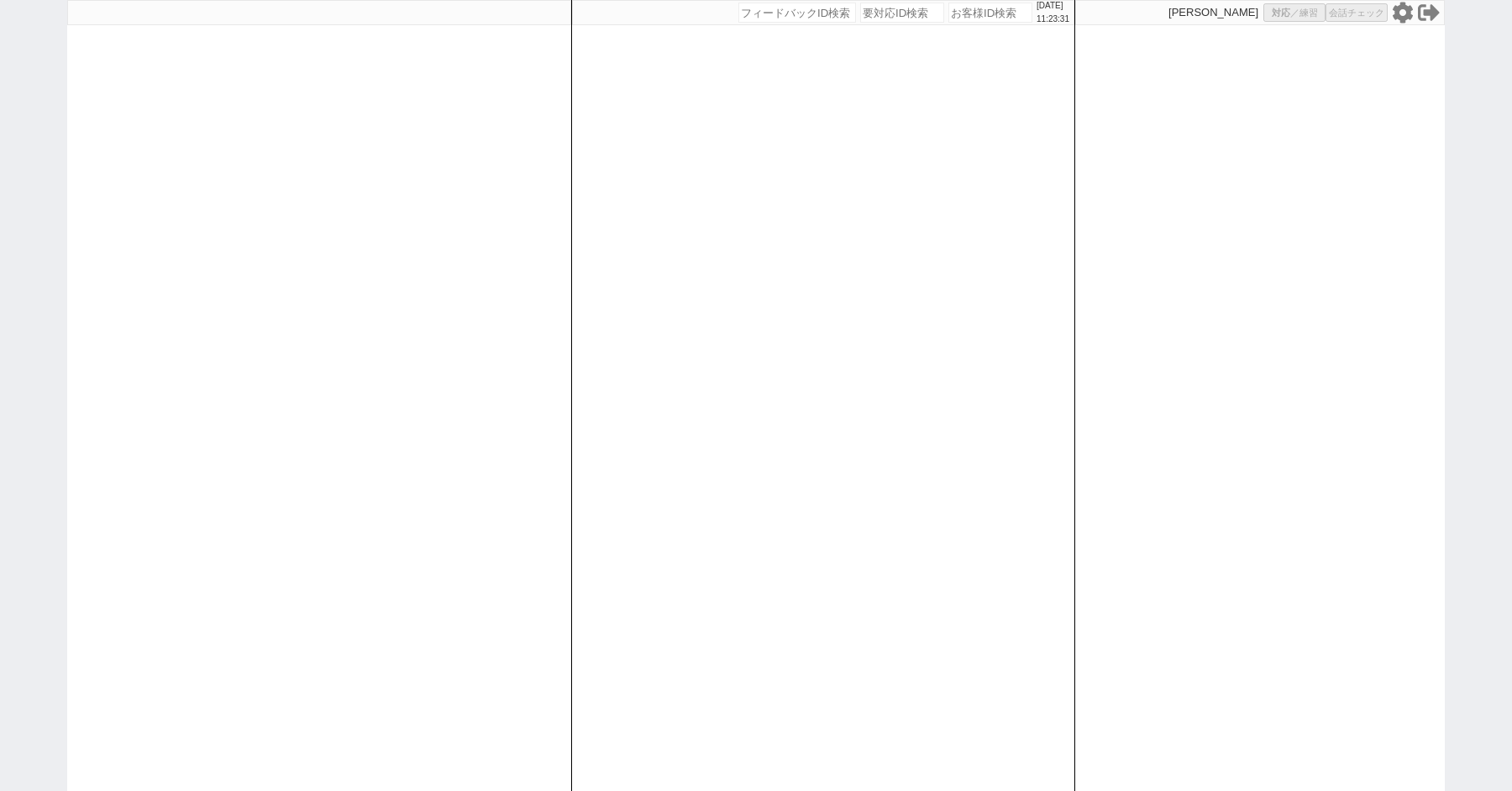
select select "8"
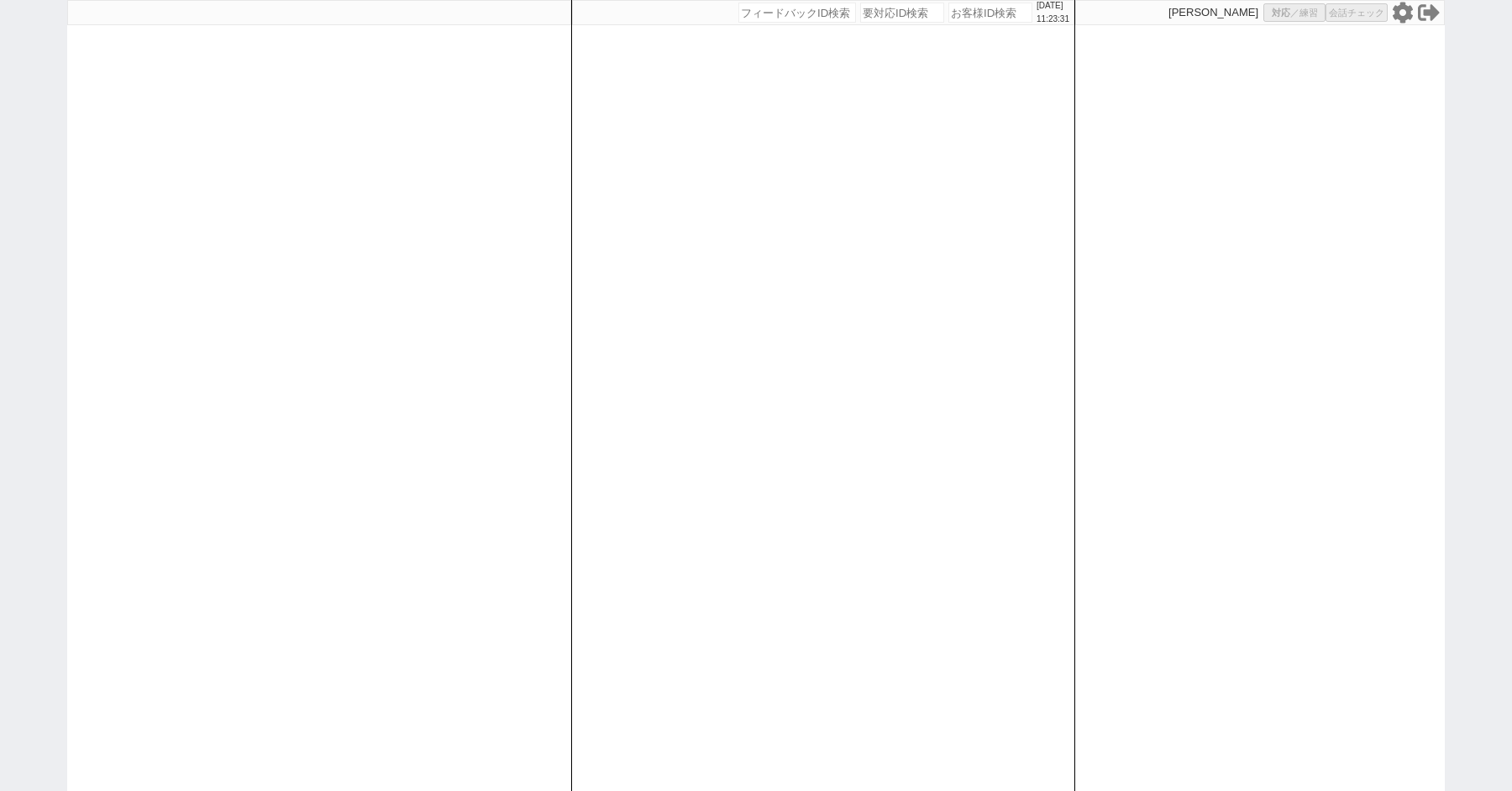
select select "8"
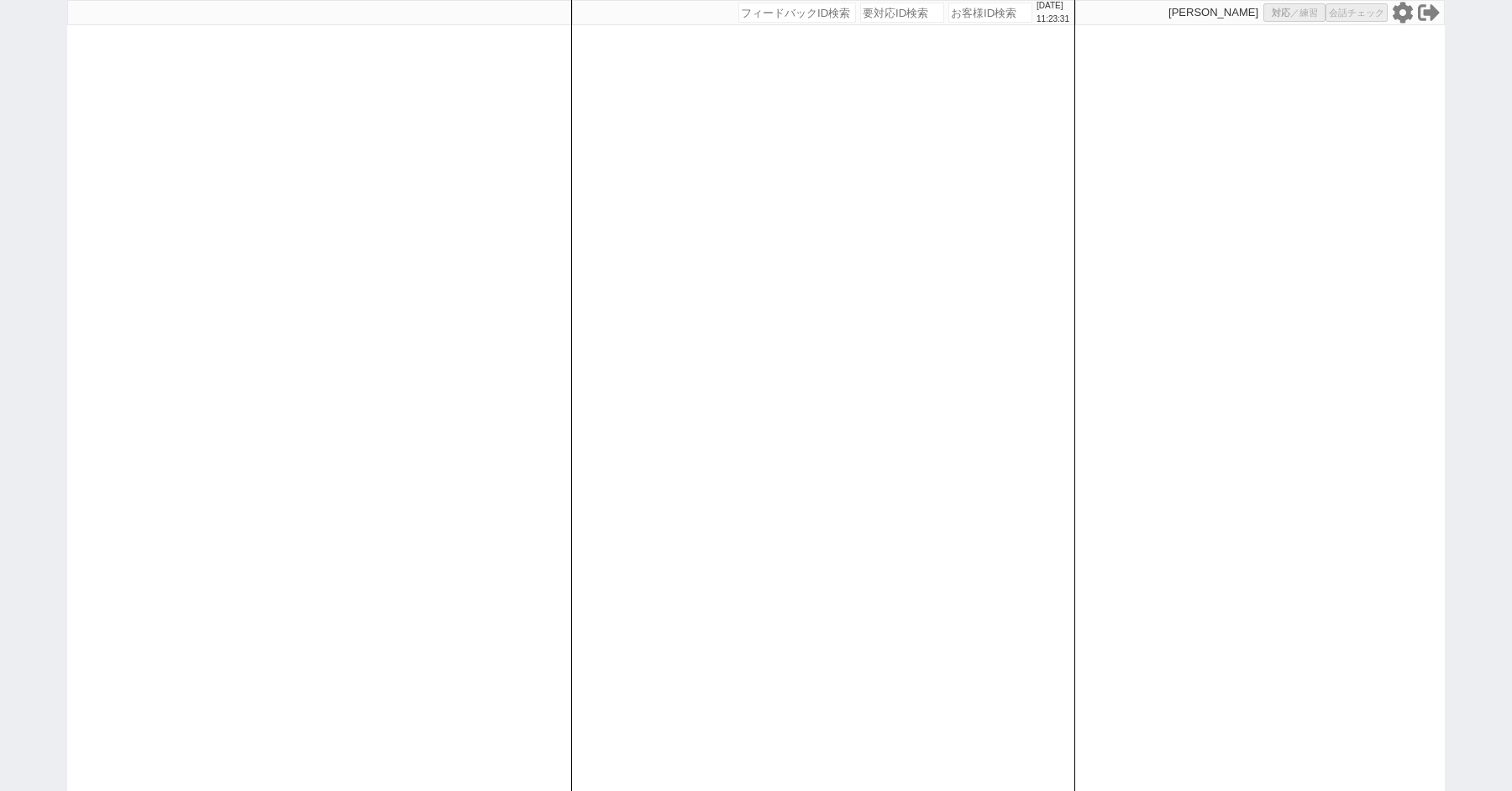
select select "8"
select select "10"
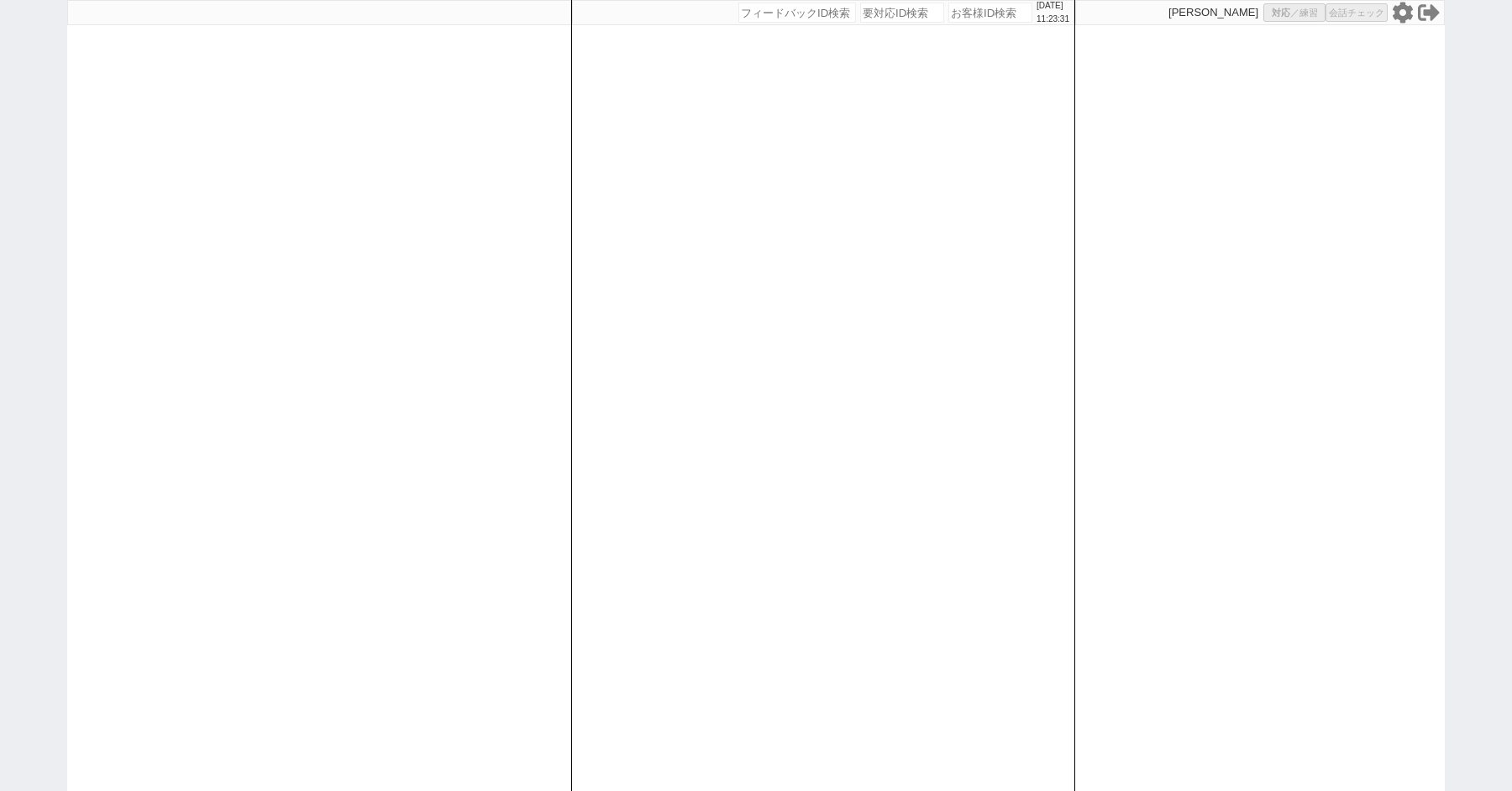
select select "8"
select select "10"
select select "8"
select select "3"
select select "8"
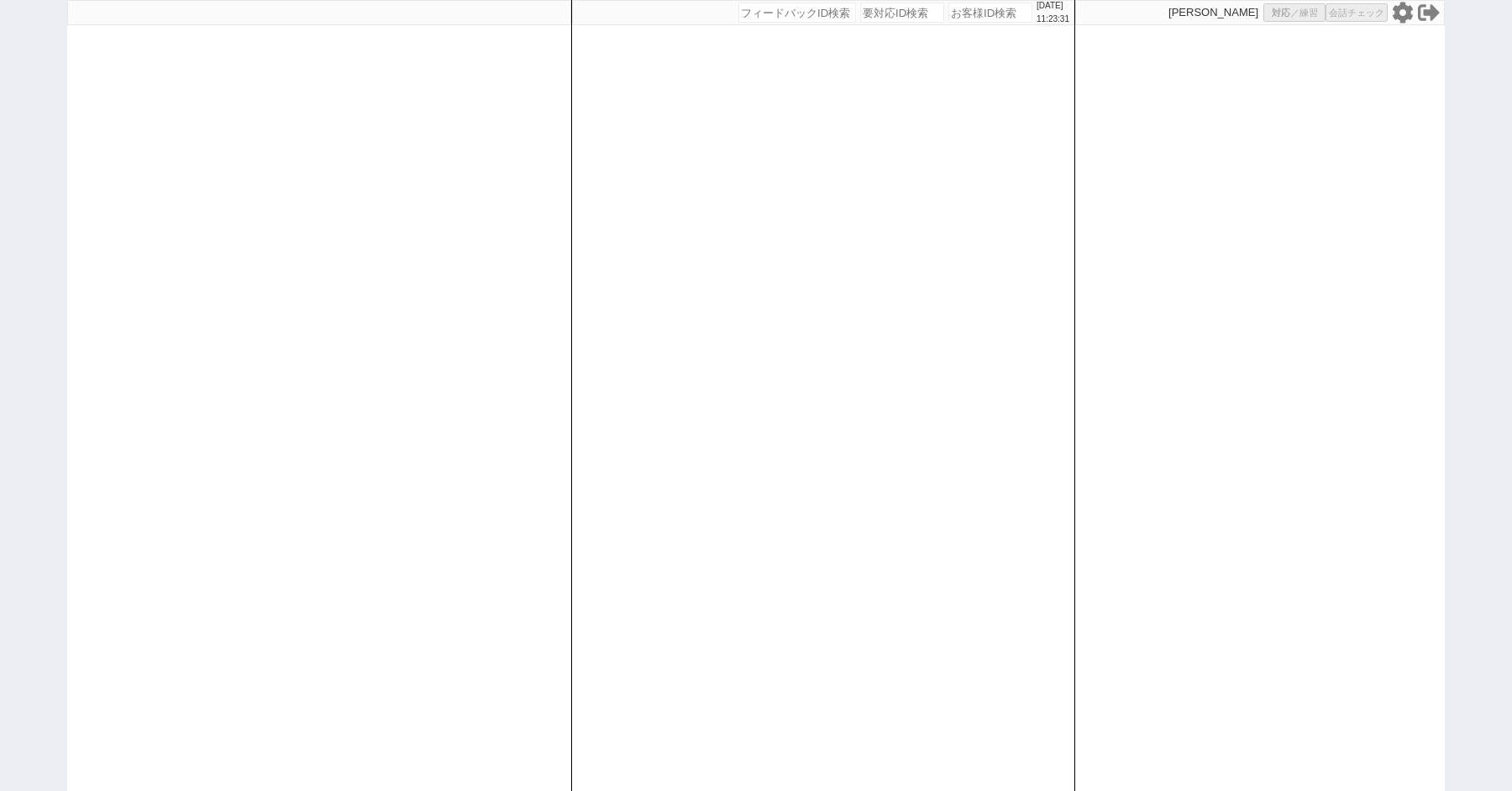
select select "8"
select select
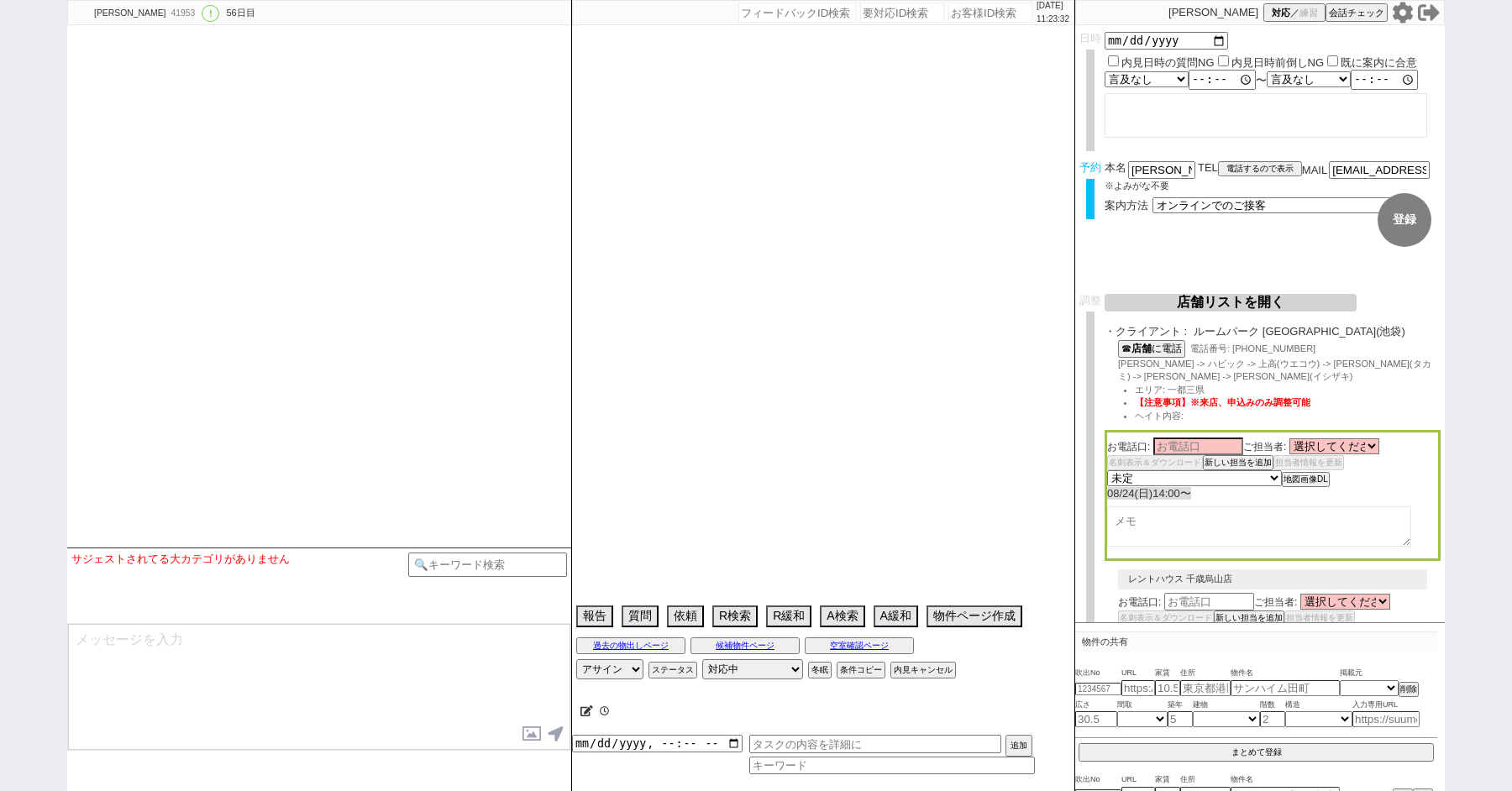
type textarea "ここにたどり着いた人は[PERSON_NAME]までお知らせください。 お客様の特定用に伝えているカスタマーIDとなってます。"
select select "13"
select select "0"
select select "21"
select select "33"
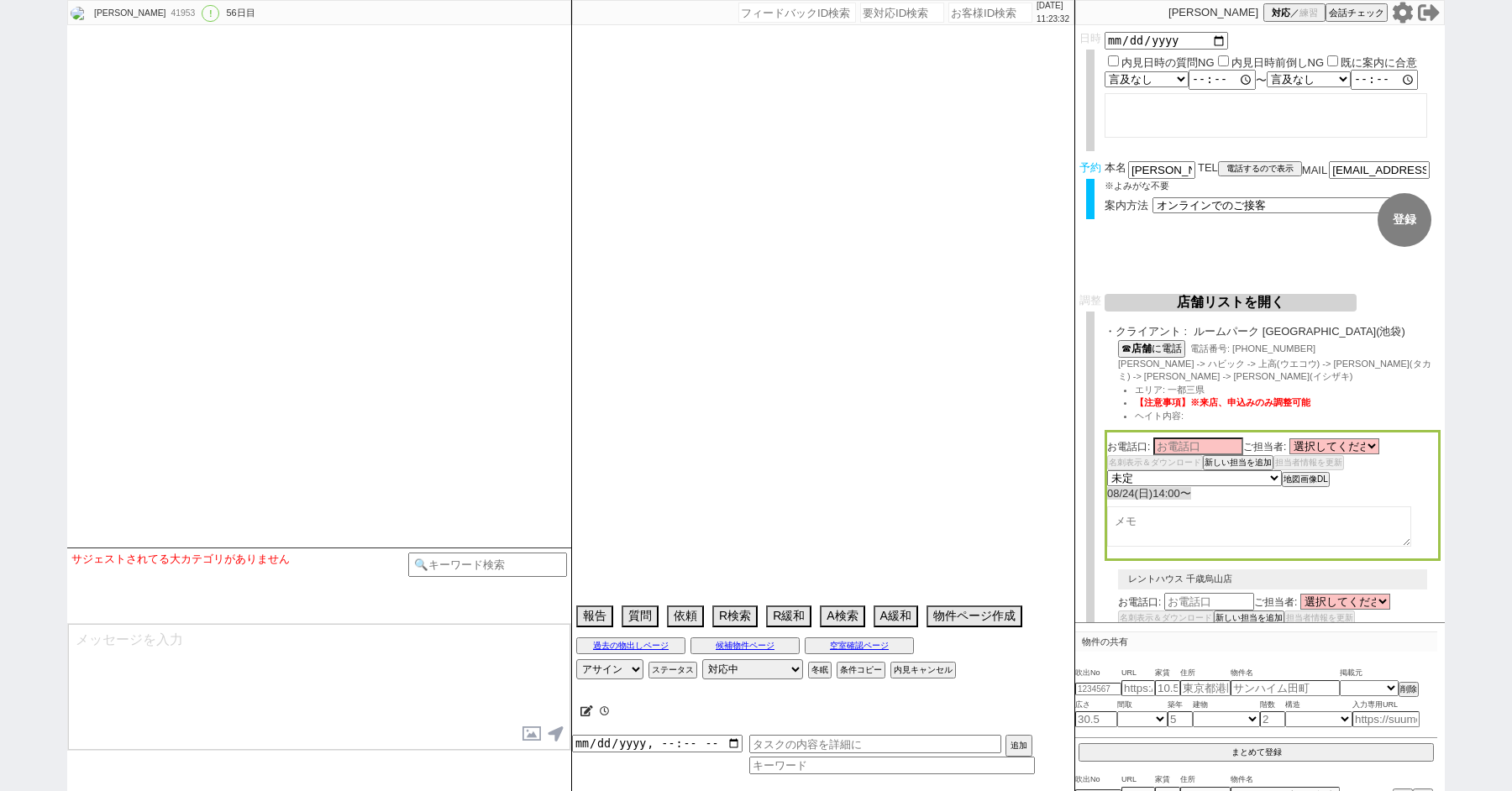
select select "959"
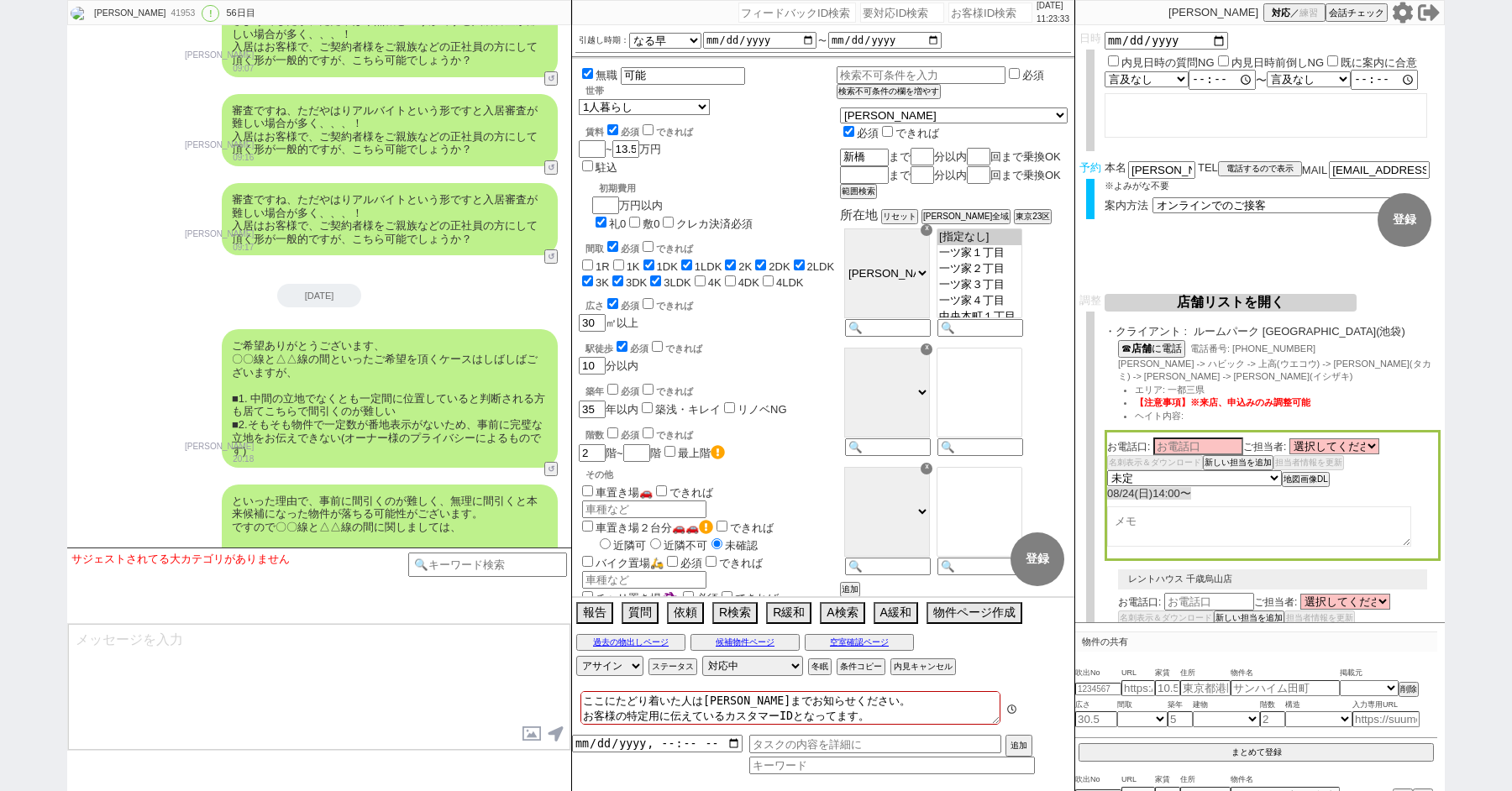
scroll to position [111, 0]
click at [553, 790] on button "↺" at bounding box center [553, 795] width 10 height 11
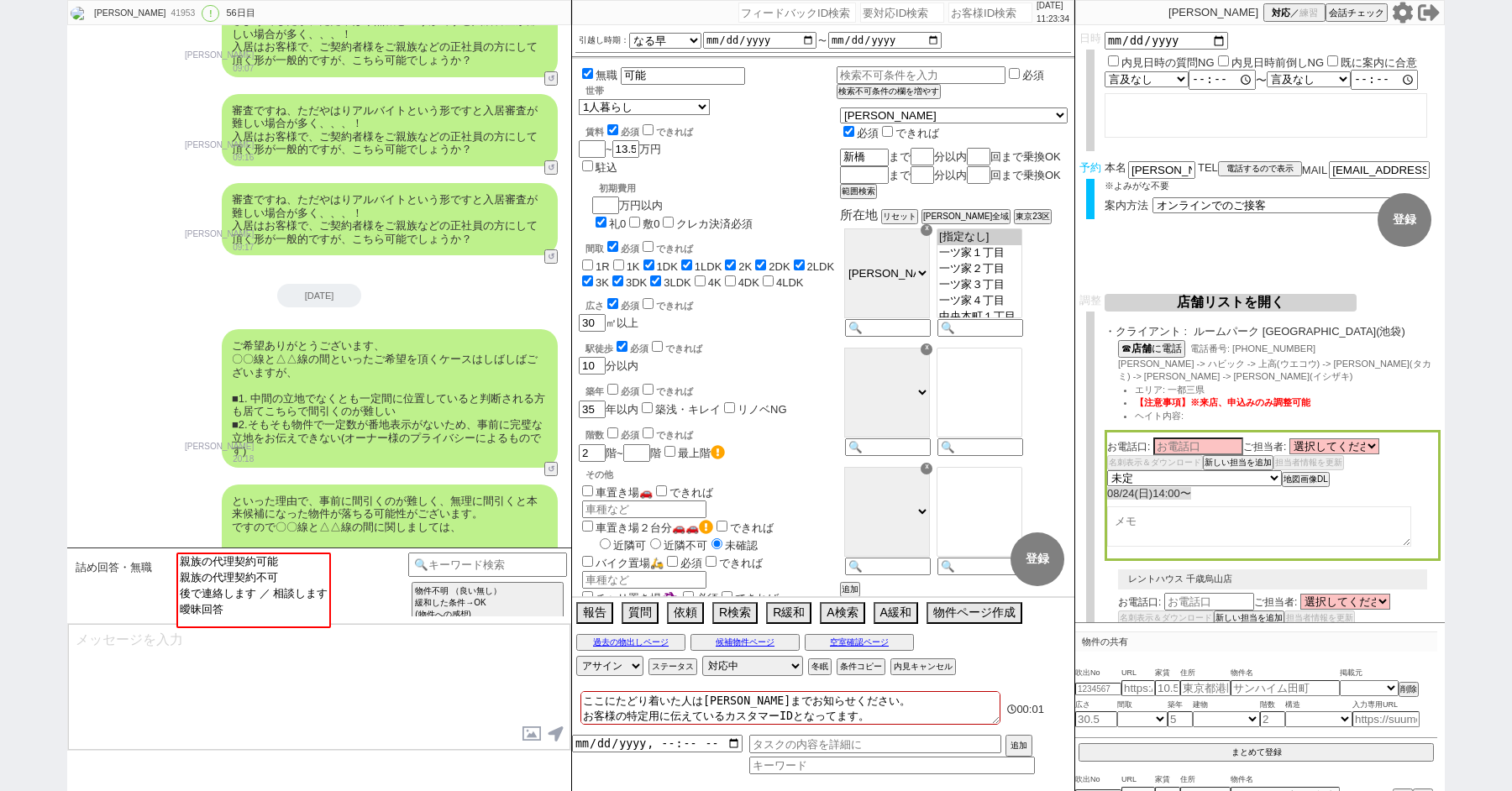
click at [553, 790] on button "↺" at bounding box center [553, 795] width 10 height 11
select select "親族の代理契約不可"
click at [273, 585] on option "親族の代理契約不可" at bounding box center [252, 593] width 151 height 16
type textarea "さようでしたか、、そうしますと現時点の相場では審査相談が可能な物件が殆ど無い状況ではございまして、、！ 大変申し訳ございません、、また機会がございましたら宜し…"
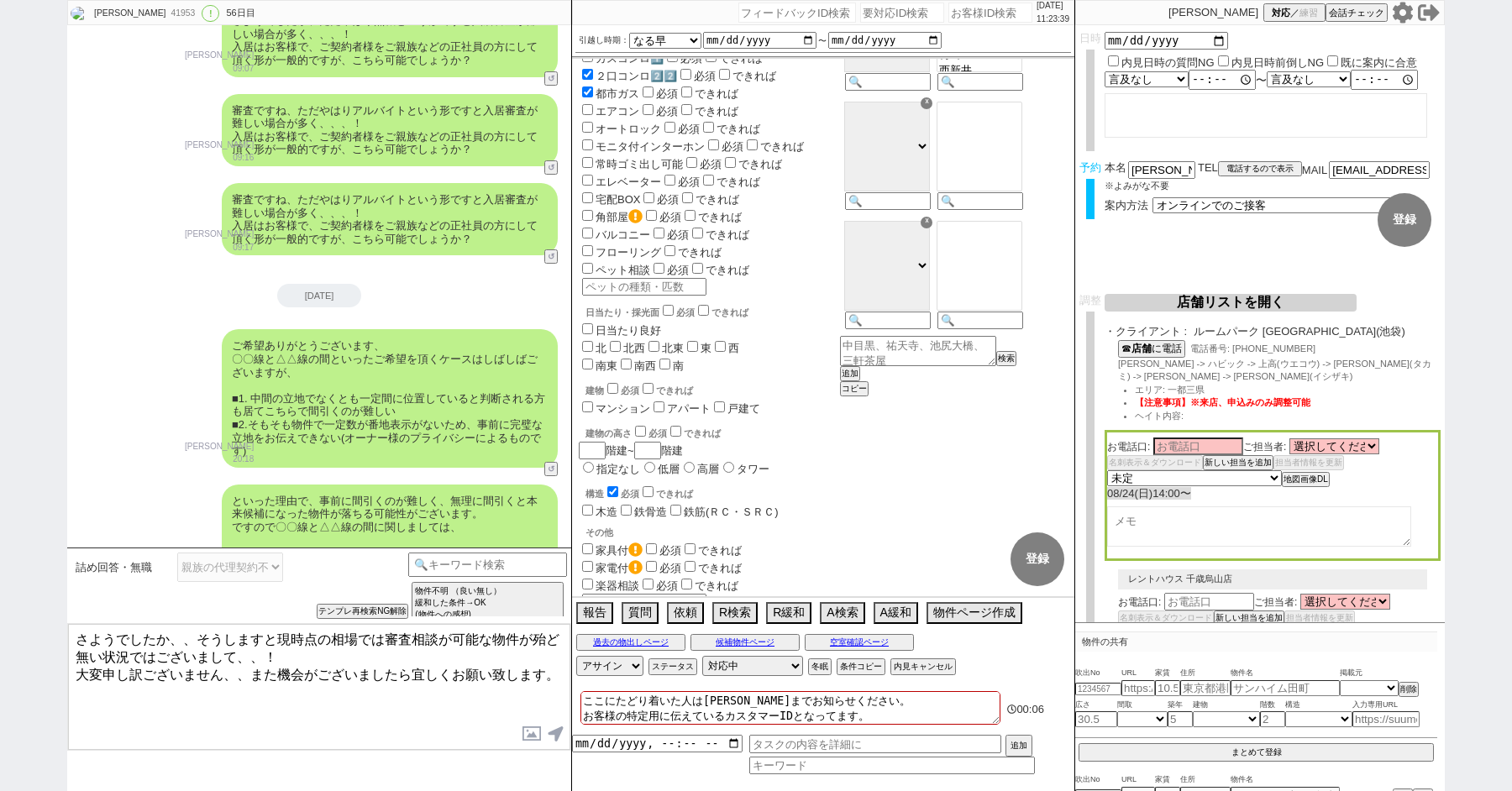
scroll to position [909, 0]
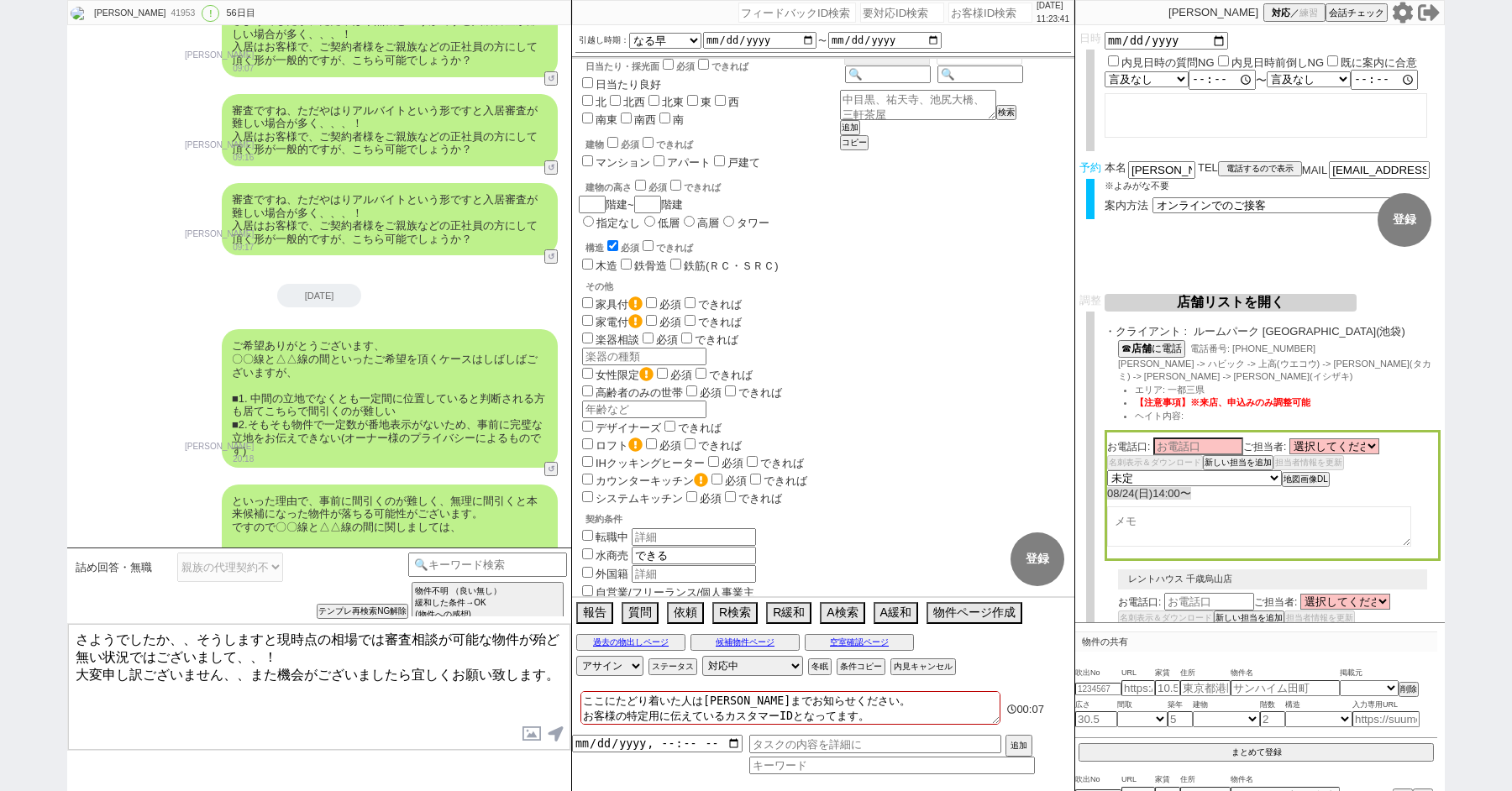
click at [587, 657] on input "遠方" at bounding box center [587, 662] width 11 height 11
checkbox input "true"
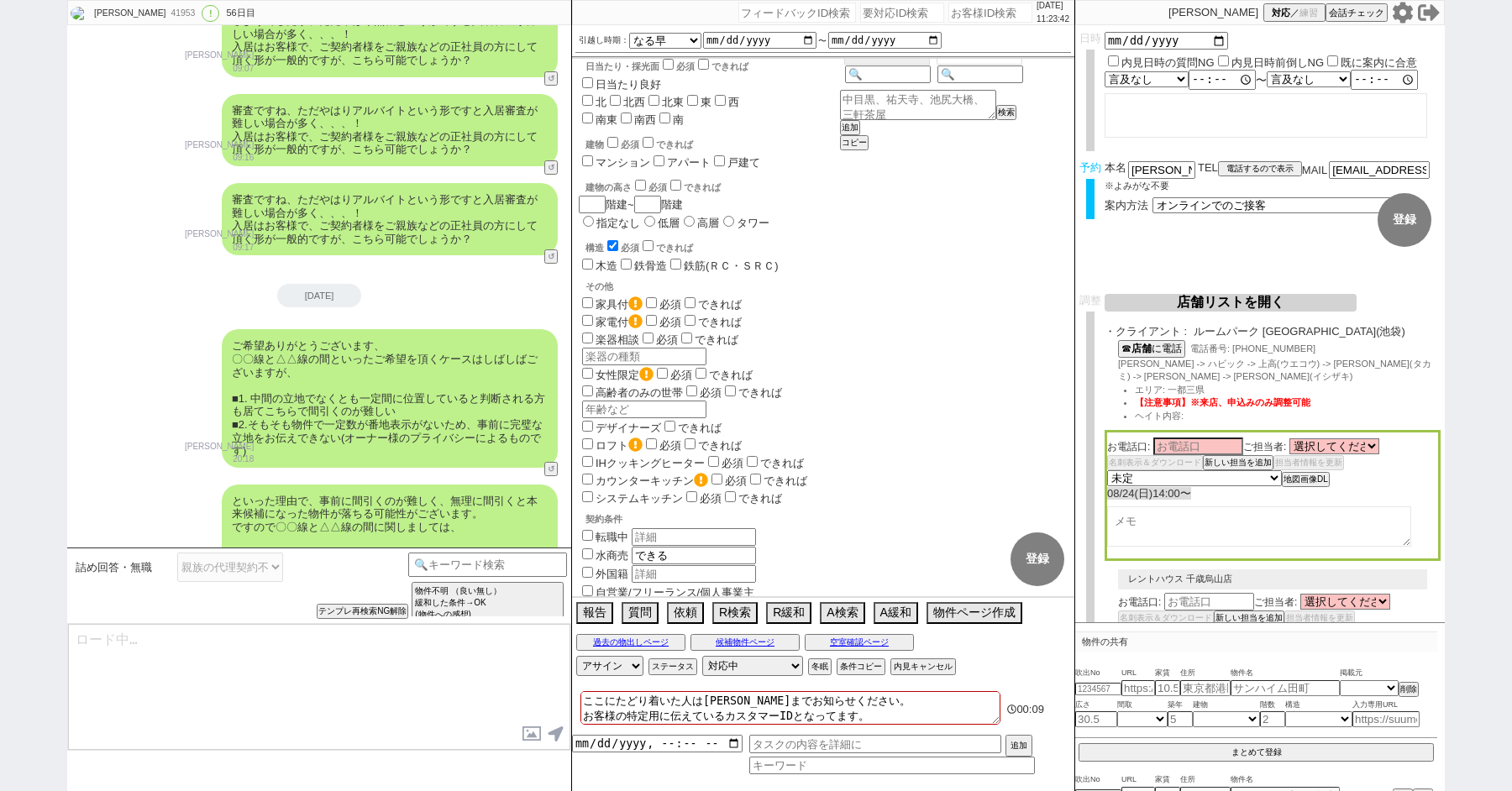
type textarea "さようでしたか、、そうしますと現時点の相場では審査相談が可能な物件が殆ど無い状況ではございまして、、！ 大変申し訳ございません、、また機会がございましたら宜し…"
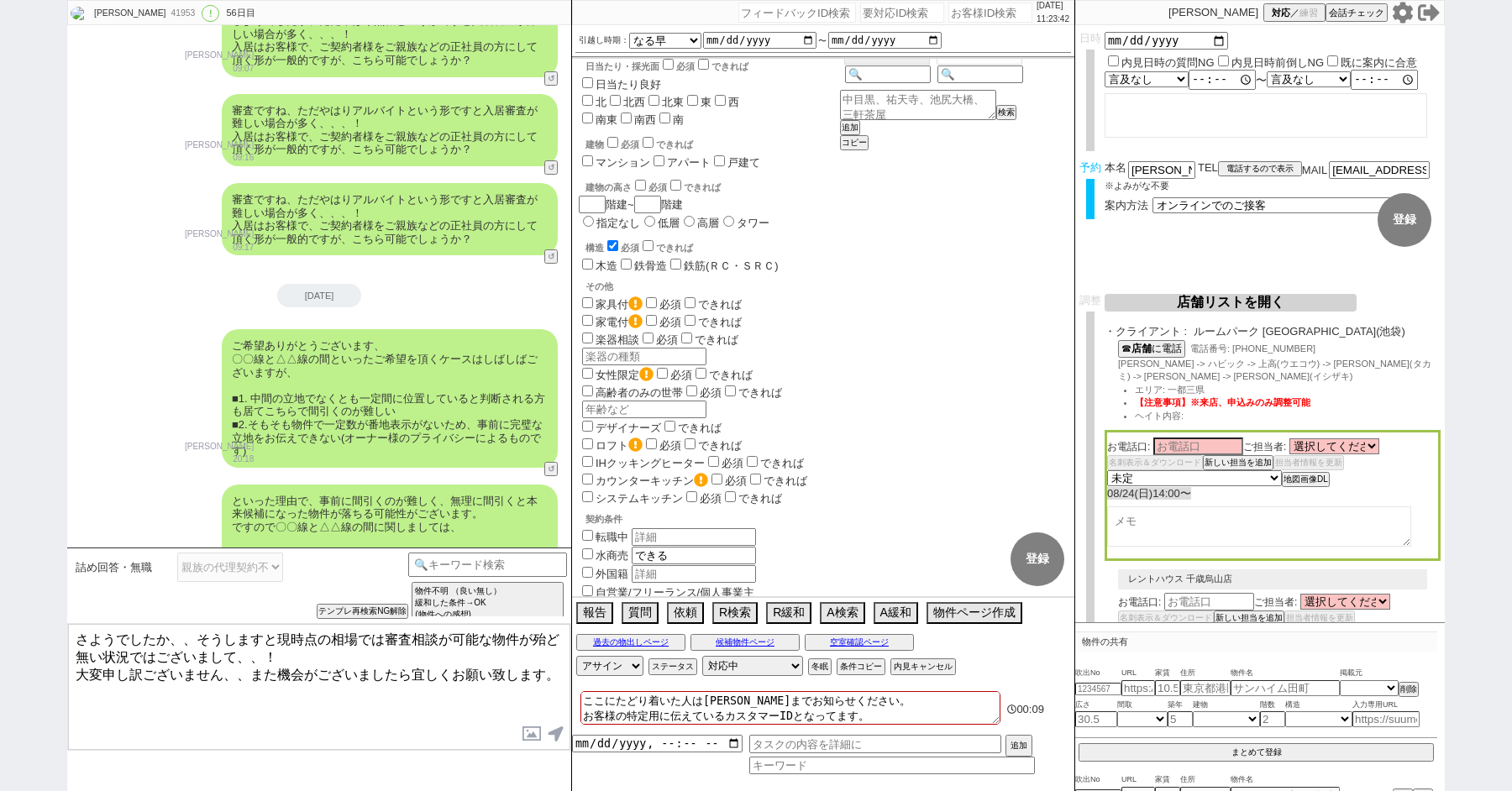
select select "21"
select select "33"
select select "959"
click at [295, 651] on textarea "さようでしたか、、そうしますと現時点の相場では審査相談が可能な物件が殆ど無い状況ではございまして、、！ 大変申し訳ございません、、また機会がございましたら宜し…" at bounding box center [319, 687] width 502 height 126
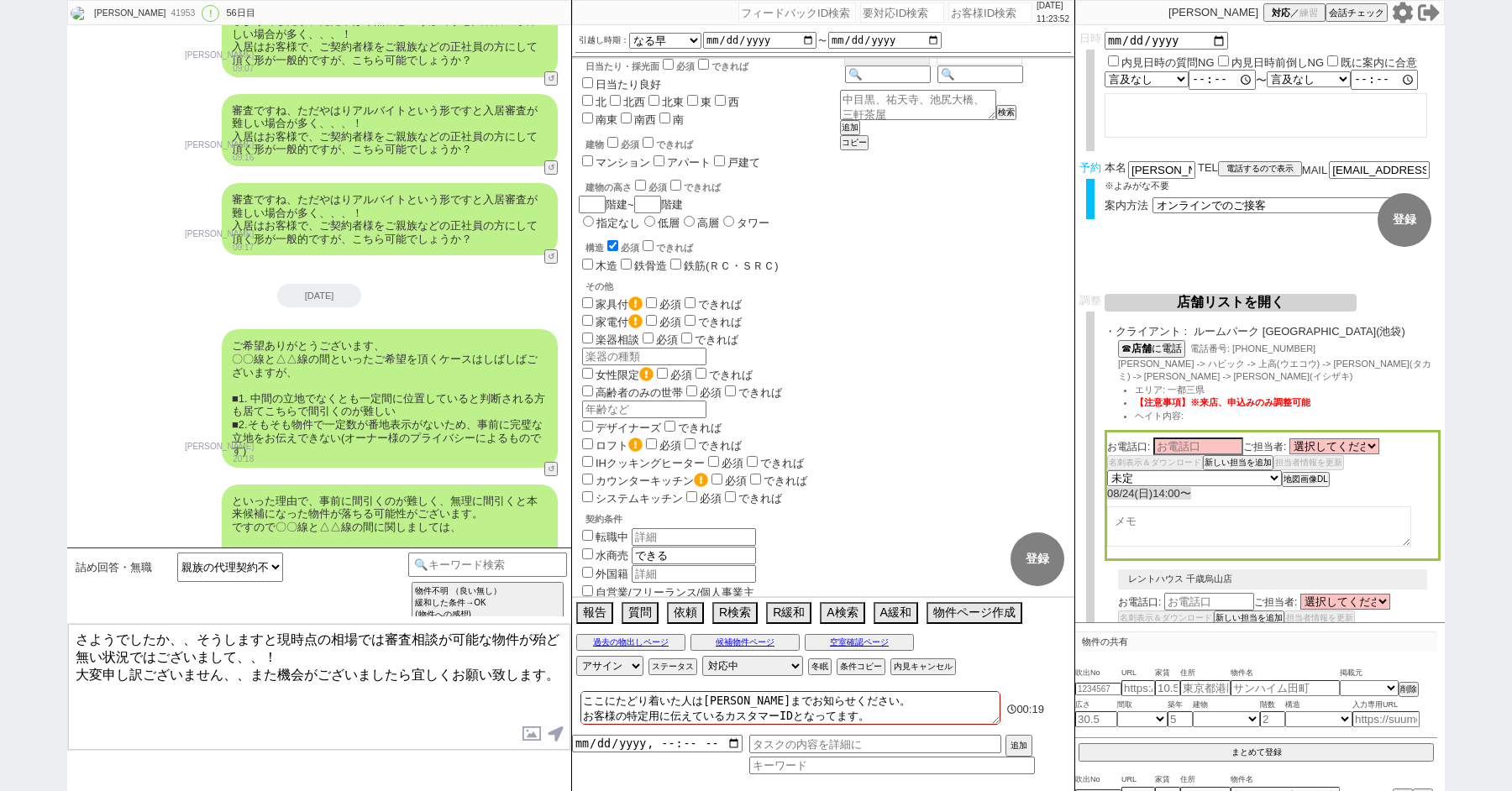
click at [133, 570] on span "詰め回答・無職" at bounding box center [113, 567] width 76 height 14
click at [201, 573] on select "親族の代理契約可能 親族の代理契約不可 後で連絡します ／ 相談します 曖昧回答" at bounding box center [230, 567] width 105 height 29
click at [177, 553] on select "親族の代理契約可能 親族の代理契約不可 後で連絡します ／ 相談します 曖昧回答" at bounding box center [230, 567] width 105 height 29
click at [213, 664] on textarea "さようでしたか、、そうしますと現時点の相場では審査相談が可能な物件が殆ど無い状況ではございまして、、！ 大変申し訳ございません、、また機会がございましたら宜し…" at bounding box center [319, 687] width 502 height 126
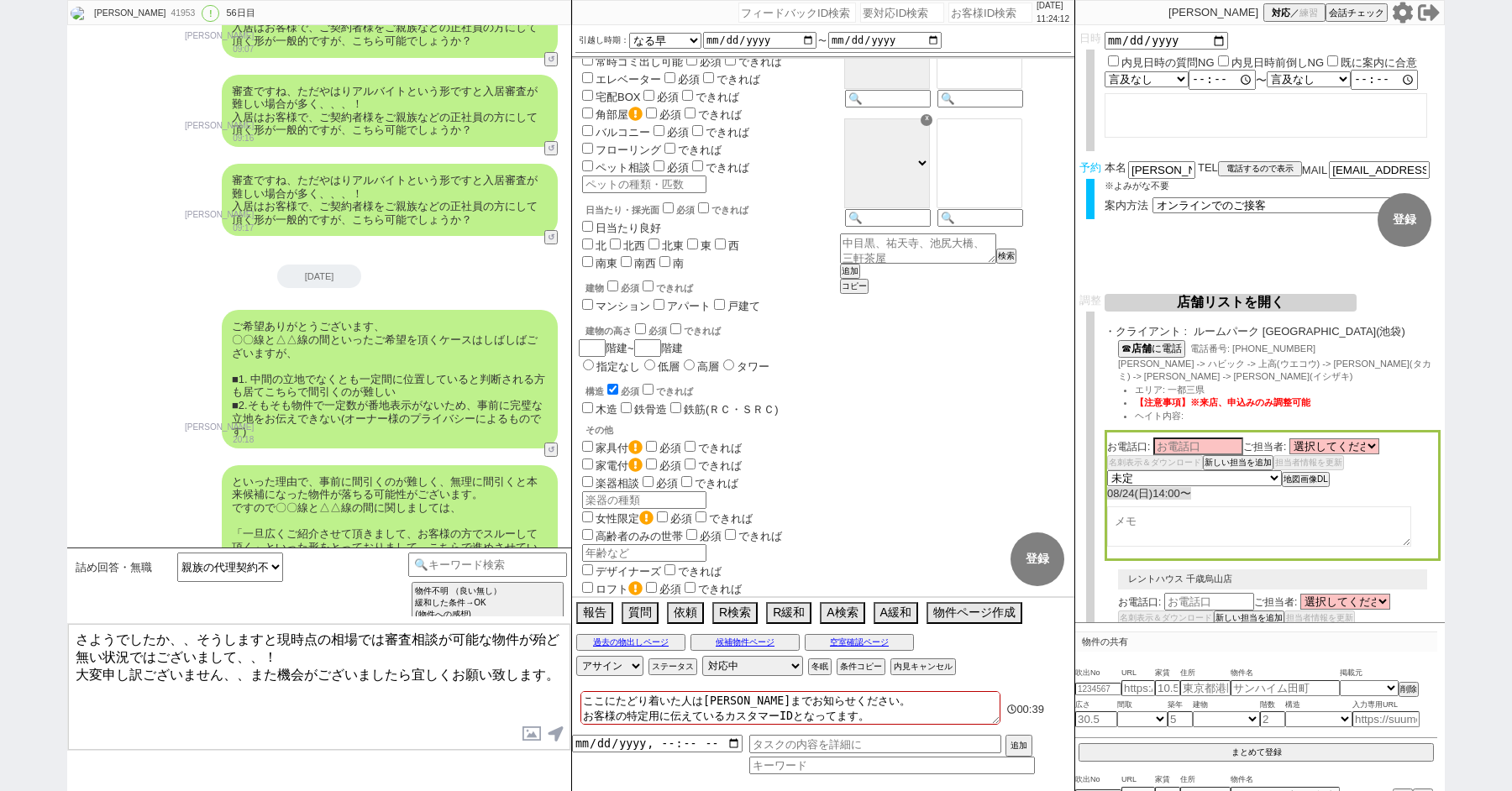
scroll to position [909, 0]
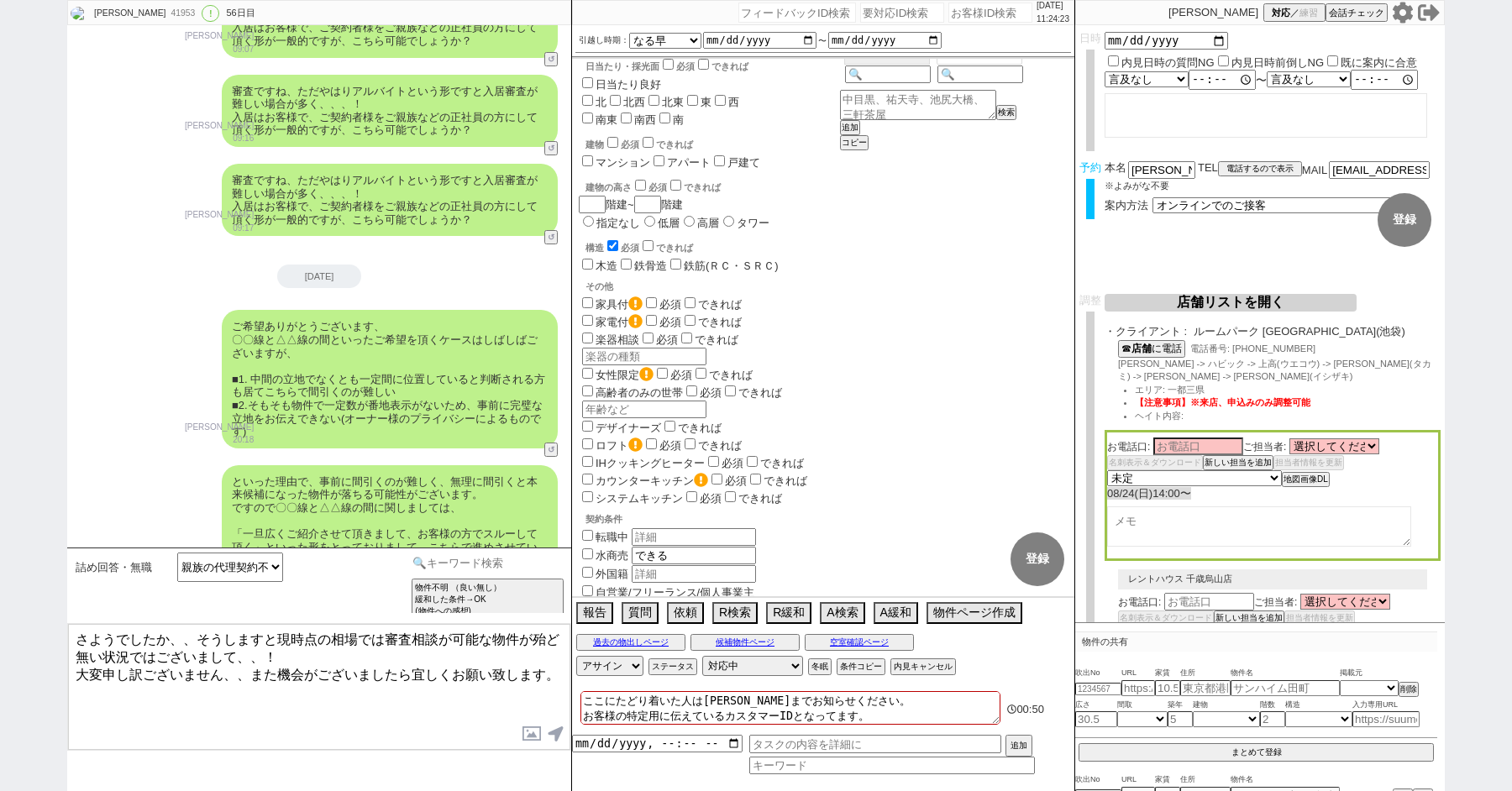
click at [451, 560] on input at bounding box center [487, 563] width 159 height 21
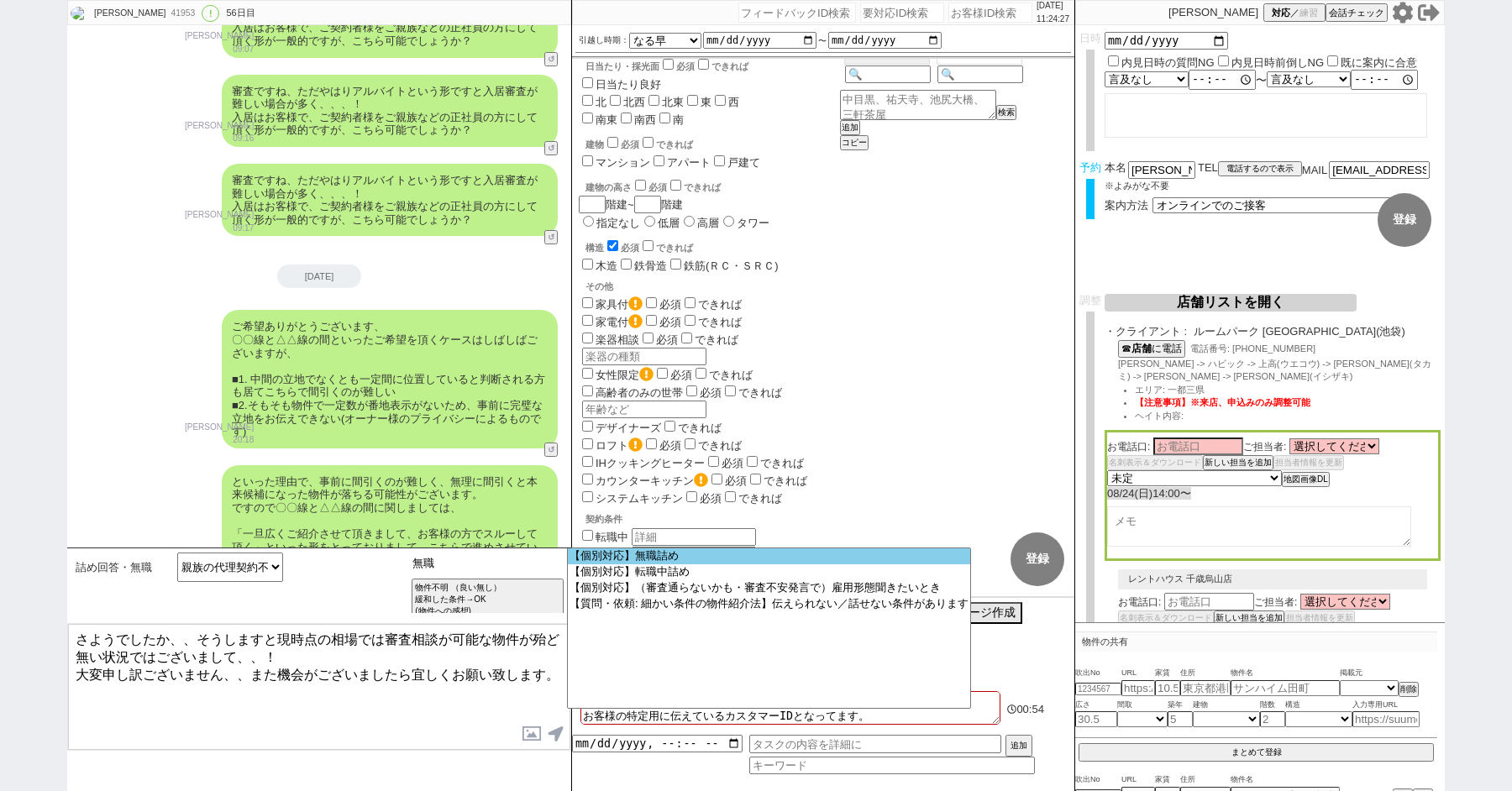
type input "無"
type input "アルバイト"
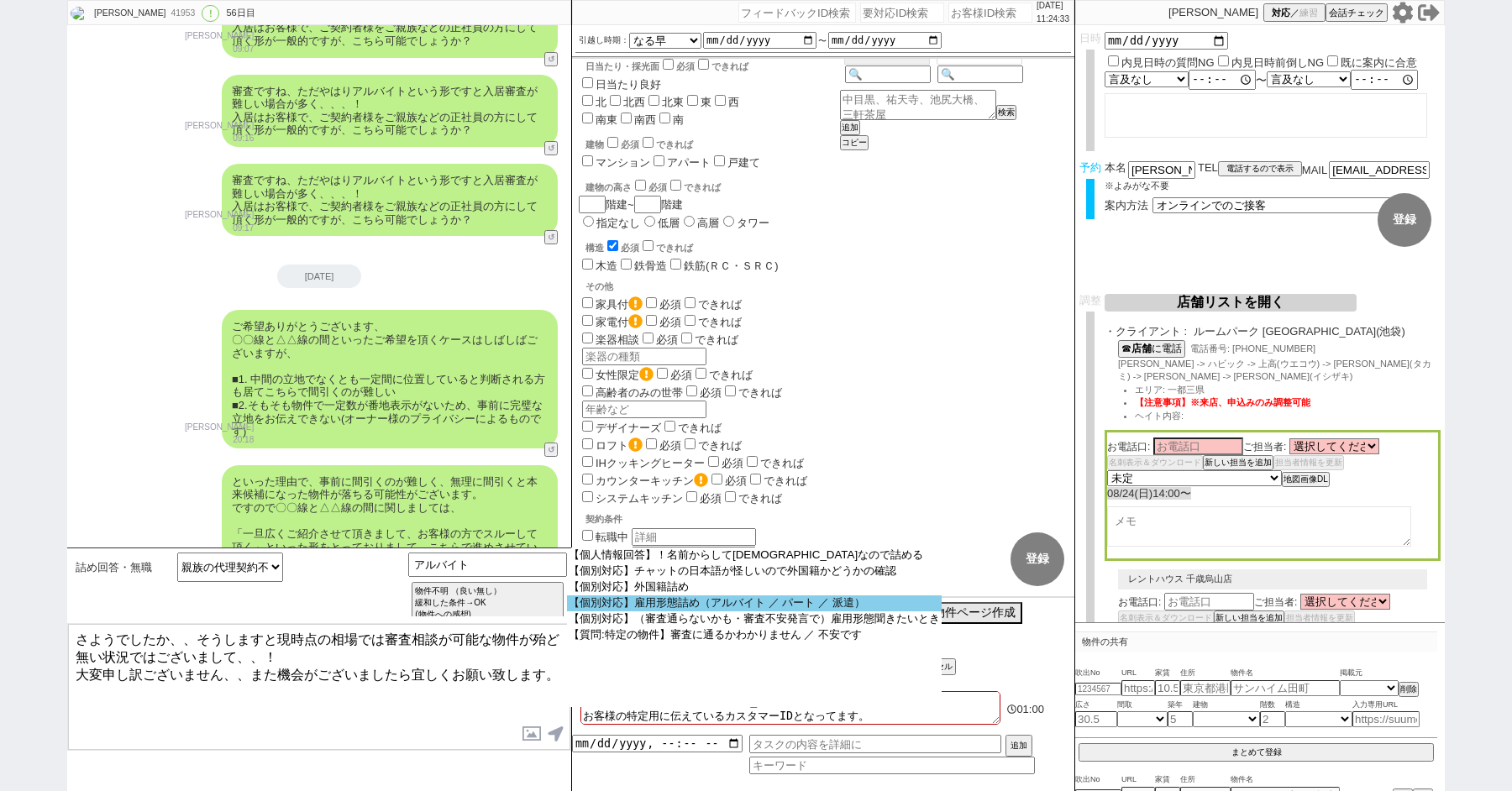
click at [0, 0] on option "【個別対応】雇用形態詰め（アルバイト ／ パート ／ 派遣）" at bounding box center [0, 0] width 0 height 0
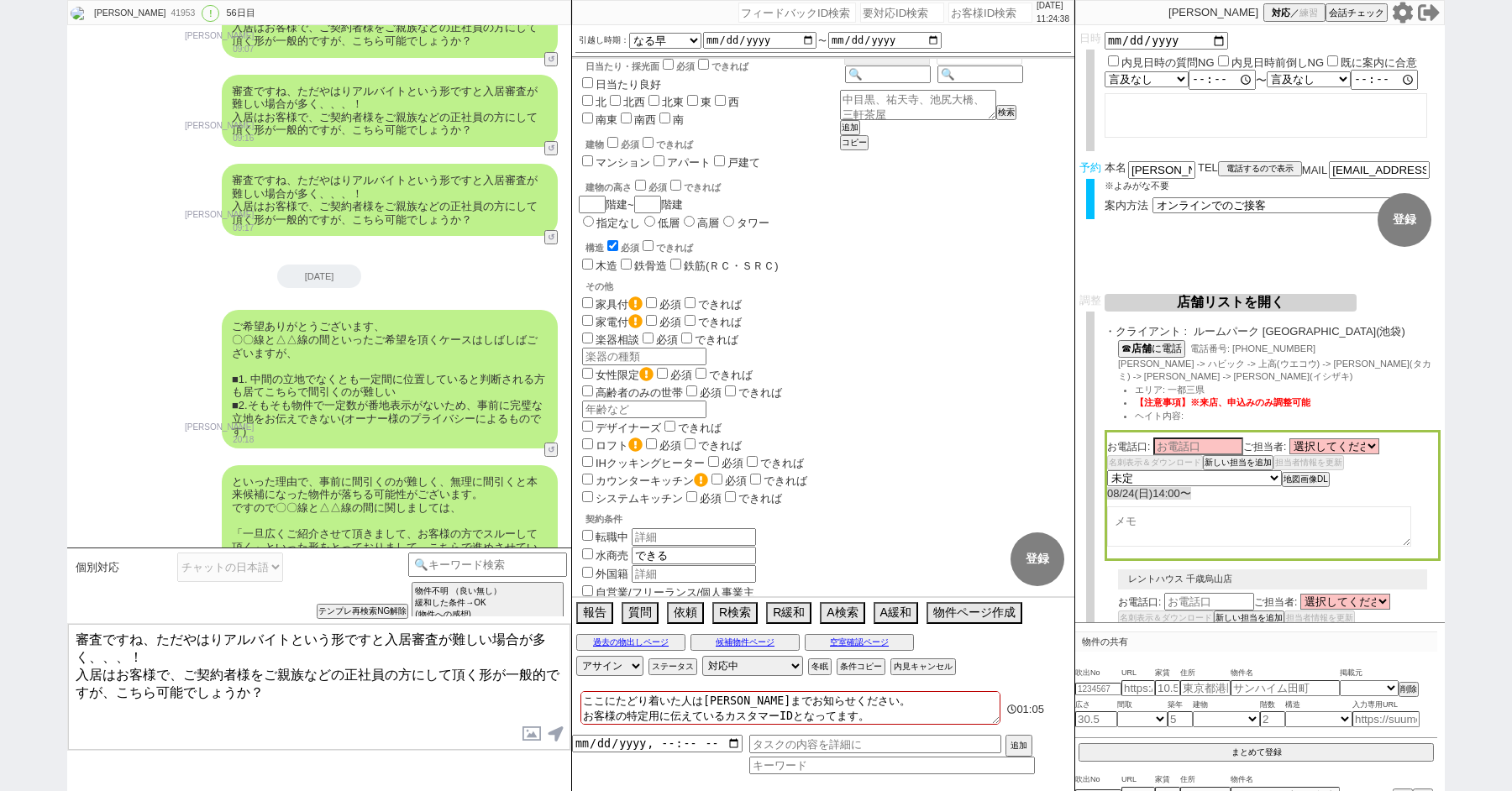
type textarea "審査ですね、ただやはりアルバイトという形ですと入居審査が難しい場合が多く、、、！ 入居はお客様で、ご契約者様をご親族などの正社員の方にして頂く形が一般的ですが…"
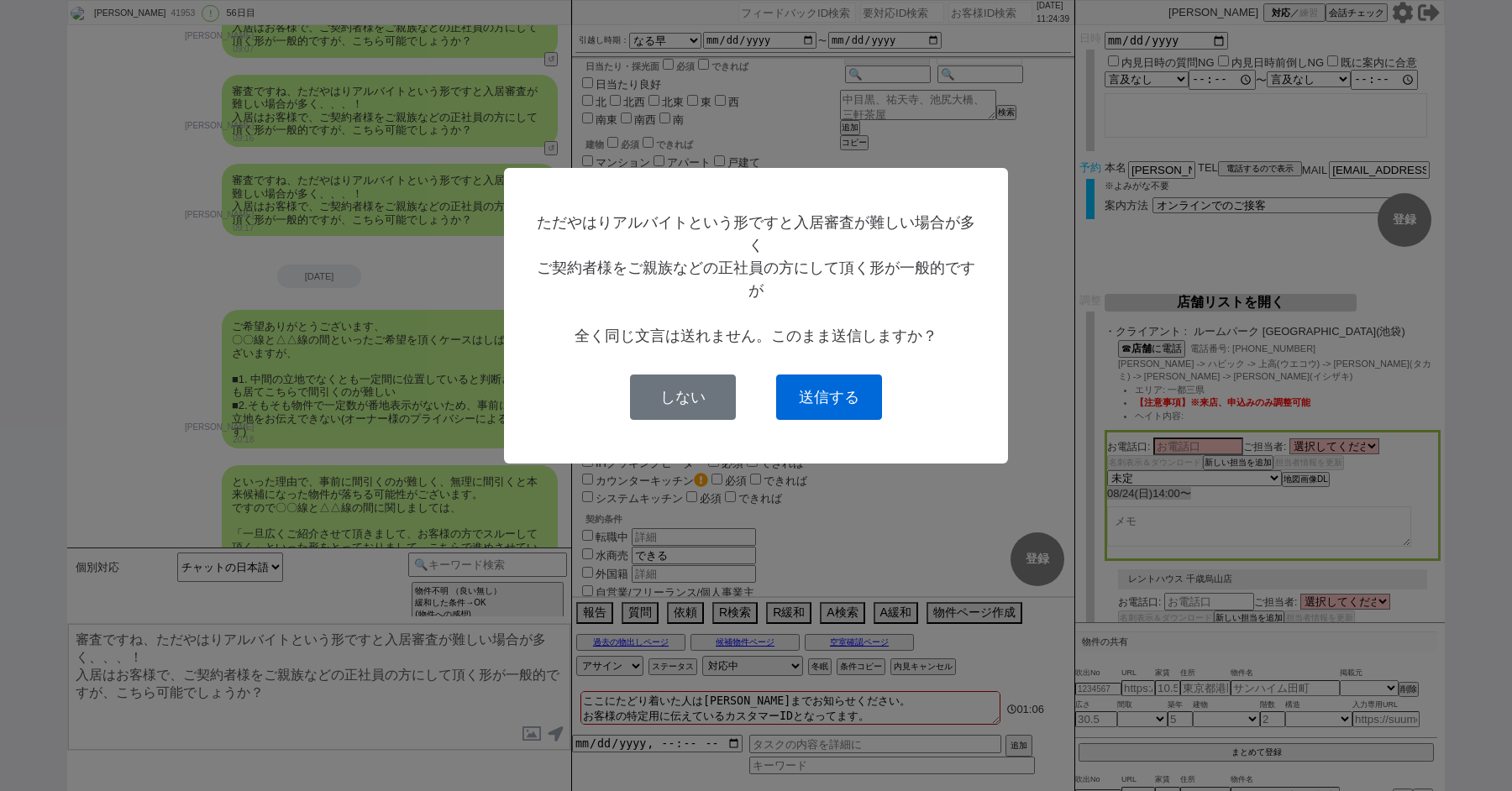
click at [855, 381] on button "送信する" at bounding box center [829, 397] width 105 height 45
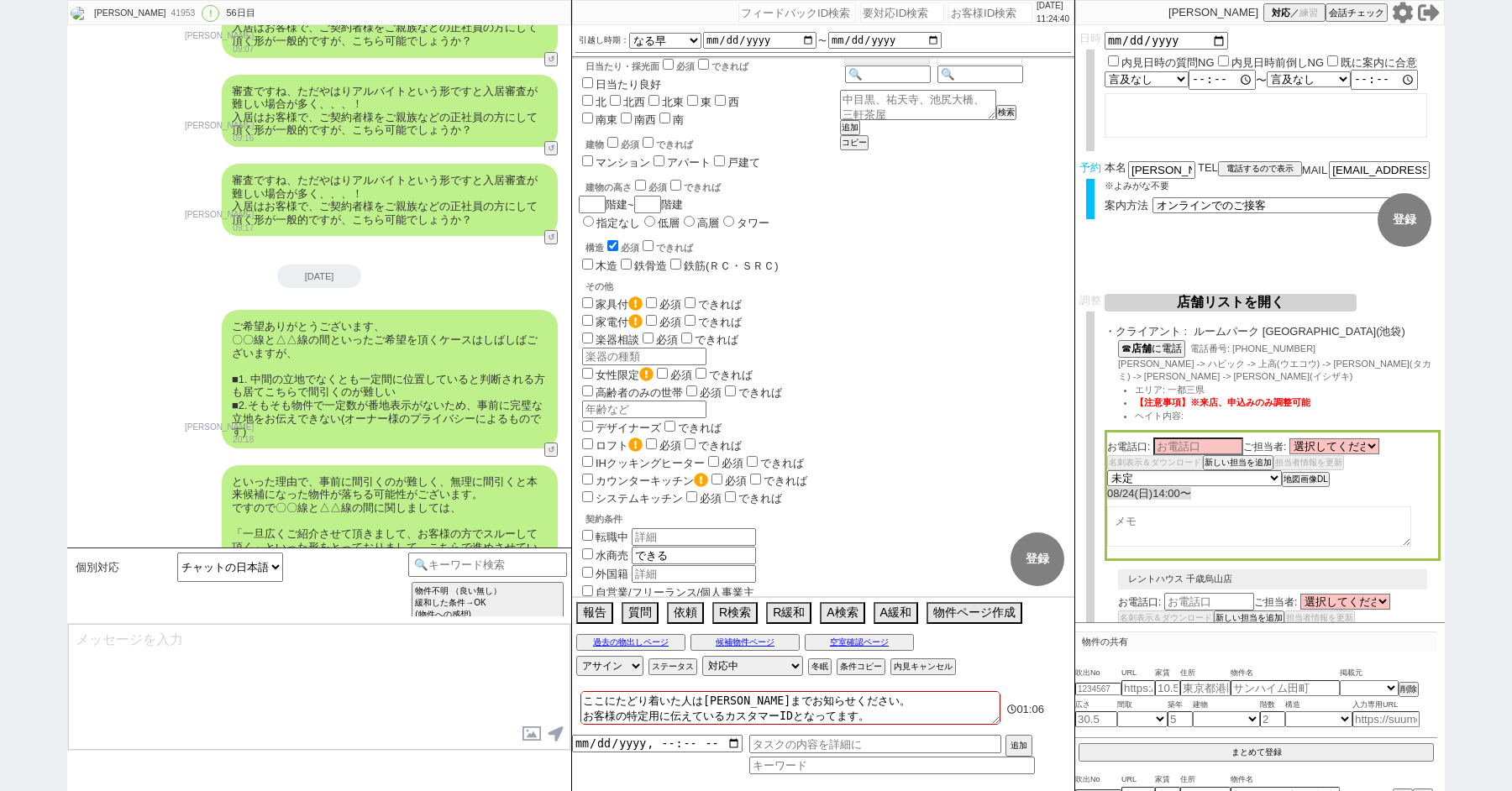
scroll to position [37271, 0]
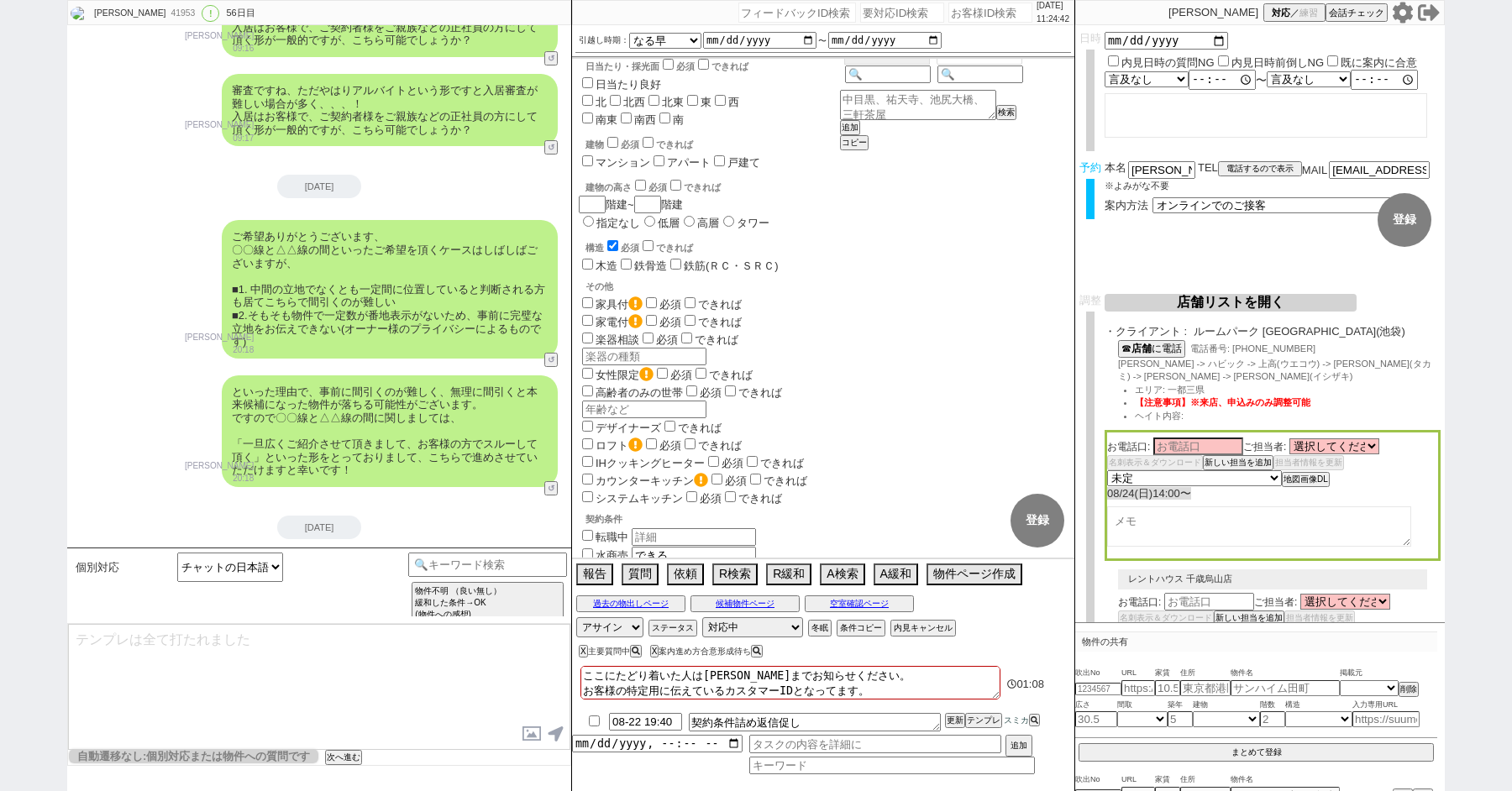
click at [262, 562] on select at bounding box center [230, 567] width 105 height 29
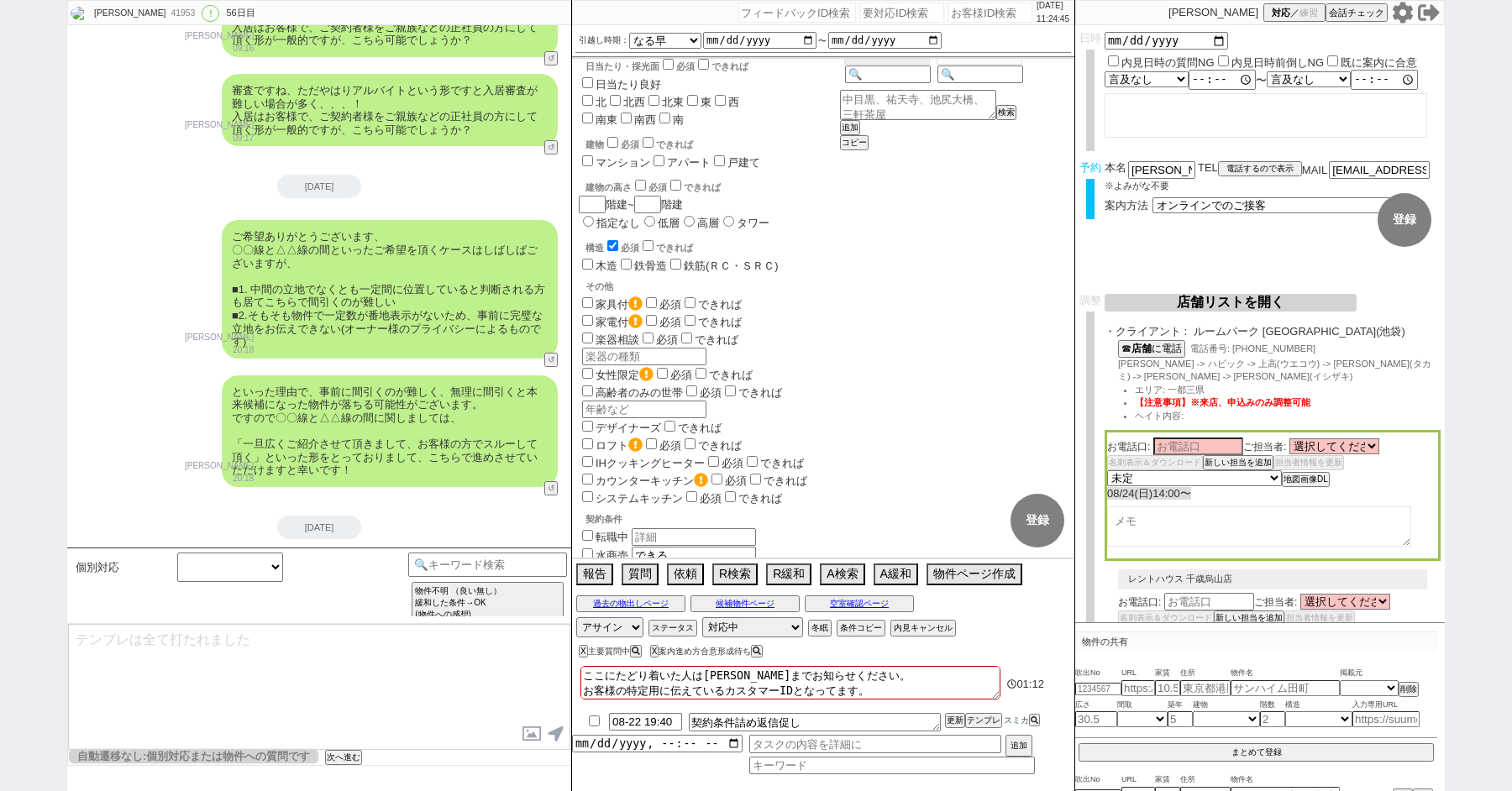
select select
click at [165, 16] on div "41953" at bounding box center [182, 14] width 33 height 14
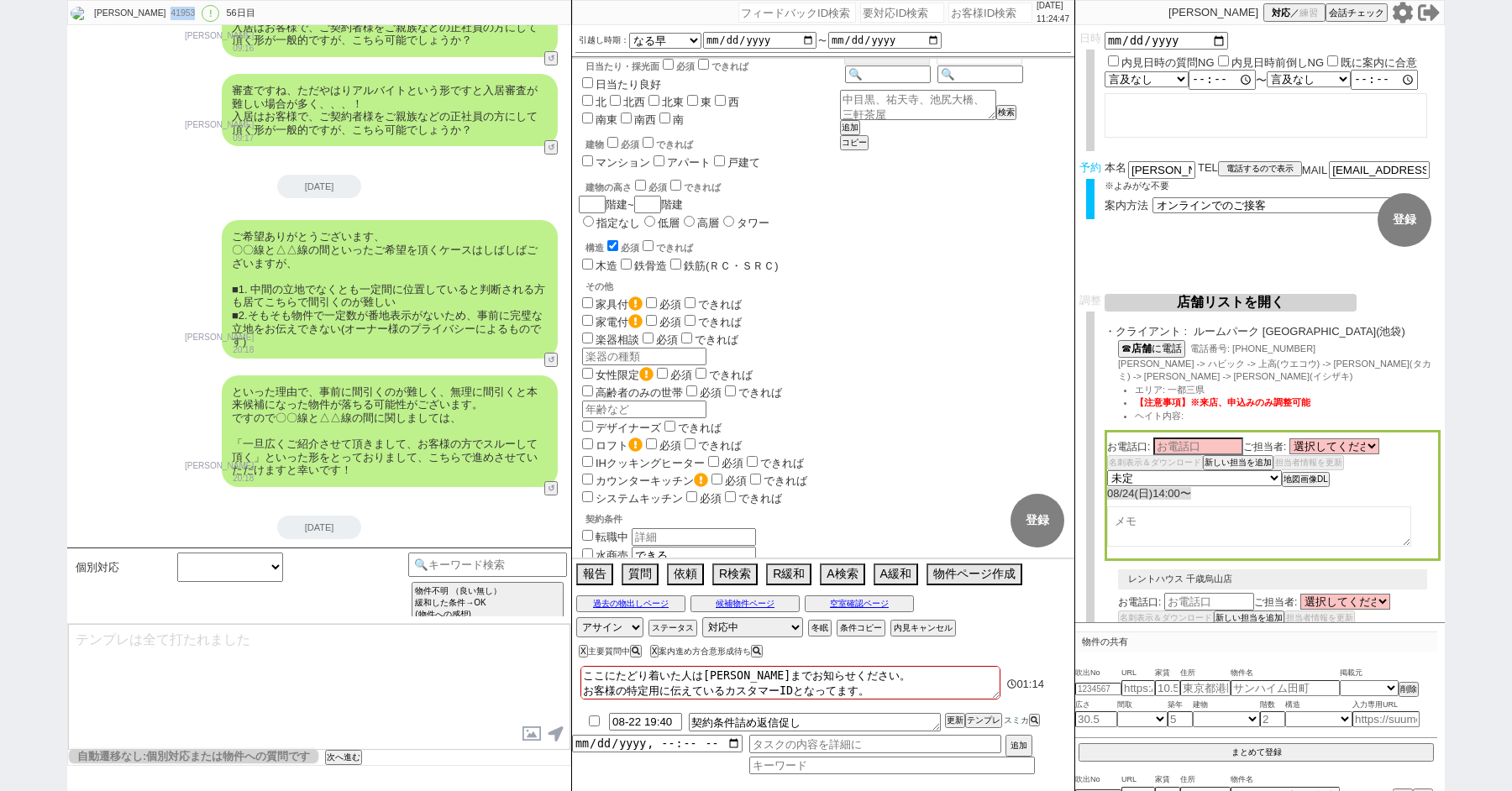
click at [165, 16] on div "41953" at bounding box center [182, 14] width 33 height 14
copy div "41953"
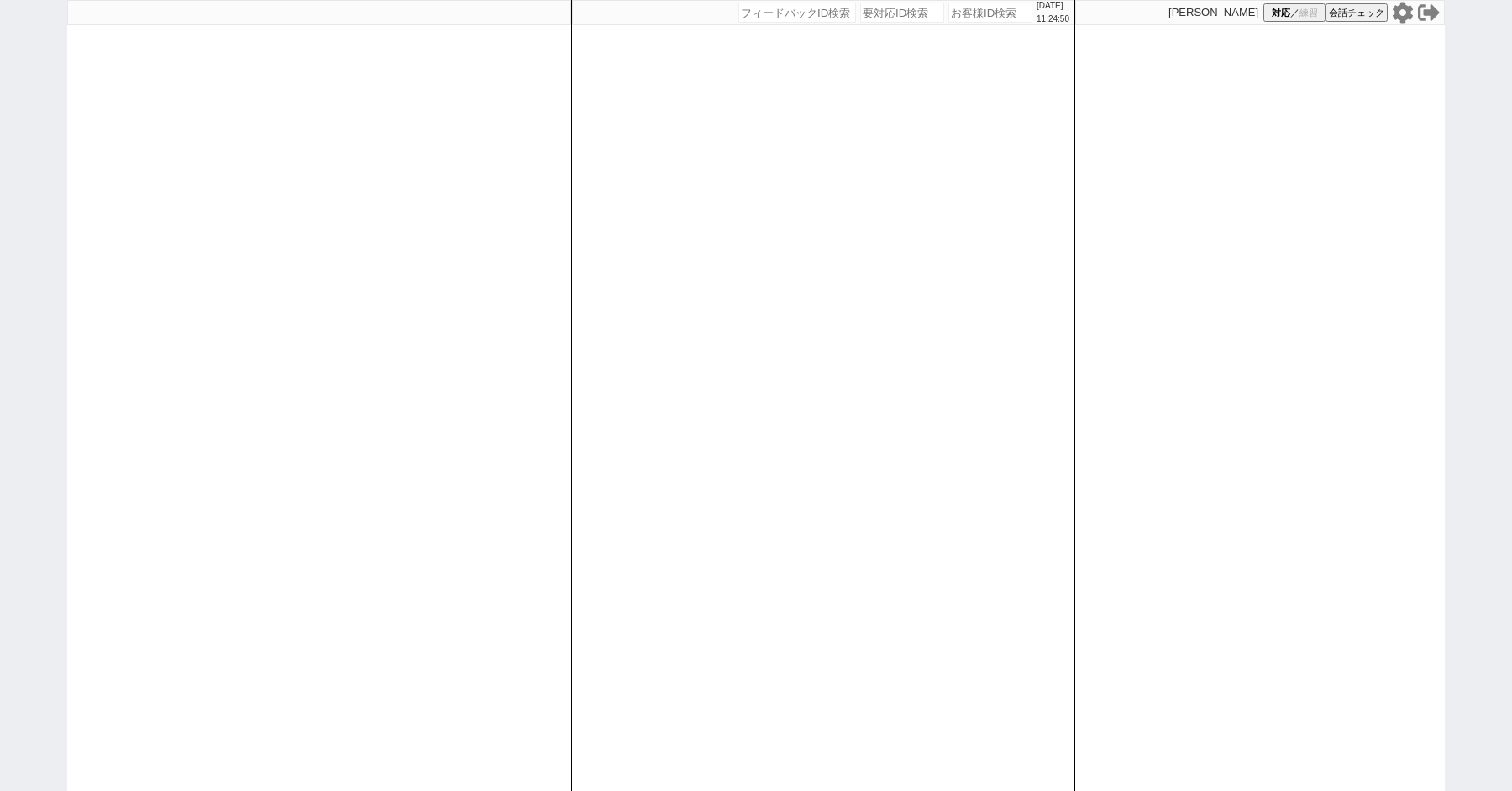
click at [21, 216] on div "[DATE] 11:24:50 候補物件を追加してしてください 紹介した物件一覧 他社物件を追加する 空室確認ページに追加・削除 紹介した物件一覧 他社物件を…" at bounding box center [756, 396] width 1512 height 791
click at [21, 216] on div "2025/08/22 11:24:50 候補物件を追加してしてください 紹介した物件一覧 他社物件を追加する 空室確認ページに追加・削除 紹介した物件一覧 他…" at bounding box center [756, 396] width 1512 height 791
paste input "41953"
type input "41953"
select select "4"
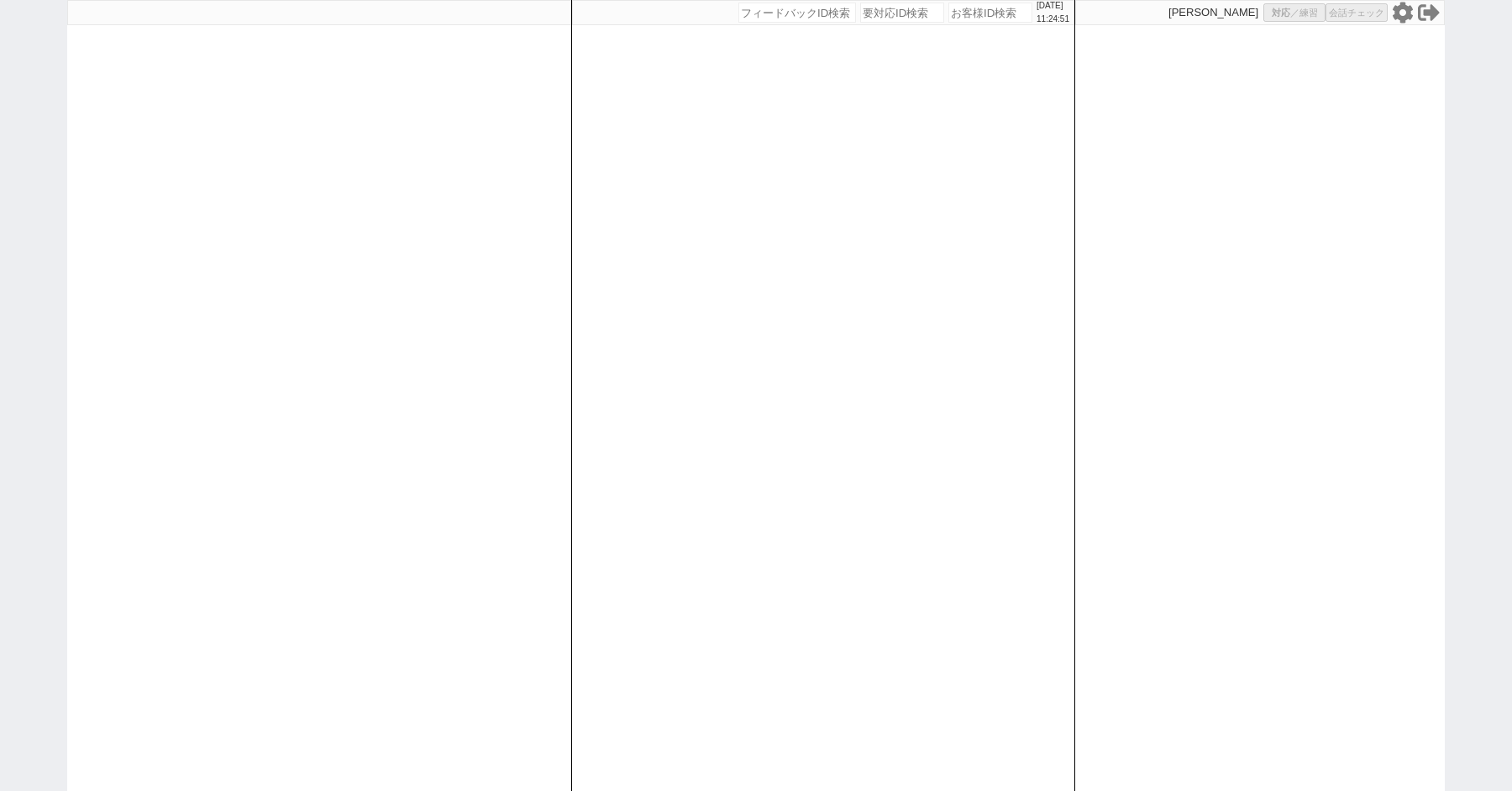
select select "10"
select select "8"
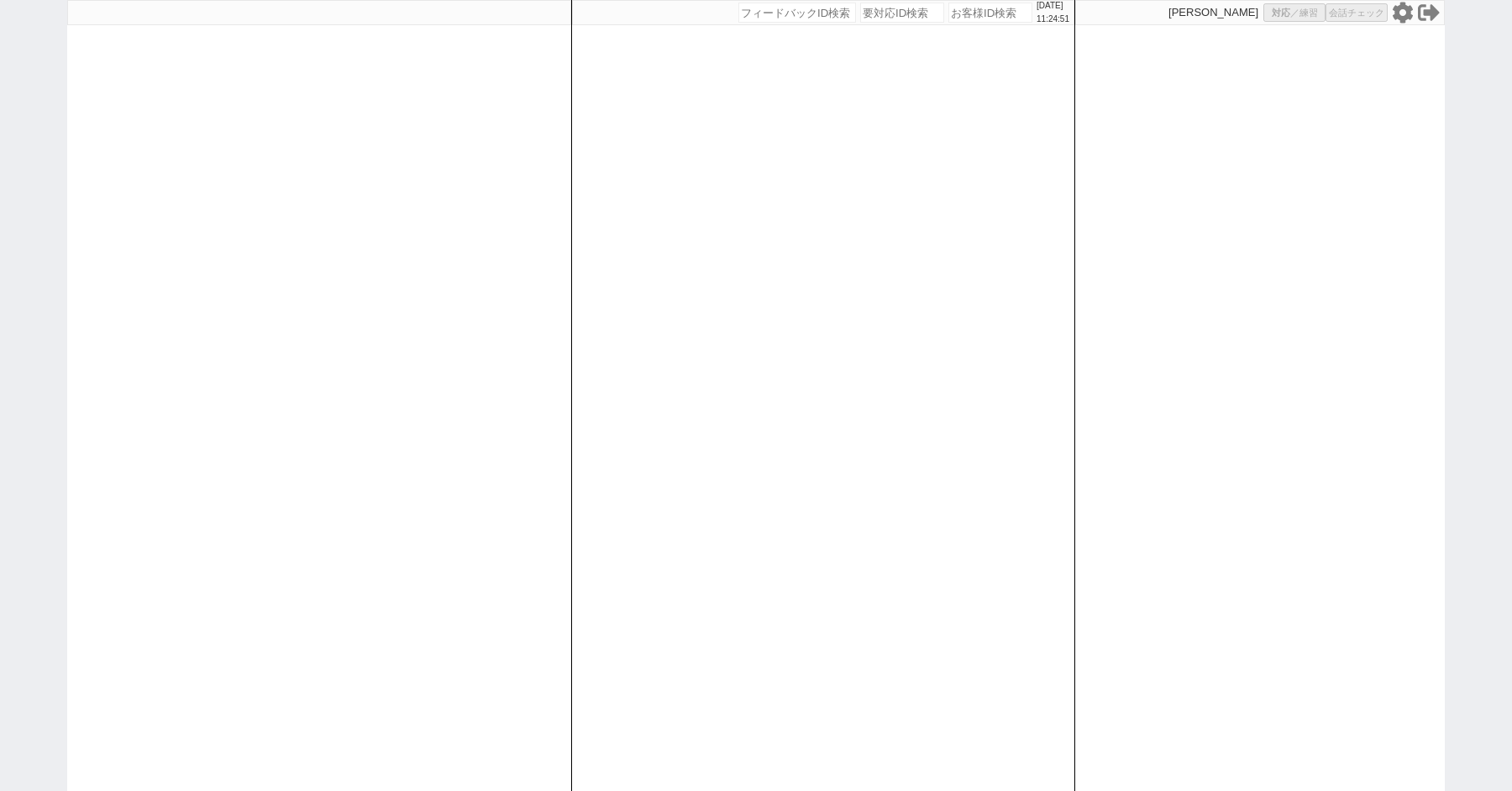
select select "8"
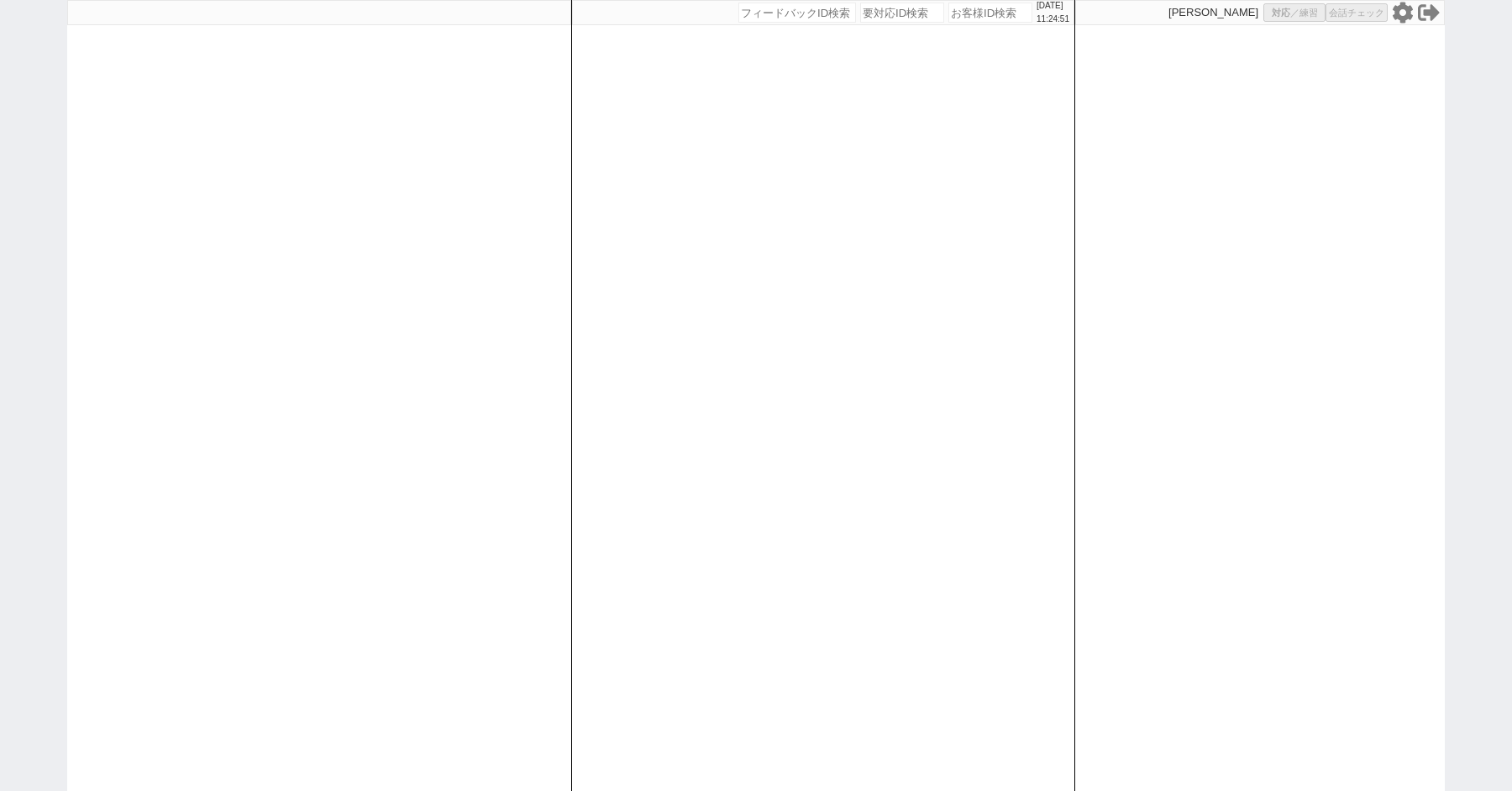
select select "8"
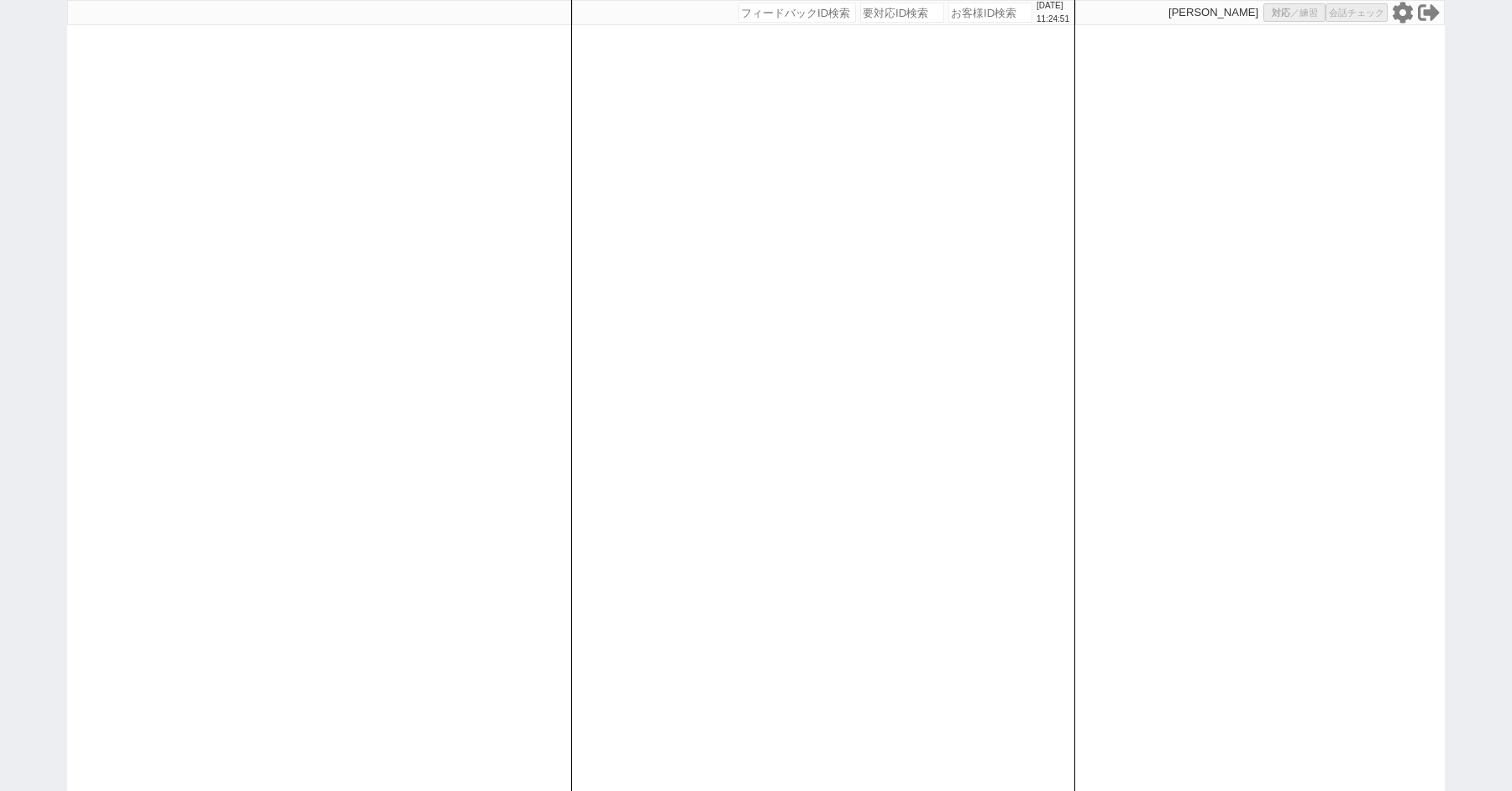
select select "8"
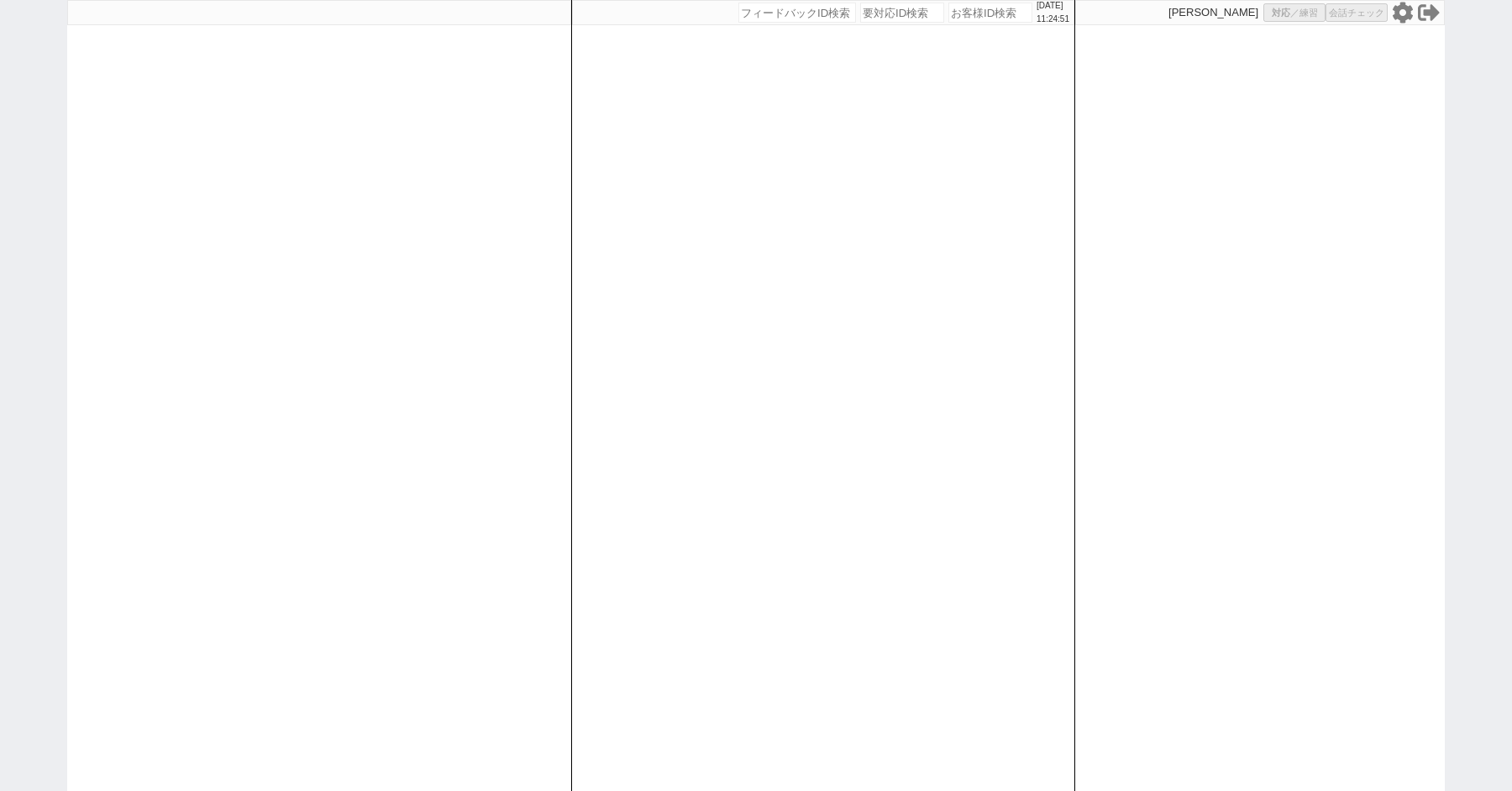
select select "8"
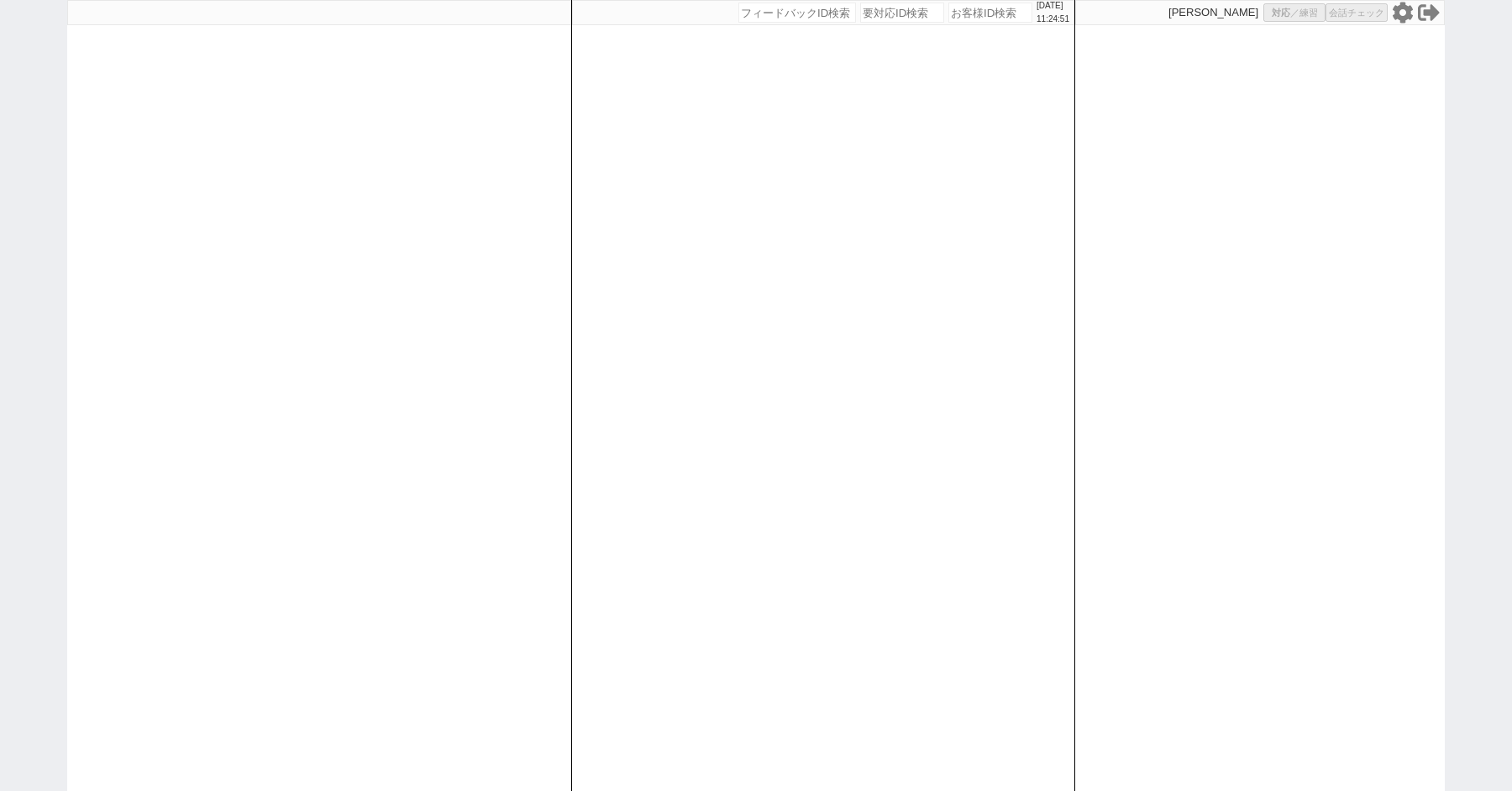
select select "8"
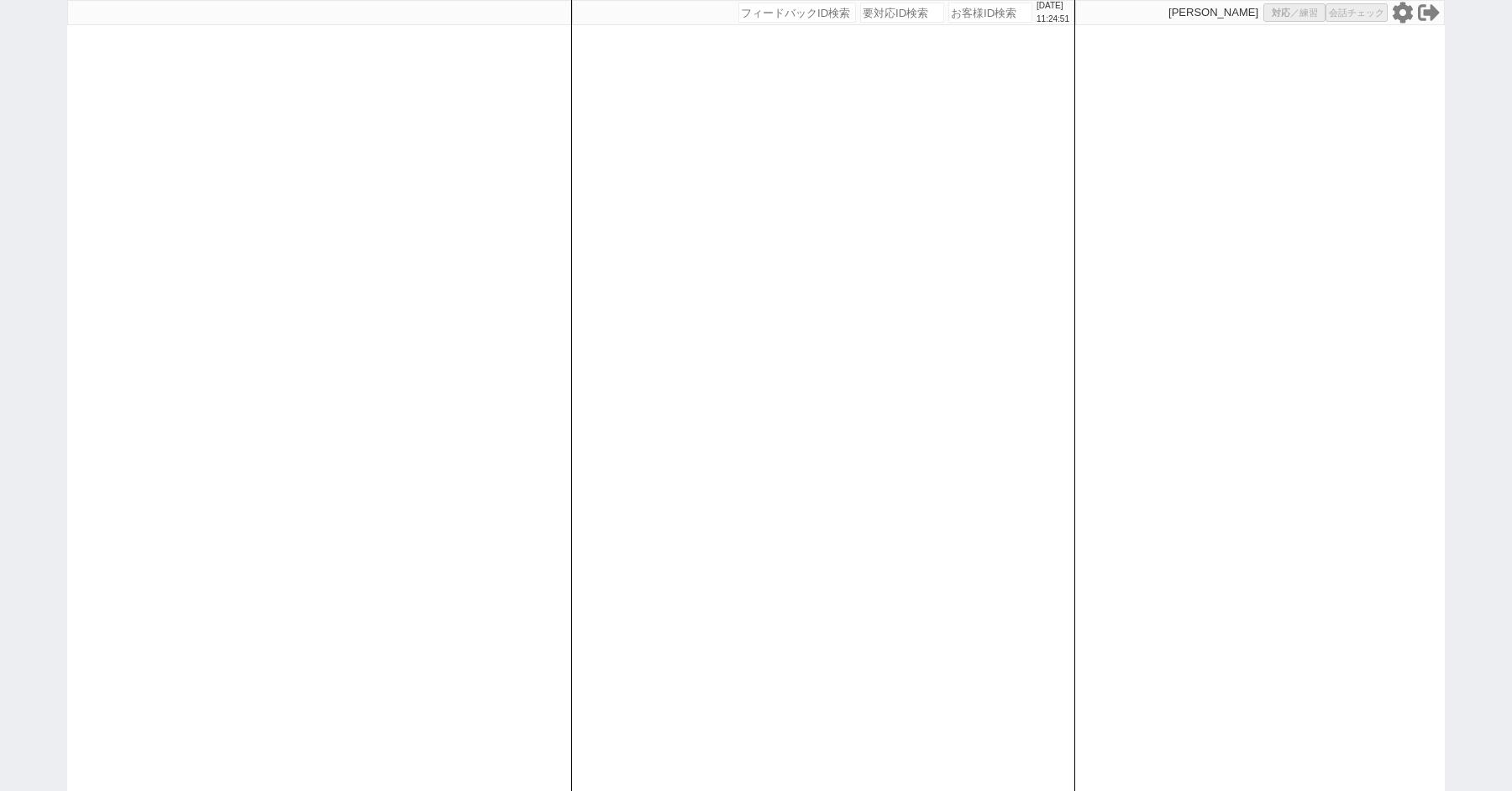
select select "8"
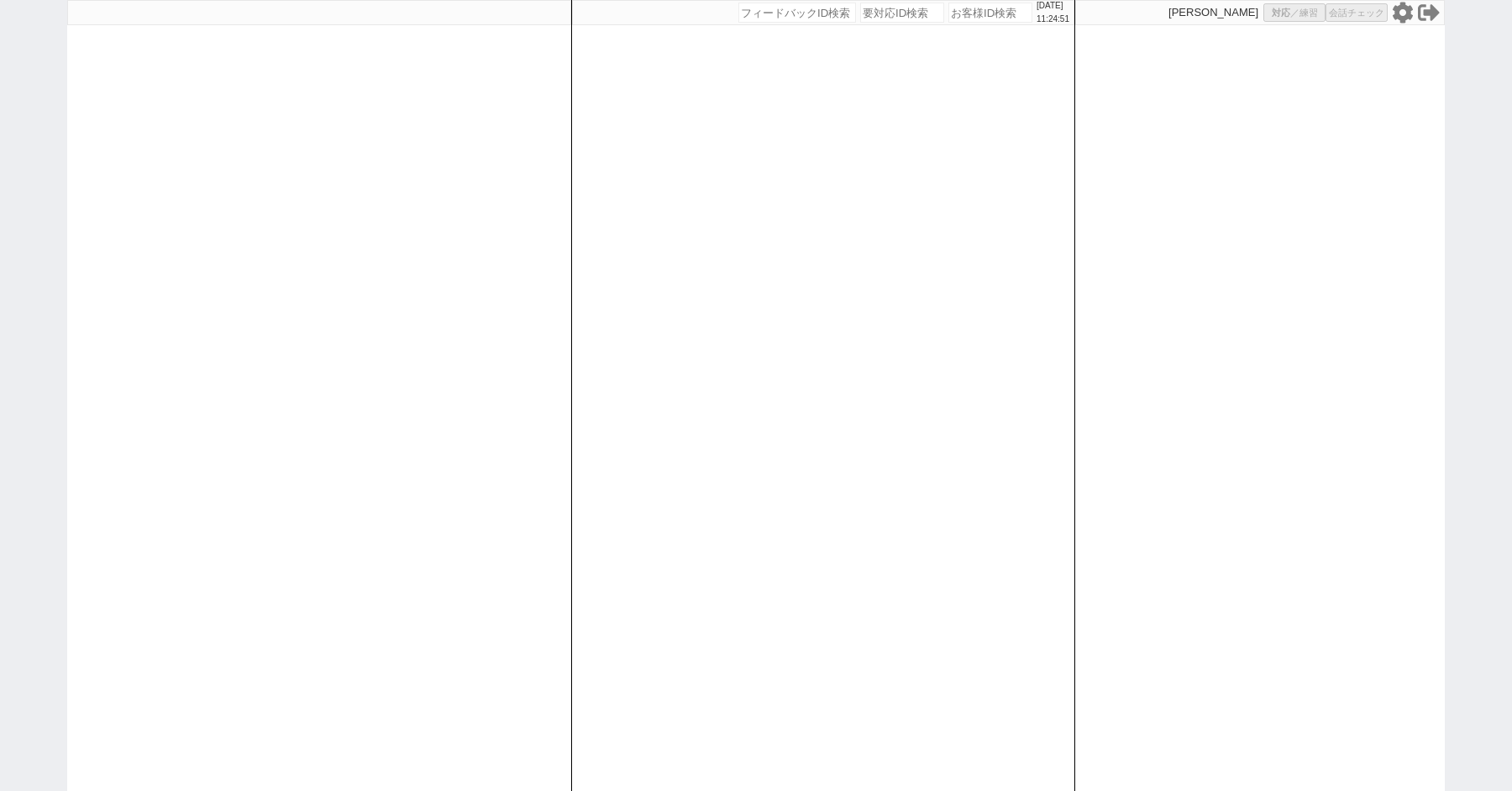
select select "8"
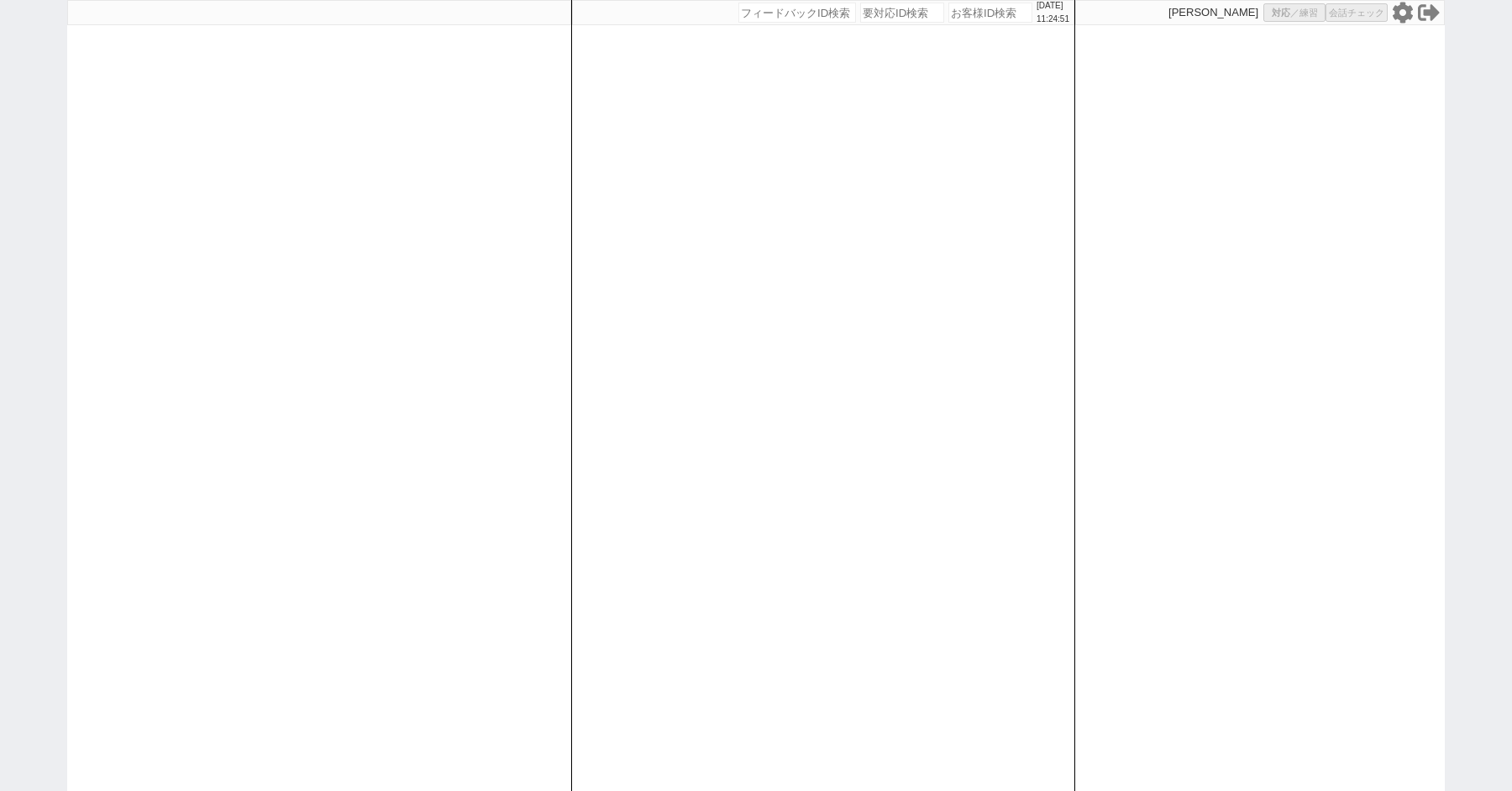
select select "8"
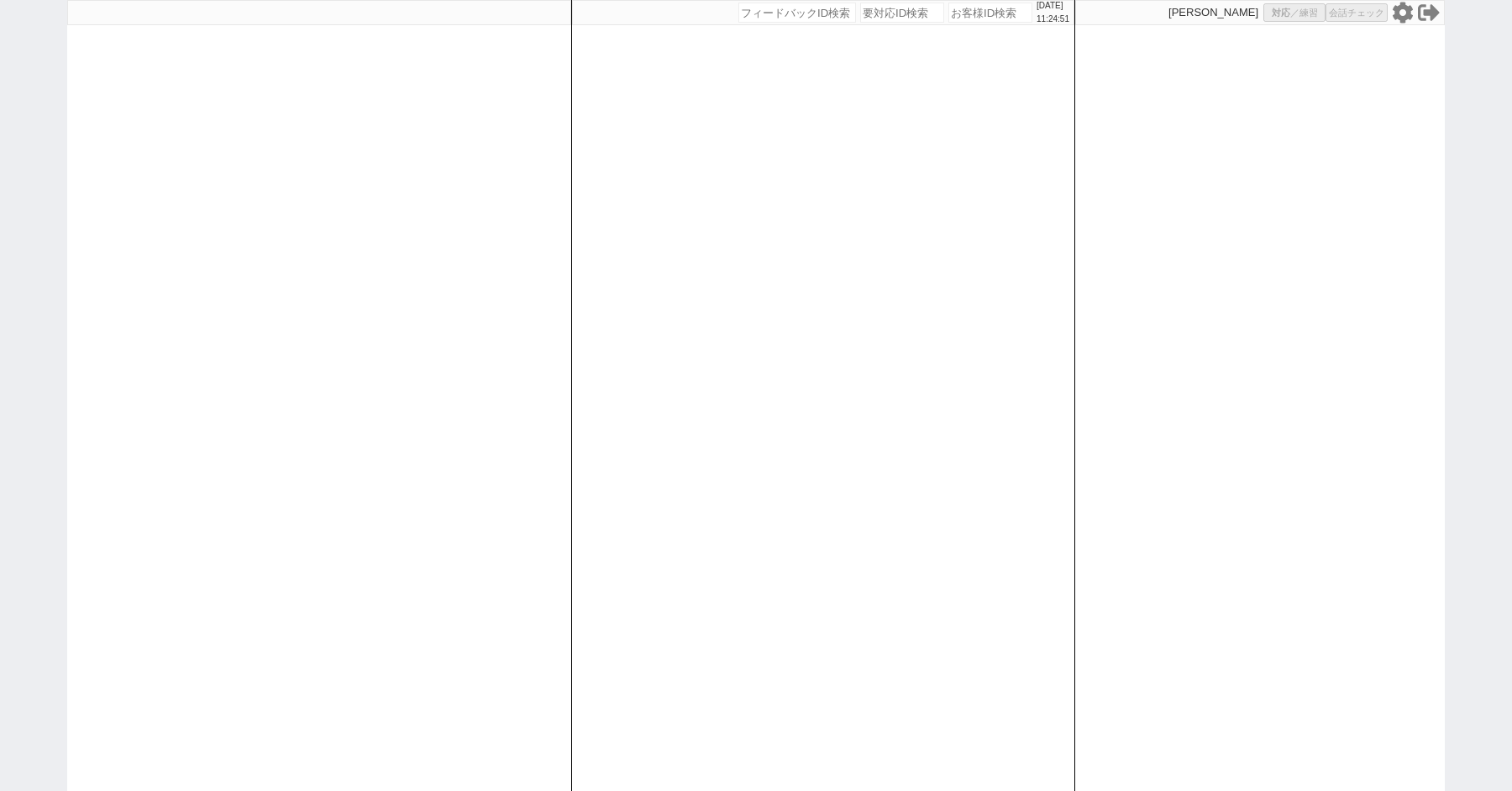
select select "8"
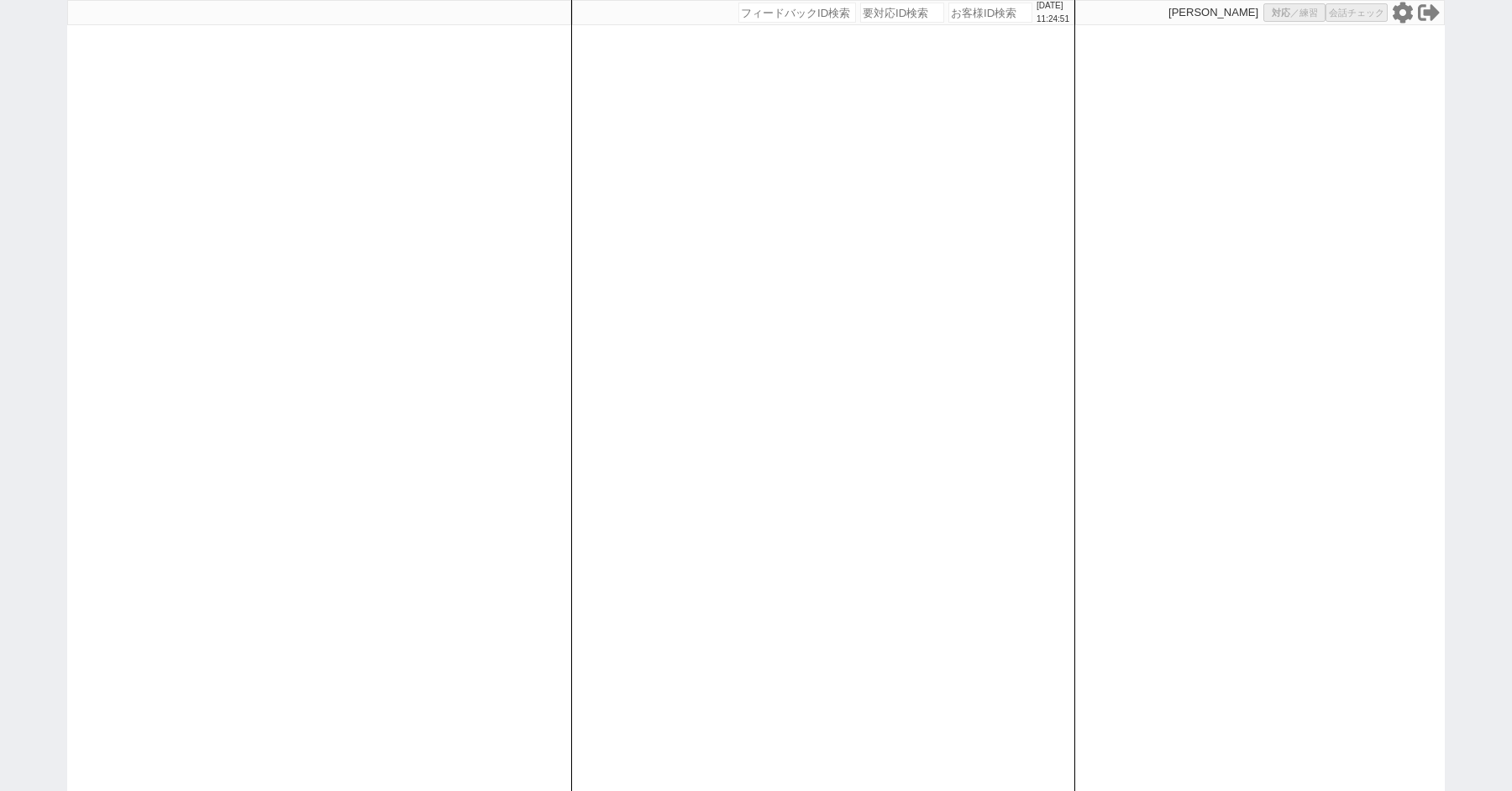
select select "8"
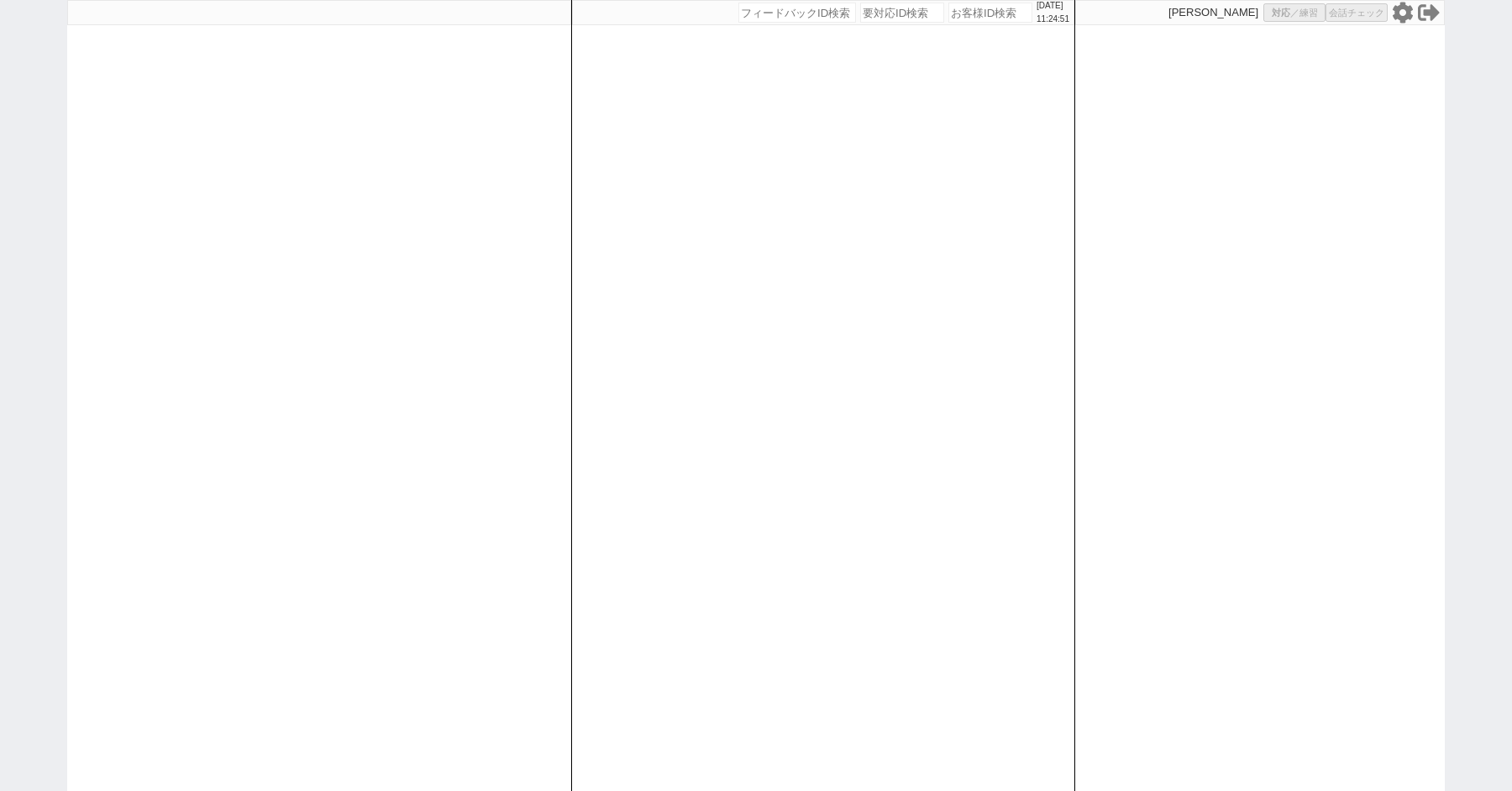
select select "8"
select select "10"
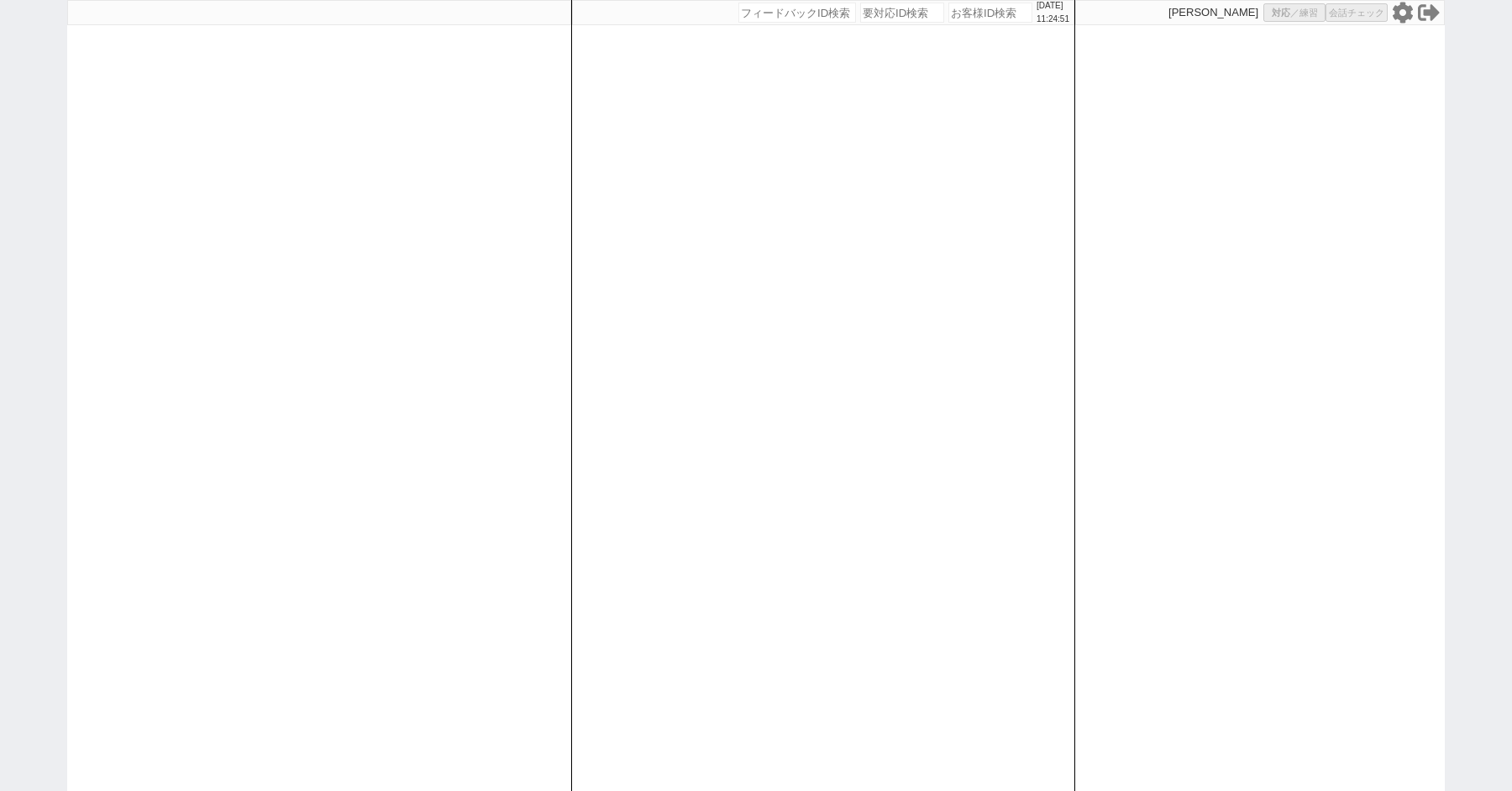
select select "8"
select select "10"
select select "8"
select select "3"
select select "8"
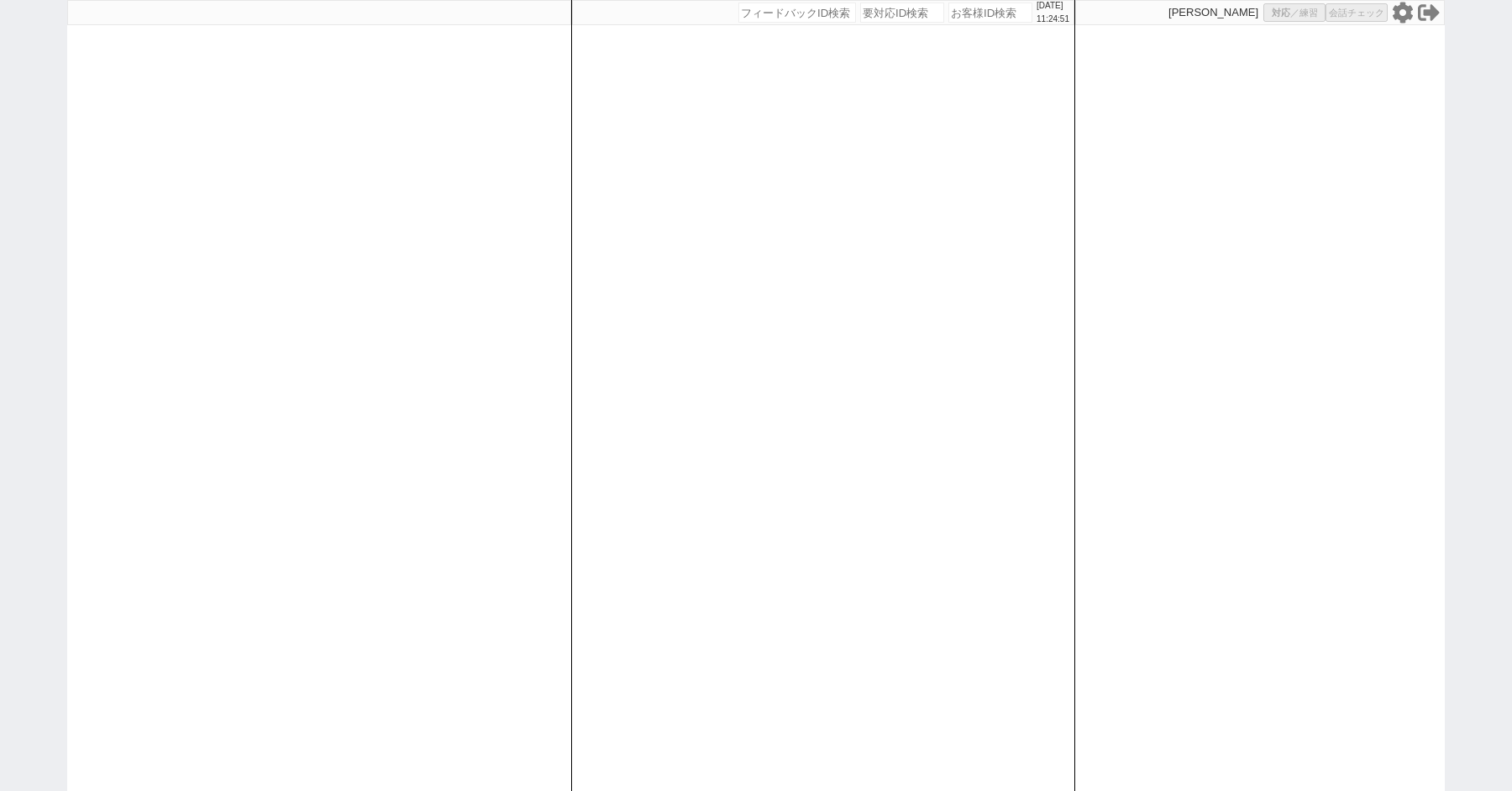
select select "8"
select select
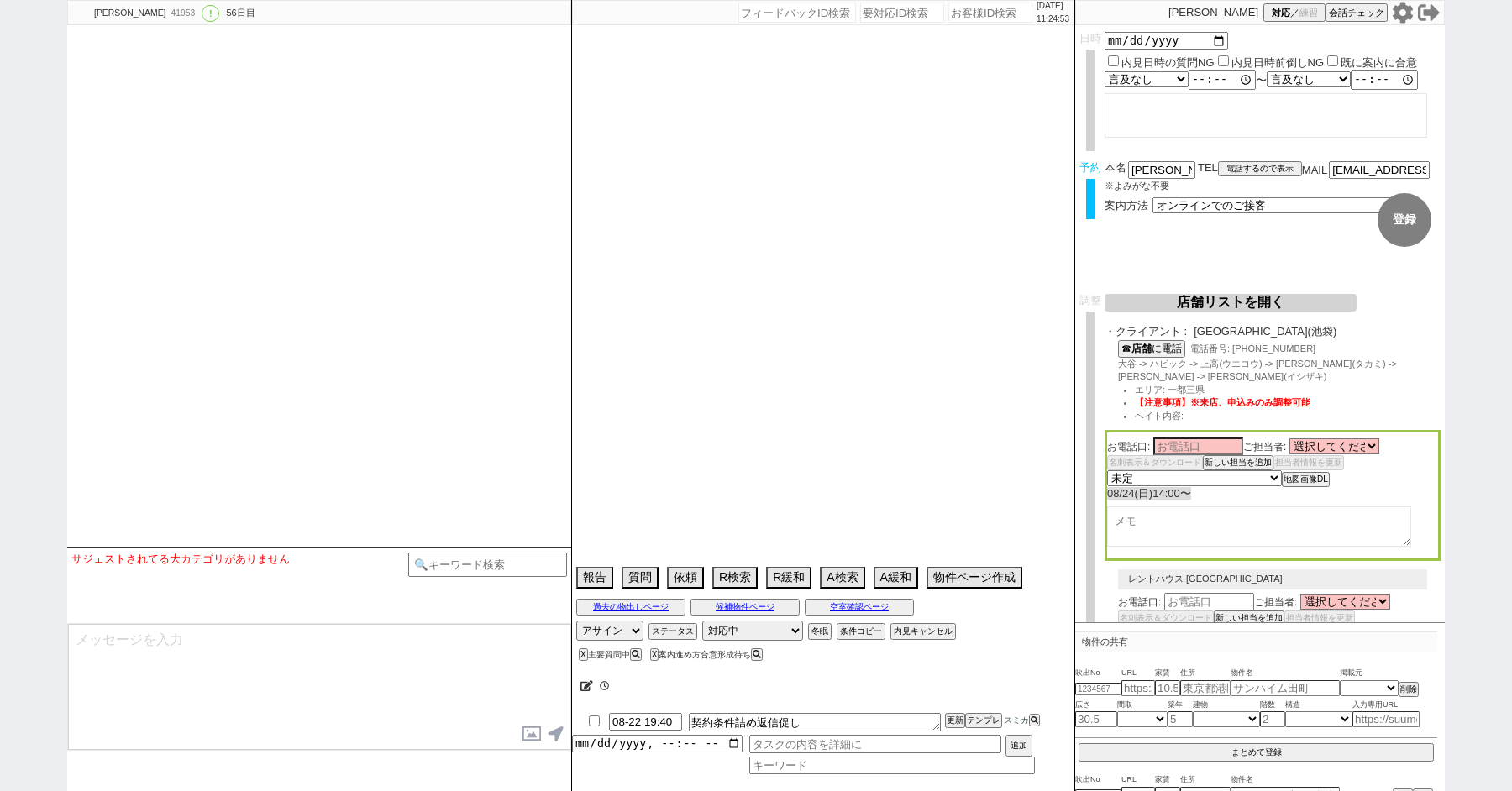
type textarea "ここにたどり着いた人は[PERSON_NAME]までお知らせください。 お客様の特定用に伝えているカスタマーIDとなってます。"
select select "13"
select select "0"
select select "21"
select select "33"
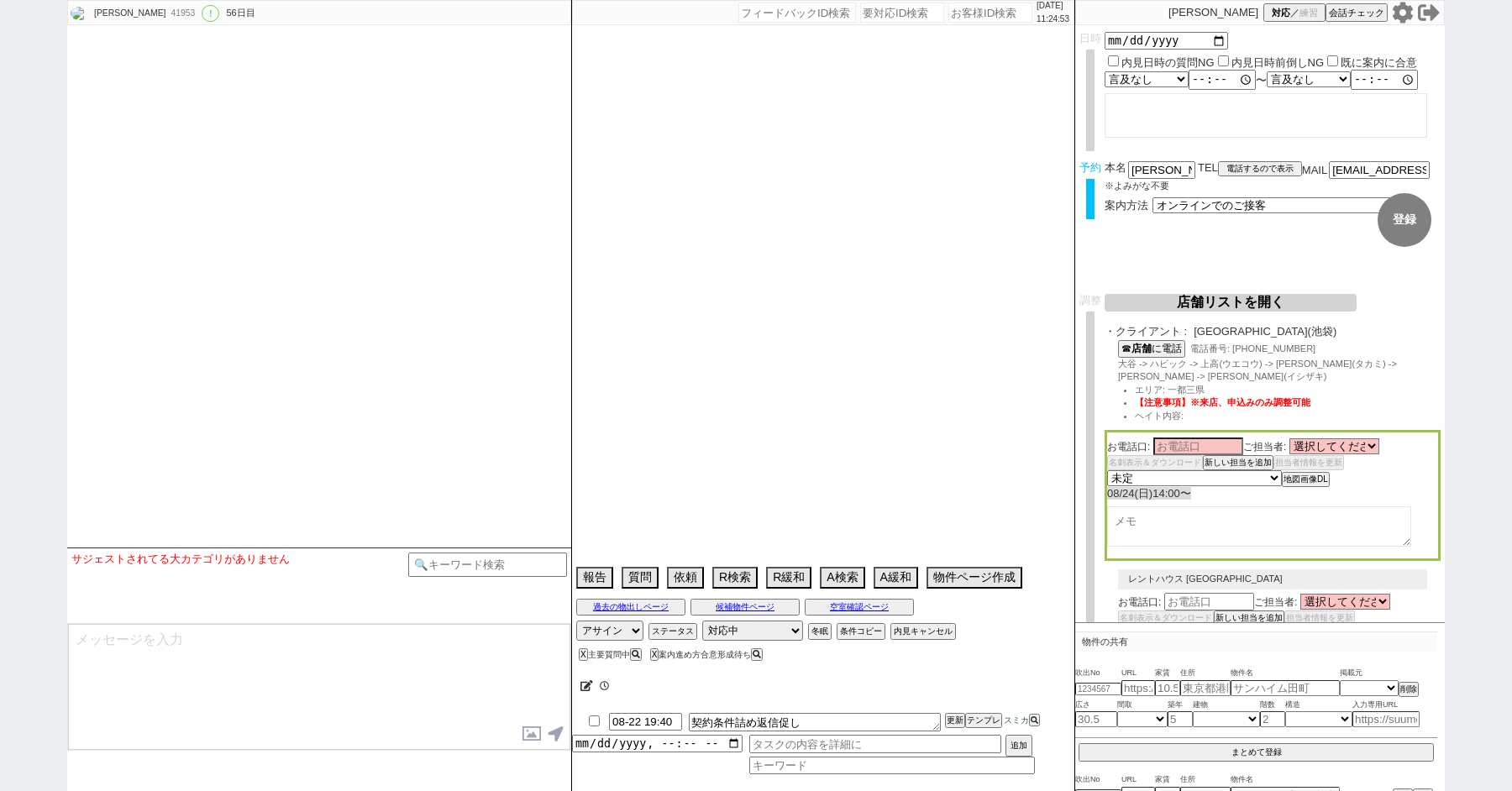
select select "959"
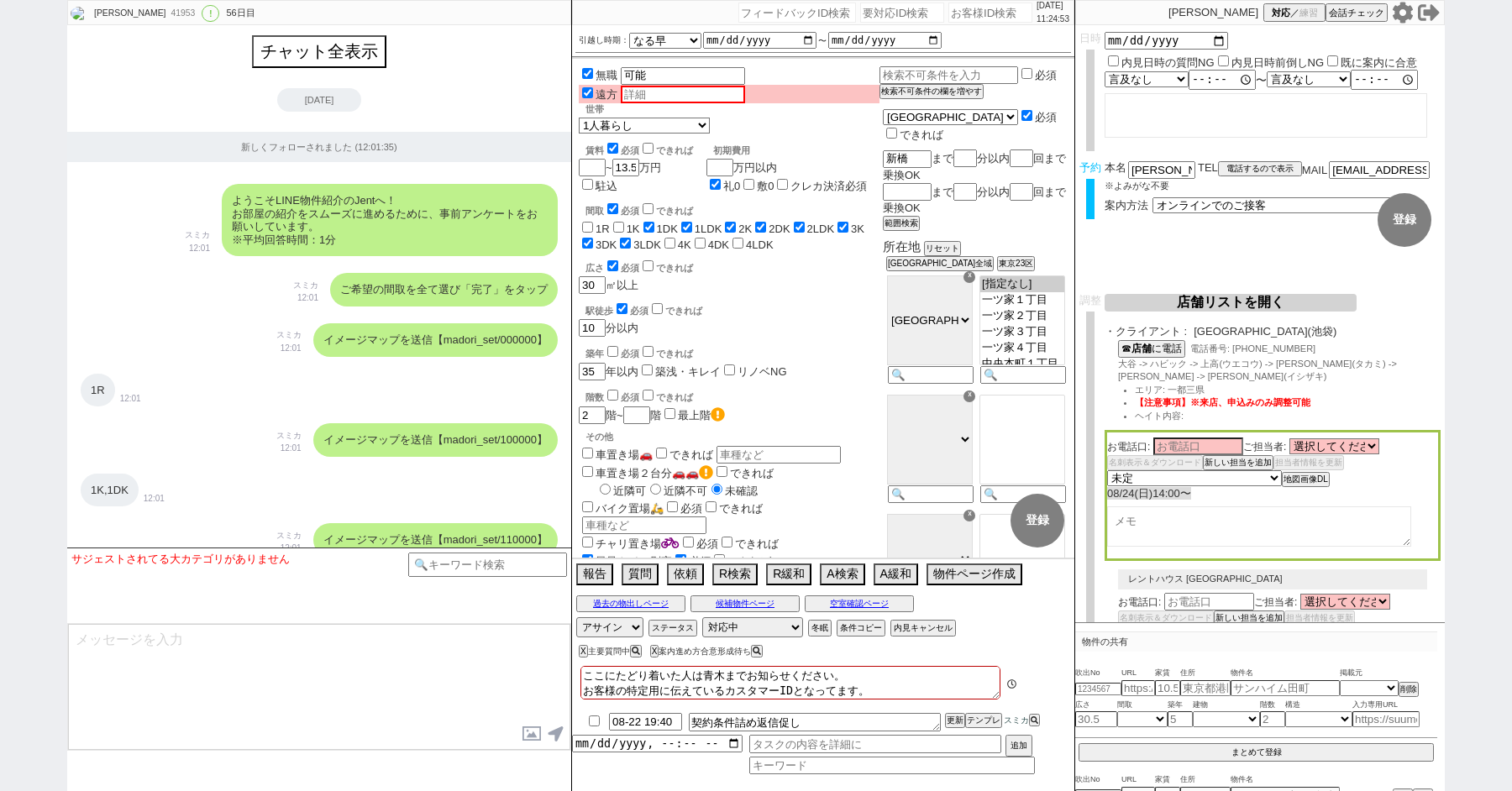
scroll to position [111, 0]
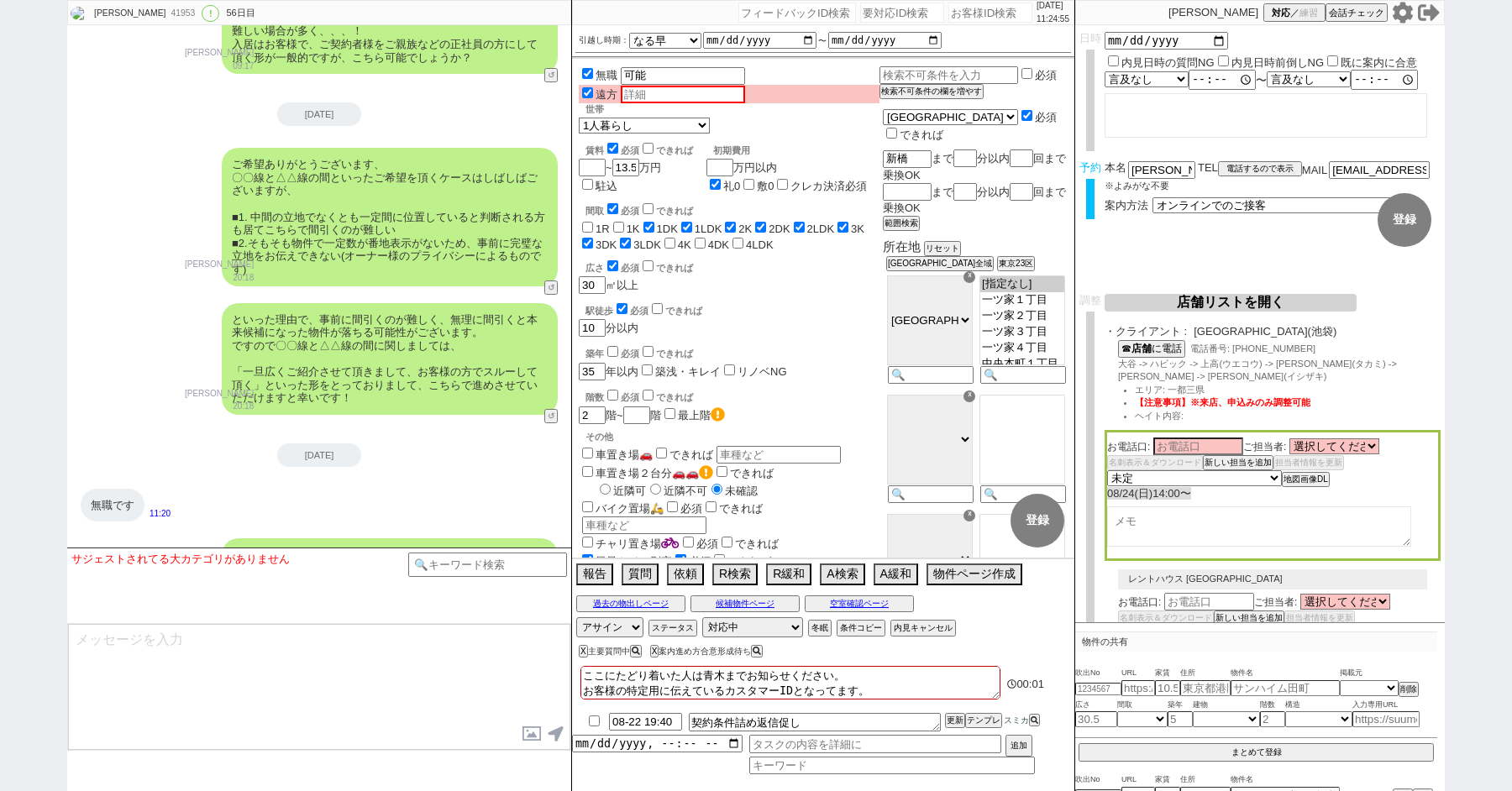
click at [550, 748] on button "↺" at bounding box center [553, 753] width 10 height 11
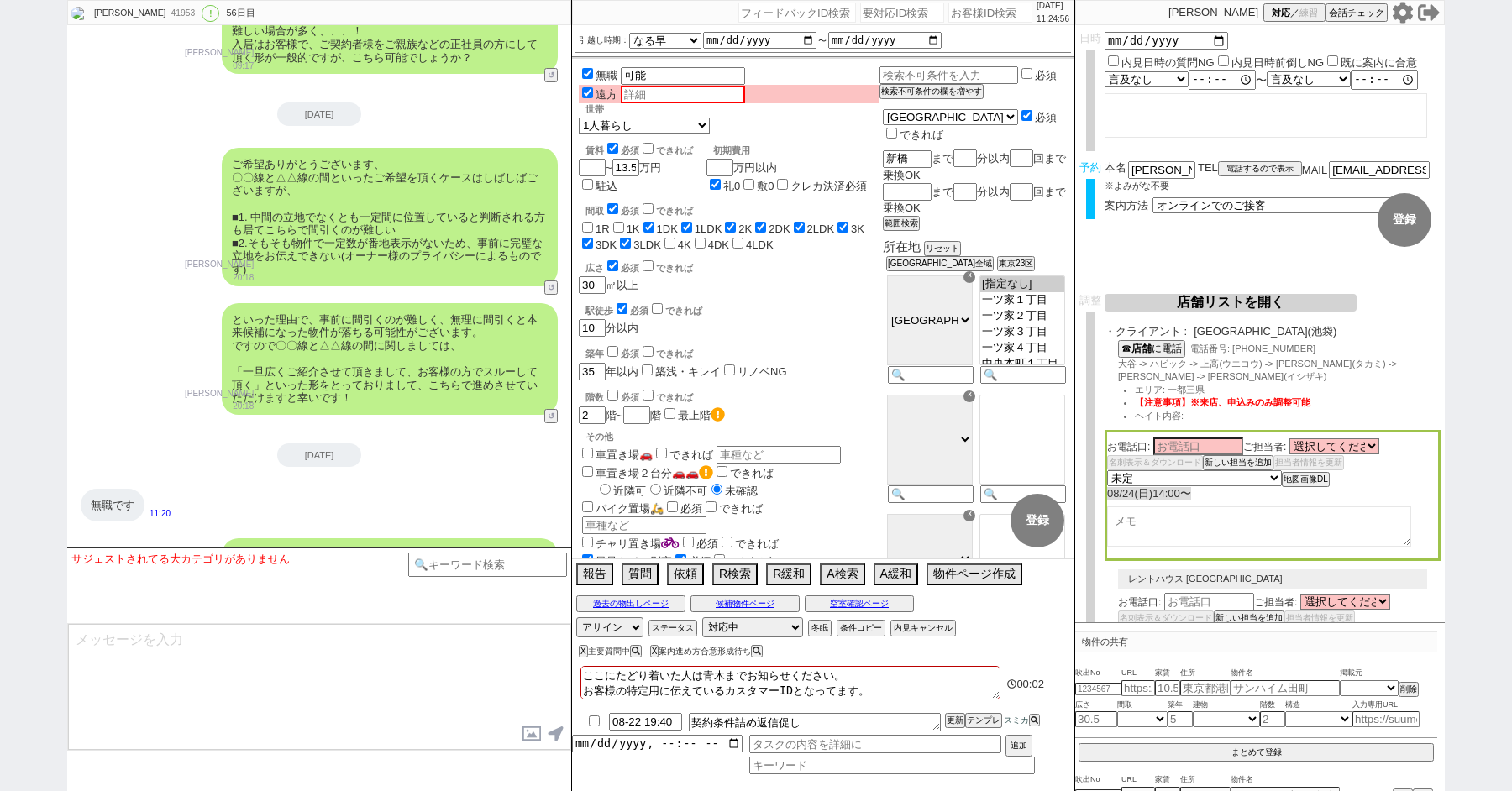
click at [550, 748] on button "↺" at bounding box center [553, 753] width 10 height 11
click at [456, 669] on div "審査ですね、ただやはりアルバイトという形ですと入居審査が難しい場合が多く、、、！ 入居はお客様で、ご契約者様をご親族などの正社員の方にして頂く形が一般的ですが…" at bounding box center [319, 713] width 504 height 89
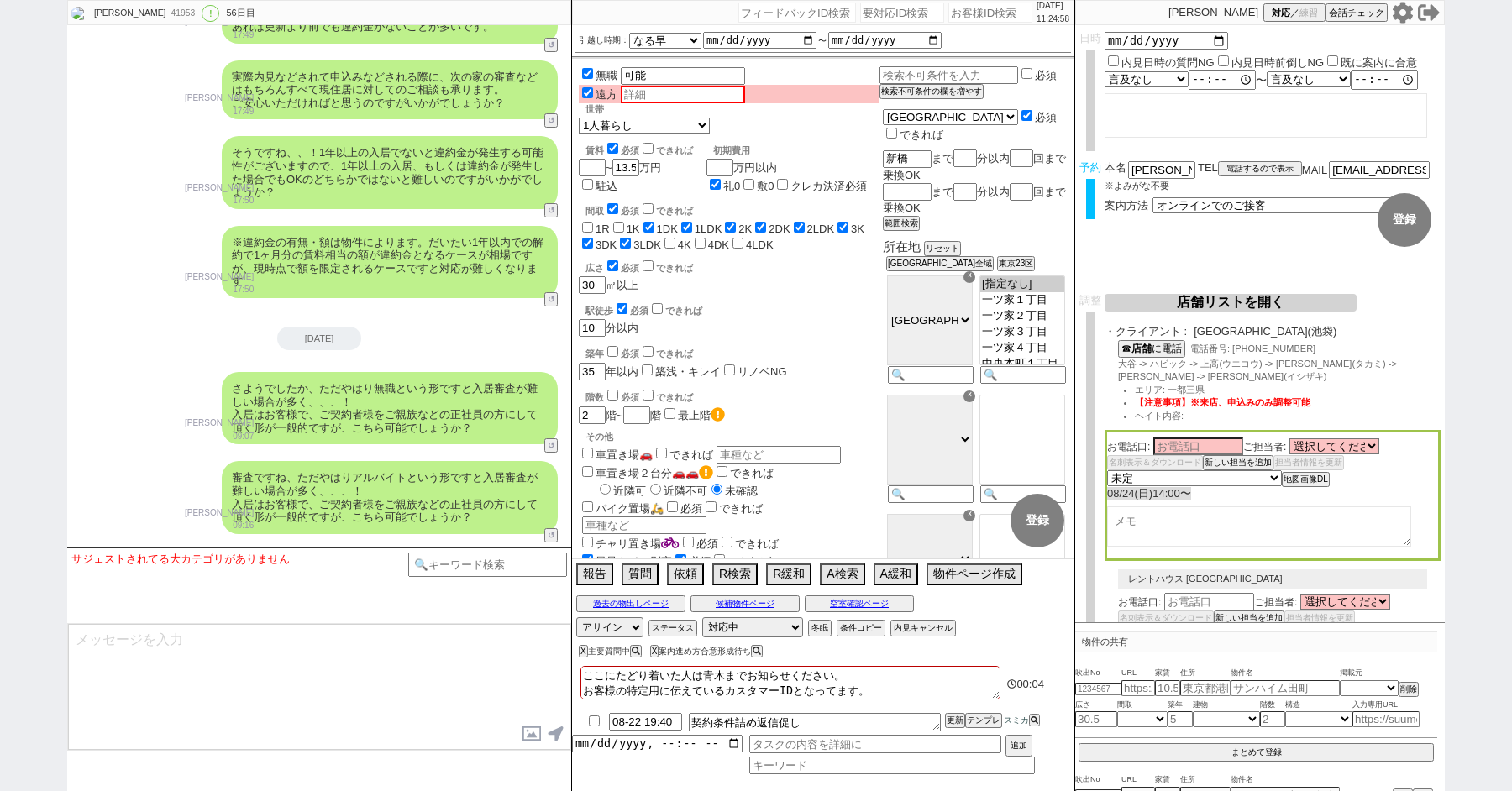
scroll to position [37251, 0]
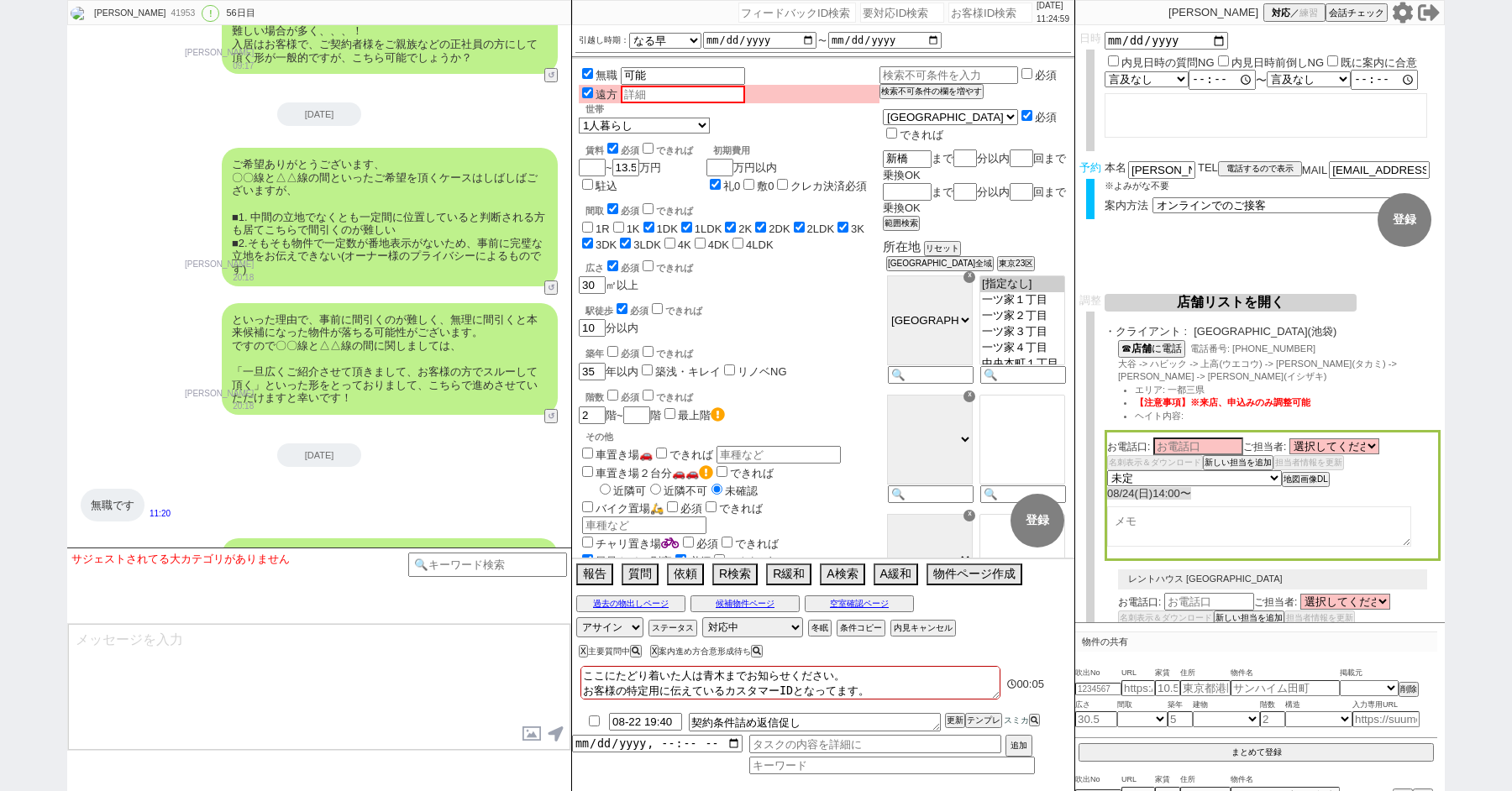
click at [552, 748] on button "↺" at bounding box center [553, 753] width 10 height 11
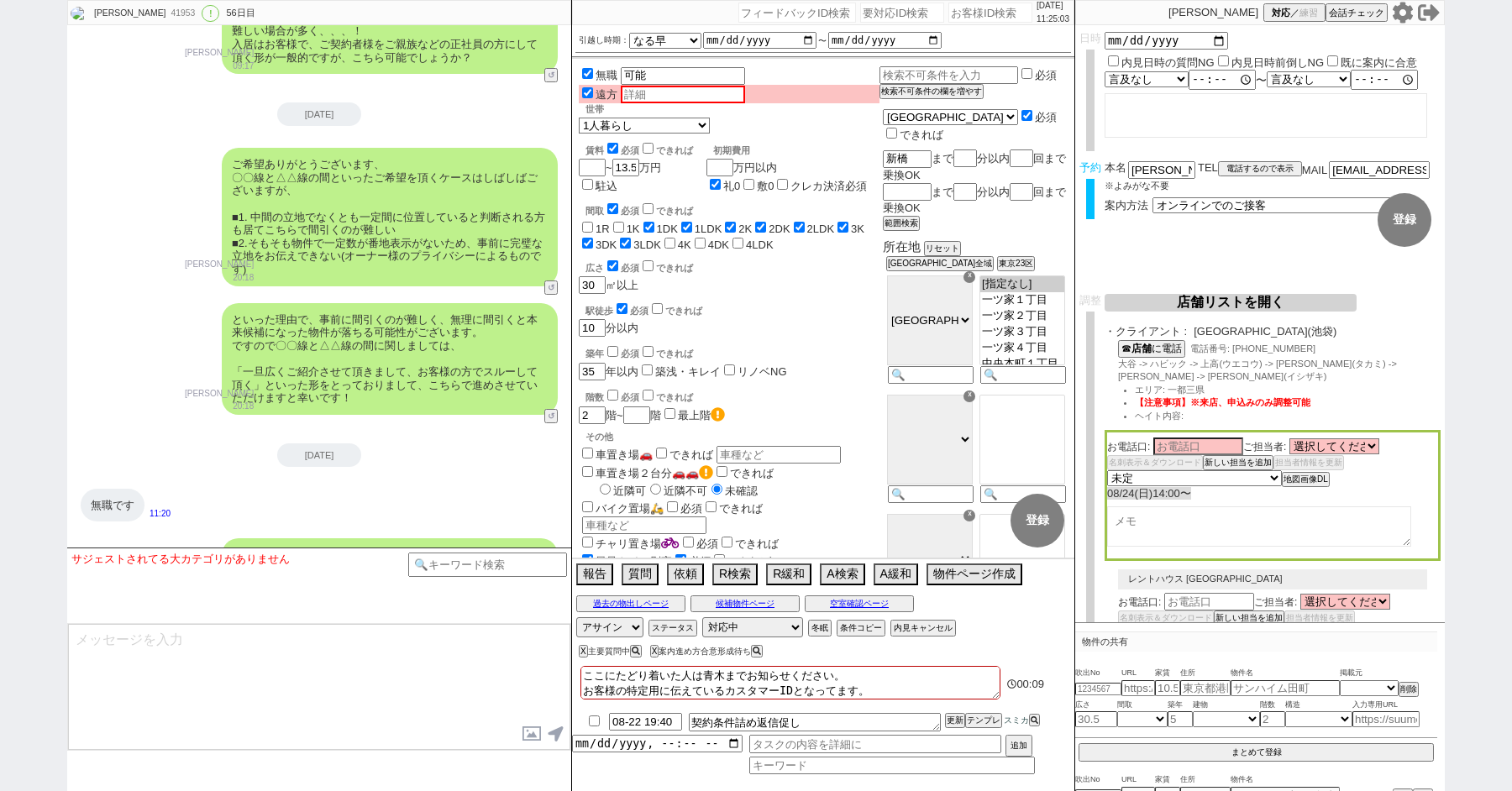
click at [552, 748] on button "↺" at bounding box center [553, 753] width 10 height 11
click at [556, 748] on button "↺" at bounding box center [553, 753] width 10 height 11
click at [555, 748] on button "↺" at bounding box center [553, 753] width 10 height 11
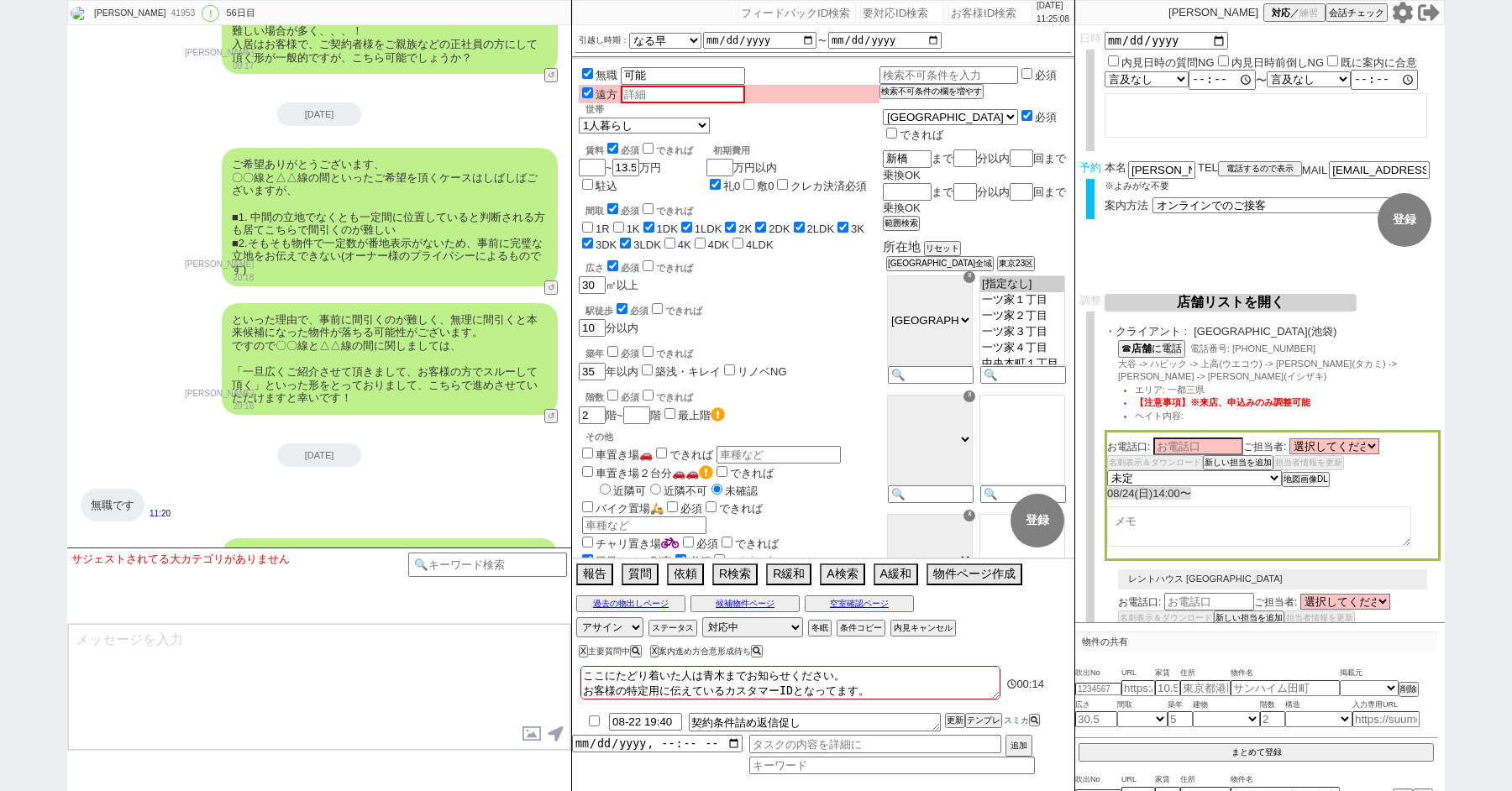
click at [165, 10] on div "41953" at bounding box center [182, 14] width 33 height 14
copy div "41953"
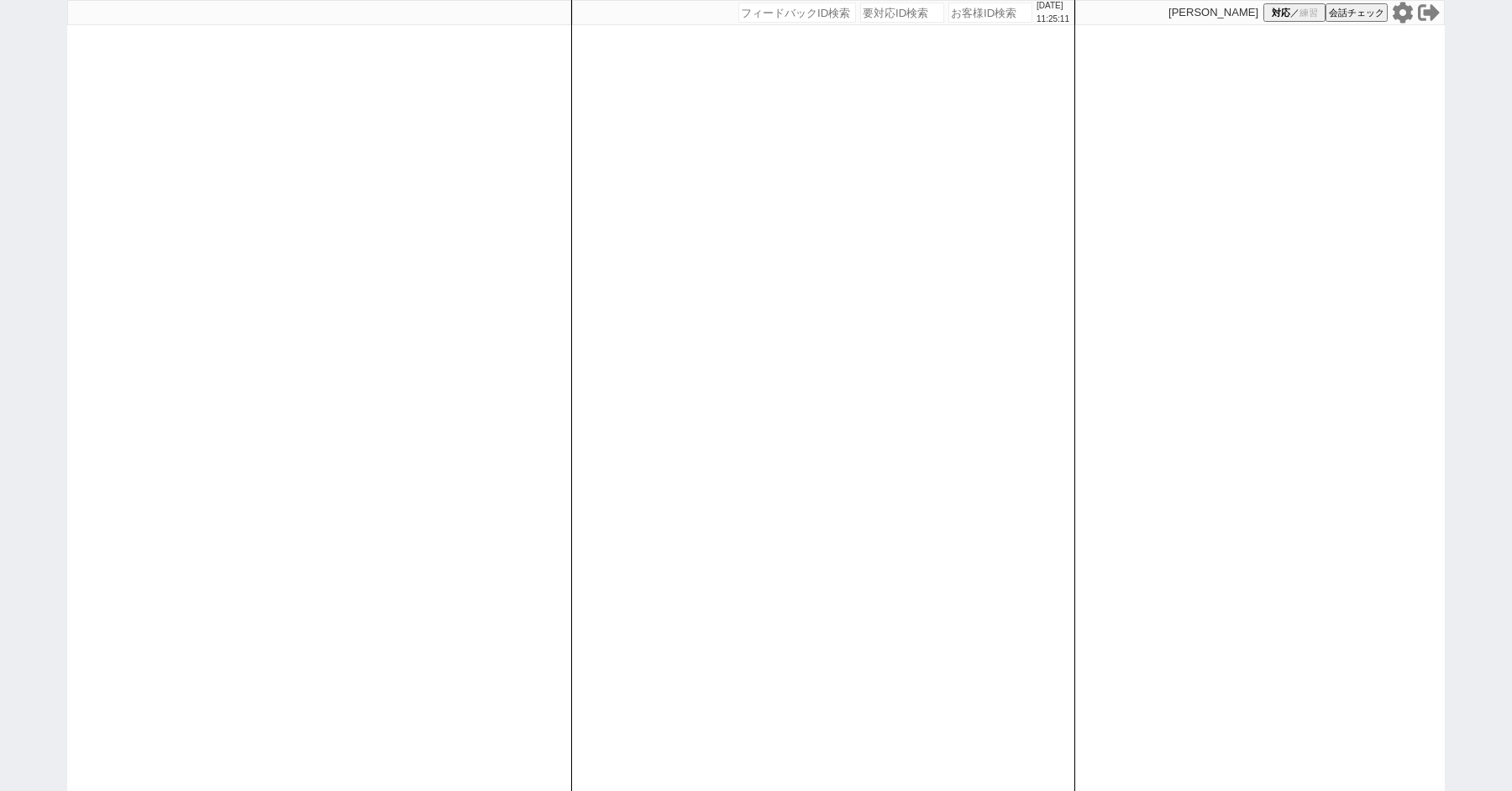
click at [30, 153] on div "[DATE] 11:25:11 候補物件を追加してしてください 紹介した物件一覧 他社物件を追加する 空室確認ページに追加・削除 紹介した物件一覧 他社物件を…" at bounding box center [756, 396] width 1512 height 791
paste input "41953"
type input "41953"
select select "4"
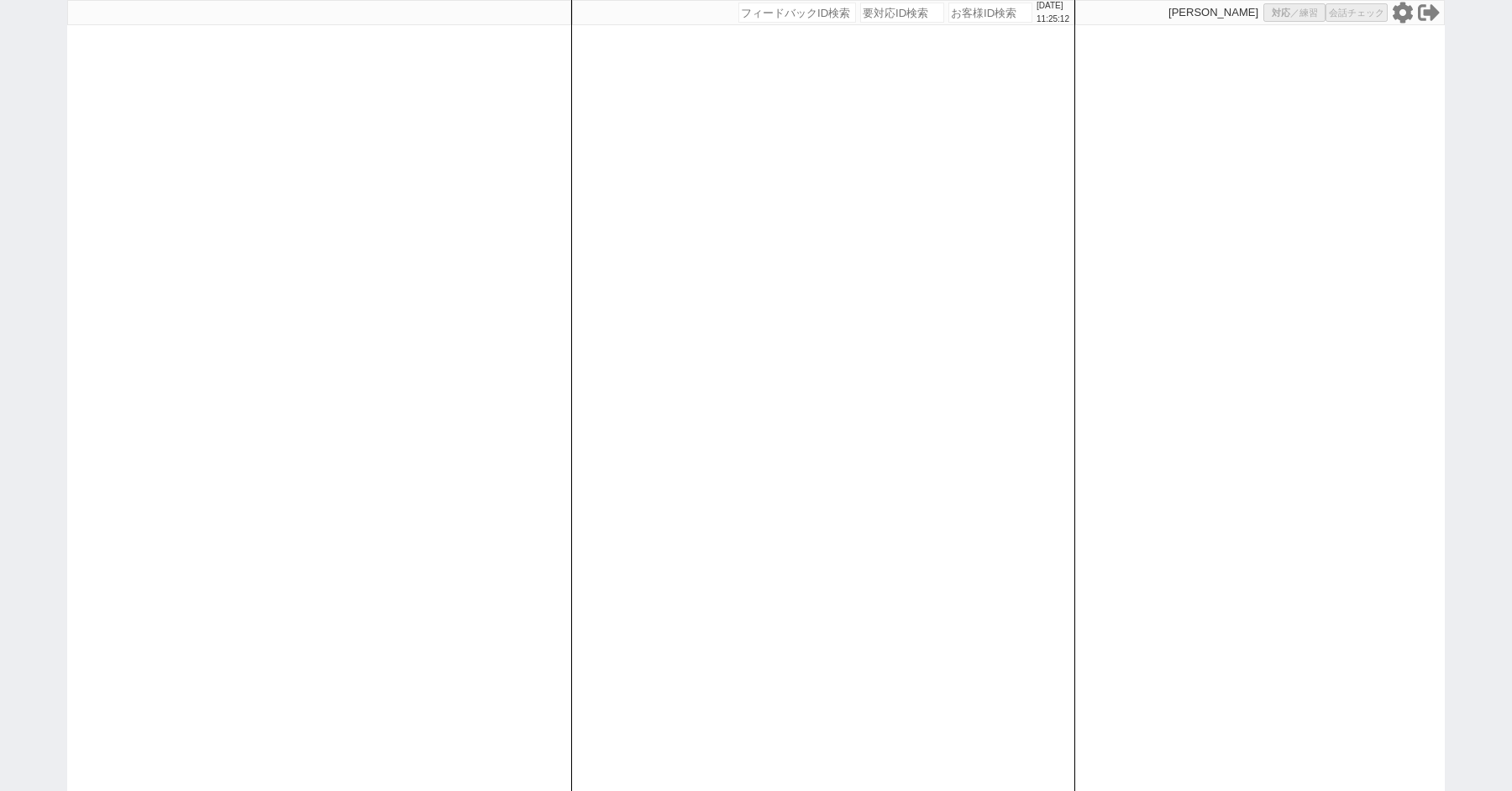
select select "10"
select select "8"
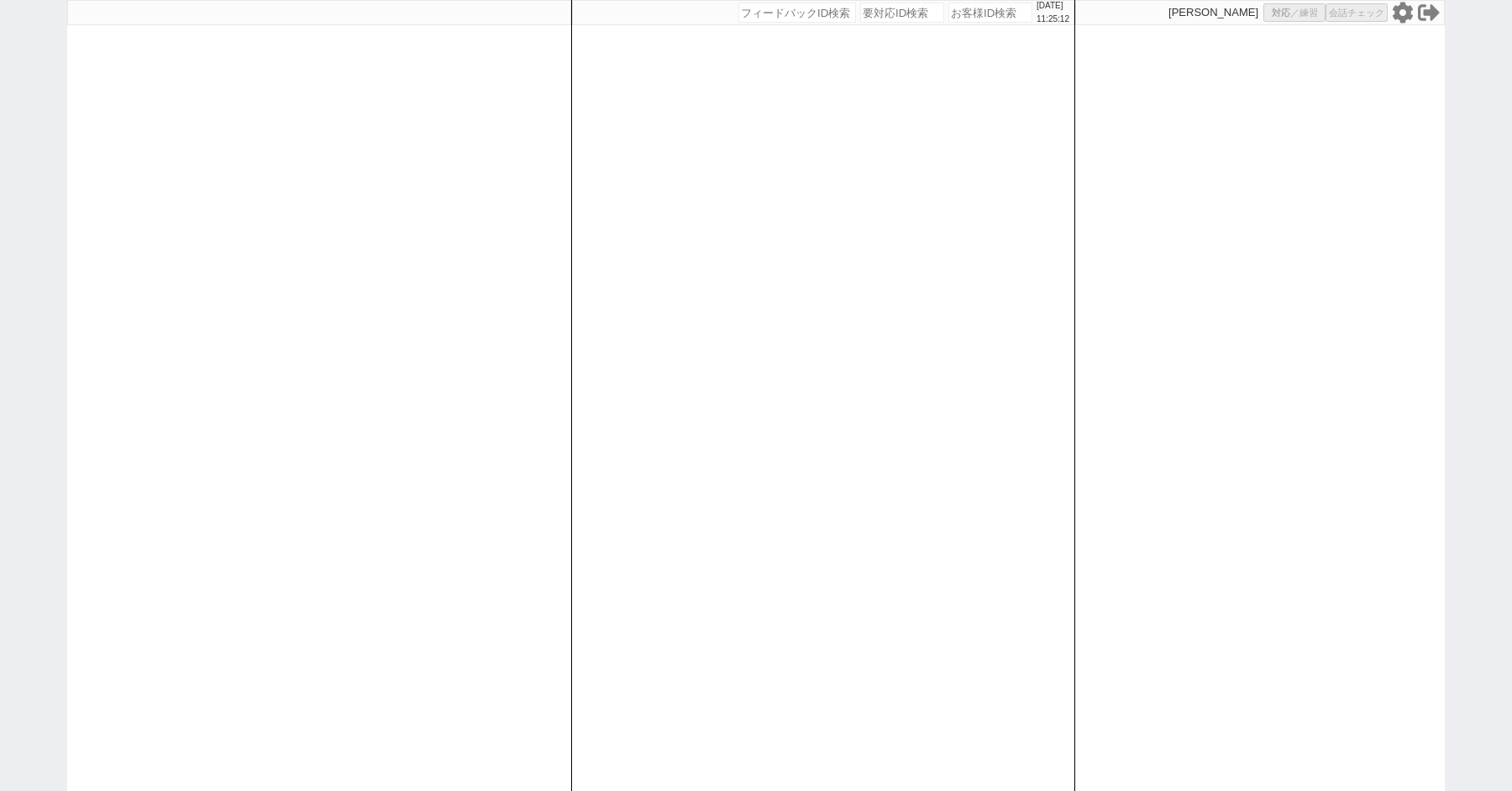
select select "8"
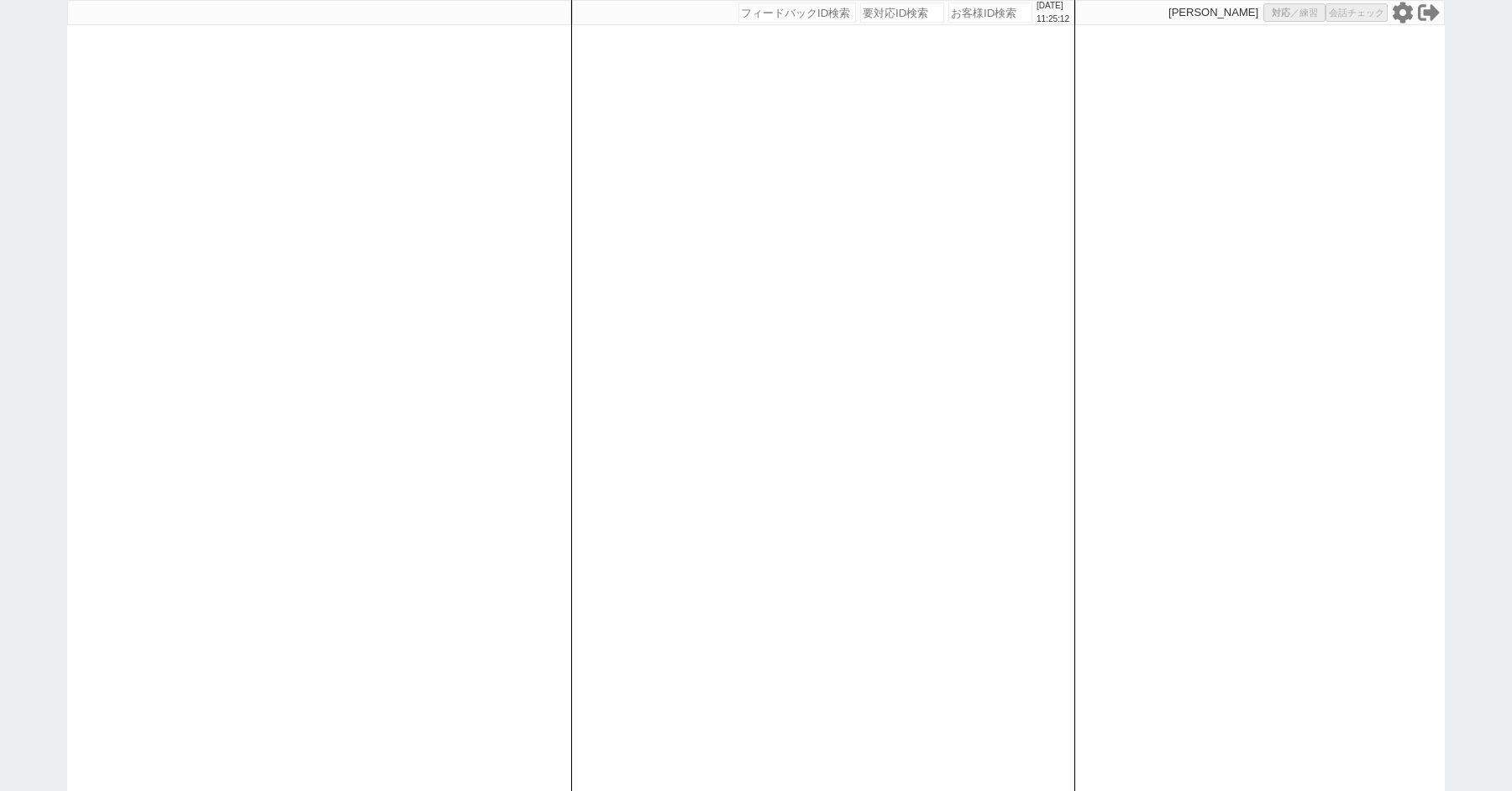
select select "8"
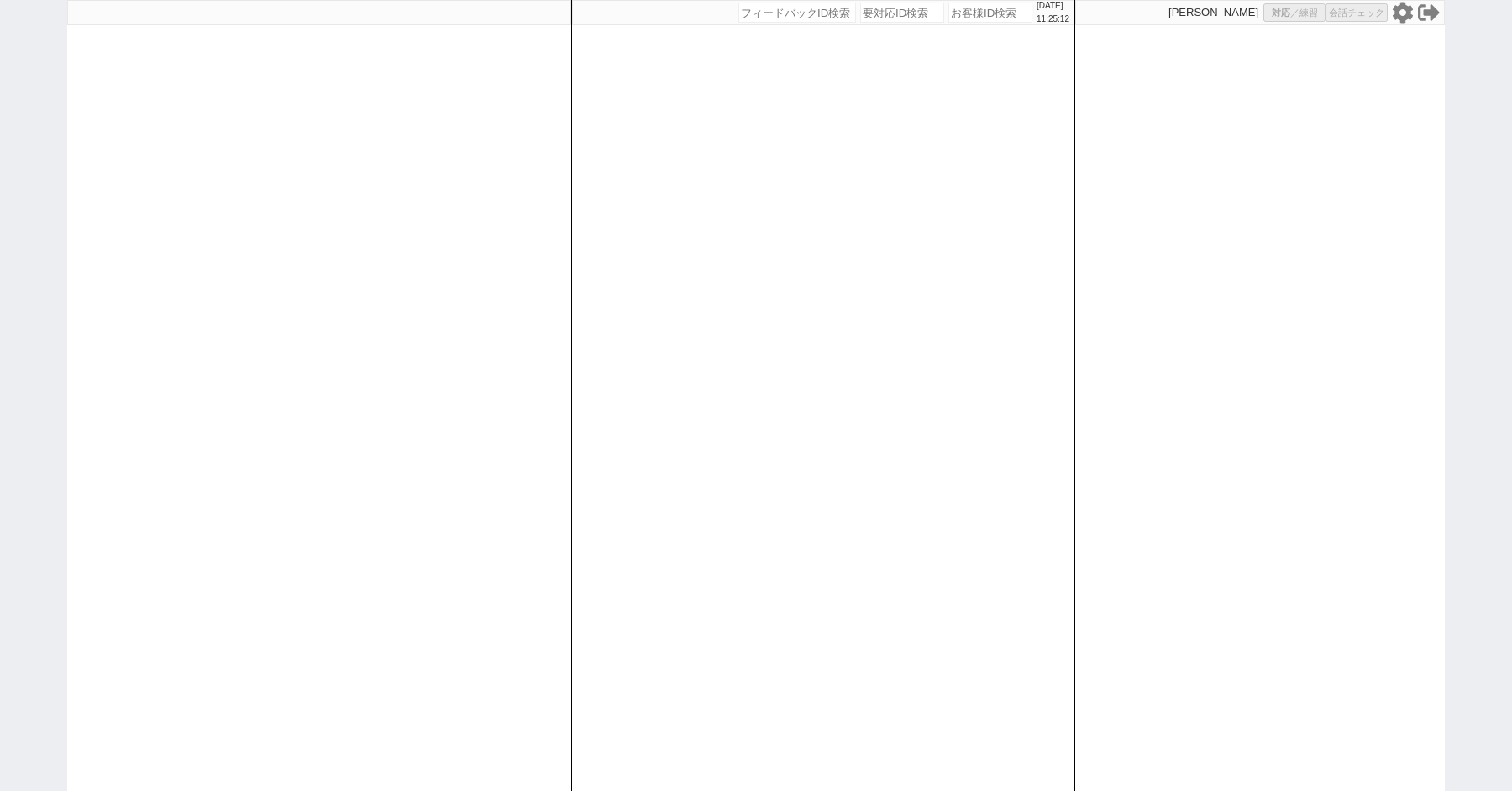
select select "8"
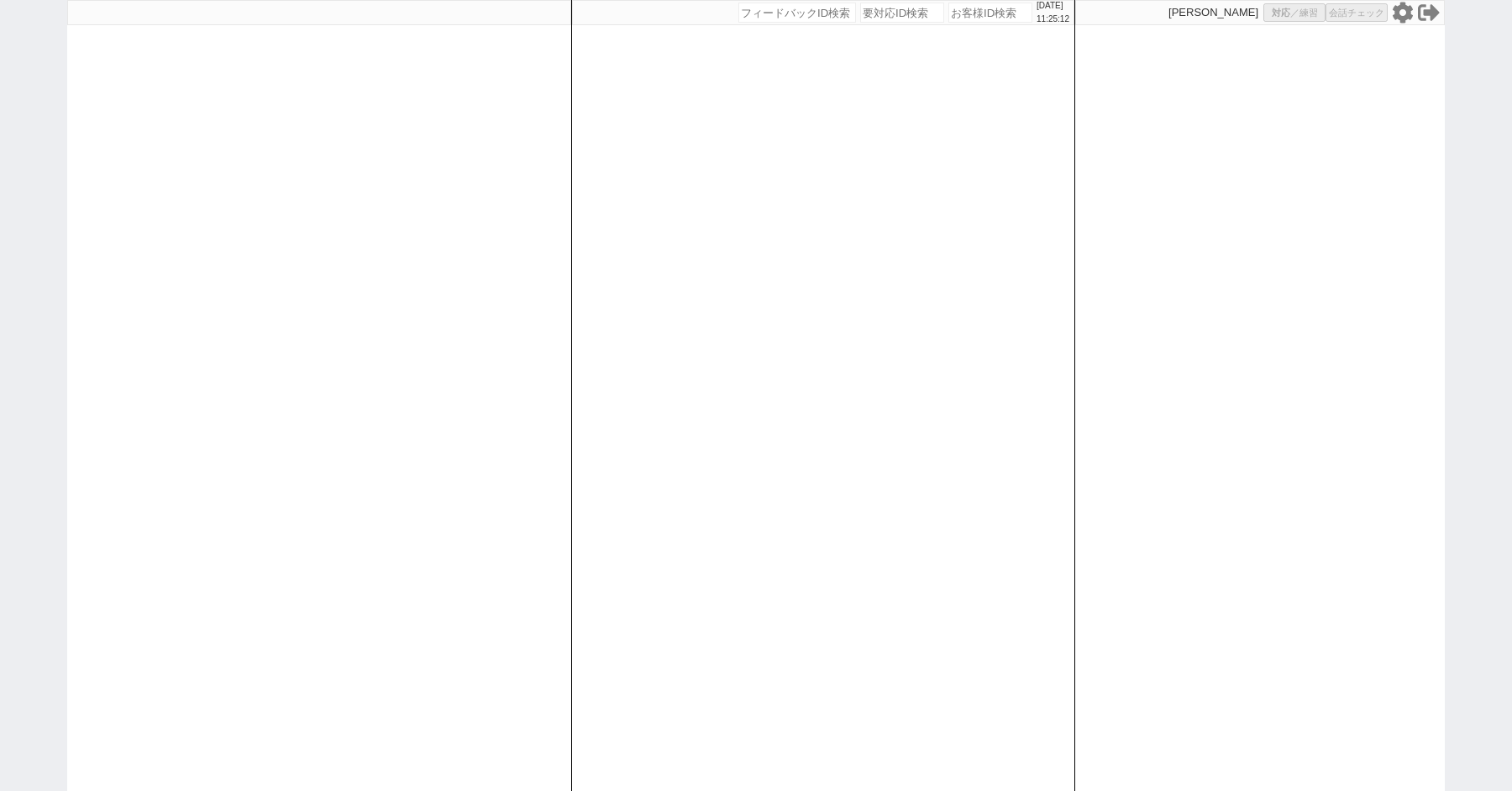
select select "8"
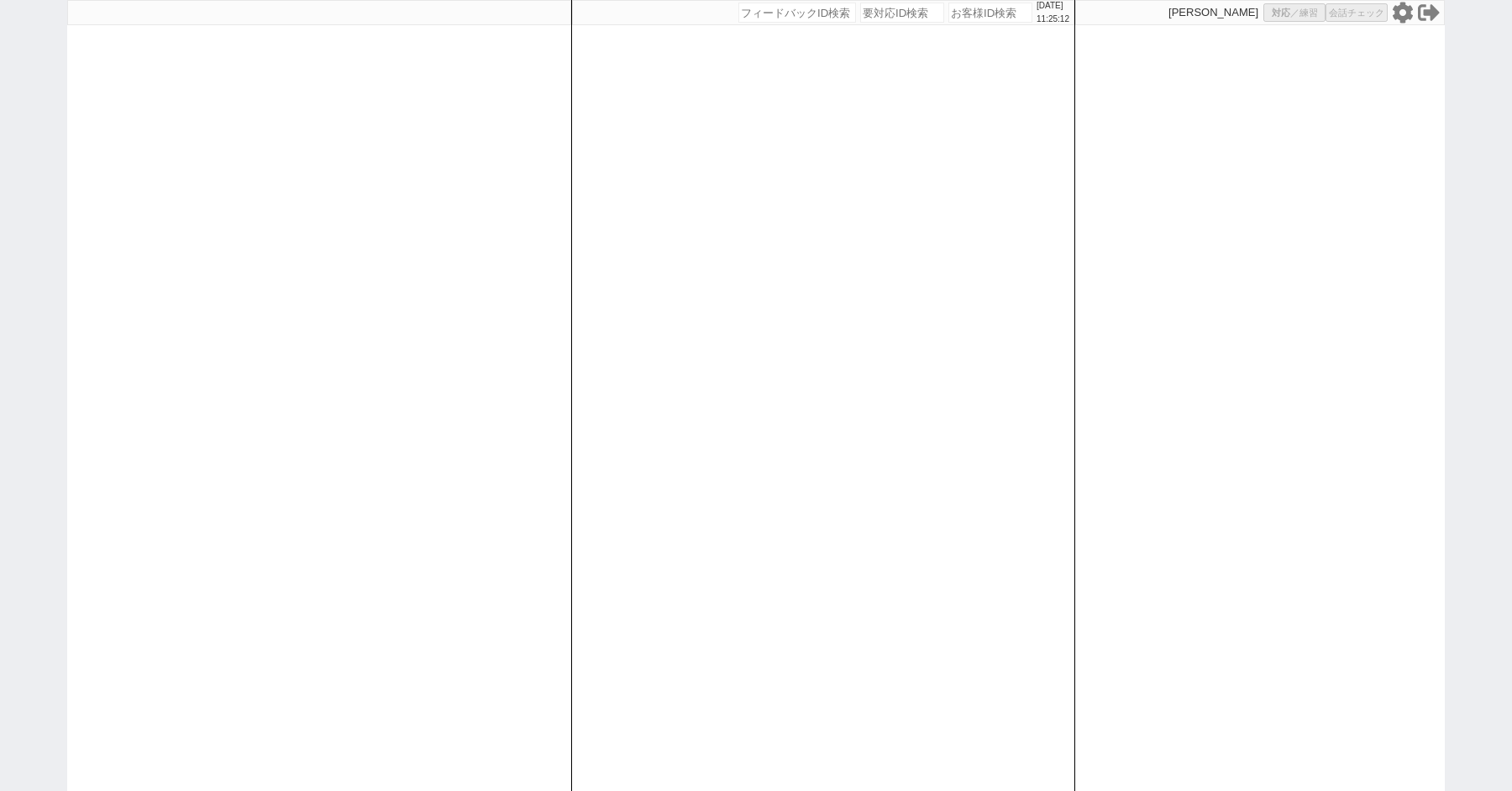
select select "8"
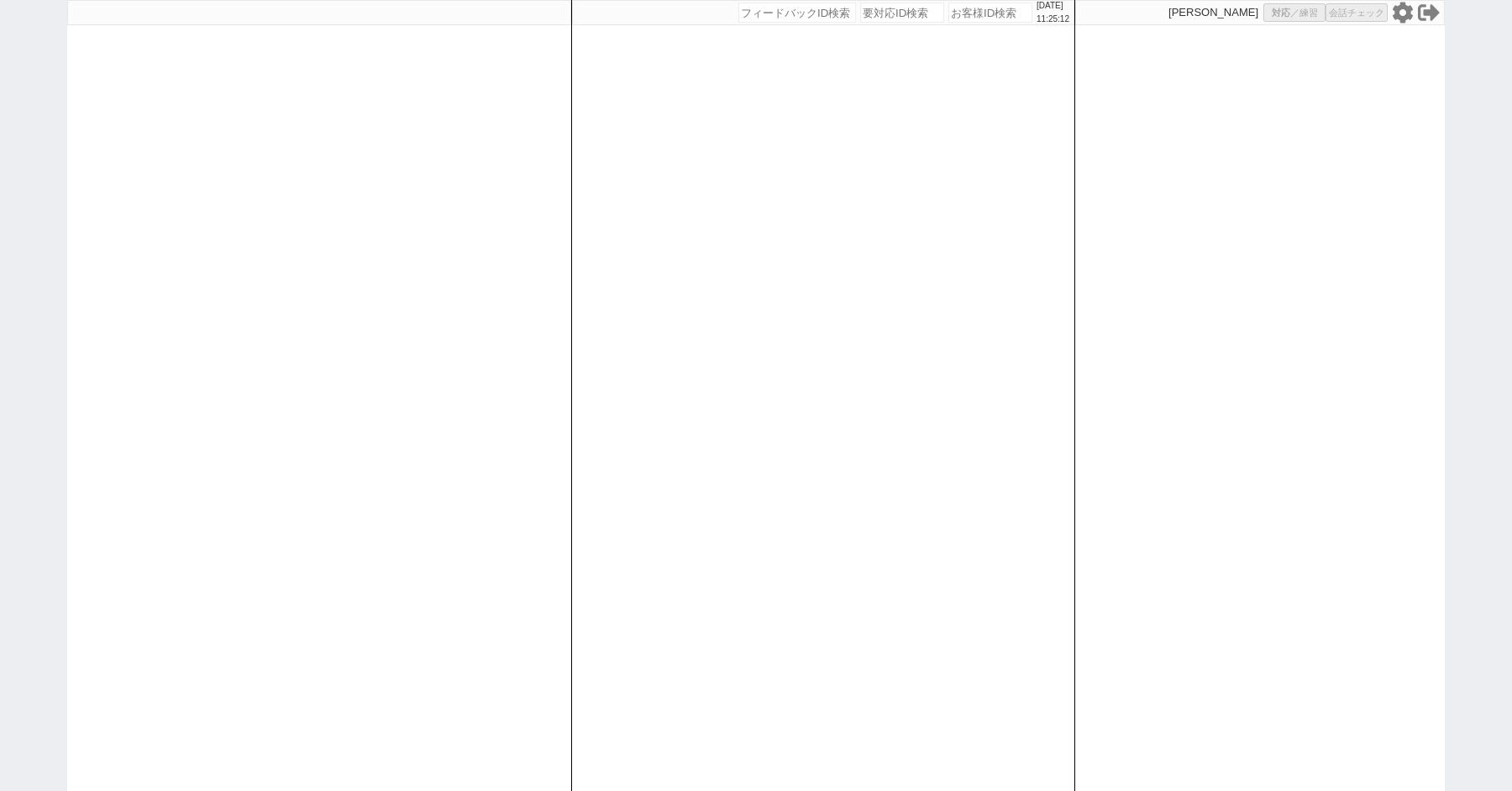
select select "8"
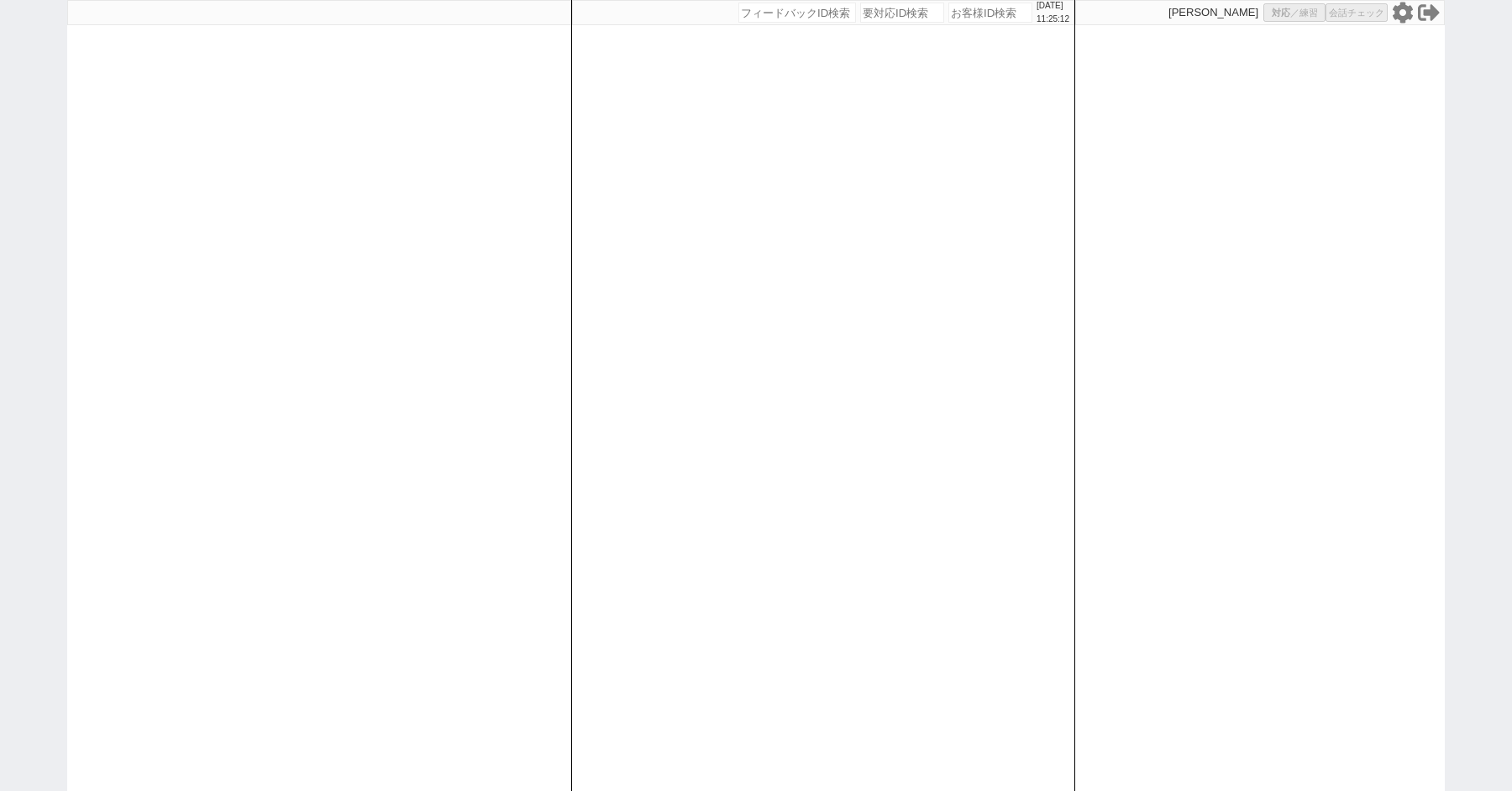
select select "8"
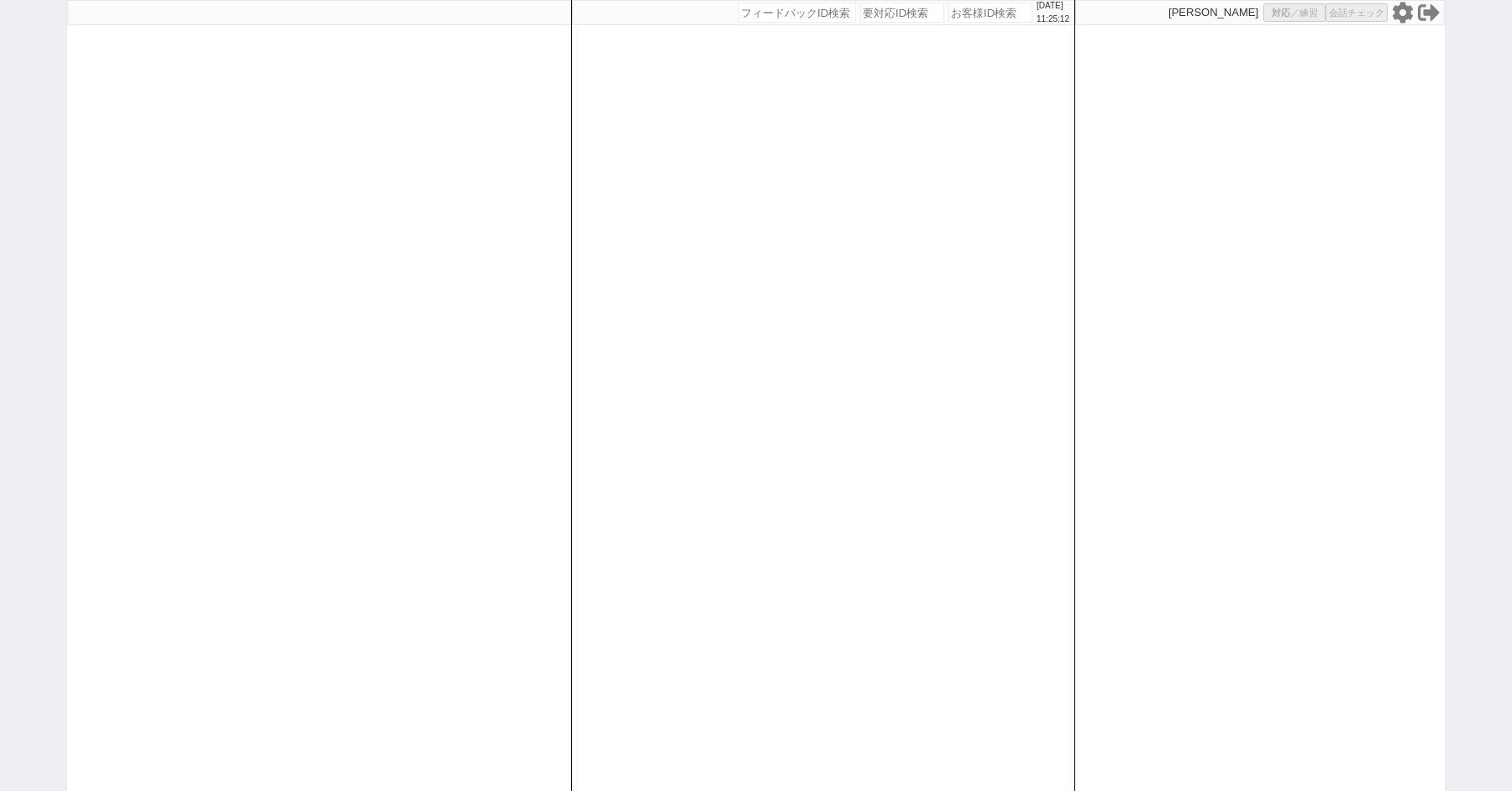
select select "8"
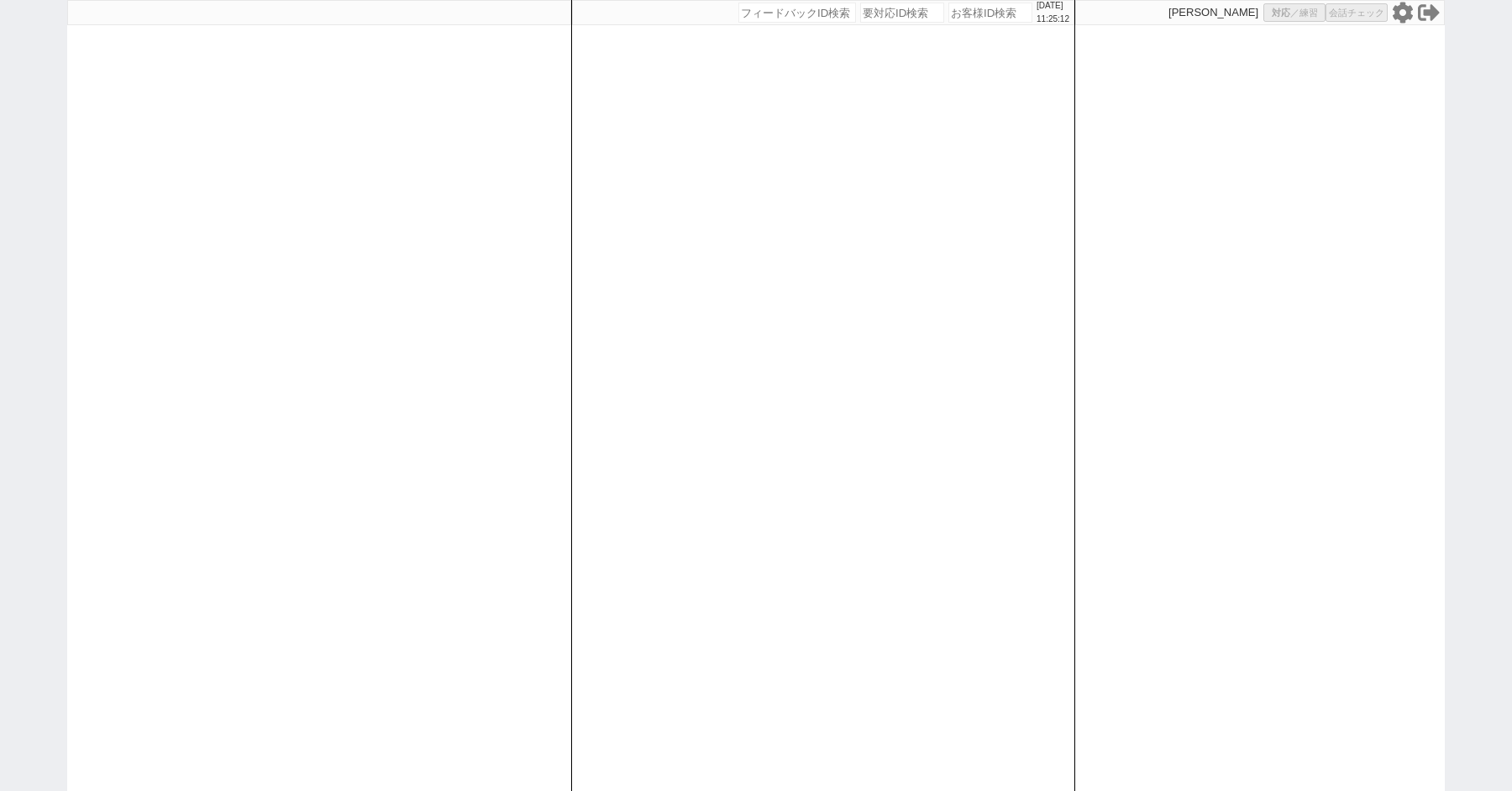
select select "8"
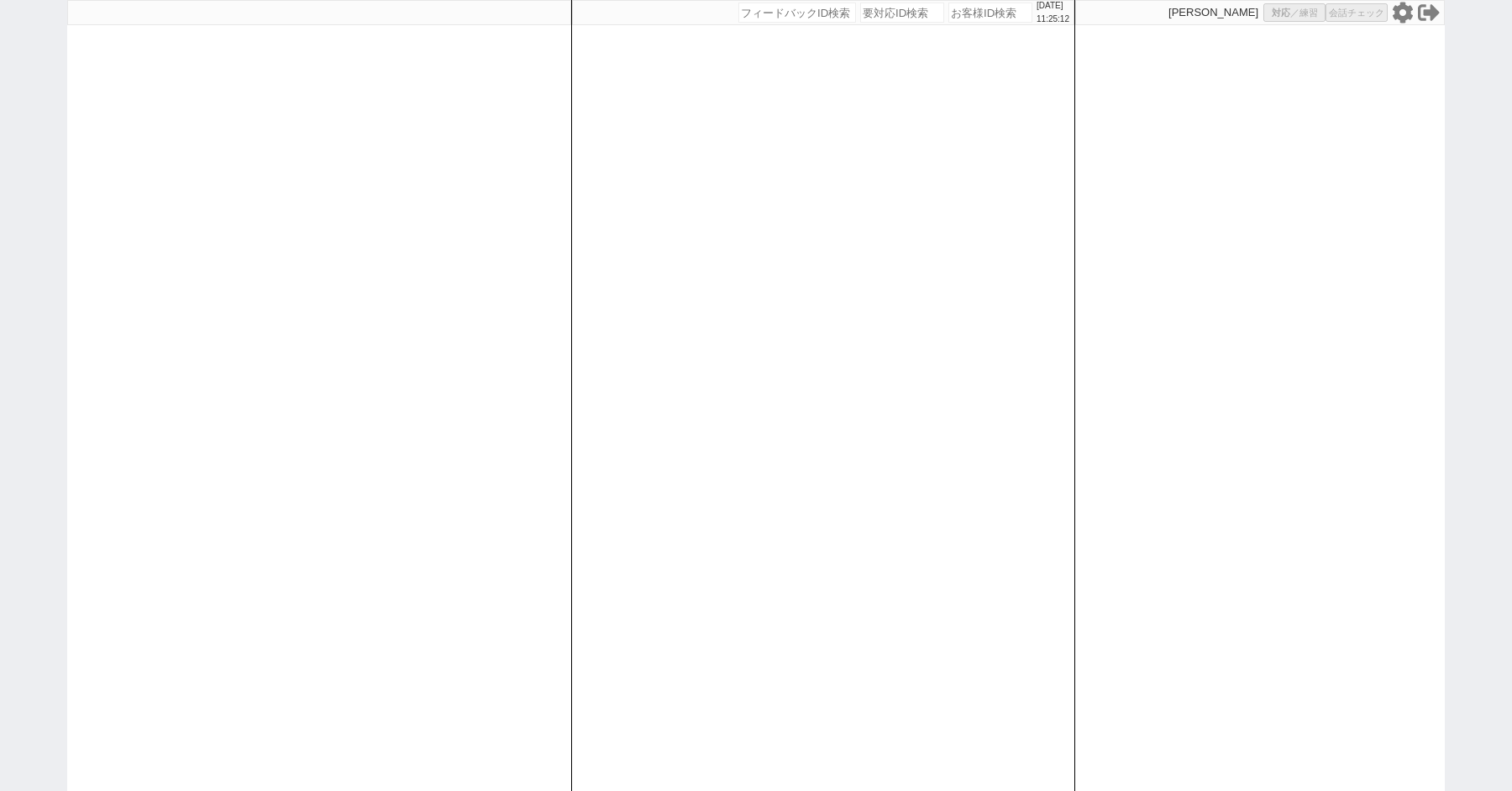
select select "8"
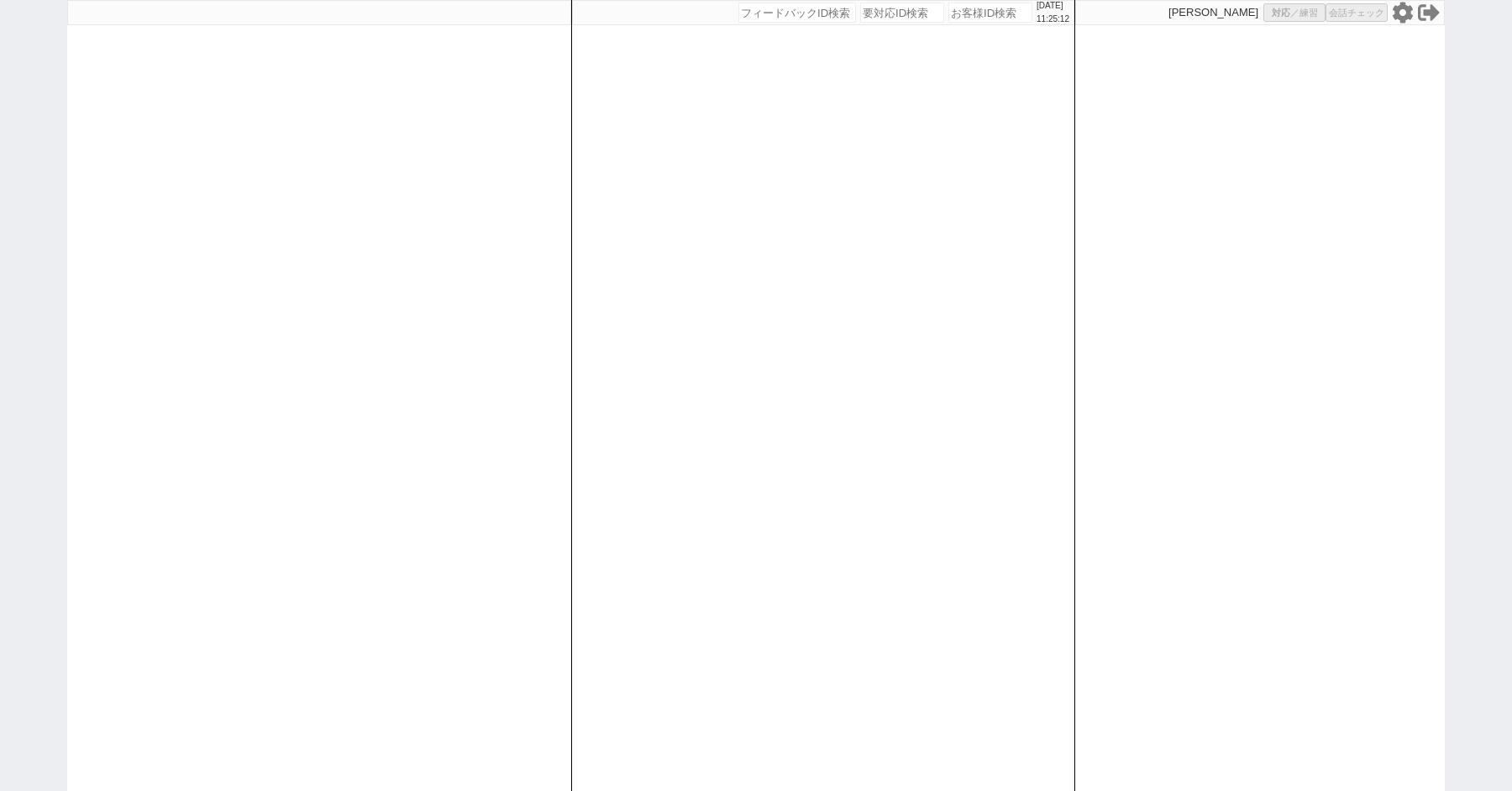
select select "8"
select select "10"
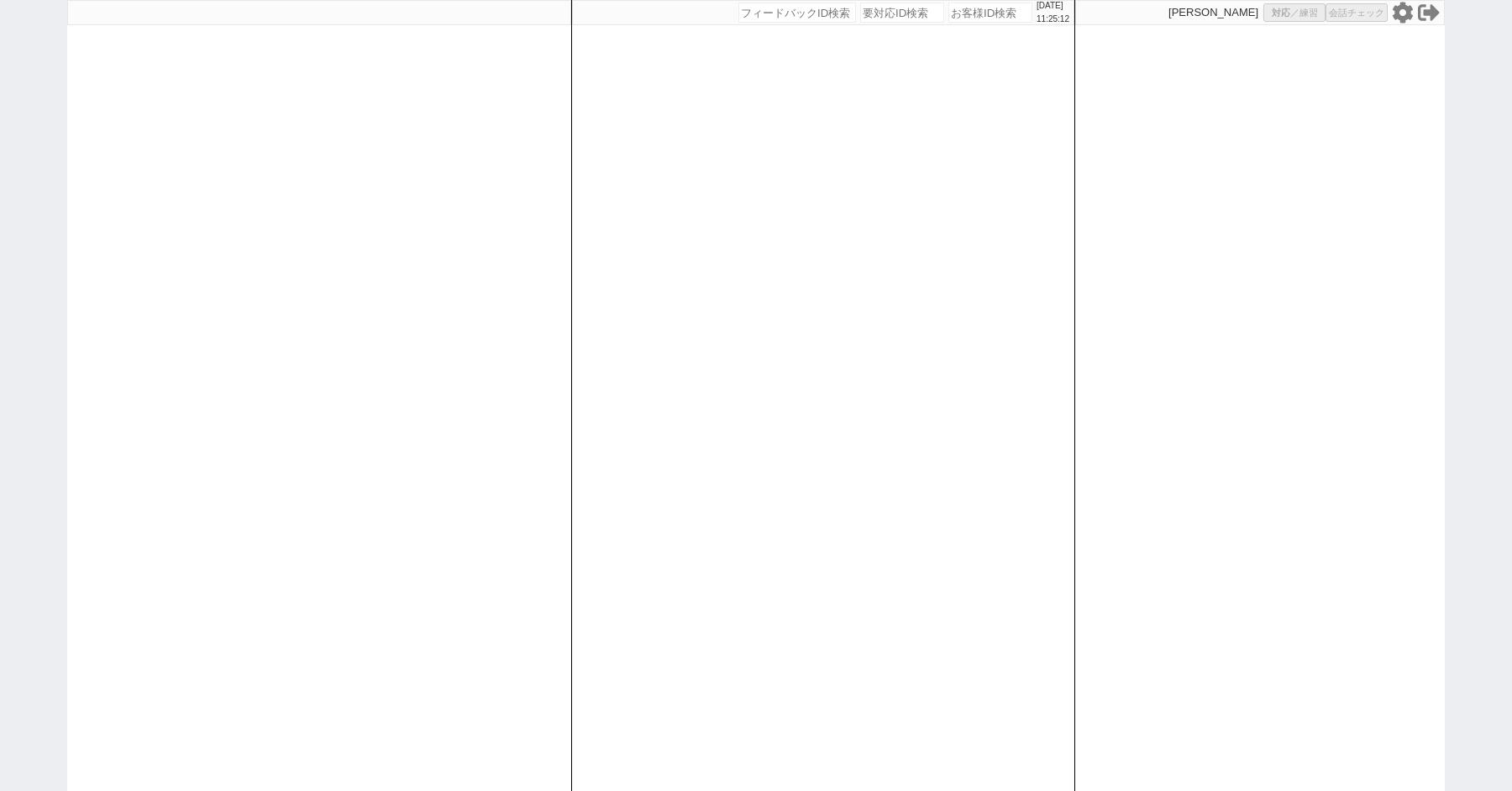
select select "8"
select select "10"
select select "8"
select select "3"
select select "8"
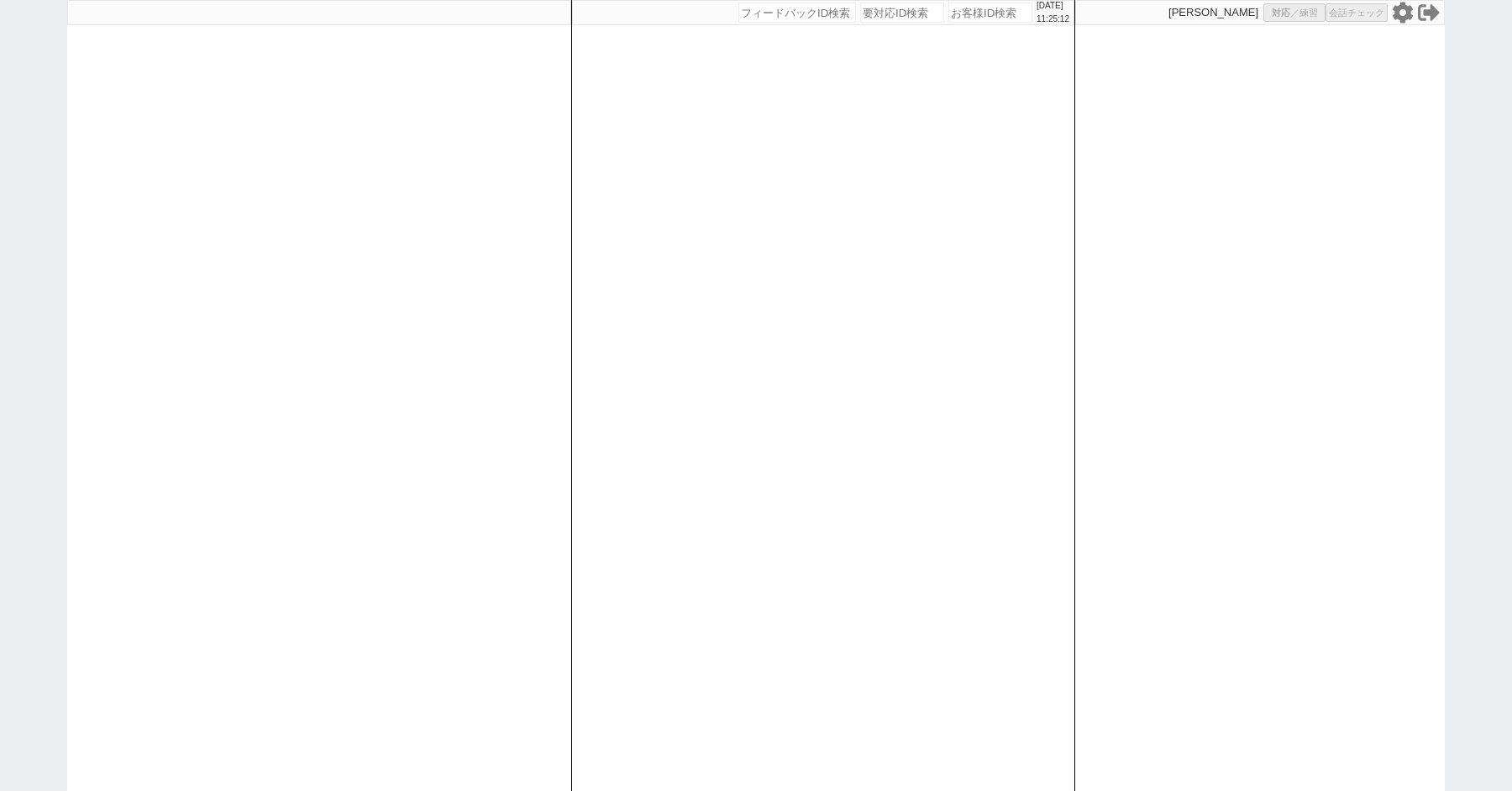
select select "8"
select select
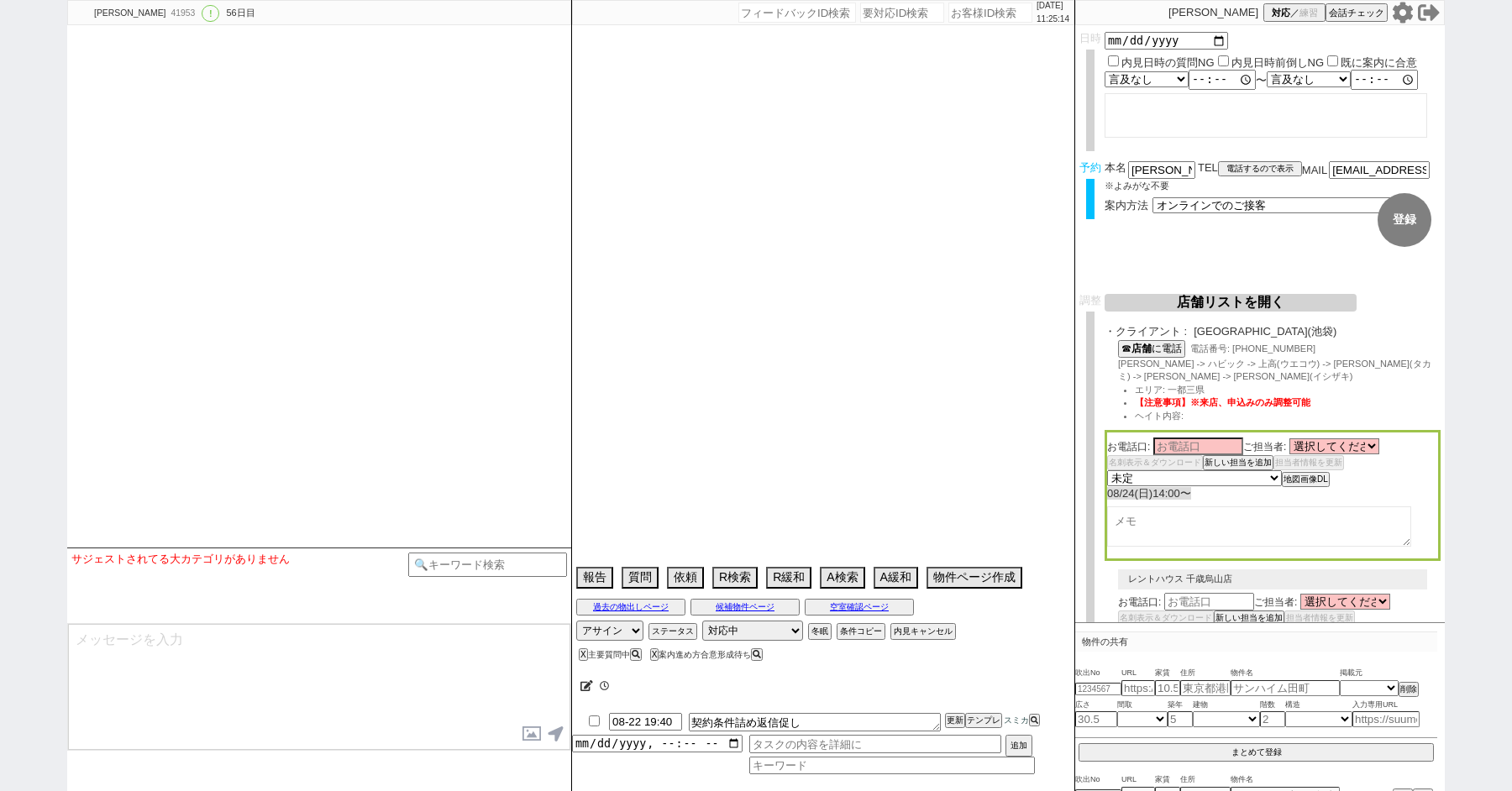
type textarea "ここにたどり着いた人は青木までお知らせください。 お客様の特定用に伝えているカスタマーIDとなってます。"
select select "13"
select select "0"
select select "21"
select select "33"
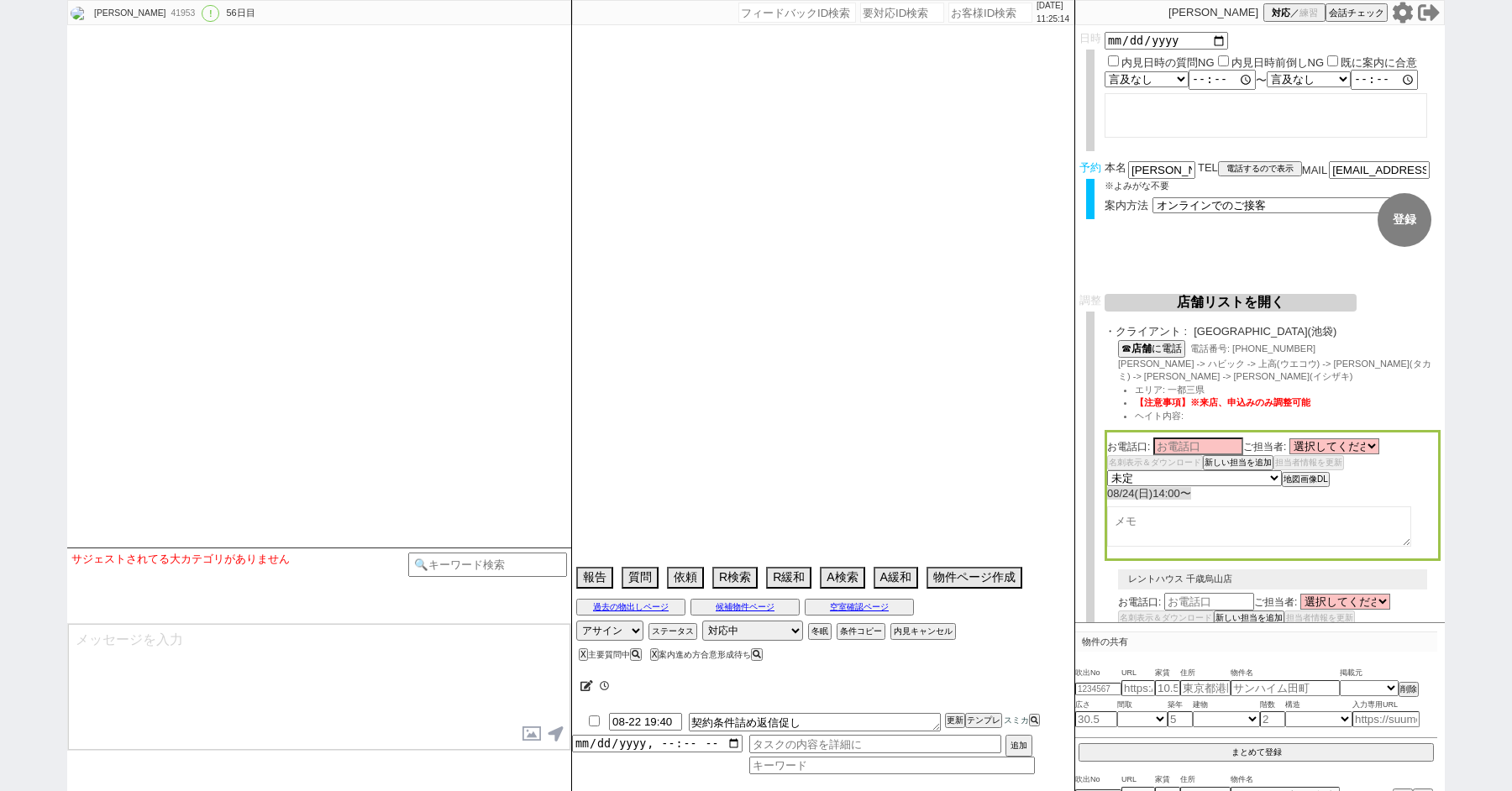
select select "959"
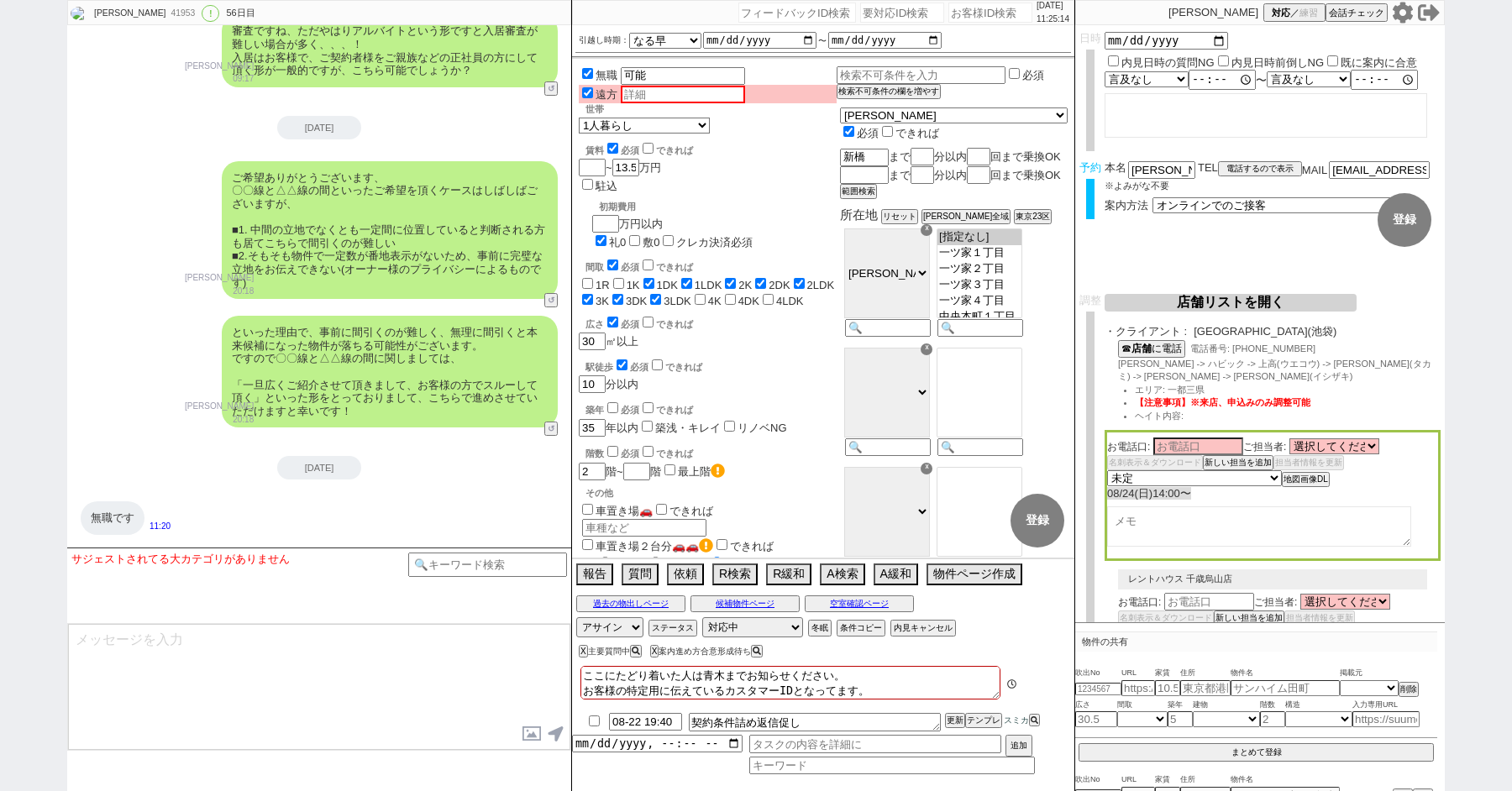
scroll to position [111, 0]
click at [551, 761] on button "↺" at bounding box center [553, 766] width 10 height 11
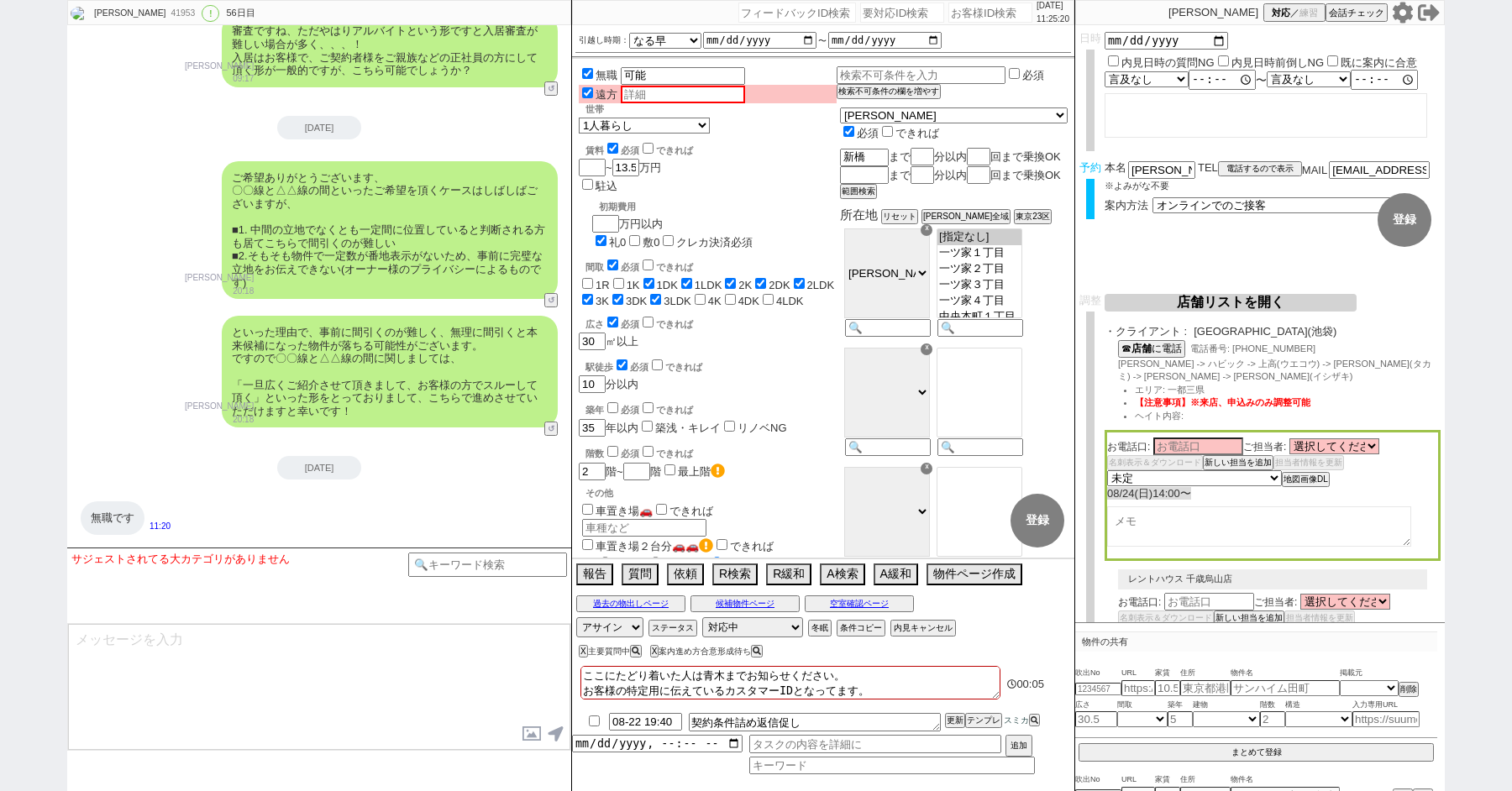
click at [552, 621] on button "↺" at bounding box center [553, 626] width 10 height 11
click at [551, 761] on button "↺" at bounding box center [553, 766] width 10 height 11
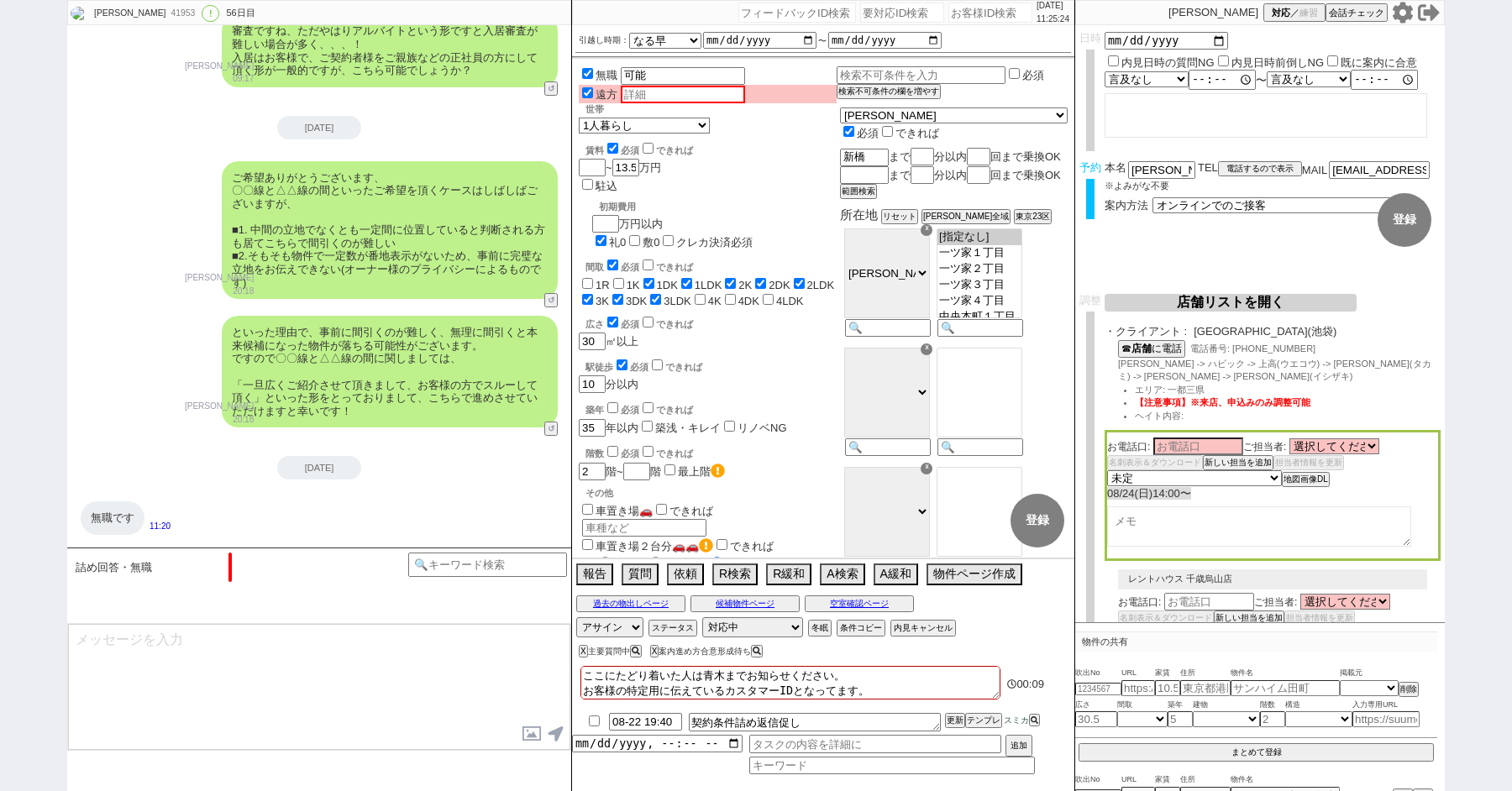
click at [411, 691] on div "審査ですね、ただやはりアルバイトという形ですと入居審査が難しい場合が多く、、、！ 入居はお客様で、ご契約者様をご親族などの正社員の方にして頂く形が一般的ですが…" at bounding box center [390, 728] width 336 height 72
click at [554, 761] on button "↺" at bounding box center [553, 766] width 10 height 11
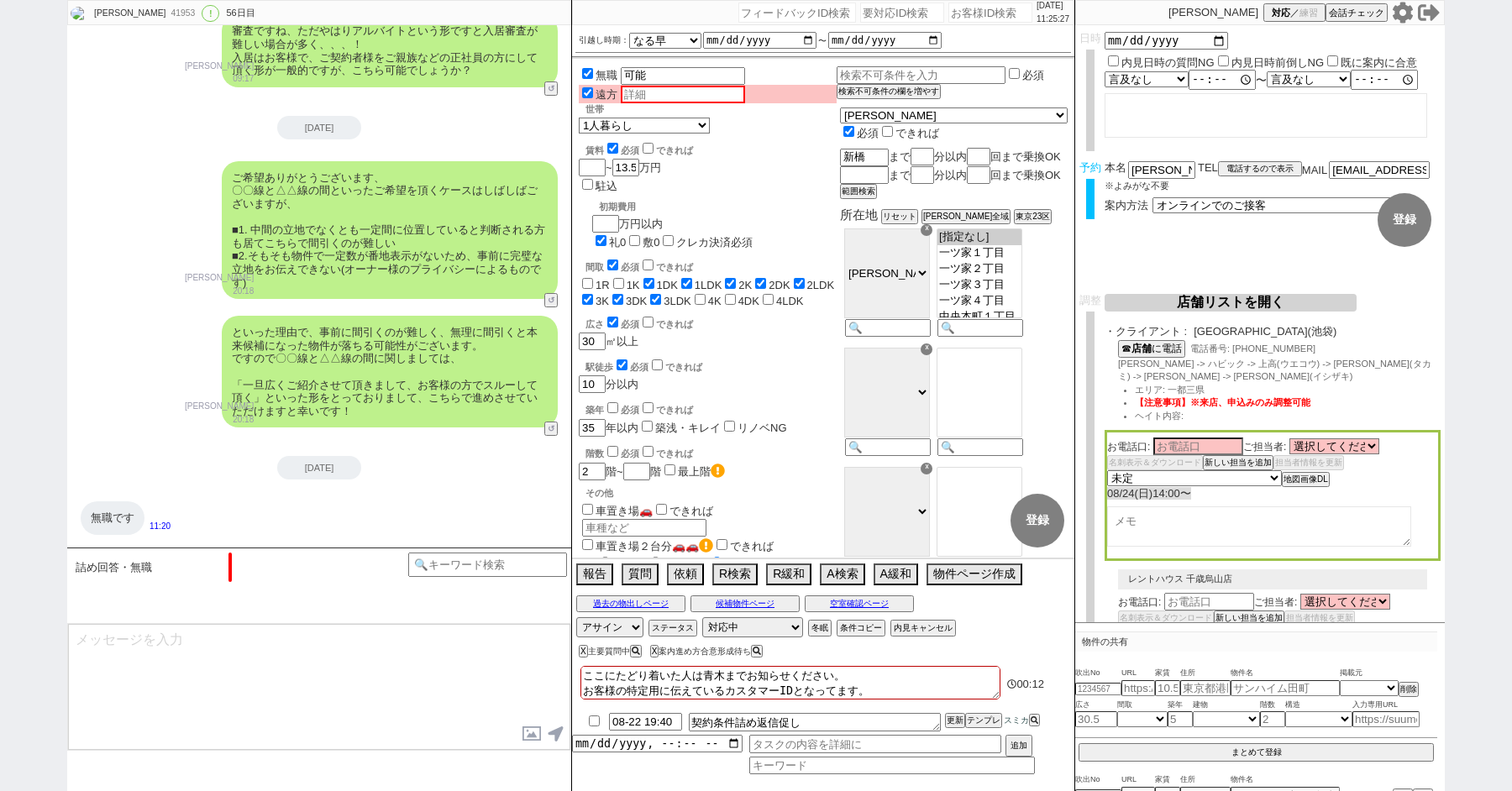
click at [554, 761] on button "↺" at bounding box center [553, 766] width 10 height 11
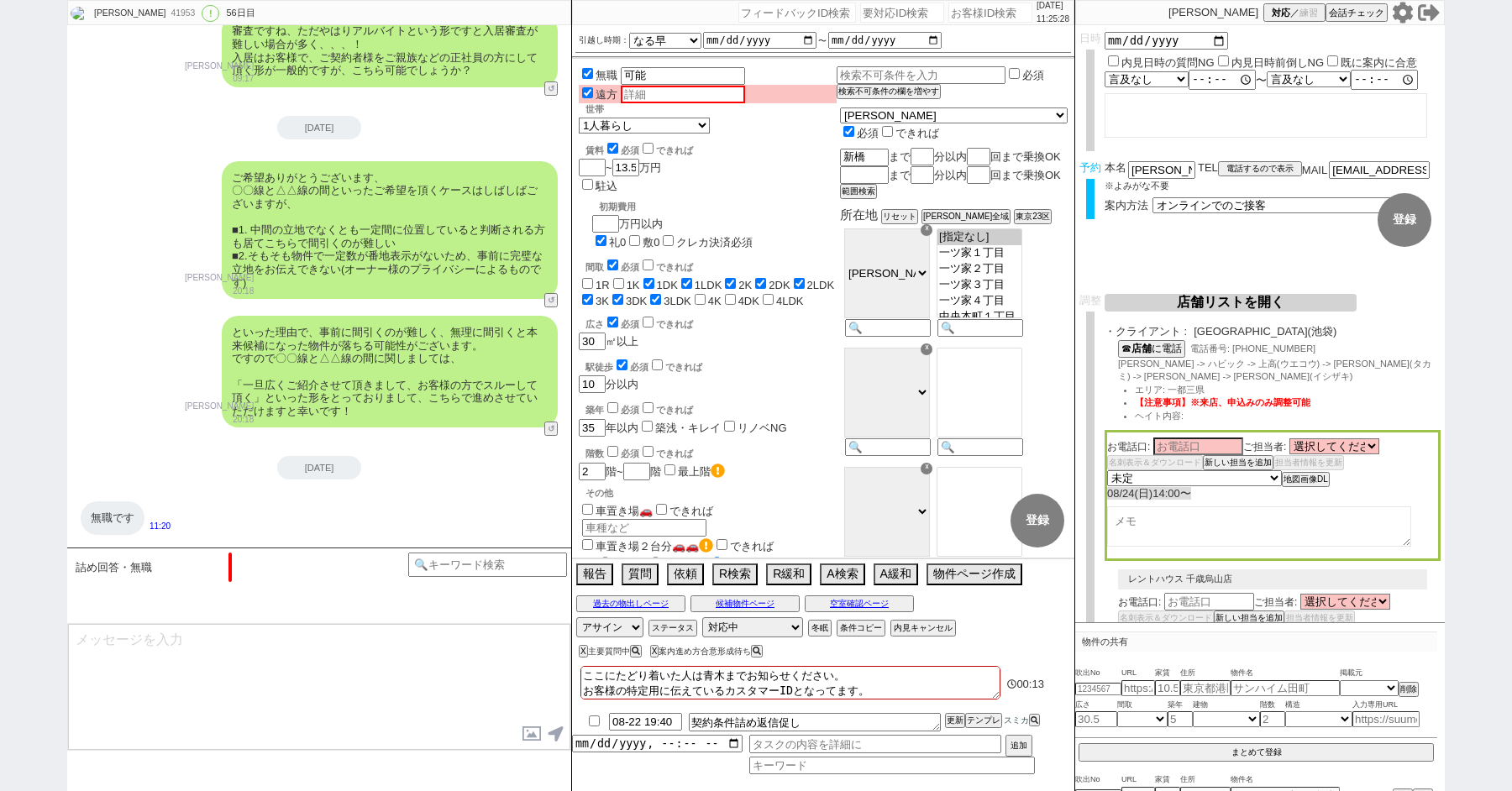
click at [554, 761] on button "↺" at bounding box center [553, 766] width 10 height 11
